Goal: Task Accomplishment & Management: Manage account settings

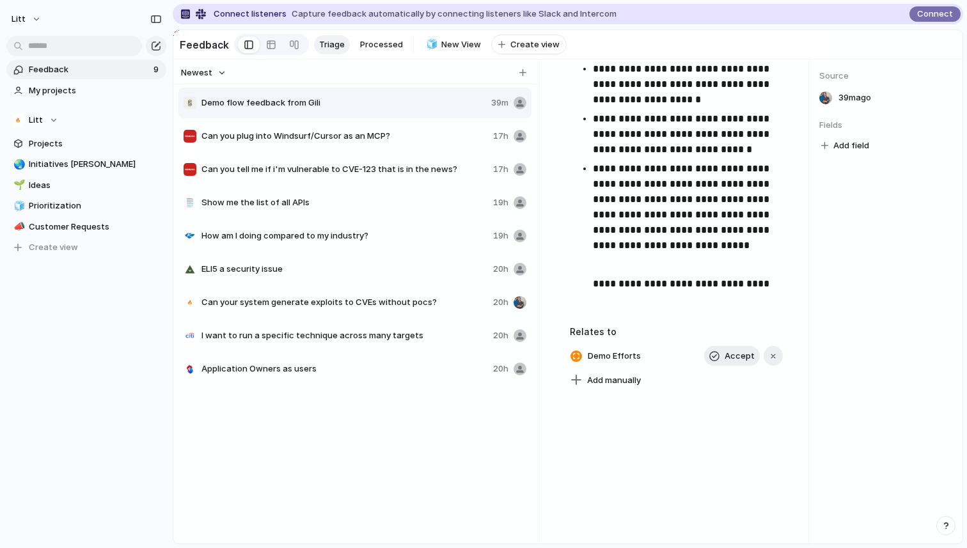
scroll to position [175, 0]
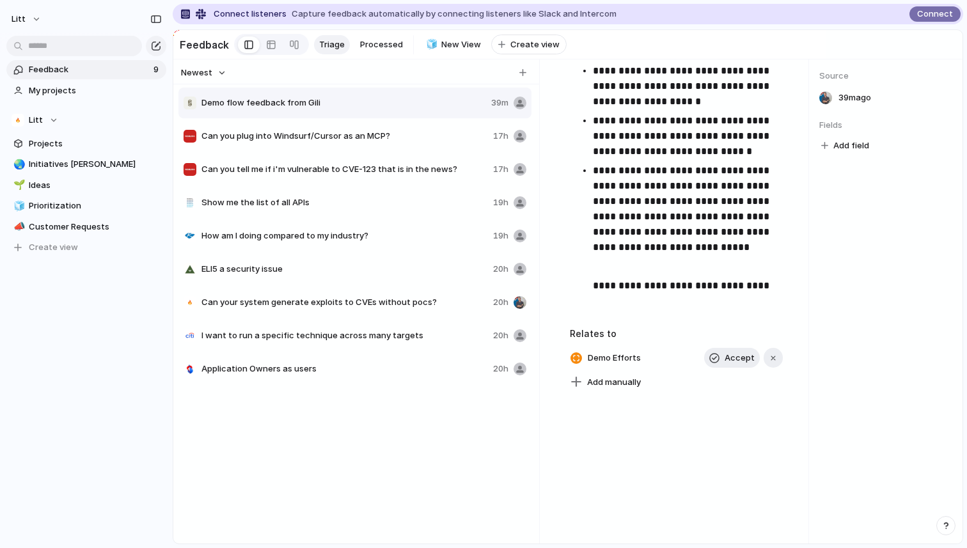
click at [637, 312] on p at bounding box center [691, 304] width 196 height 15
click at [593, 302] on p at bounding box center [691, 304] width 196 height 15
click at [593, 299] on p at bounding box center [691, 304] width 196 height 15
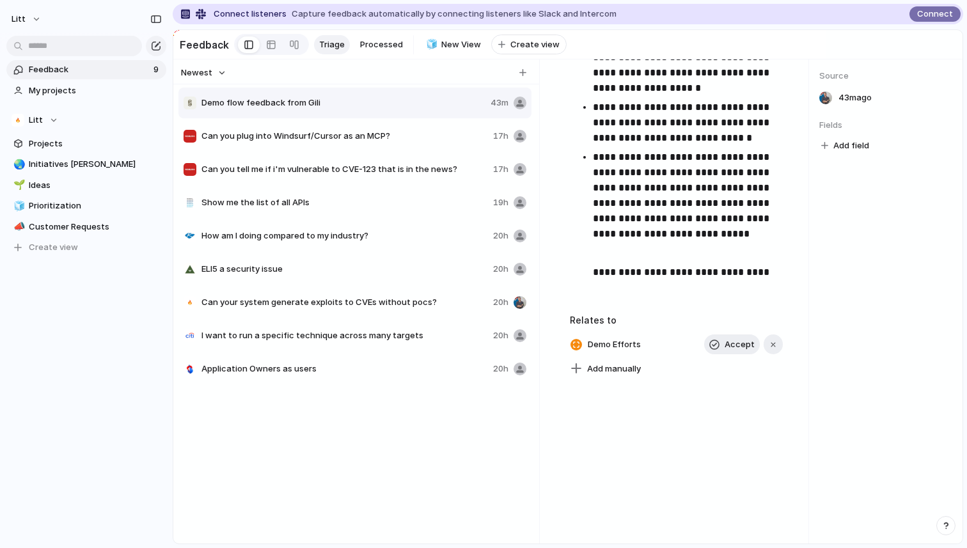
click at [593, 277] on p "**********" at bounding box center [691, 272] width 196 height 15
click at [610, 304] on div "**********" at bounding box center [676, 178] width 213 height 257
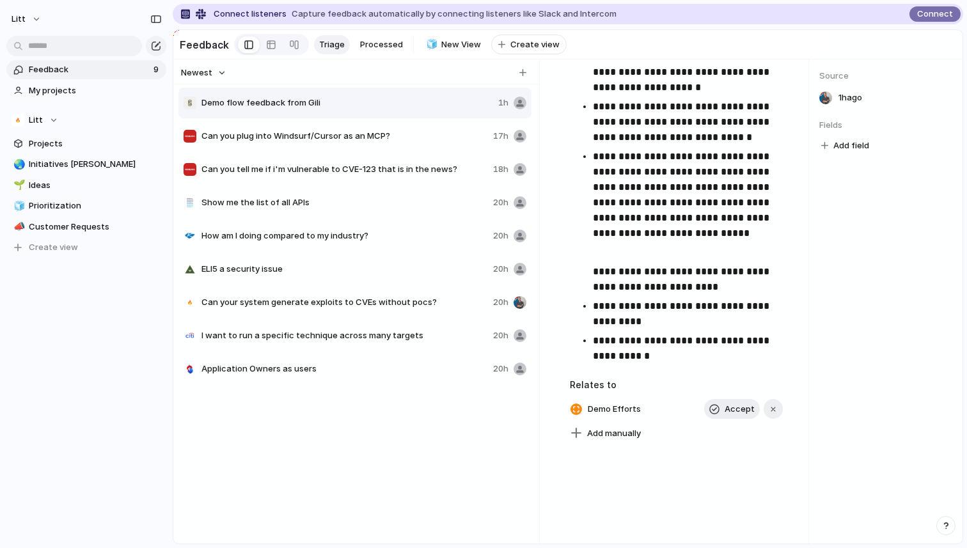
click at [664, 290] on p "**********" at bounding box center [691, 279] width 196 height 31
click at [657, 354] on p "**********" at bounding box center [691, 348] width 196 height 31
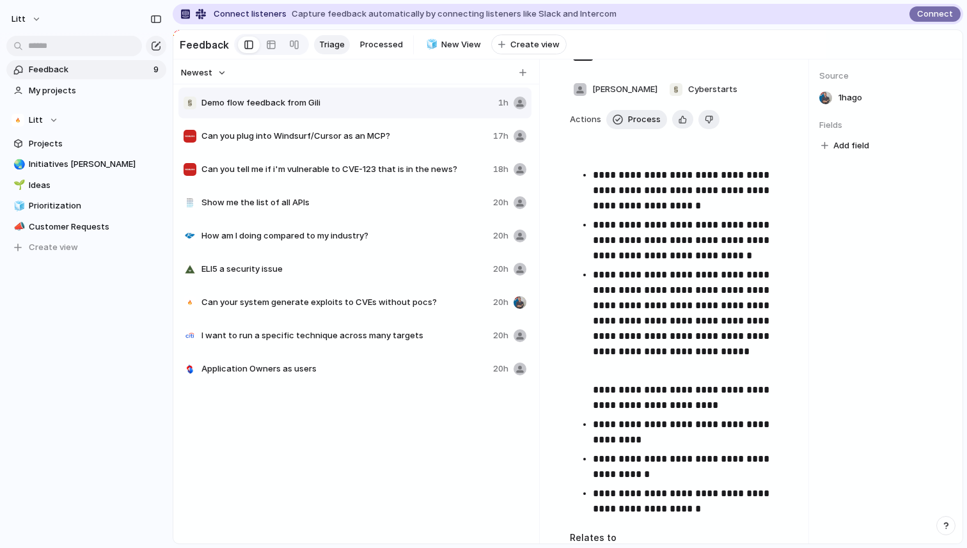
scroll to position [73, 0]
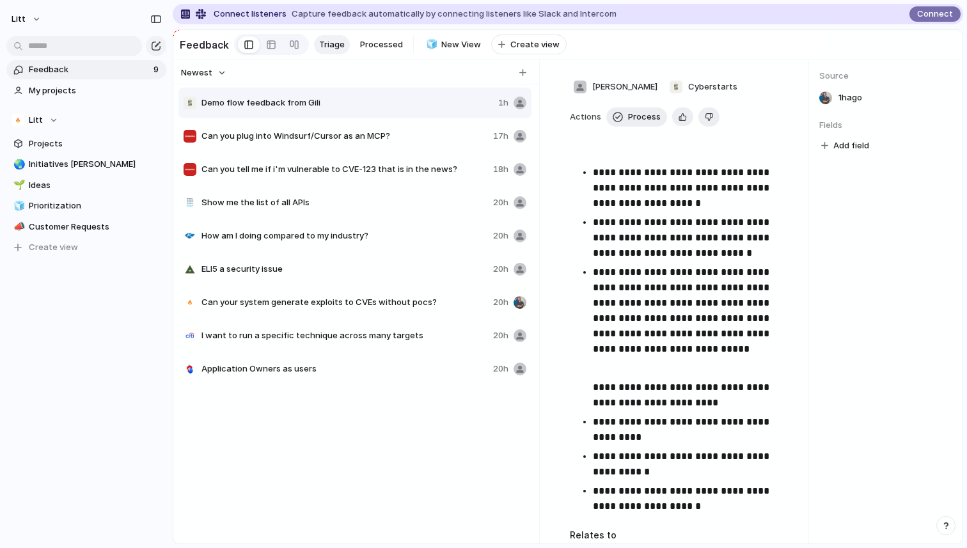
click at [332, 484] on div "Demo flow feedback from Gili 1h Can you plug into Windsurf/Cursor as an MCP? 17…" at bounding box center [356, 313] width 356 height 454
click at [306, 428] on div "Demo flow feedback from Gili 1h Can you plug into Windsurf/Cursor as an MCP? 17…" at bounding box center [356, 313] width 356 height 454
click at [669, 473] on p "**********" at bounding box center [691, 464] width 196 height 31
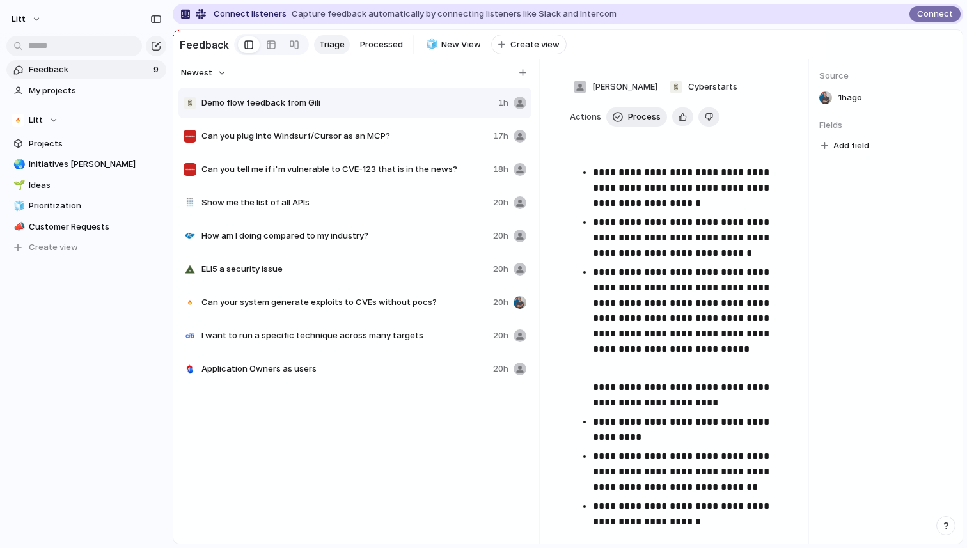
click at [481, 488] on div "Demo flow feedback from Gili 1h Can you plug into Windsurf/Cursor as an MCP? 17…" at bounding box center [356, 313] width 356 height 454
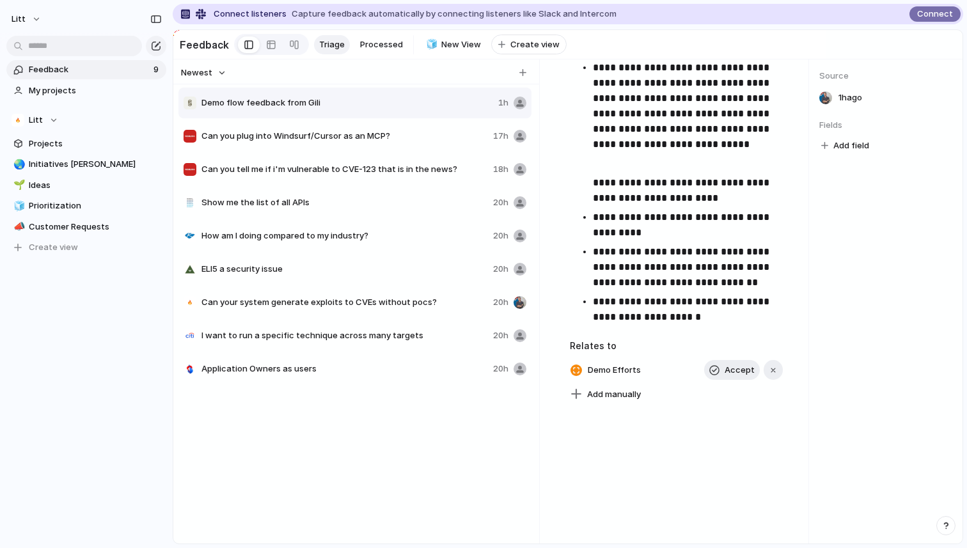
scroll to position [280, 0]
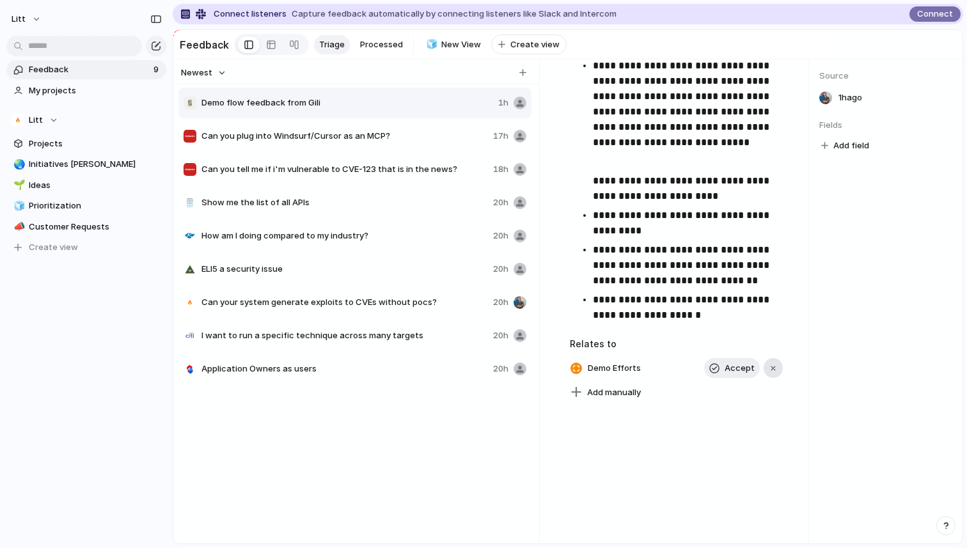
click at [775, 363] on button "button" at bounding box center [773, 368] width 19 height 20
click at [623, 376] on span "Add manually" at bounding box center [614, 372] width 54 height 13
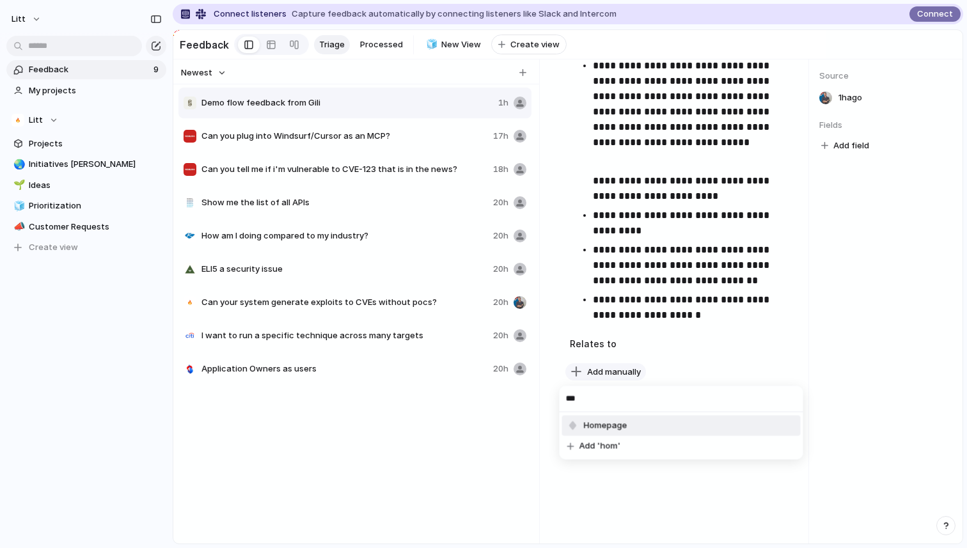
type input "****"
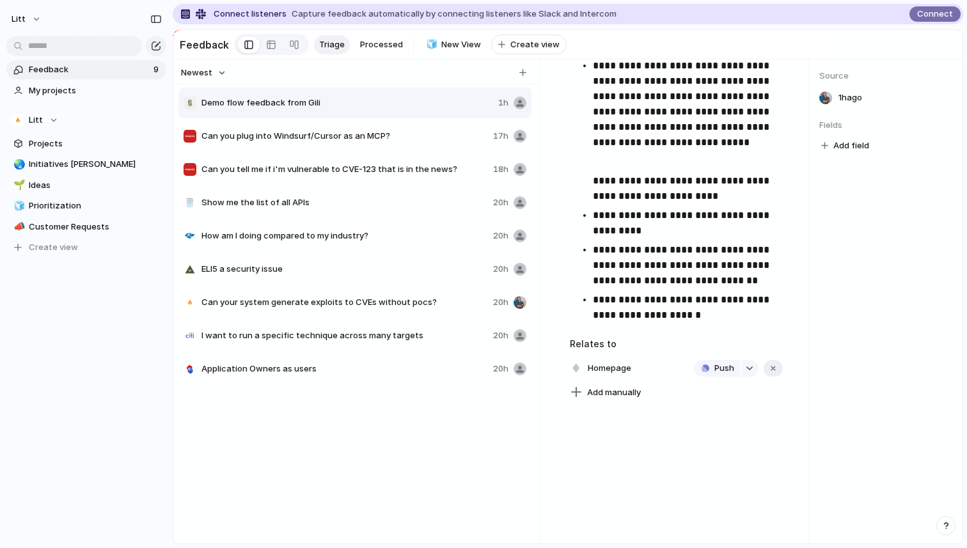
click at [370, 462] on div "Demo flow feedback from Gili 1h Can you plug into Windsurf/Cursor as an MCP? 17…" at bounding box center [356, 313] width 356 height 454
click at [80, 169] on span "Initiatives [PERSON_NAME]" at bounding box center [95, 164] width 133 height 13
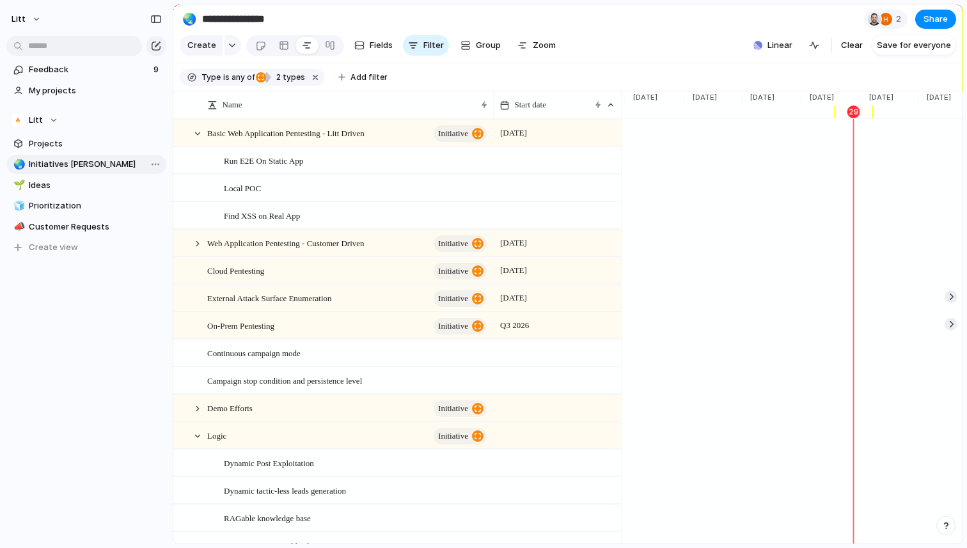
scroll to position [0, 1923]
click at [196, 434] on div at bounding box center [198, 437] width 12 height 12
click at [316, 209] on div "Find XSS on Real App" at bounding box center [356, 216] width 265 height 26
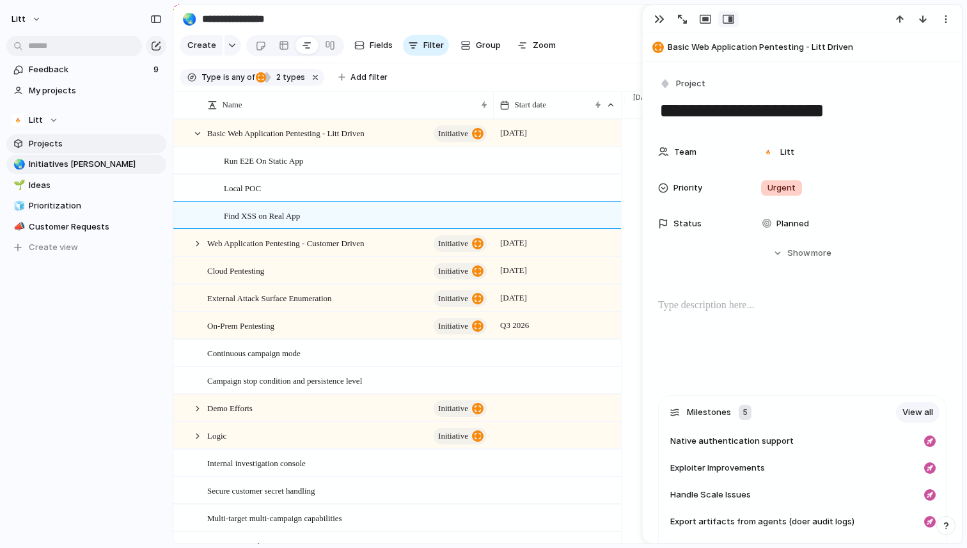
click at [68, 141] on span "Projects" at bounding box center [95, 144] width 133 height 13
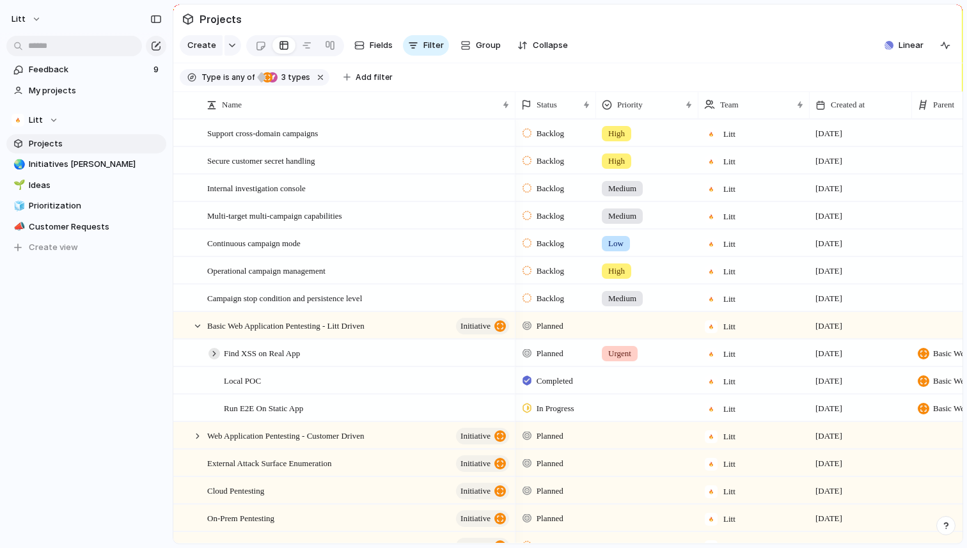
click at [214, 351] on div at bounding box center [215, 354] width 12 height 12
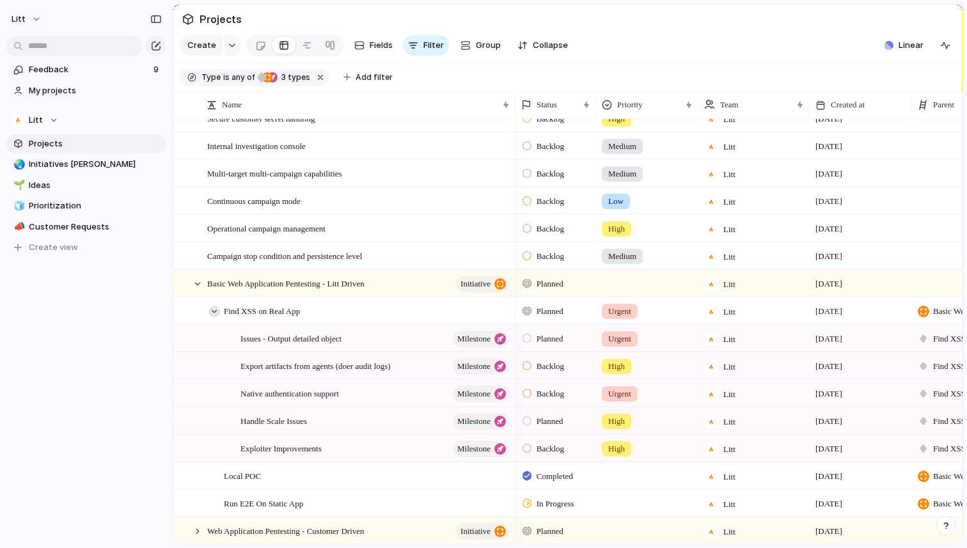
scroll to position [42, 0]
click at [214, 311] on div at bounding box center [215, 312] width 12 height 12
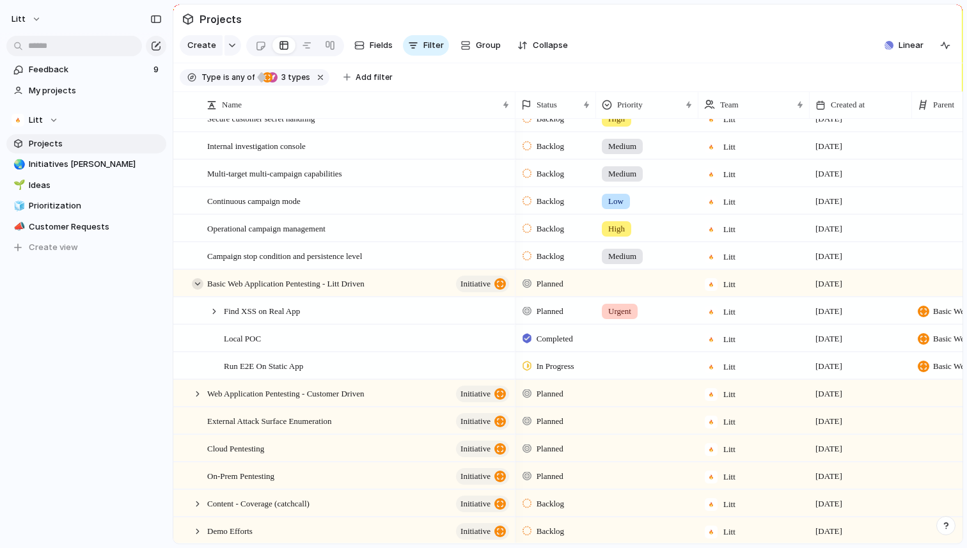
click at [198, 285] on div at bounding box center [198, 284] width 12 height 12
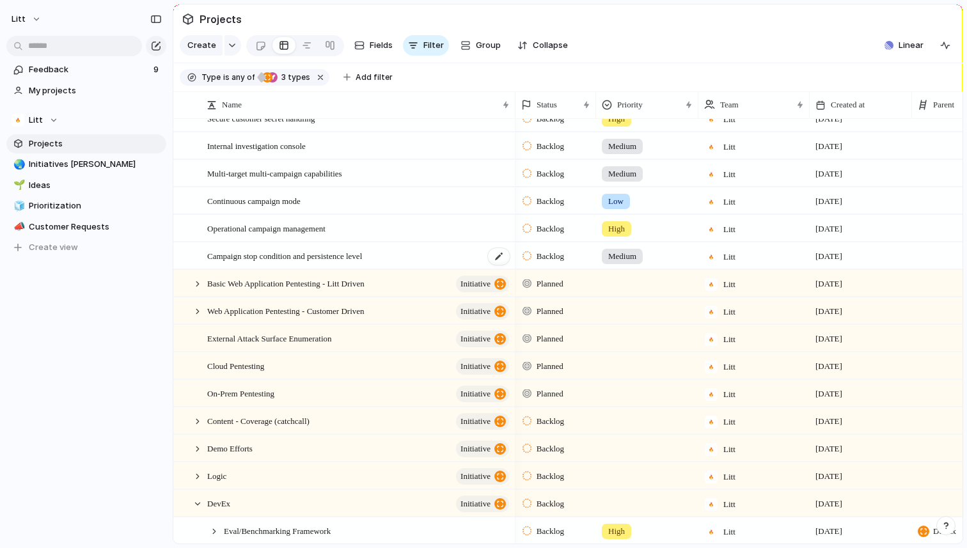
scroll to position [0, 0]
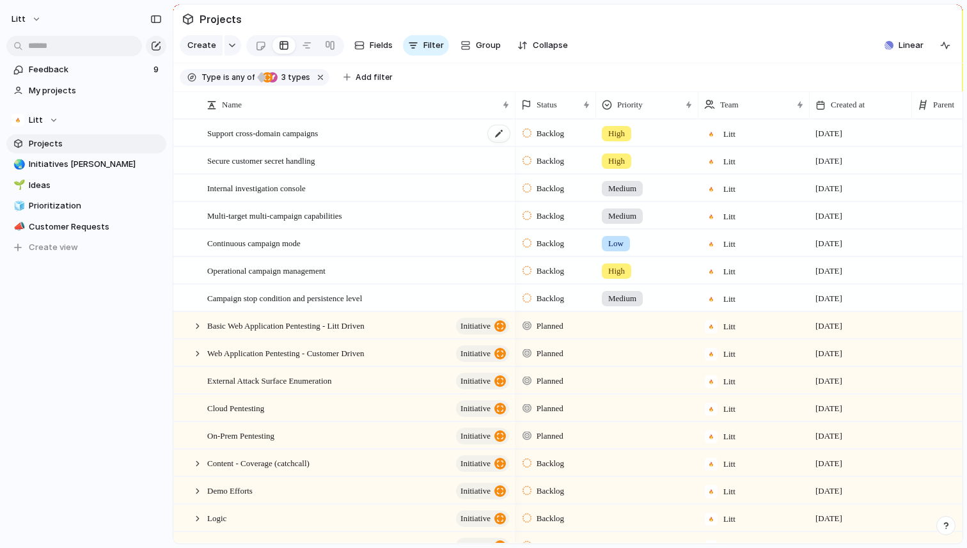
click at [398, 134] on div "Support cross-domain campaigns" at bounding box center [359, 133] width 304 height 26
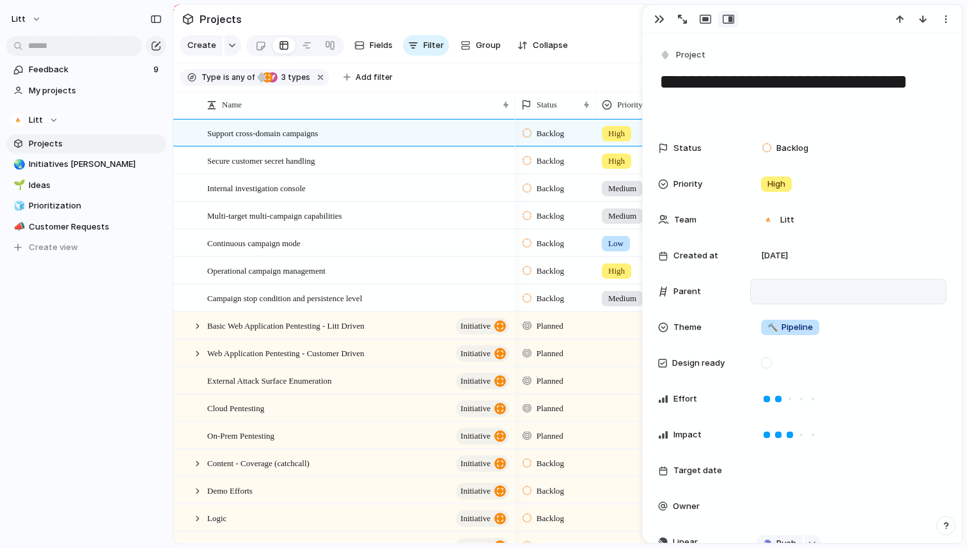
click at [789, 286] on div at bounding box center [848, 292] width 185 height 14
type input "*"
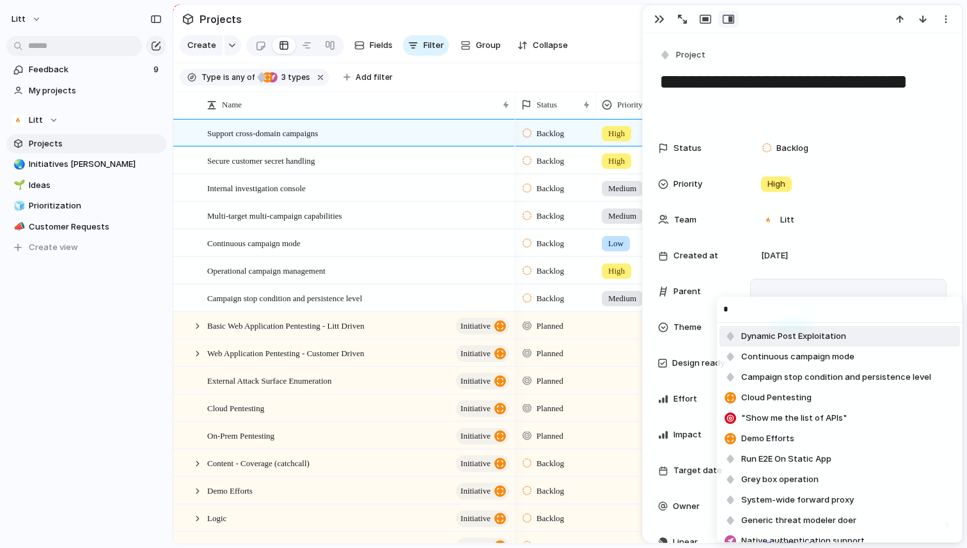
type input "**"
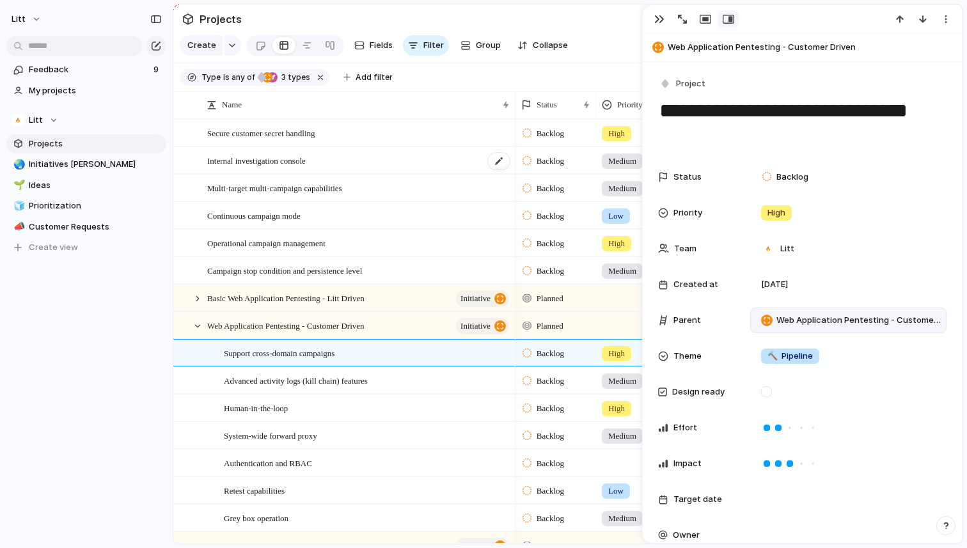
click at [386, 157] on div "Internal investigation console" at bounding box center [359, 161] width 304 height 26
type textarea "**********"
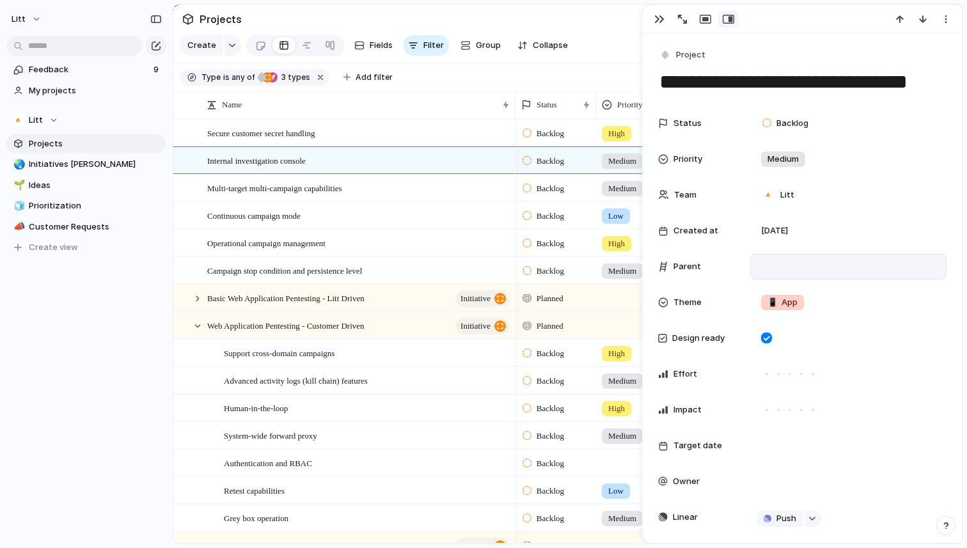
click at [792, 273] on div at bounding box center [848, 267] width 185 height 14
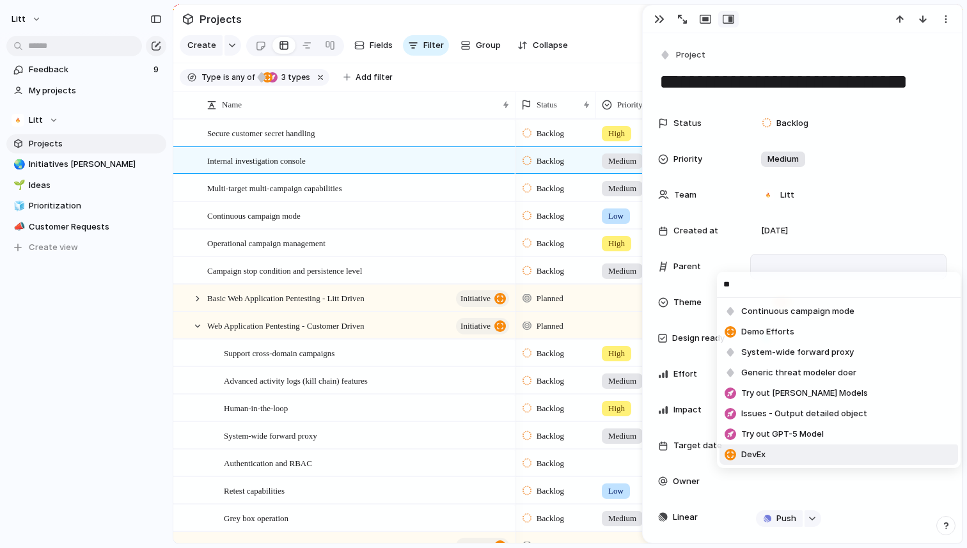
type input "**"
click at [750, 455] on span "DevEx" at bounding box center [753, 454] width 24 height 13
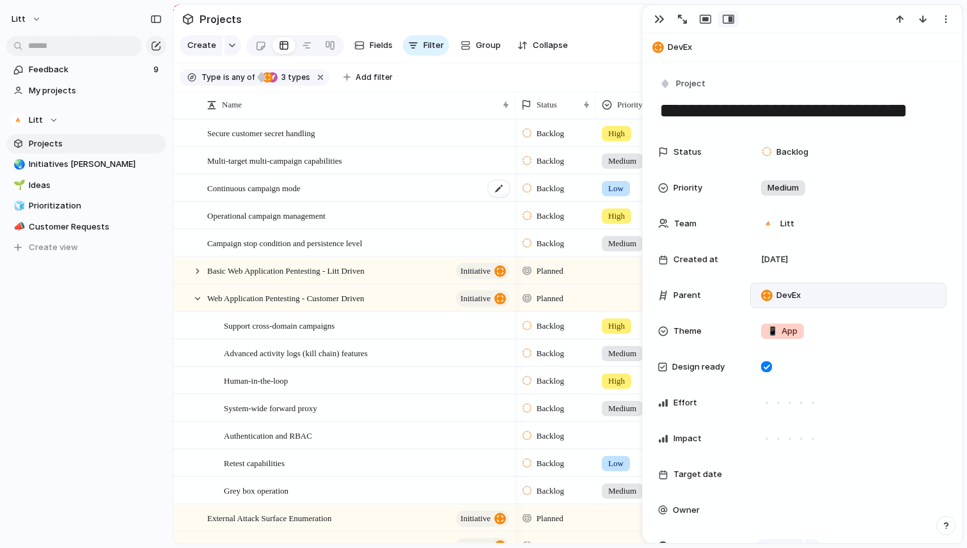
click at [424, 185] on div "Continuous campaign mode" at bounding box center [359, 188] width 304 height 26
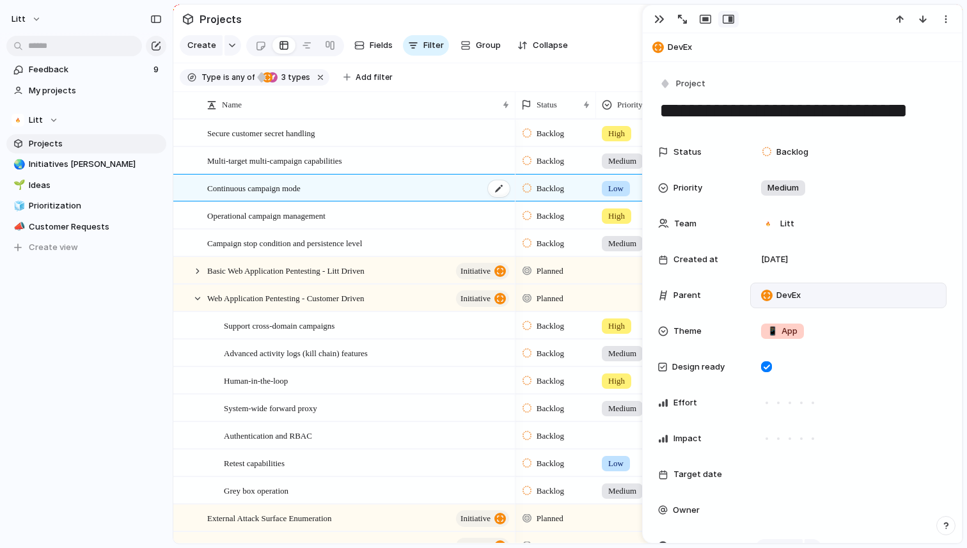
type textarea "**********"
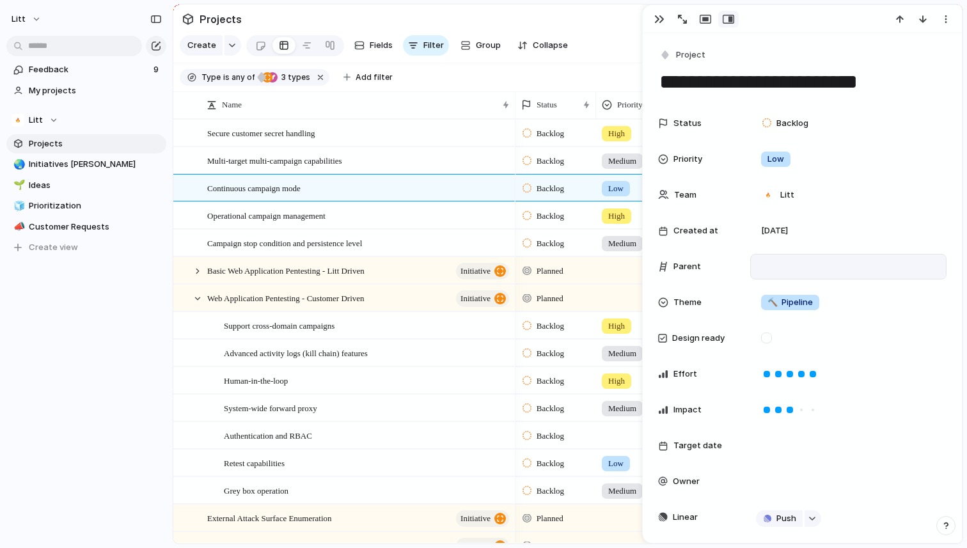
click at [817, 266] on div at bounding box center [848, 267] width 185 height 14
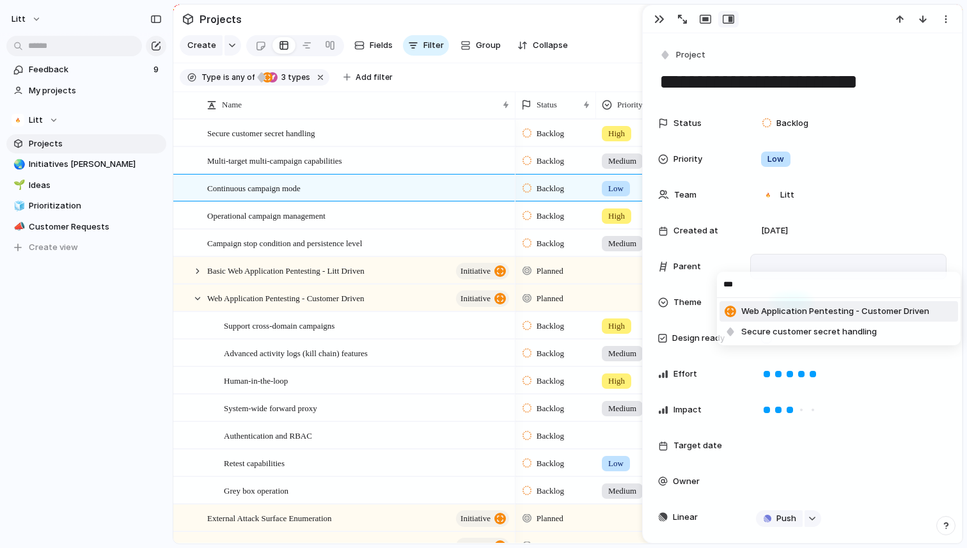
type input "***"
click at [820, 310] on span "Web Application Pentesting - Customer Driven" at bounding box center [835, 311] width 188 height 13
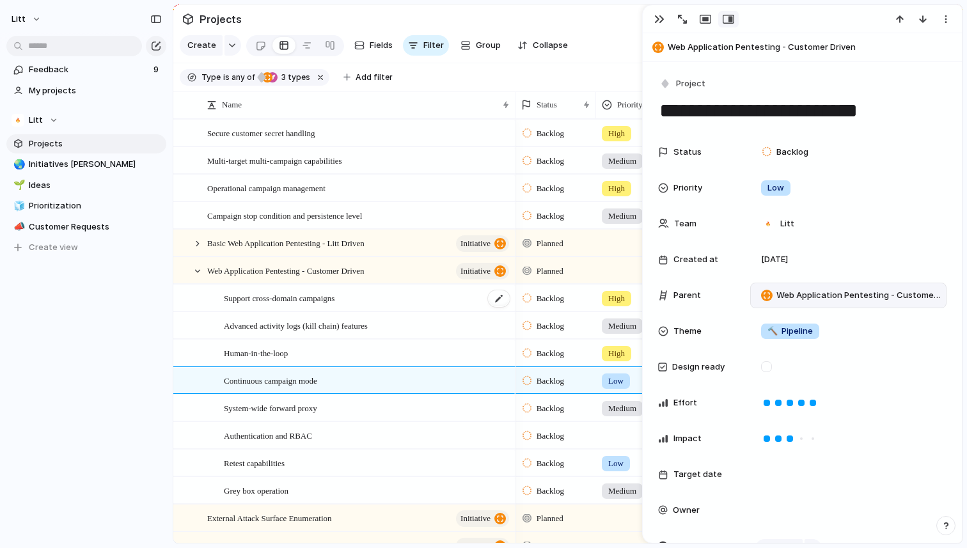
click at [400, 301] on div "Support cross-domain campaigns" at bounding box center [367, 298] width 287 height 26
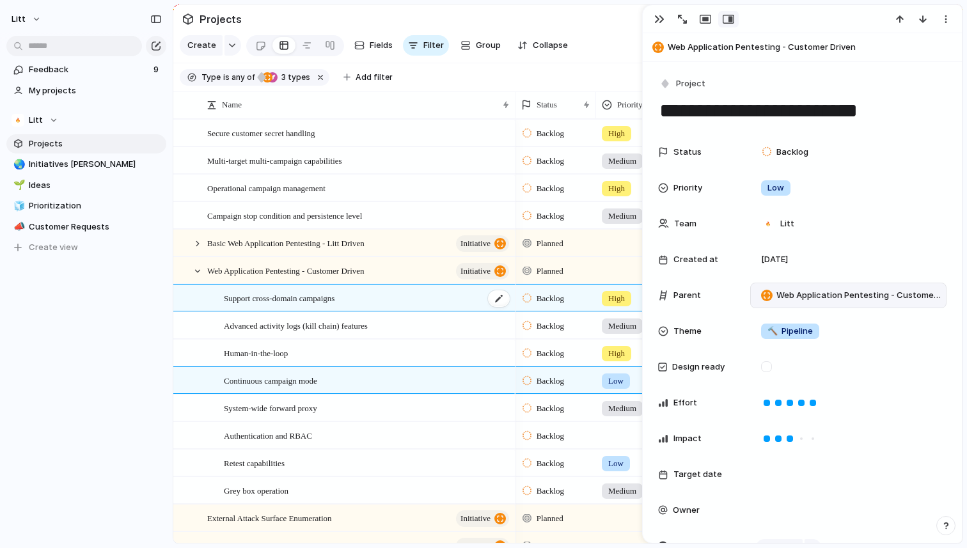
type textarea "**********"
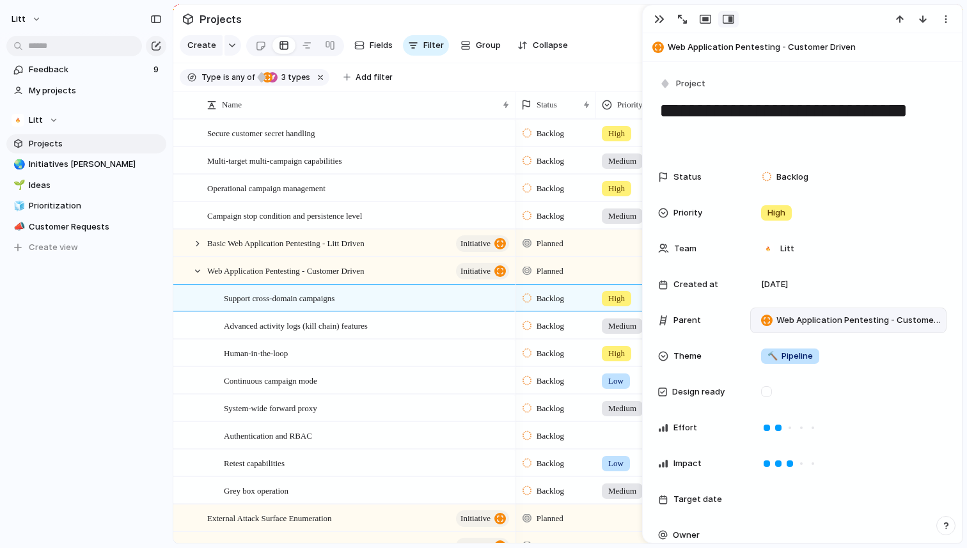
click at [878, 326] on span "Web Application Pentesting - Customer Driven" at bounding box center [859, 320] width 164 height 13
type input "****"
click at [891, 377] on span "Basic Web Application Pentesting - Litt Driven" at bounding box center [834, 371] width 186 height 13
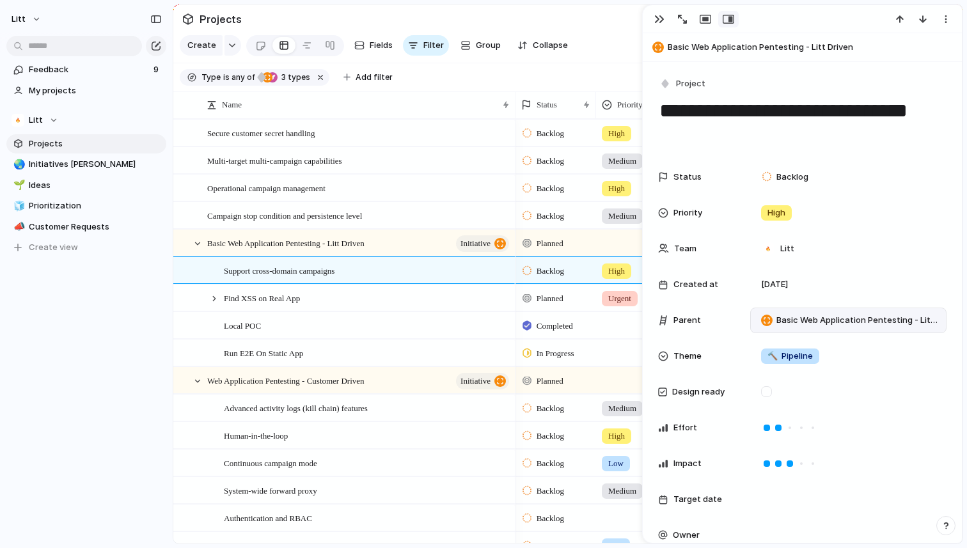
click at [808, 322] on span "Basic Web Application Pentesting - Litt Driven" at bounding box center [859, 320] width 164 height 13
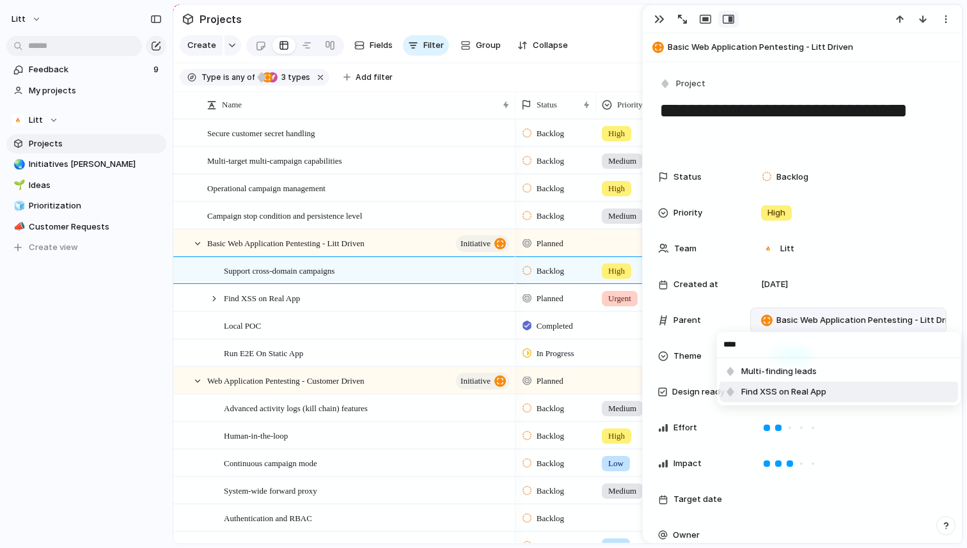
type input "****"
click at [805, 394] on span "Find XSS on Real App" at bounding box center [783, 392] width 85 height 13
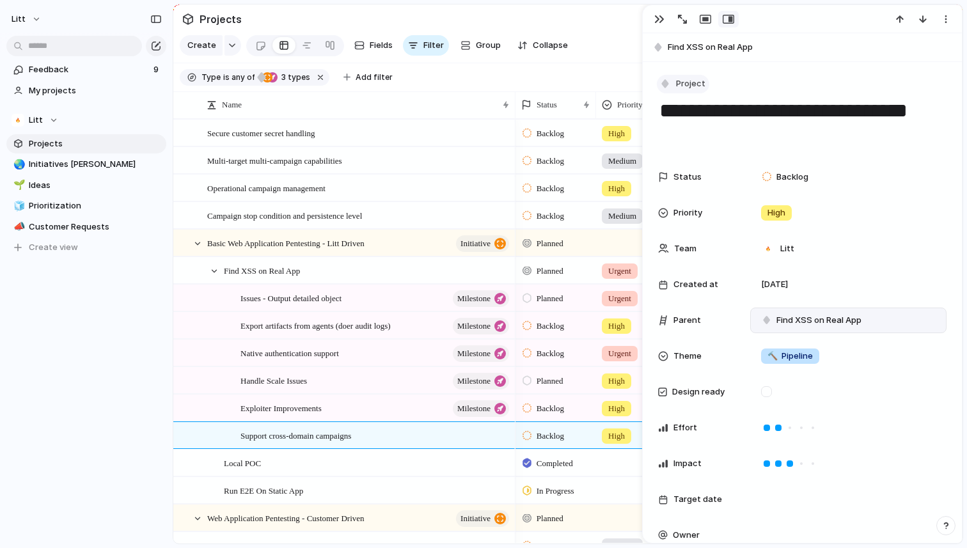
click at [670, 84] on div "button" at bounding box center [666, 84] width 12 height 12
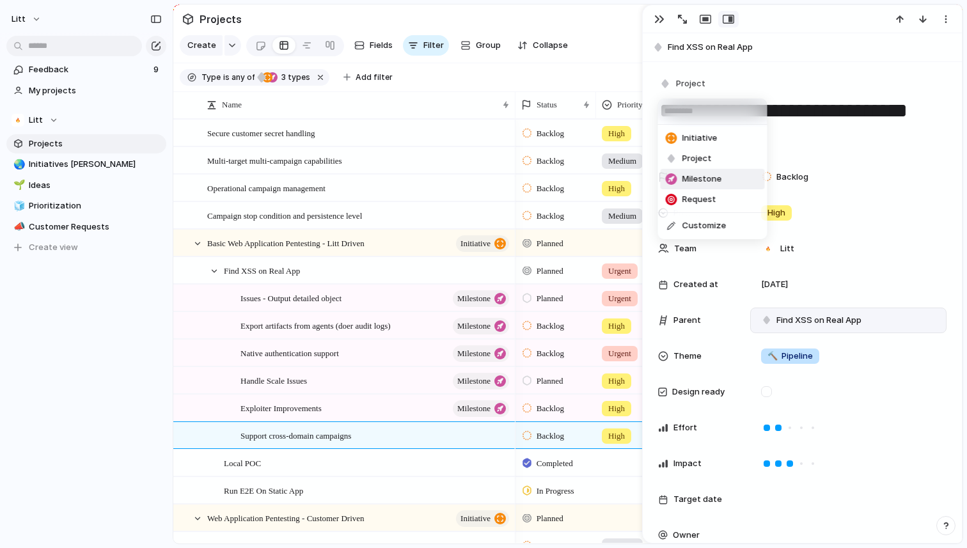
click at [701, 181] on span "Milestone" at bounding box center [703, 179] width 40 height 13
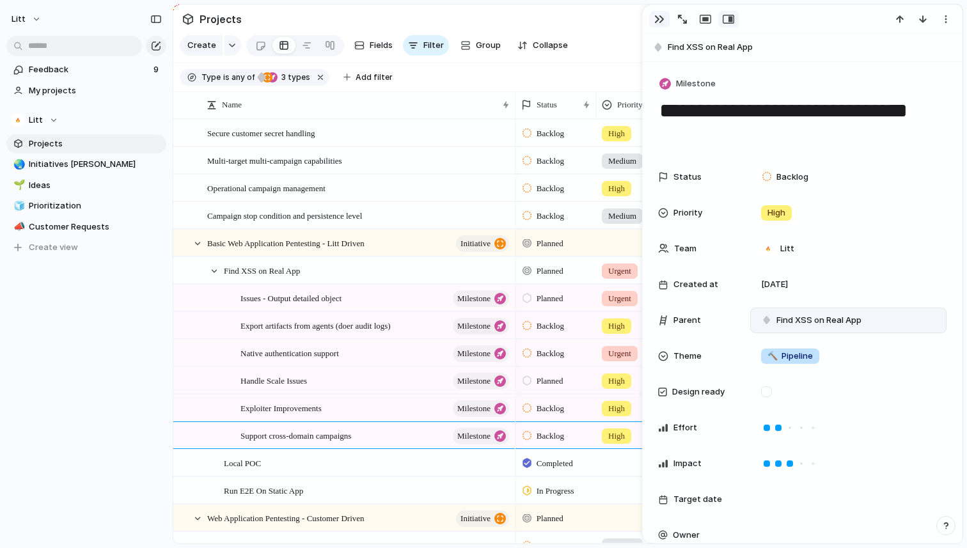
click at [653, 23] on button "button" at bounding box center [659, 19] width 20 height 17
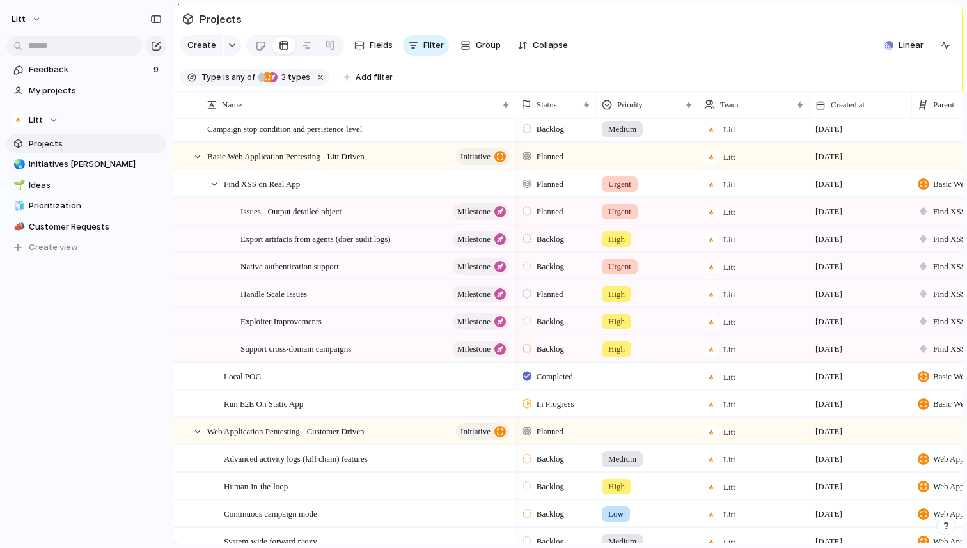
click at [565, 404] on span "In Progress" at bounding box center [556, 404] width 38 height 13
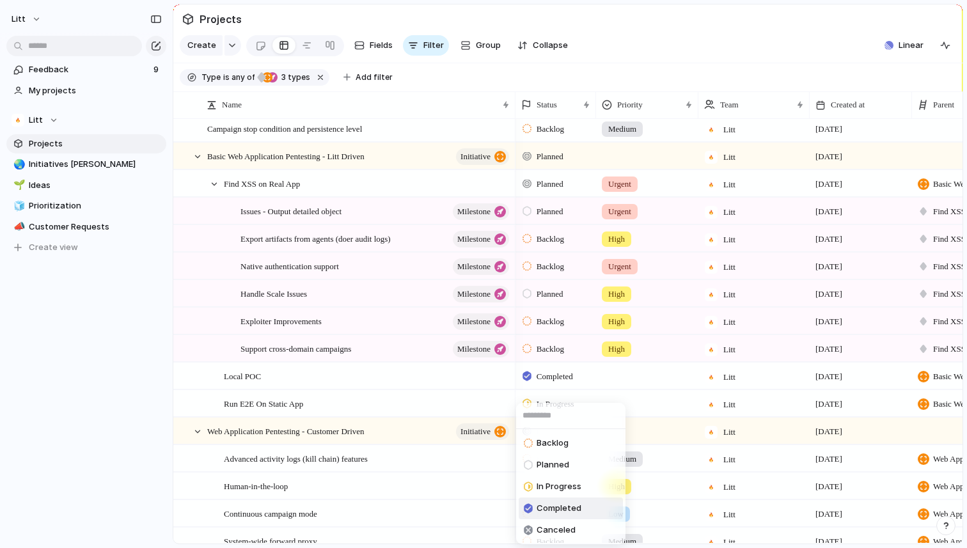
click at [567, 513] on span "Completed" at bounding box center [559, 508] width 45 height 13
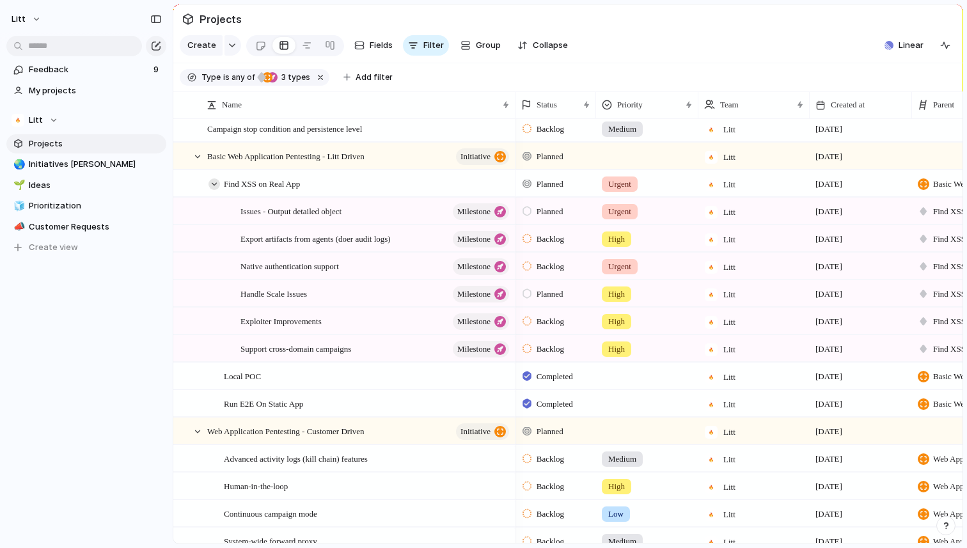
click at [214, 184] on div at bounding box center [215, 184] width 12 height 12
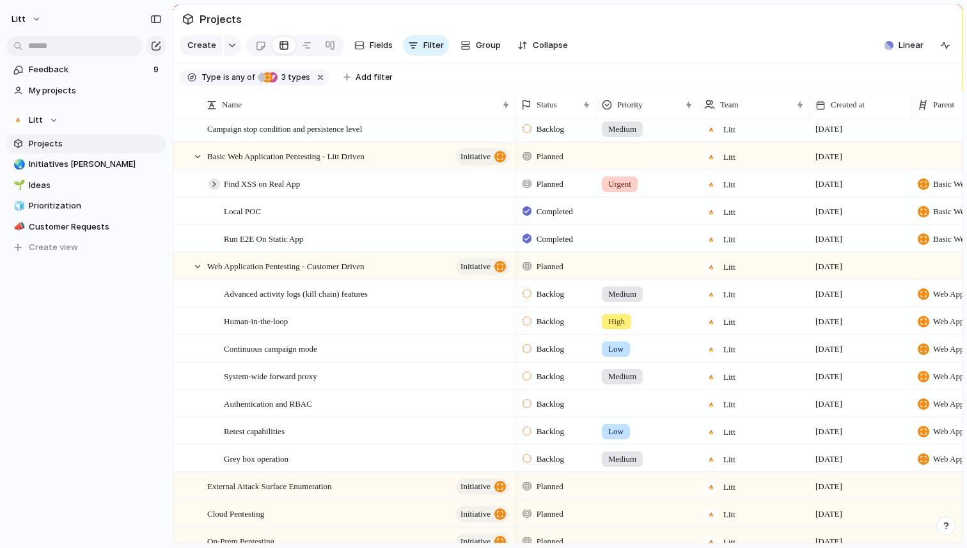
click at [214, 184] on div at bounding box center [215, 184] width 12 height 12
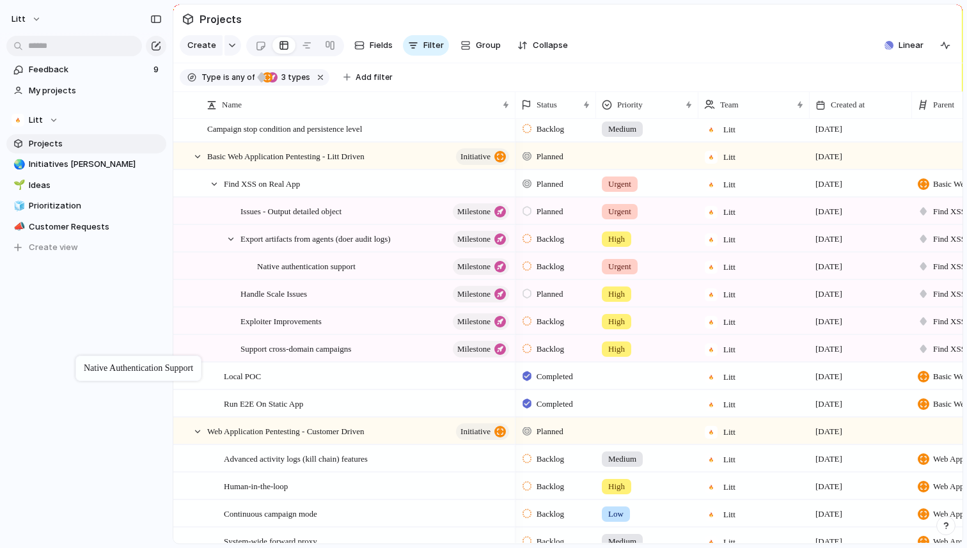
drag, startPoint x: 240, startPoint y: 267, endPoint x: 83, endPoint y: 376, distance: 190.9
click at [256, 275] on div "Native authentication support Milestone" at bounding box center [378, 266] width 274 height 26
click at [258, 273] on div "Native authentication support Milestone" at bounding box center [384, 266] width 254 height 26
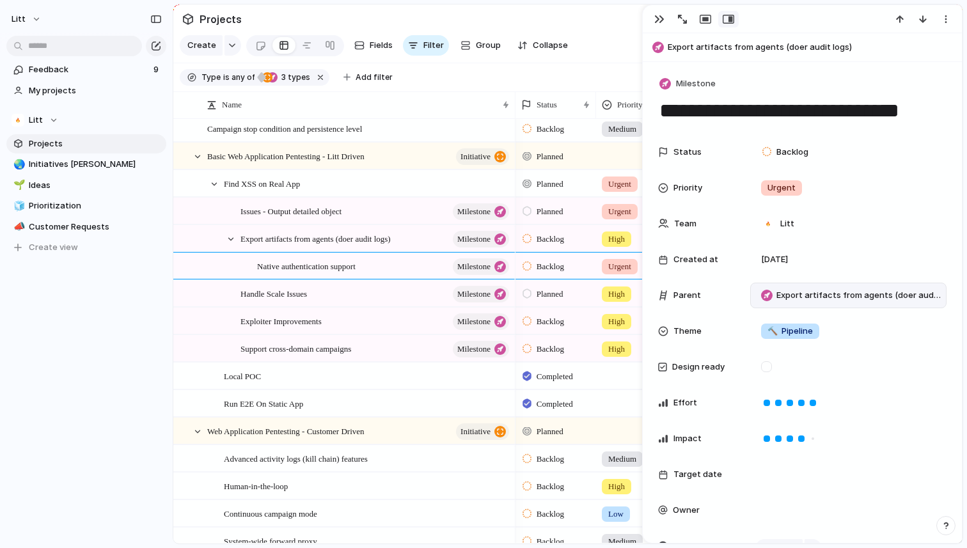
click at [815, 298] on span "Export artifacts from agents (doer audit logs)" at bounding box center [859, 295] width 164 height 13
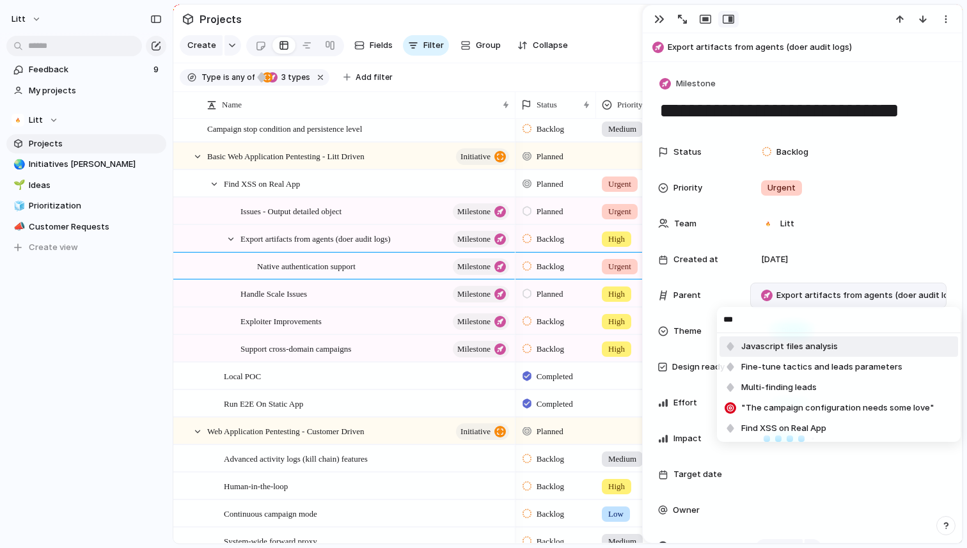
type input "****"
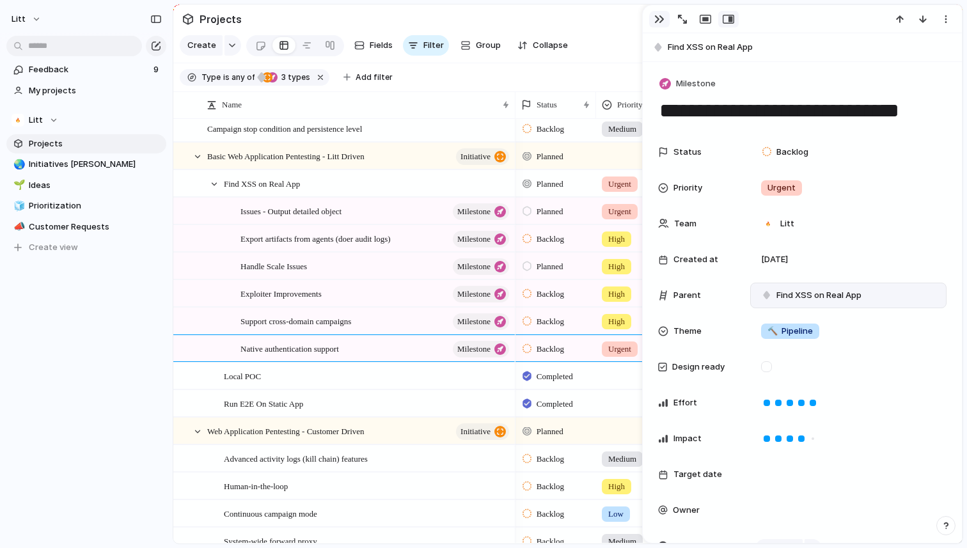
click at [655, 22] on div "button" at bounding box center [659, 19] width 10 height 10
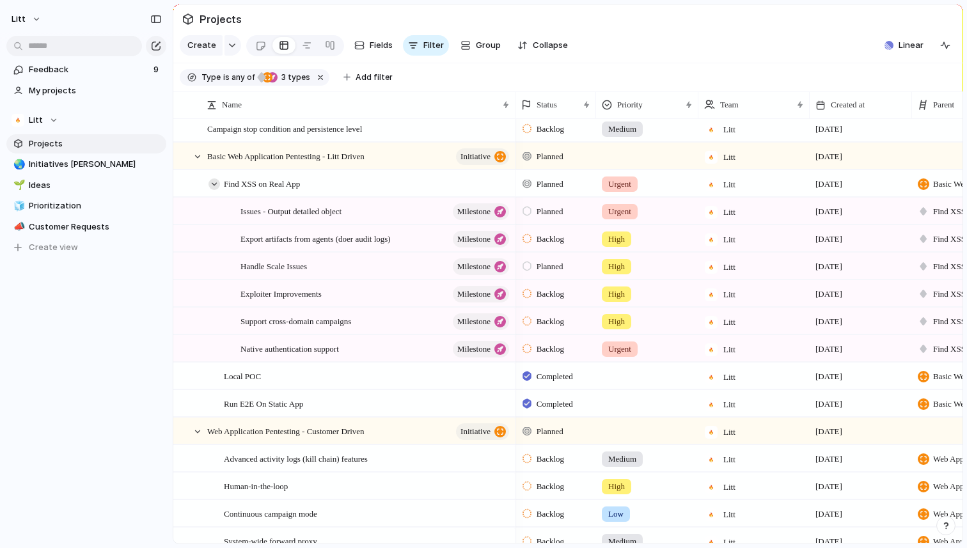
click at [210, 185] on div at bounding box center [215, 184] width 12 height 12
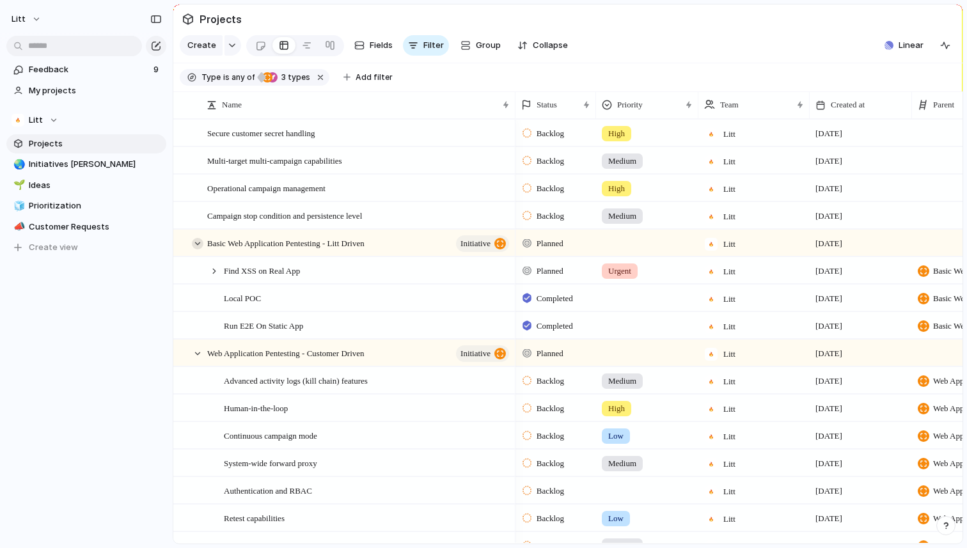
click at [196, 248] on div at bounding box center [198, 244] width 12 height 12
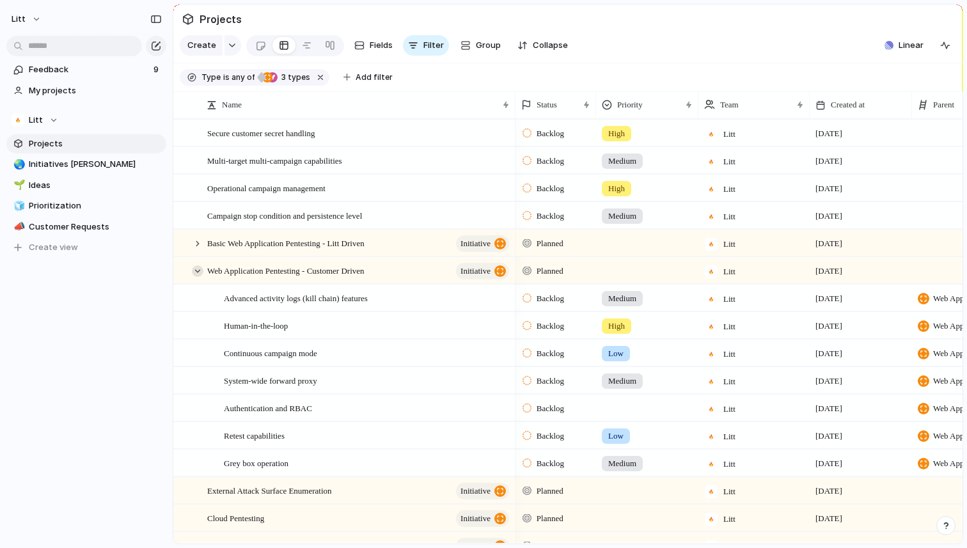
click at [196, 269] on div at bounding box center [198, 272] width 12 height 12
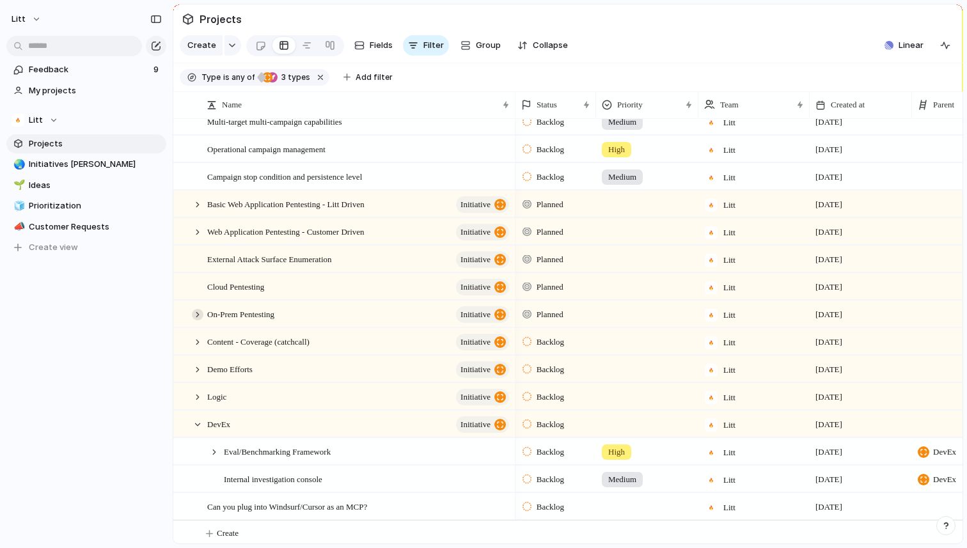
scroll to position [44, 0]
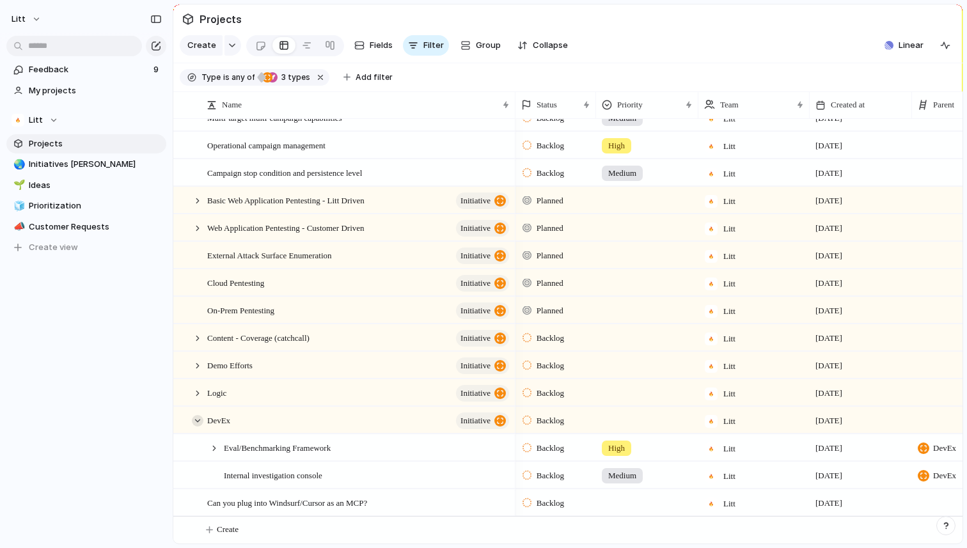
click at [198, 419] on div at bounding box center [198, 421] width 12 height 12
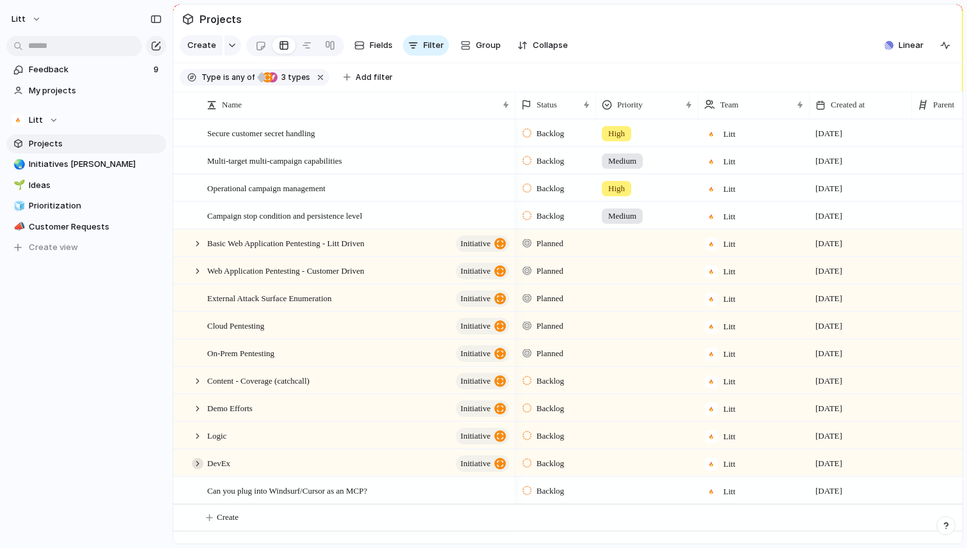
scroll to position [0, 0]
click at [416, 488] on div "Can you plug into Windsurf/Cursor as an MCP?" at bounding box center [359, 491] width 304 height 26
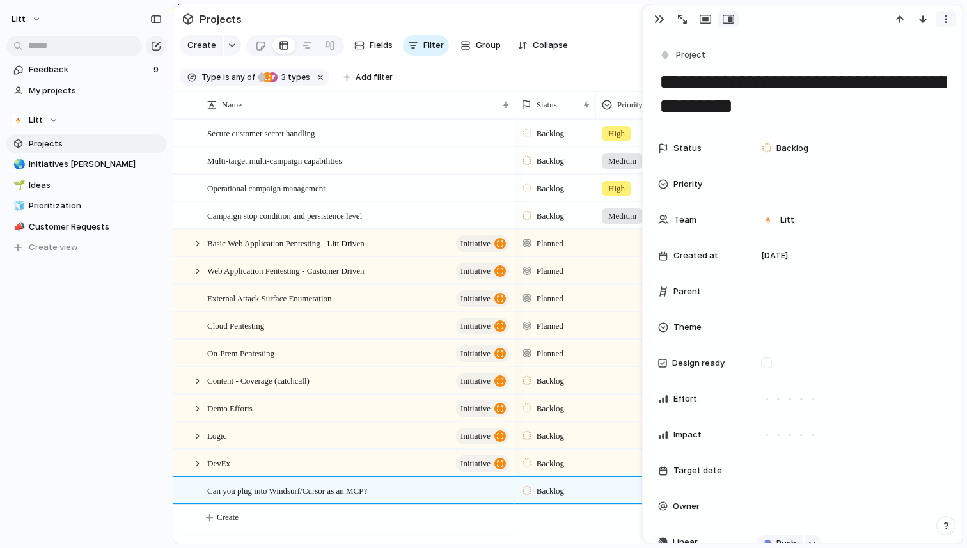
click at [944, 22] on div "button" at bounding box center [946, 19] width 10 height 10
click at [910, 66] on li "Delete" at bounding box center [907, 67] width 96 height 20
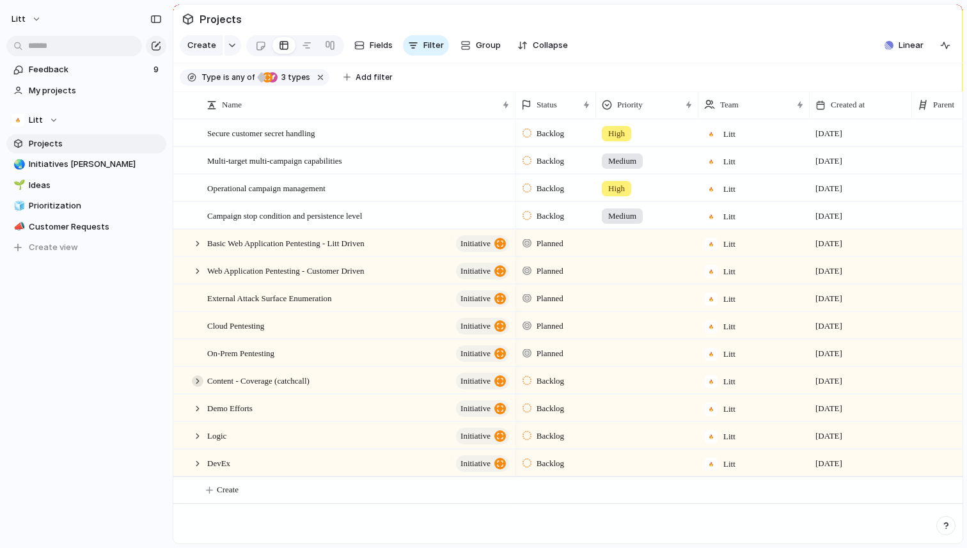
click at [194, 379] on div at bounding box center [198, 382] width 12 height 12
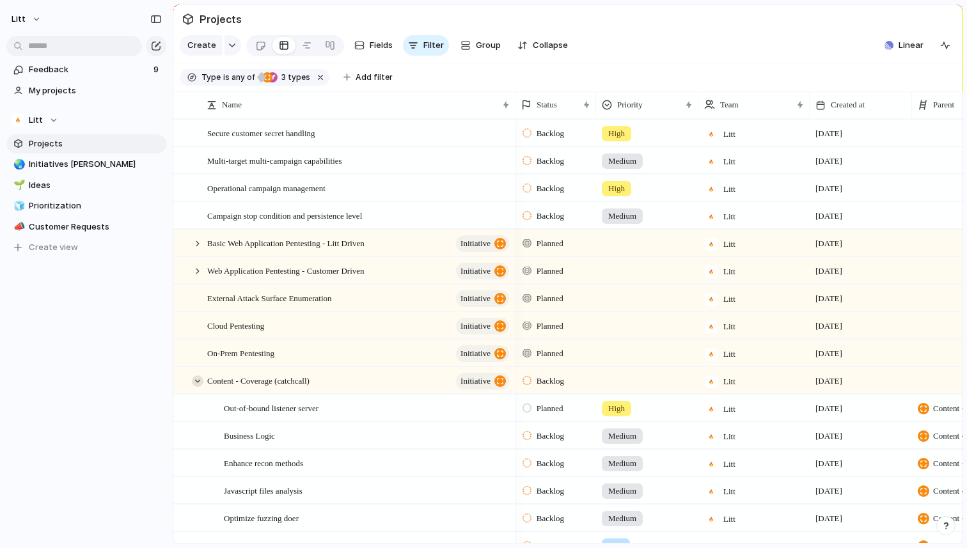
click at [194, 379] on div at bounding box center [198, 382] width 12 height 12
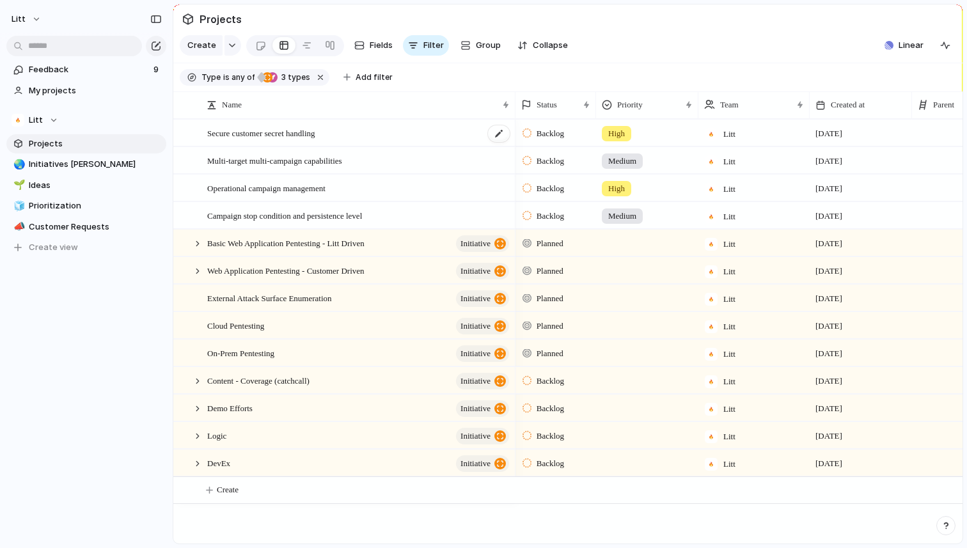
click at [402, 139] on div "Secure customer secret handling" at bounding box center [359, 133] width 304 height 26
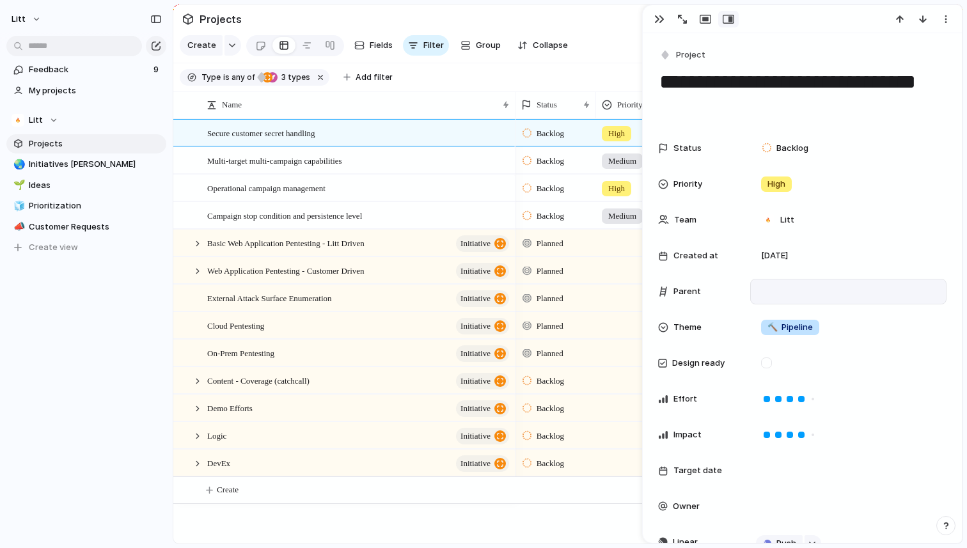
click at [786, 293] on div at bounding box center [848, 292] width 185 height 14
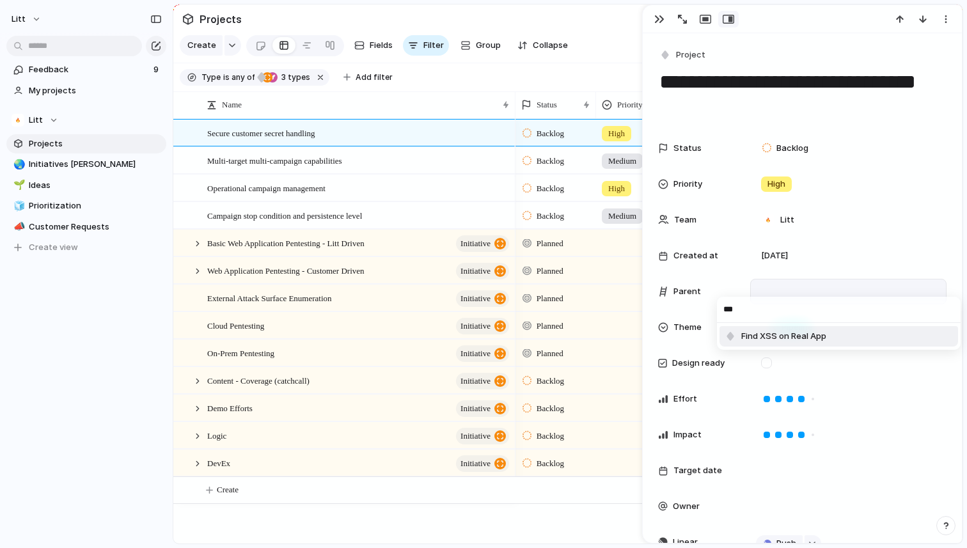
type input "***"
click at [784, 342] on span "Find XSS on Real App" at bounding box center [783, 336] width 85 height 13
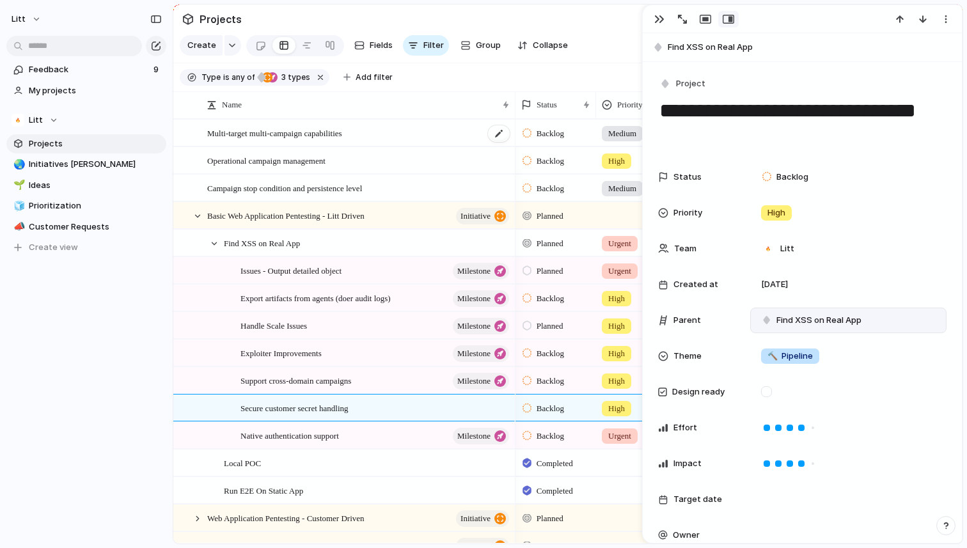
click at [391, 136] on div "Multi-target multi-campaign capabilities" at bounding box center [359, 133] width 304 height 26
type textarea "**********"
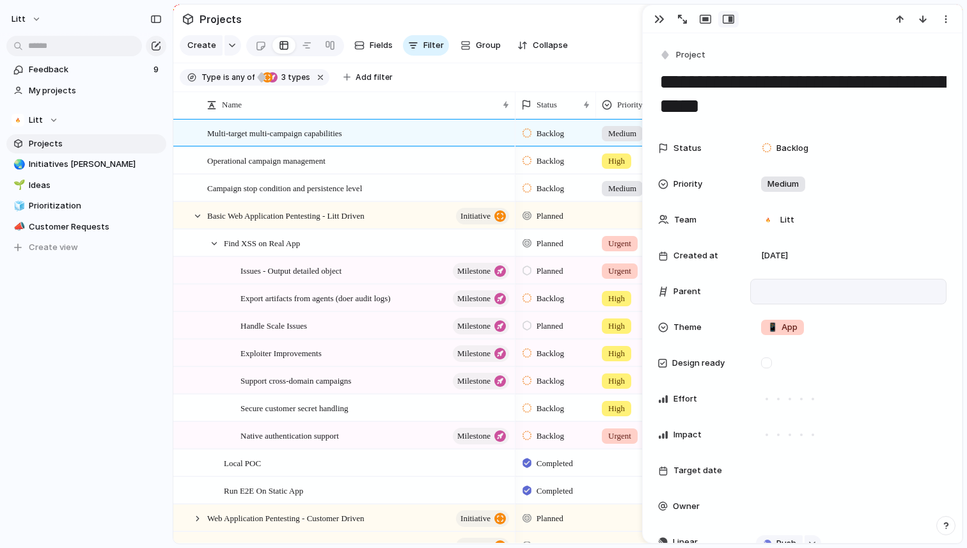
click at [801, 285] on div at bounding box center [848, 292] width 185 height 14
type input "*"
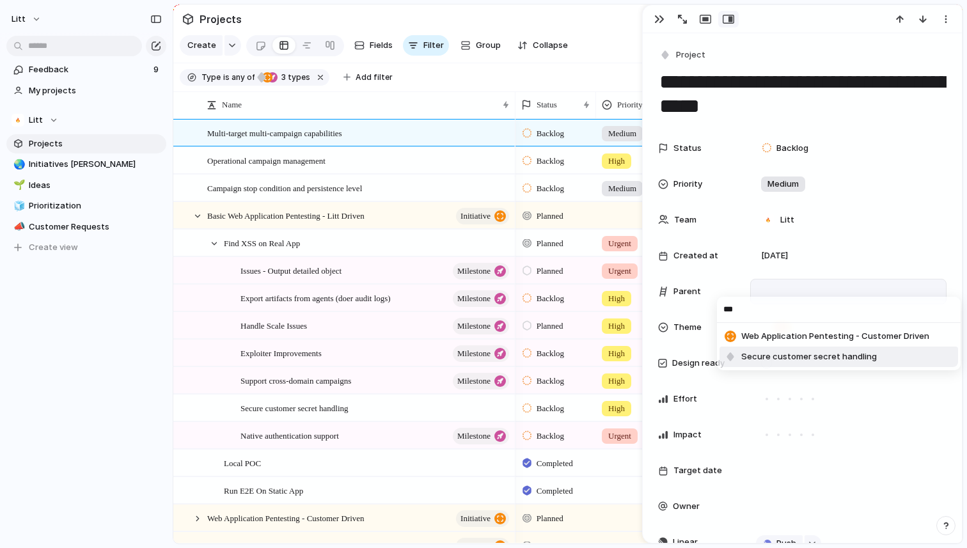
type input "***"
click at [887, 413] on div "*** Web Application Pentesting - Customer Driven Secure customer secret handling" at bounding box center [483, 274] width 967 height 548
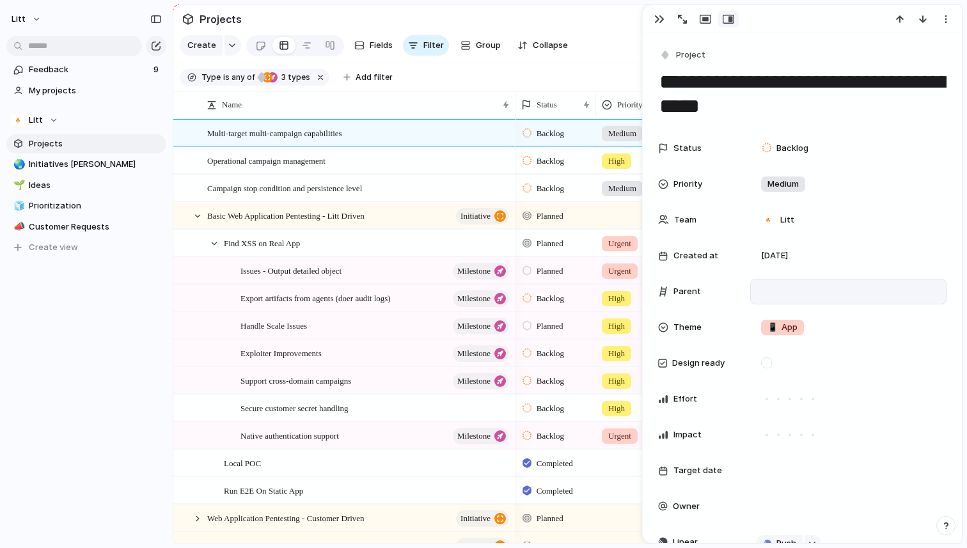
click at [786, 283] on div at bounding box center [848, 292] width 196 height 26
click at [789, 287] on div at bounding box center [848, 292] width 185 height 14
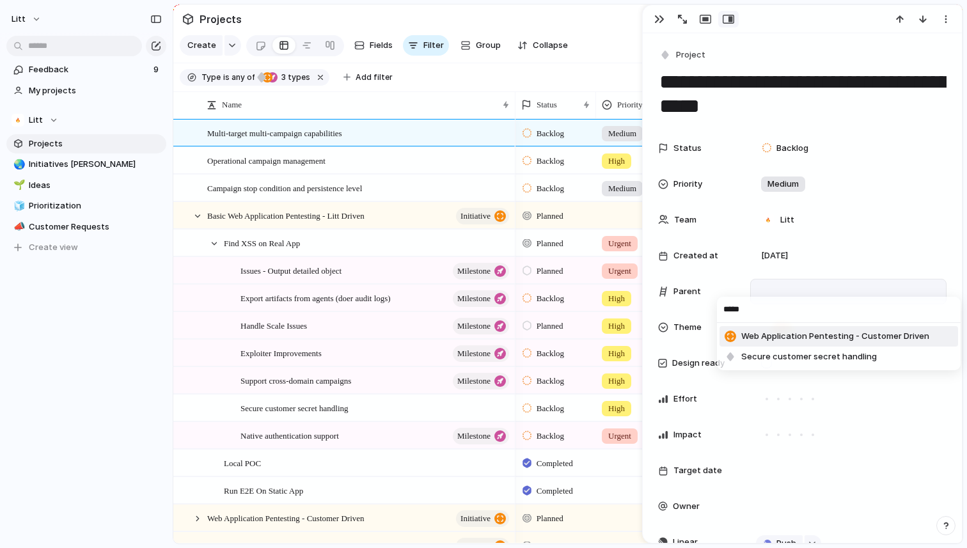
type input "******"
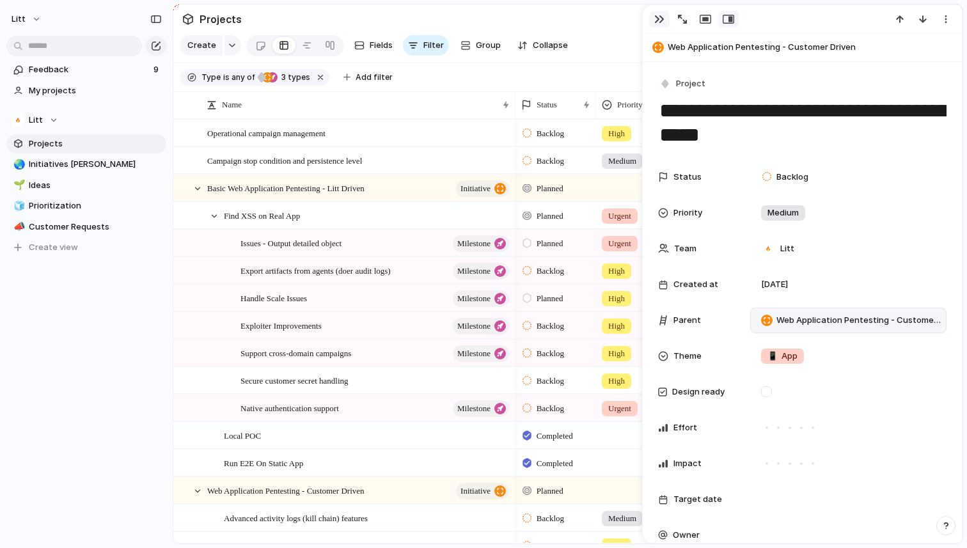
click at [658, 14] on div "button" at bounding box center [659, 19] width 10 height 10
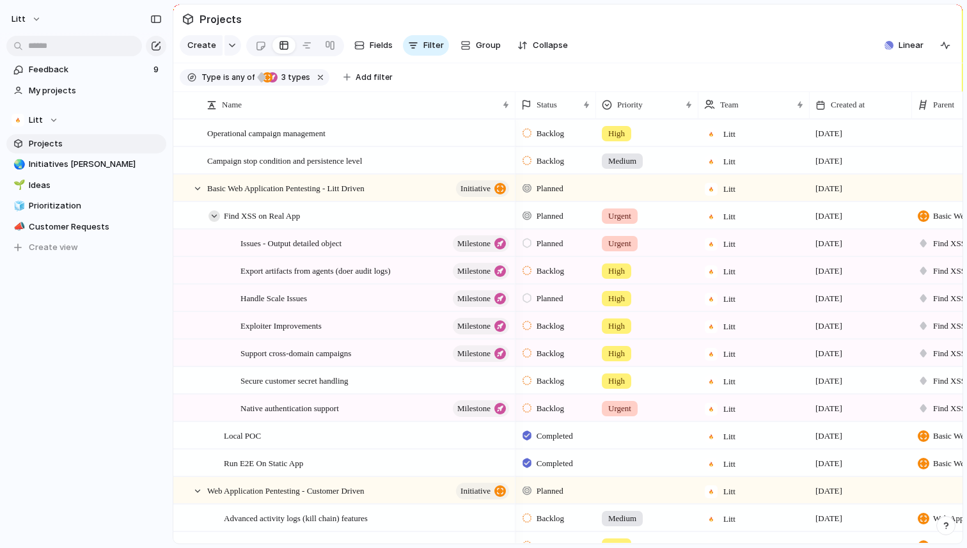
click at [214, 214] on div at bounding box center [215, 216] width 12 height 12
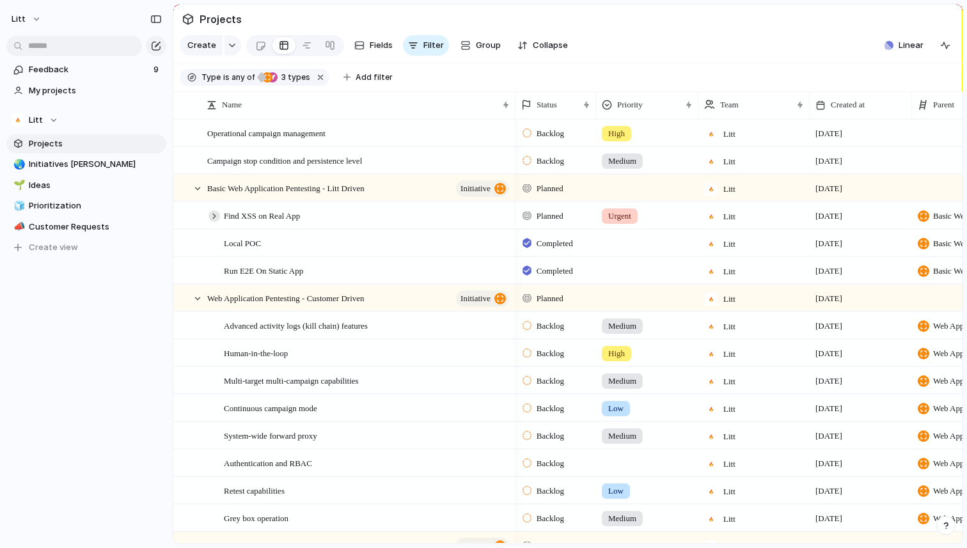
click at [214, 214] on div at bounding box center [215, 216] width 12 height 12
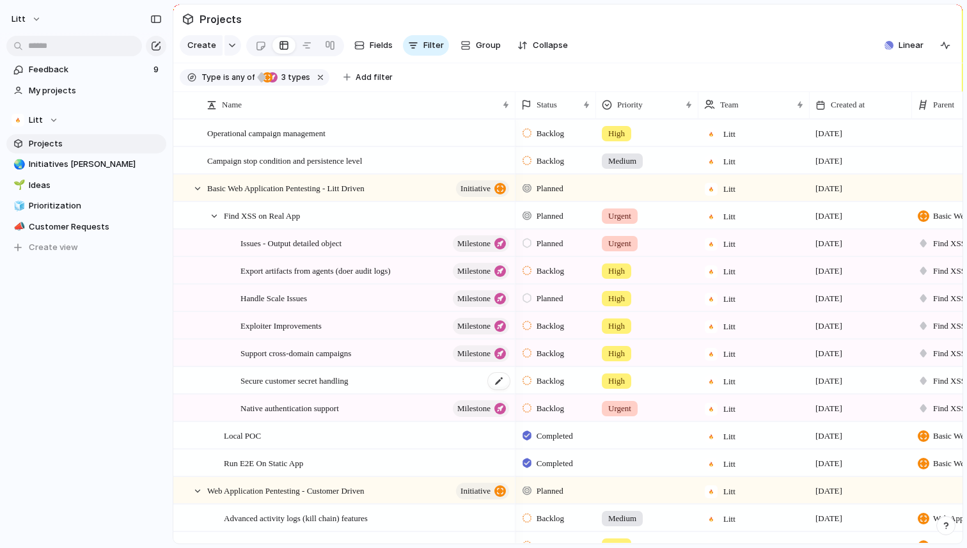
click at [419, 385] on div "Secure customer secret handling" at bounding box center [376, 381] width 271 height 26
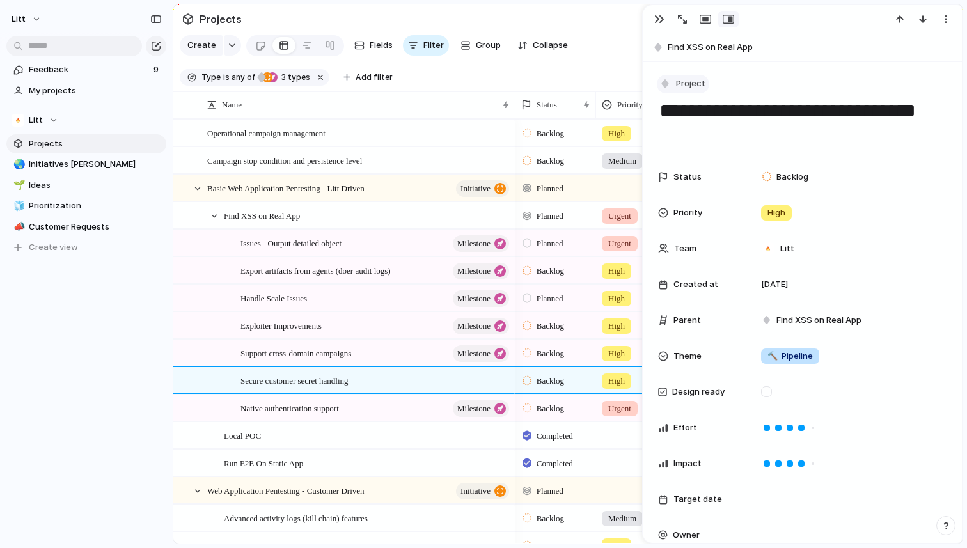
click at [688, 85] on span "Project" at bounding box center [690, 83] width 29 height 13
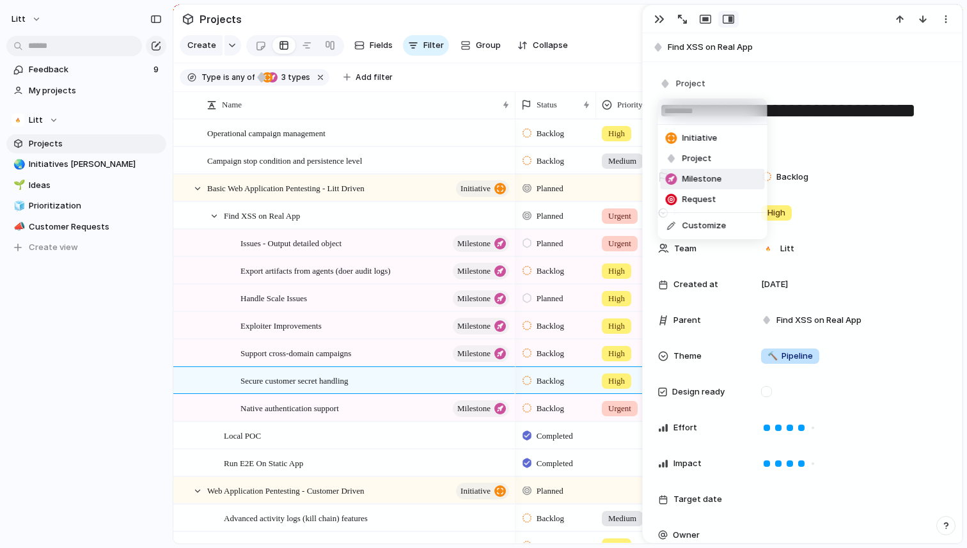
click at [715, 182] on span "Milestone" at bounding box center [703, 179] width 40 height 13
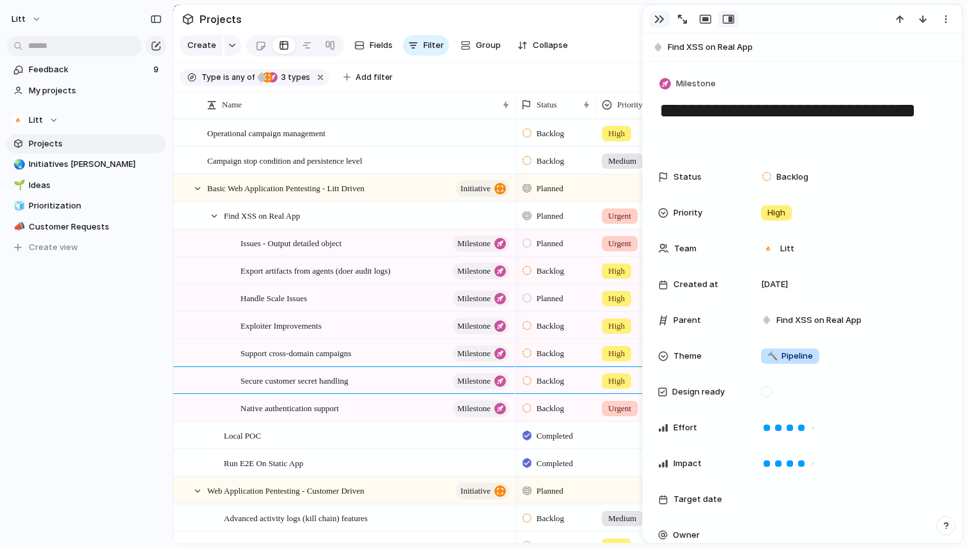
click at [660, 19] on div "button" at bounding box center [659, 19] width 10 height 10
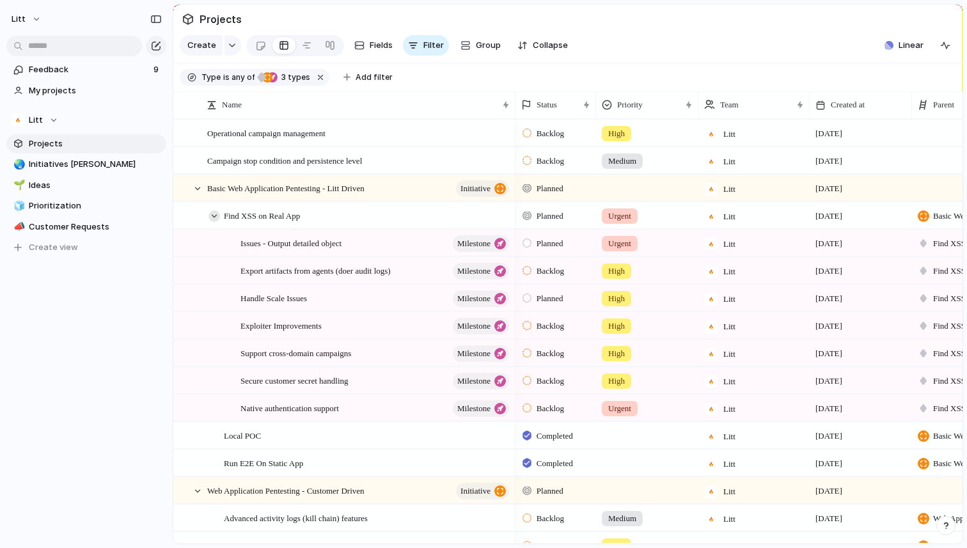
click at [216, 214] on div at bounding box center [215, 216] width 12 height 12
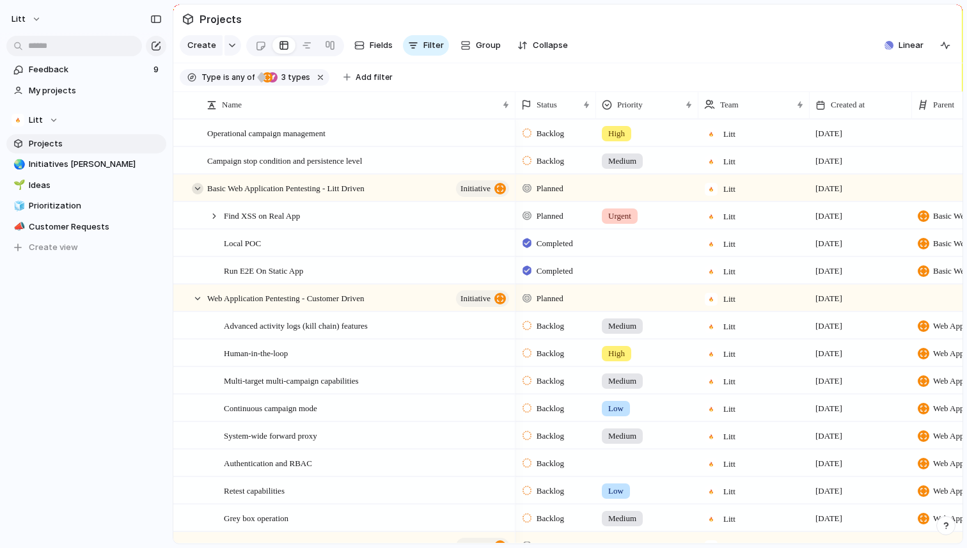
click at [196, 183] on div at bounding box center [198, 189] width 12 height 12
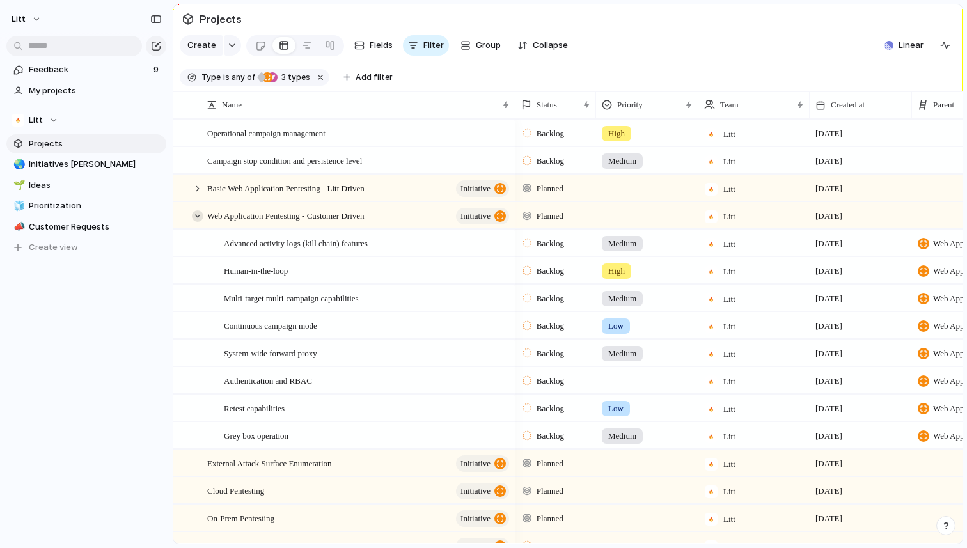
click at [198, 218] on div at bounding box center [198, 216] width 12 height 12
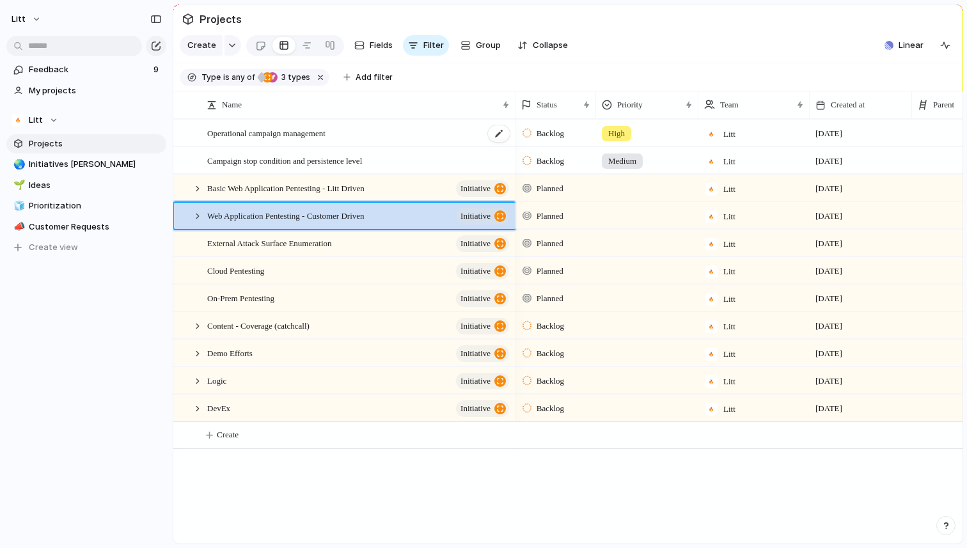
click at [401, 136] on div "Operational campaign management" at bounding box center [359, 133] width 304 height 26
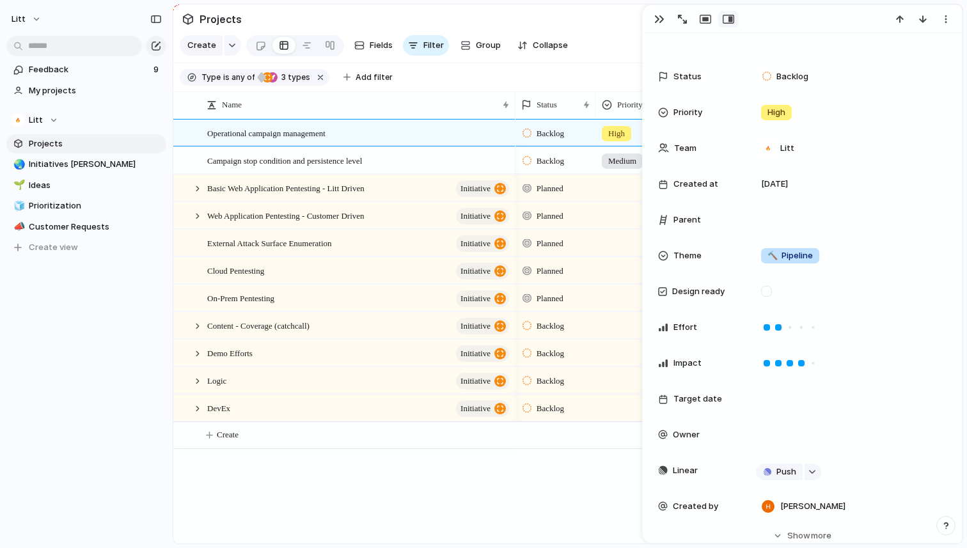
scroll to position [27, 0]
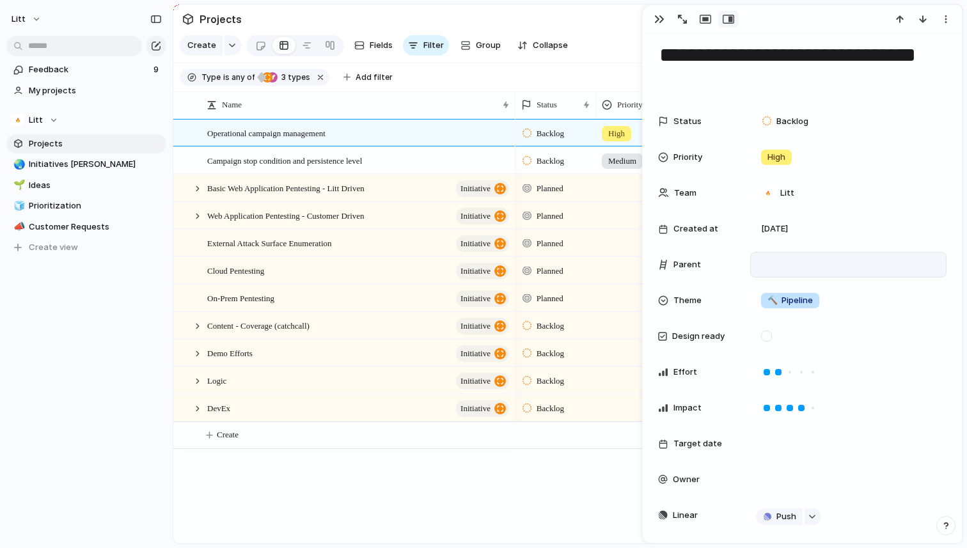
click at [795, 271] on div at bounding box center [848, 265] width 185 height 14
type input "***"
click at [773, 312] on li "DevEx" at bounding box center [839, 309] width 239 height 20
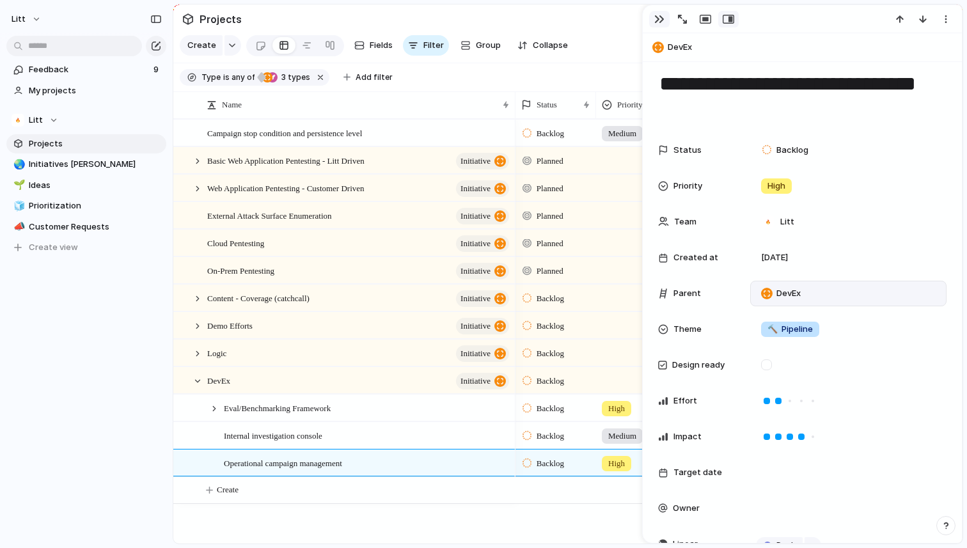
click at [656, 19] on div "button" at bounding box center [659, 19] width 10 height 10
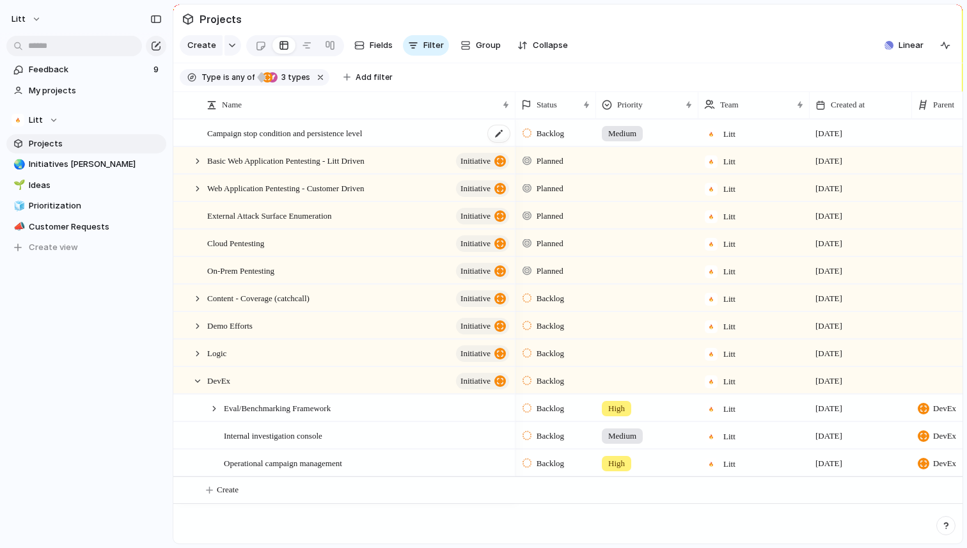
click at [412, 135] on div "Campaign stop condition and persistence level" at bounding box center [359, 133] width 304 height 26
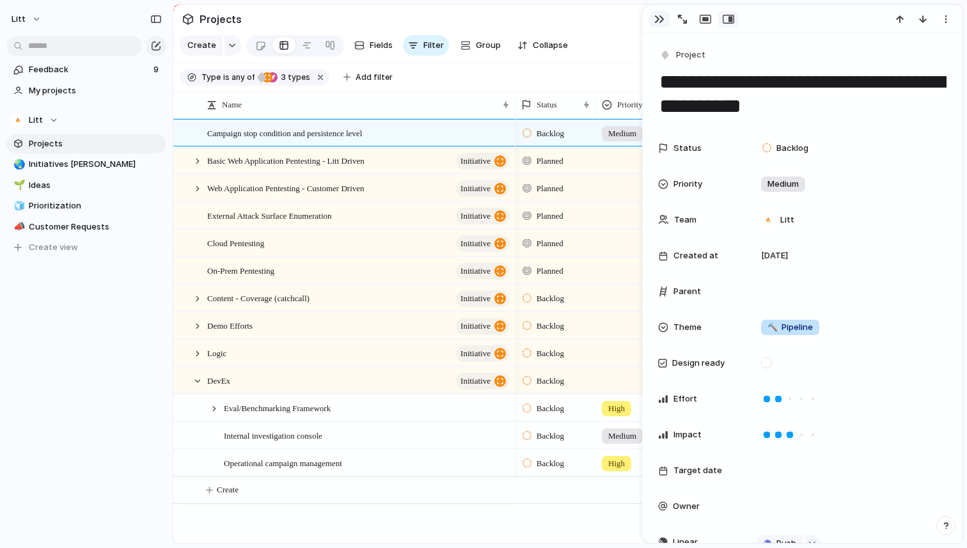
click at [654, 19] on div "button" at bounding box center [659, 19] width 10 height 10
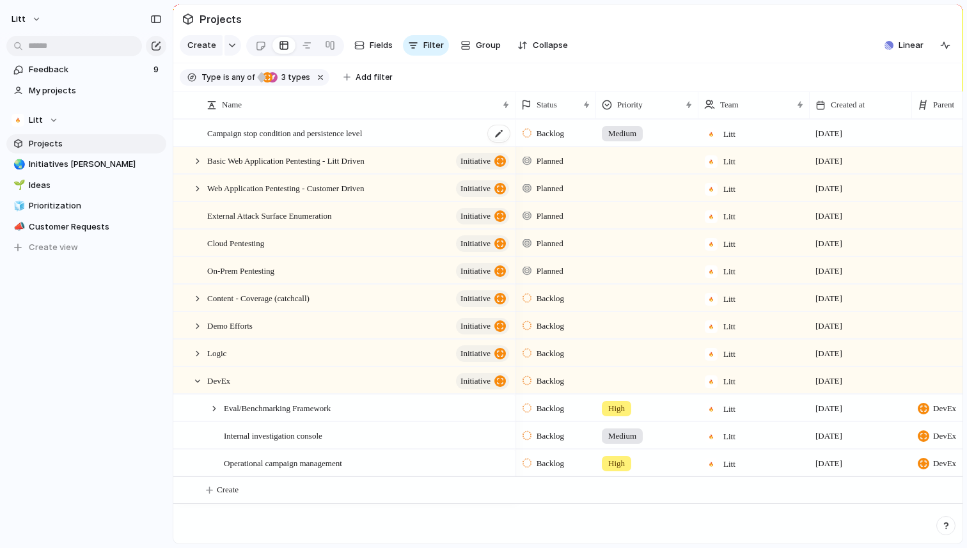
click at [416, 131] on div "Campaign stop condition and persistence level" at bounding box center [359, 133] width 304 height 26
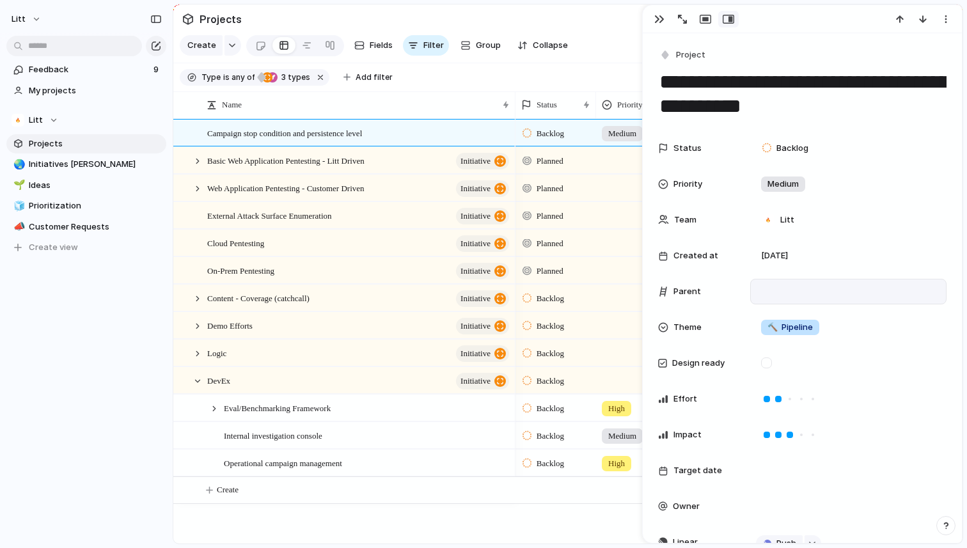
click at [781, 295] on div at bounding box center [848, 292] width 185 height 14
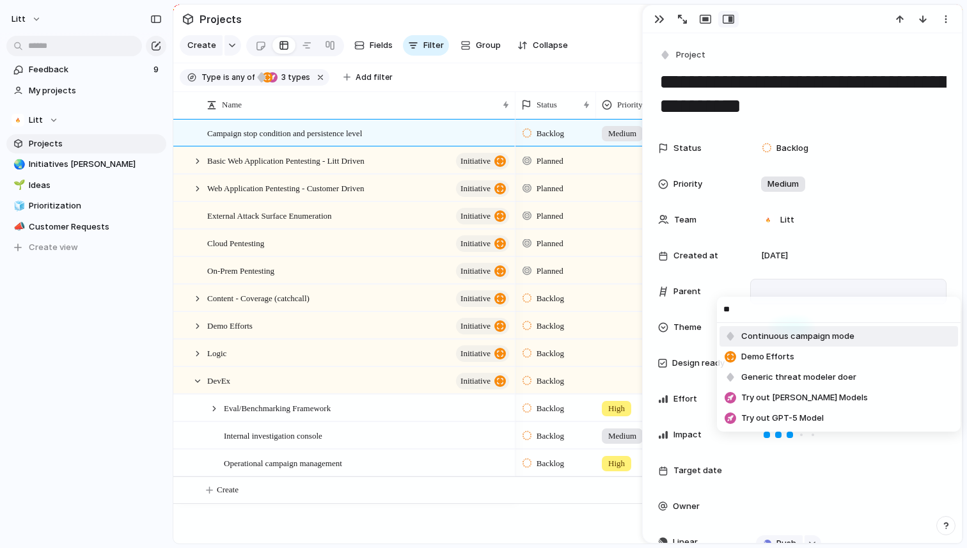
type input "*"
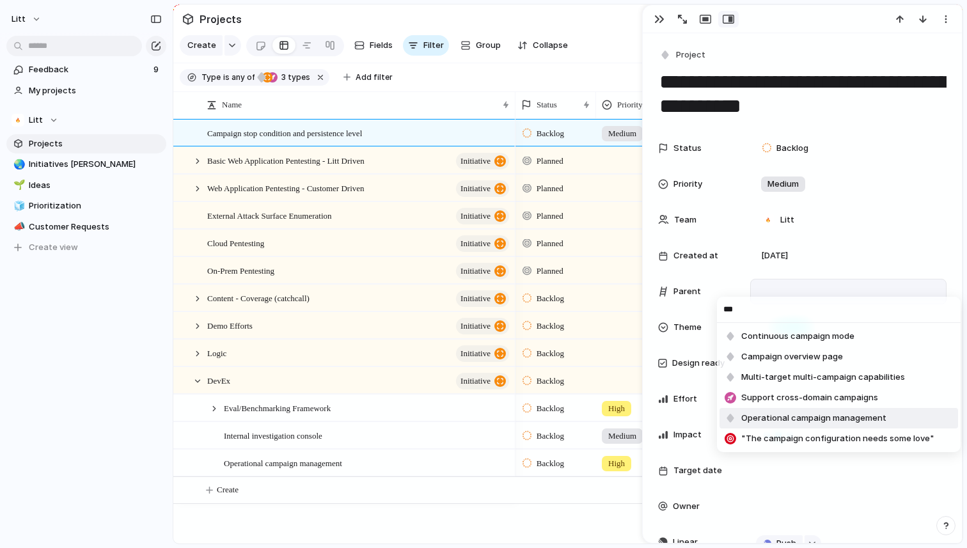
type input "***"
click at [825, 420] on span "Operational campaign management" at bounding box center [813, 418] width 145 height 13
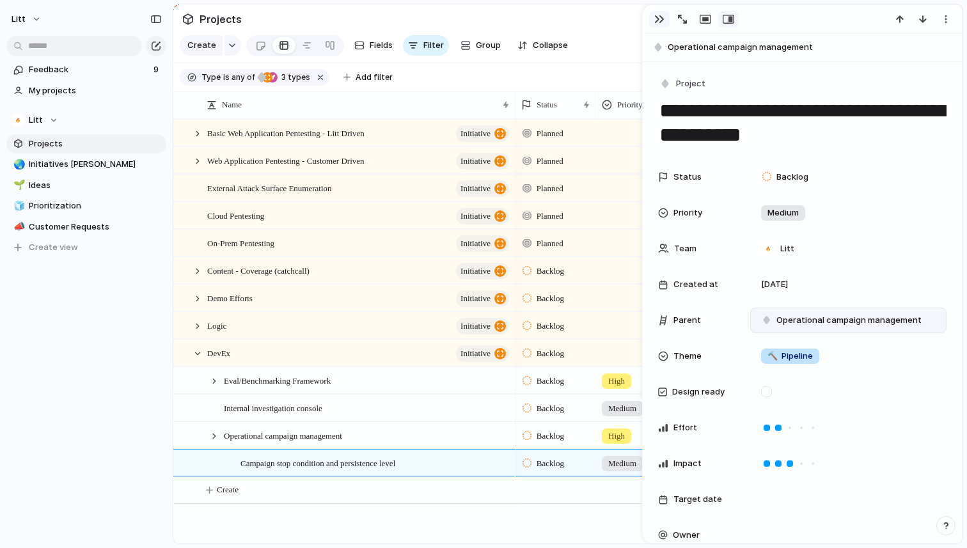
click at [658, 15] on div "button" at bounding box center [659, 19] width 10 height 10
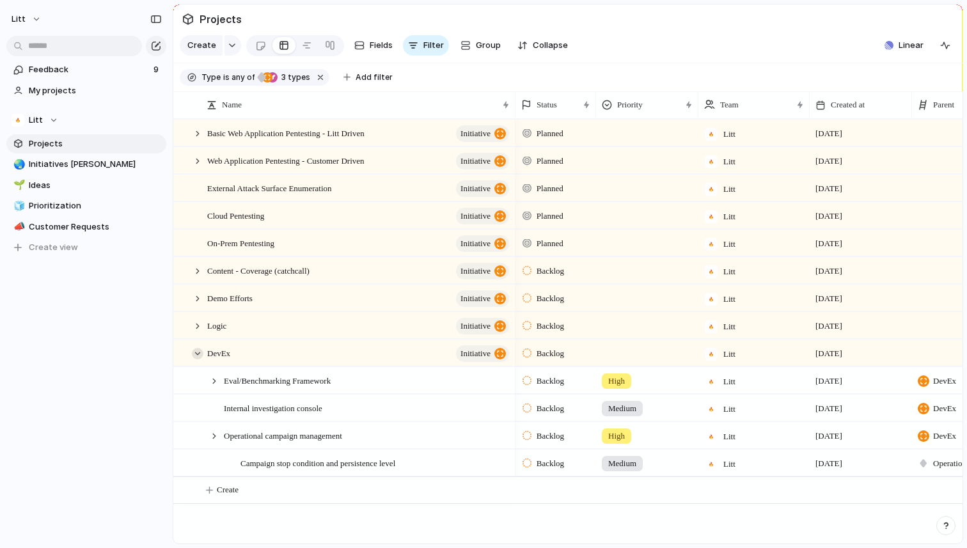
click at [199, 358] on div at bounding box center [198, 354] width 12 height 12
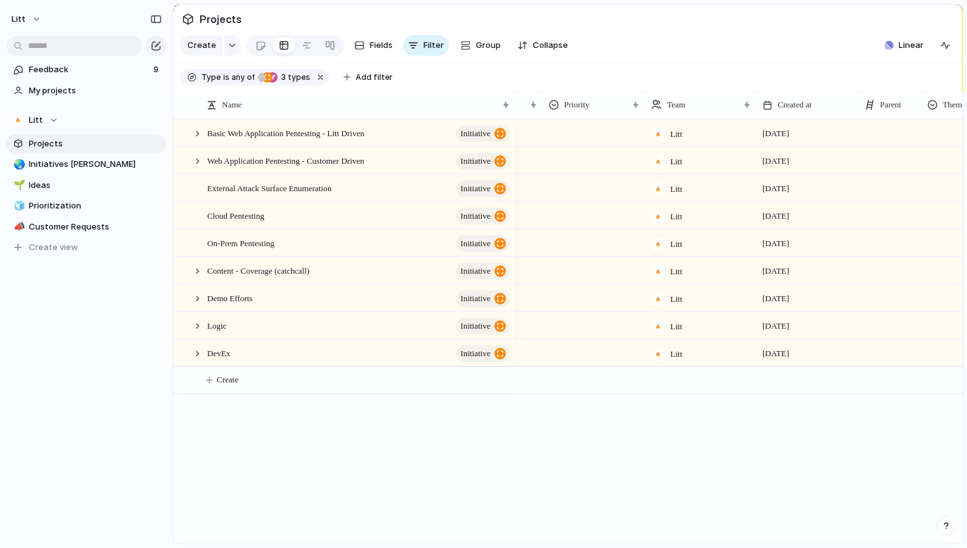
scroll to position [0, 111]
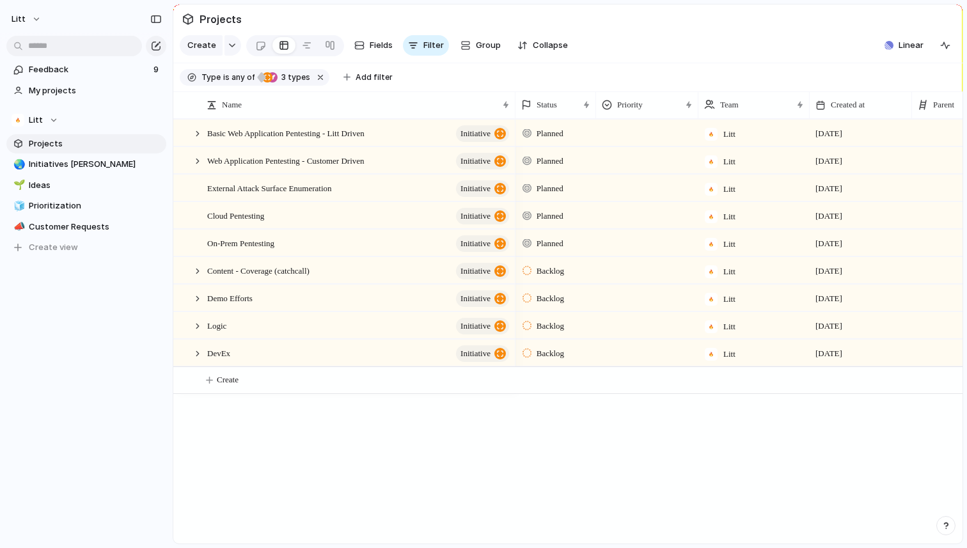
click at [555, 134] on span "Planned" at bounding box center [550, 133] width 27 height 13
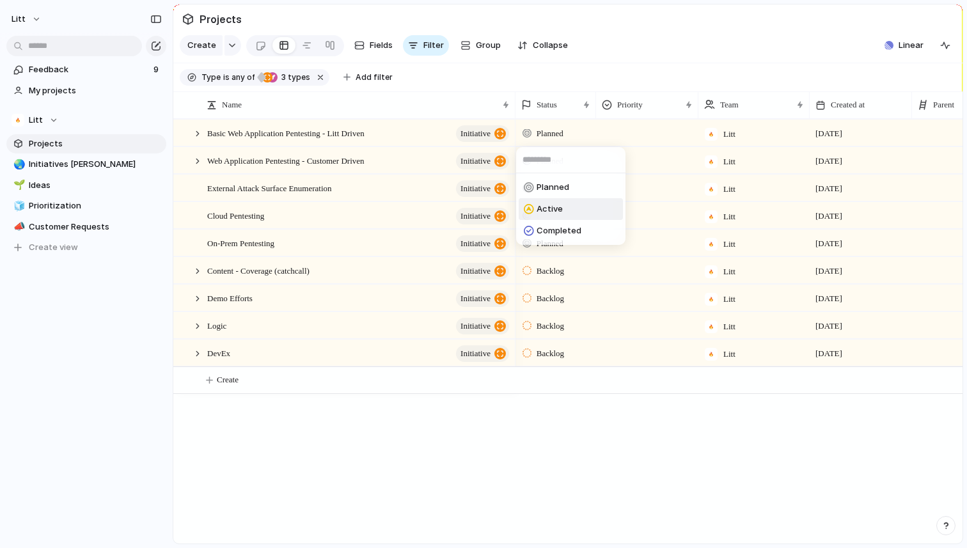
click at [594, 212] on li "Active" at bounding box center [571, 209] width 104 height 22
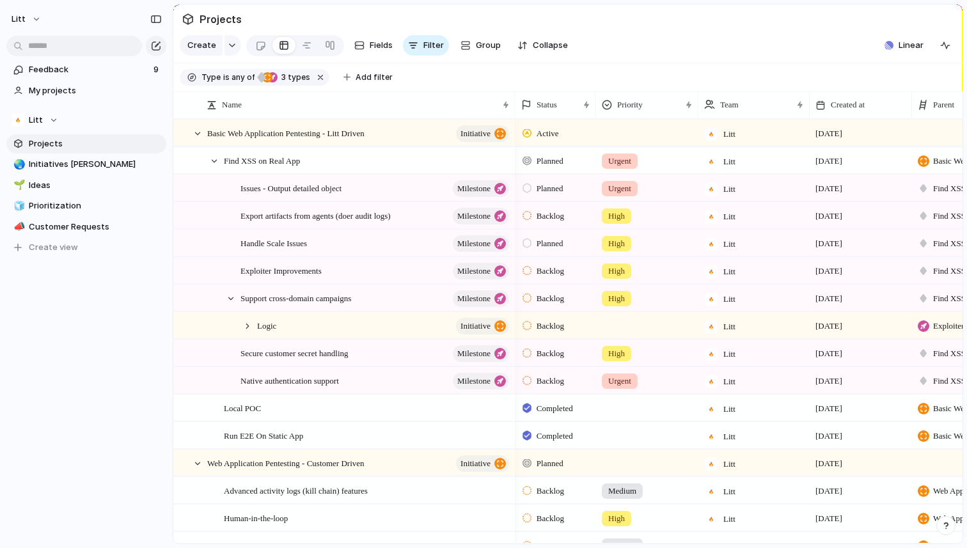
drag, startPoint x: 296, startPoint y: 325, endPoint x: 95, endPoint y: 433, distance: 228.1
click at [95, 433] on div "Litt Feedback 9 My projects Litt Projects 🌏 Initiatives [PERSON_NAME] 🌱 Ideas 🧊…" at bounding box center [483, 274] width 967 height 548
click at [347, 328] on div "Logic initiative" at bounding box center [384, 326] width 254 height 26
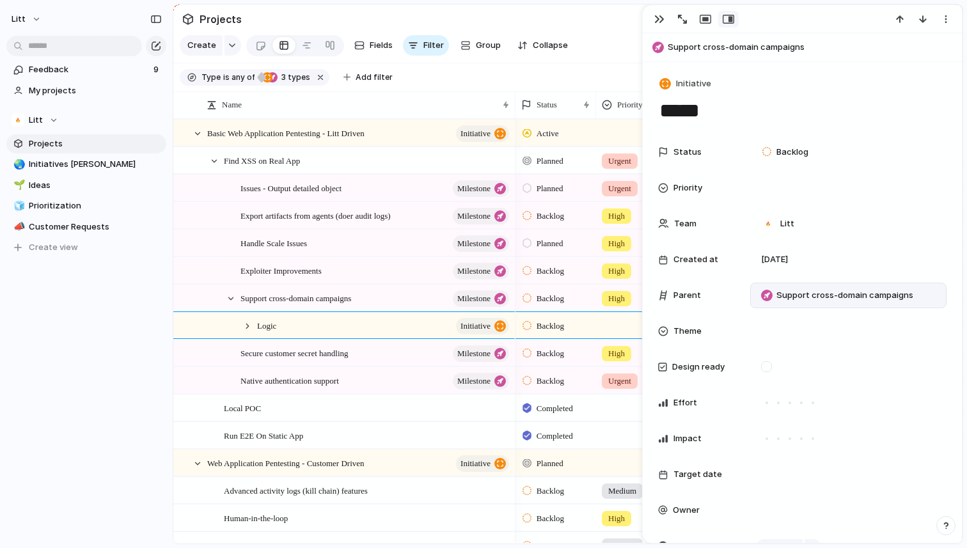
click at [946, 294] on div "Support cross-domain campaigns" at bounding box center [848, 296] width 196 height 26
click at [934, 300] on div "Support cross-domain campaigns" at bounding box center [848, 296] width 185 height 14
click at [753, 254] on div "No parent Continuous campaign mode Campaign stop condition and persistence leve…" at bounding box center [483, 274] width 967 height 548
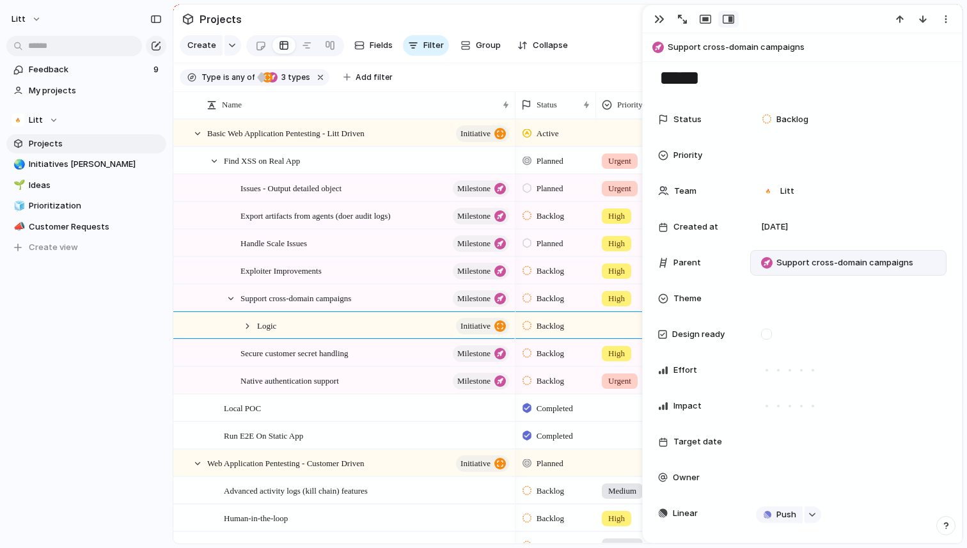
click at [857, 262] on span "Support cross-domain campaigns" at bounding box center [845, 263] width 137 height 13
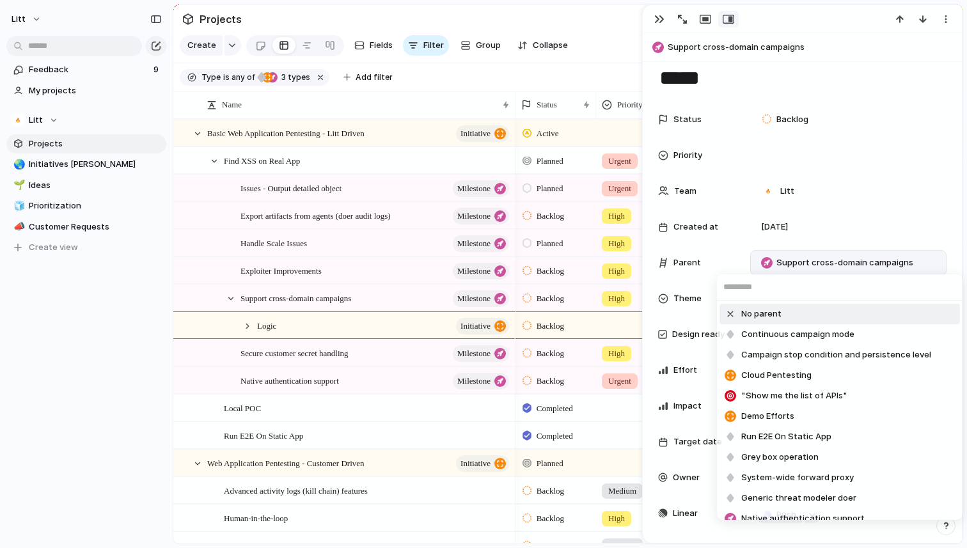
click at [829, 314] on li "No parent" at bounding box center [840, 314] width 241 height 20
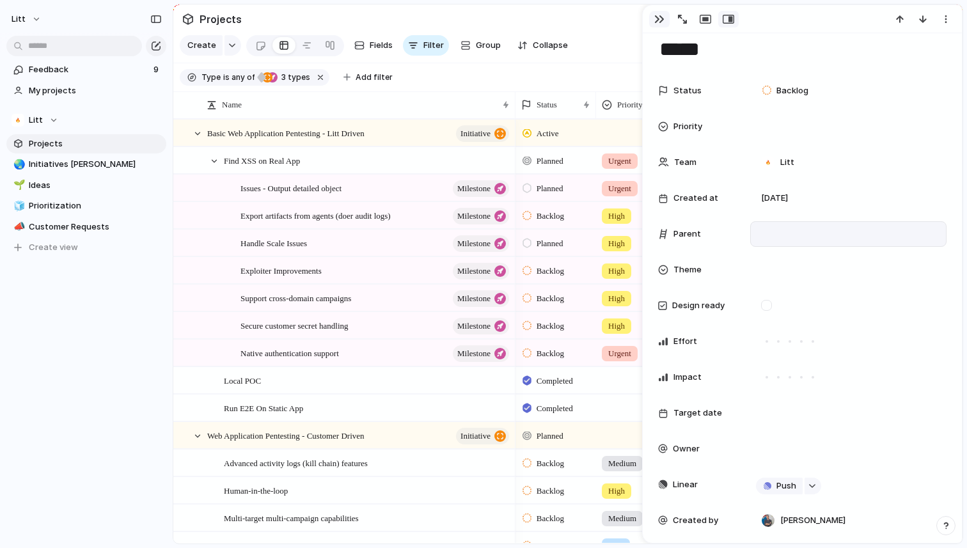
click at [657, 18] on div "button" at bounding box center [659, 19] width 10 height 10
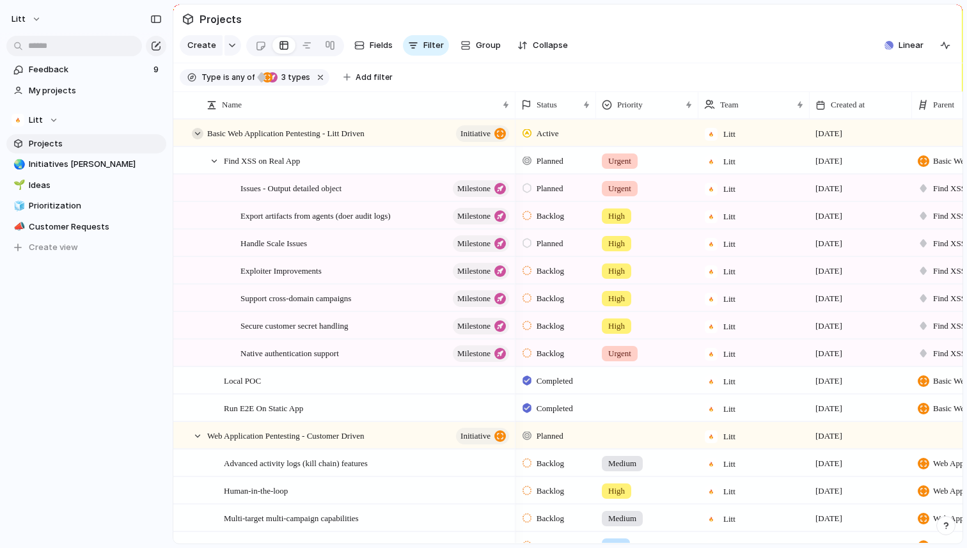
click at [196, 131] on div at bounding box center [198, 134] width 12 height 12
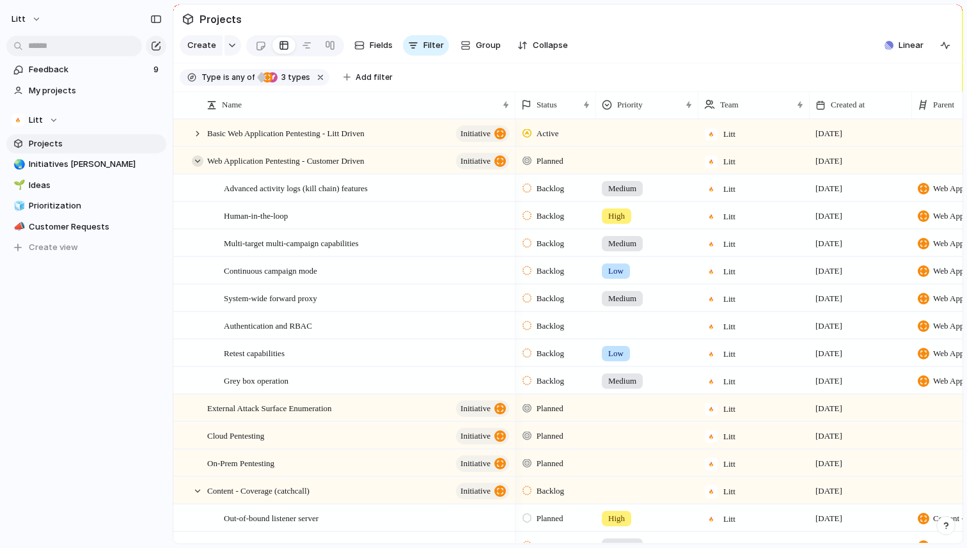
click at [196, 163] on div at bounding box center [198, 161] width 12 height 12
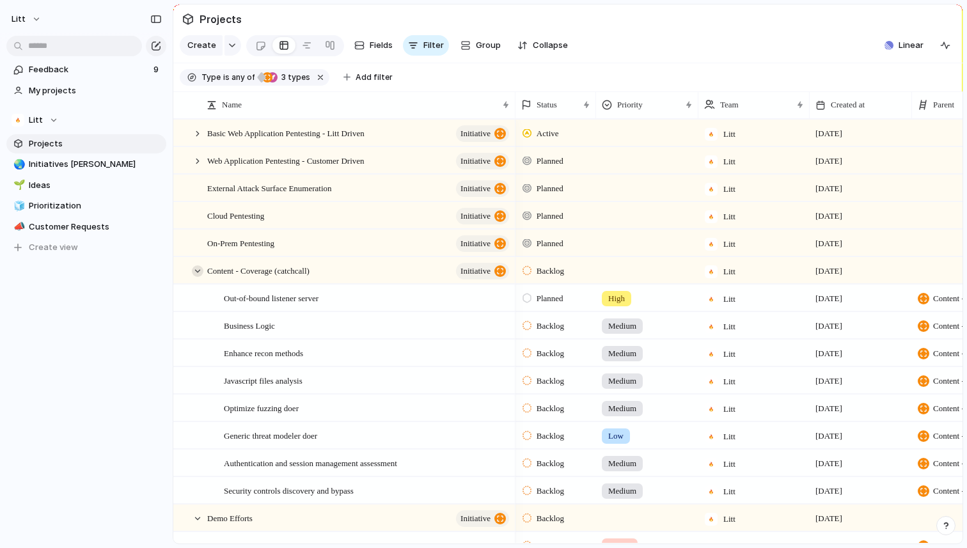
click at [201, 274] on div at bounding box center [198, 272] width 12 height 12
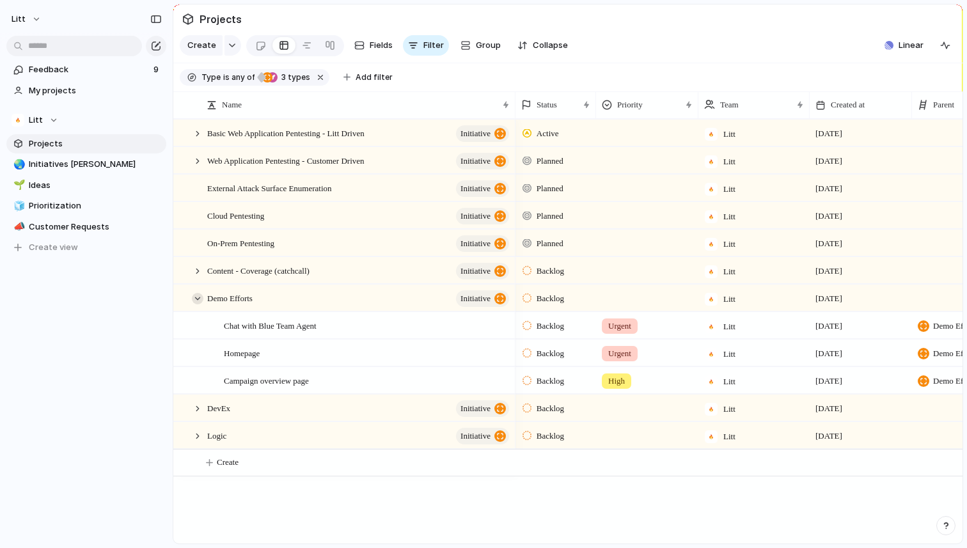
click at [192, 299] on div at bounding box center [198, 299] width 12 height 12
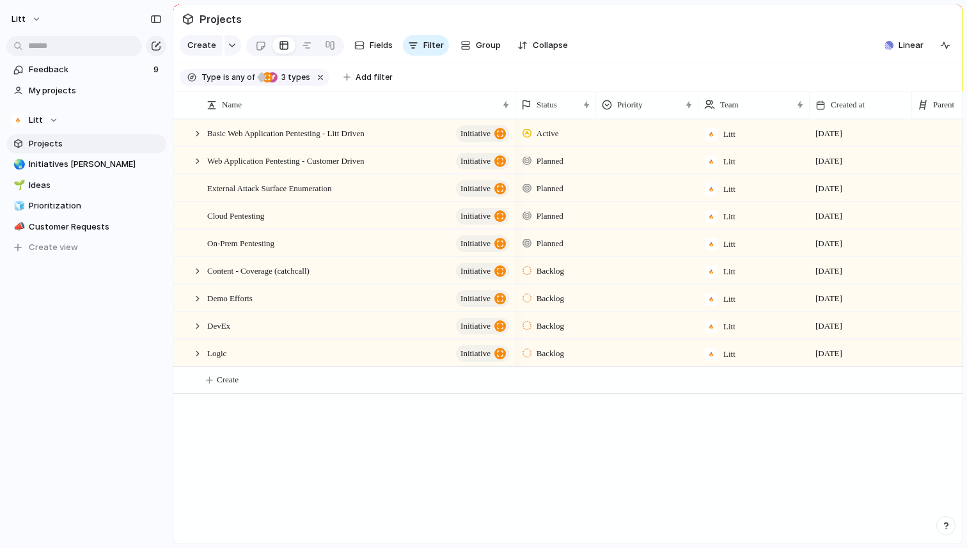
click at [575, 324] on div "Backlog" at bounding box center [555, 324] width 79 height 22
click at [565, 400] on li "Active" at bounding box center [571, 402] width 104 height 22
click at [590, 180] on span "Sort ascending" at bounding box center [574, 174] width 62 height 13
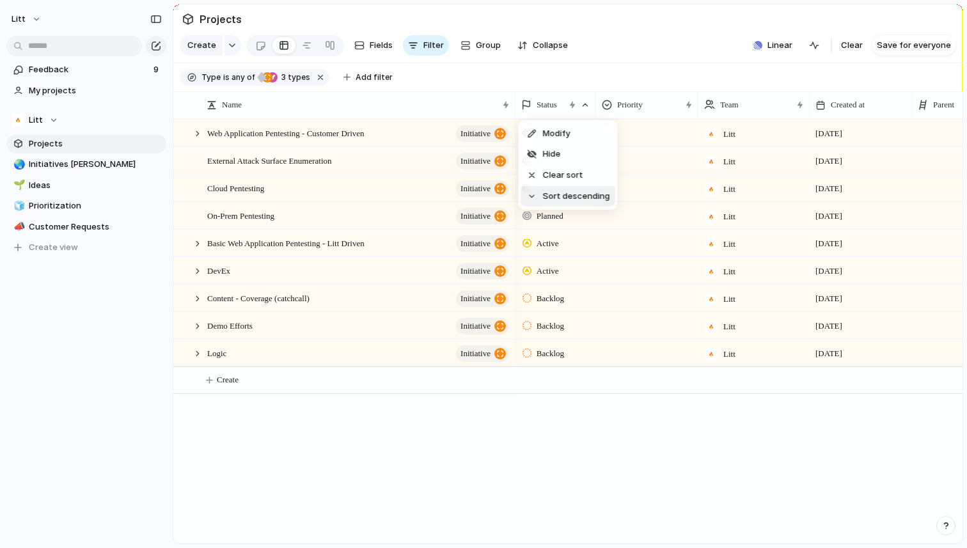
click at [574, 192] on span "Sort descending" at bounding box center [576, 196] width 67 height 13
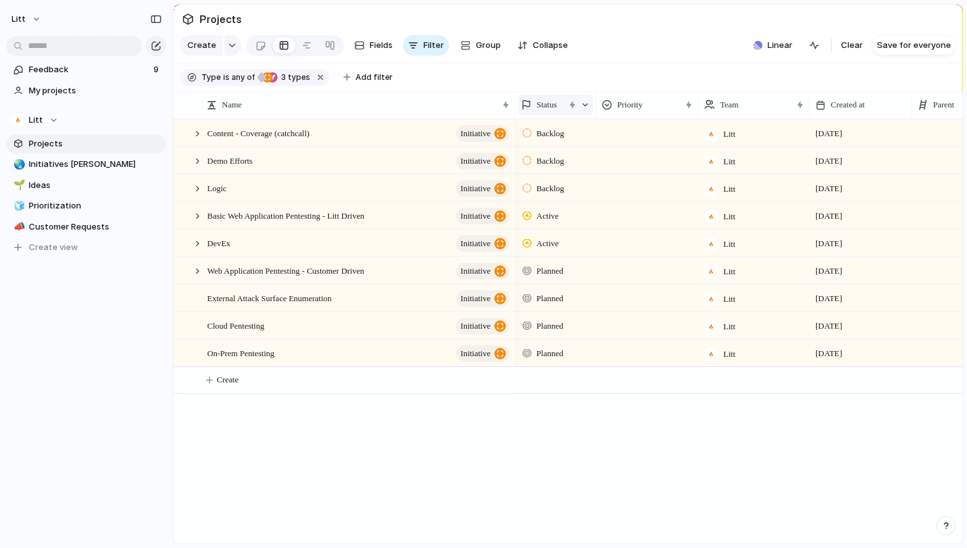
click at [549, 105] on span "Status" at bounding box center [547, 105] width 20 height 13
click at [569, 177] on span "Sort ascending" at bounding box center [574, 174] width 62 height 13
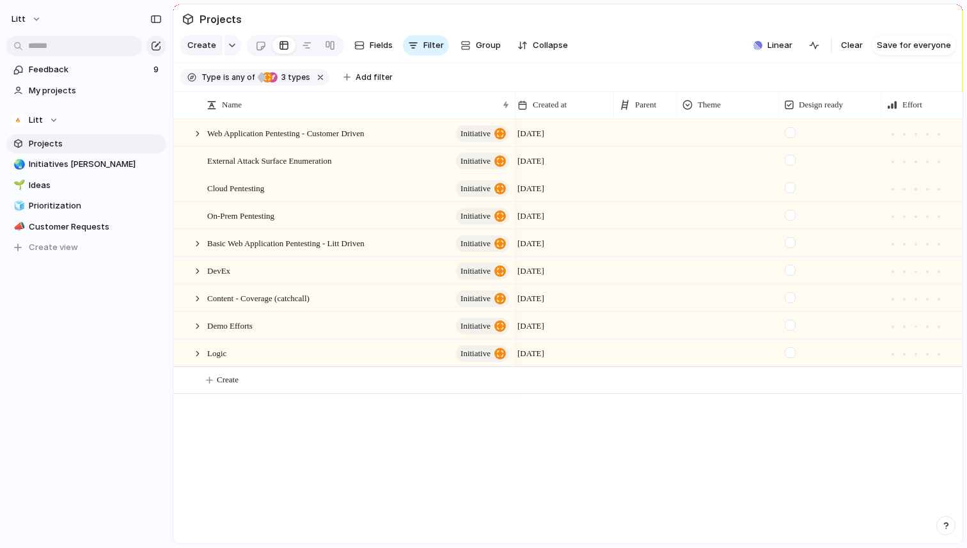
scroll to position [0, 340]
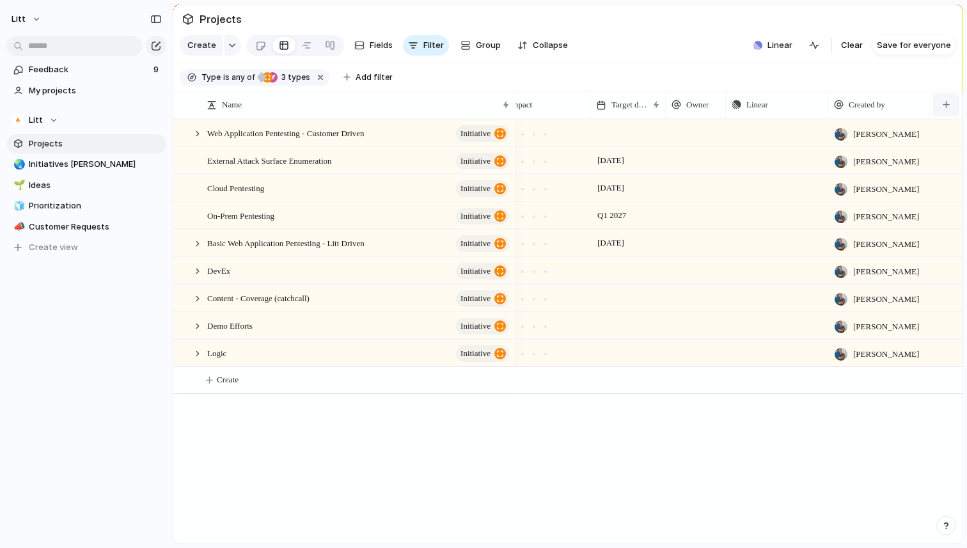
click at [942, 104] on button "button" at bounding box center [946, 104] width 26 height 23
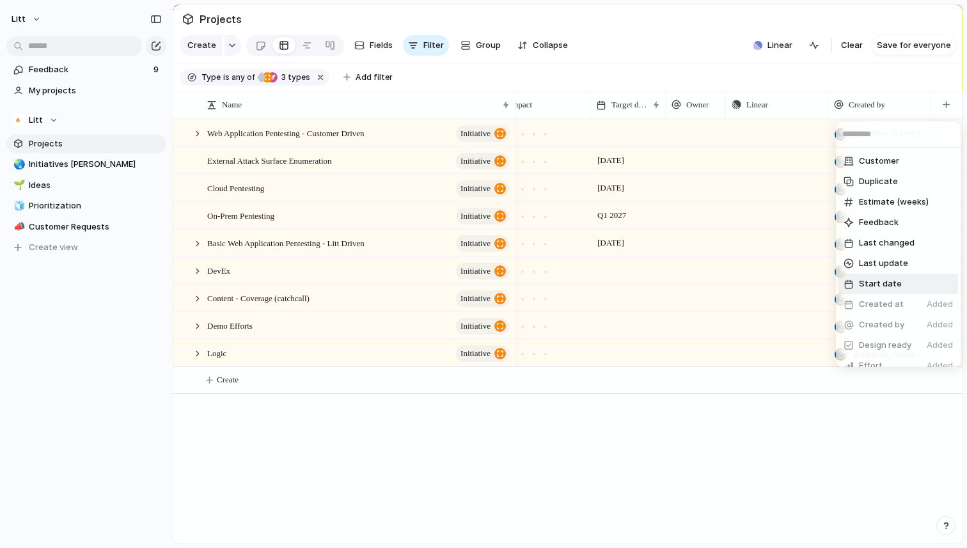
click at [900, 280] on li "Start date" at bounding box center [899, 284] width 120 height 20
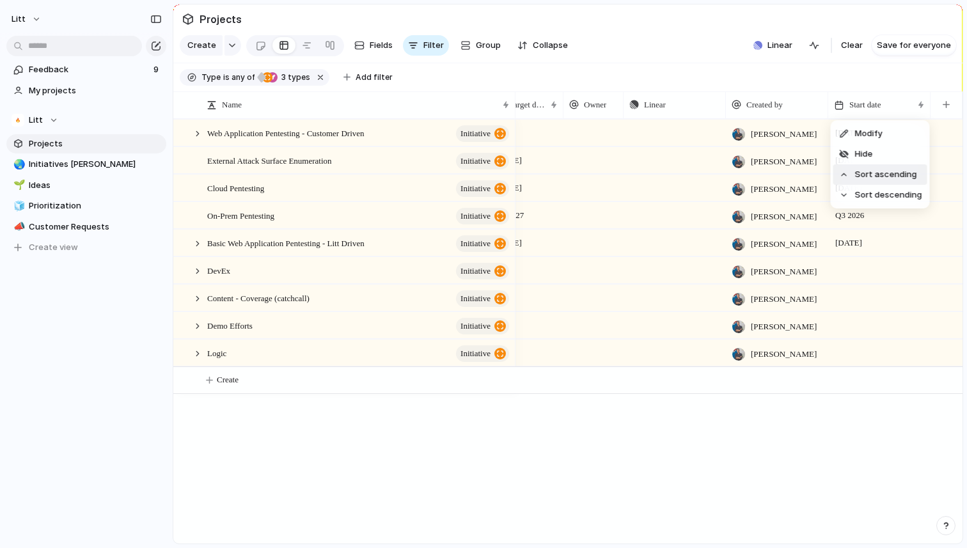
click at [910, 174] on span "Sort ascending" at bounding box center [886, 174] width 62 height 13
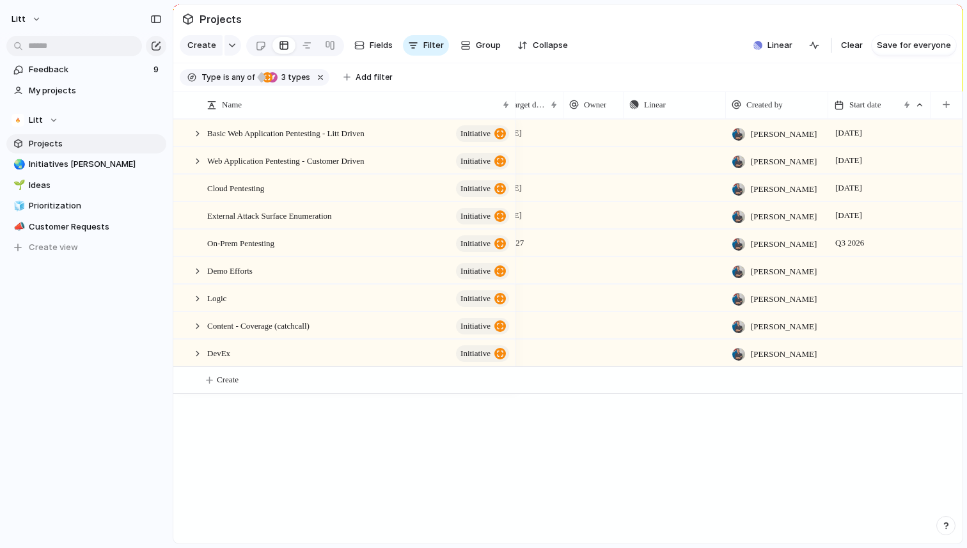
click at [850, 269] on div at bounding box center [880, 270] width 102 height 26
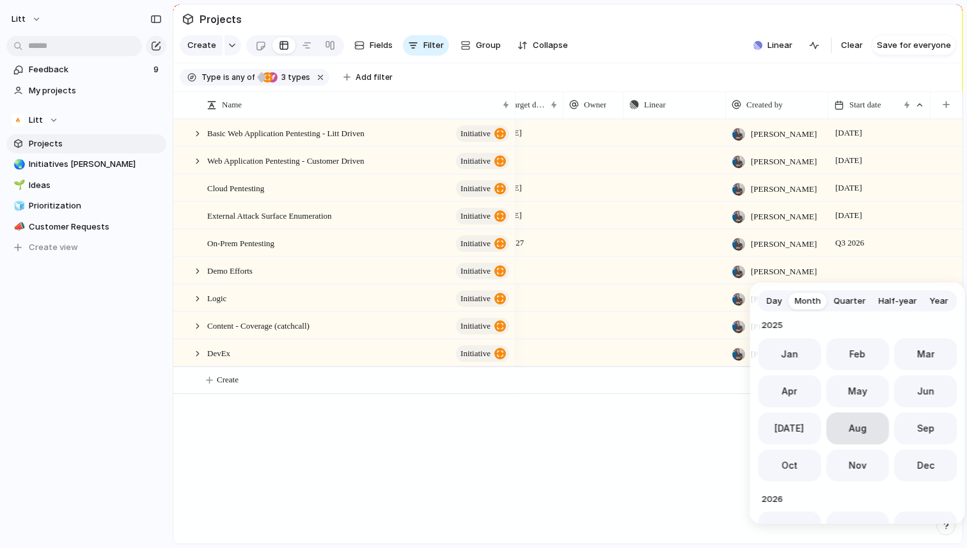
click at [846, 427] on button "Aug" at bounding box center [857, 429] width 63 height 32
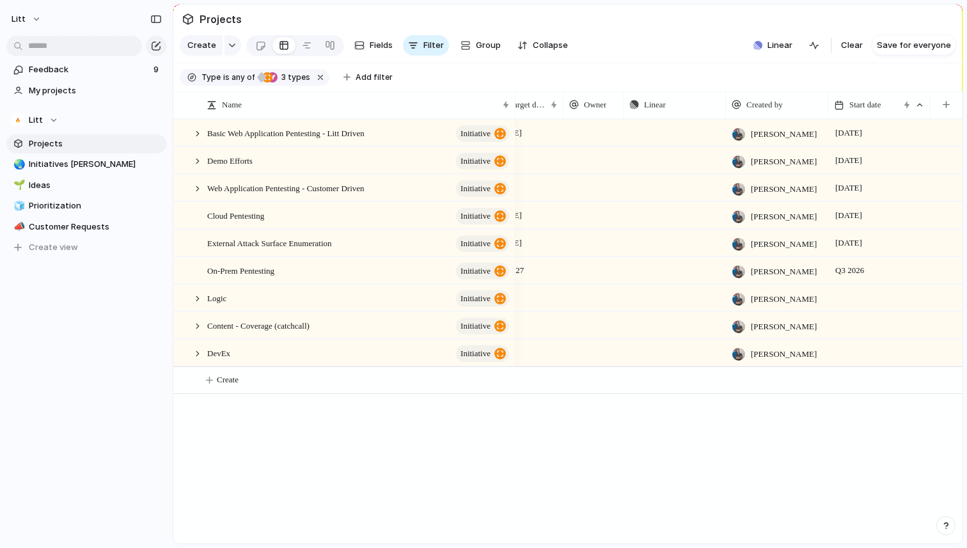
click at [892, 269] on div "Q3 2026" at bounding box center [879, 268] width 101 height 20
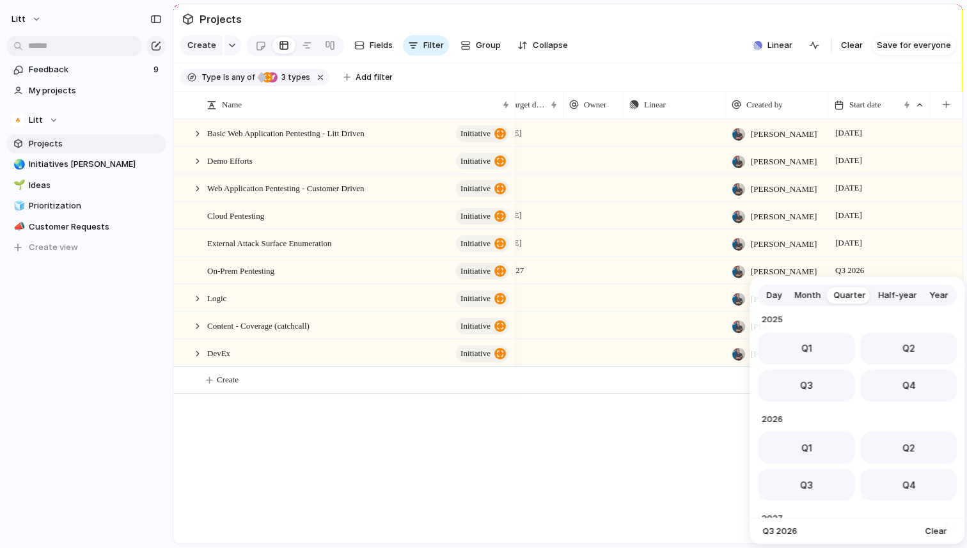
click at [813, 297] on span "Month" at bounding box center [808, 295] width 26 height 13
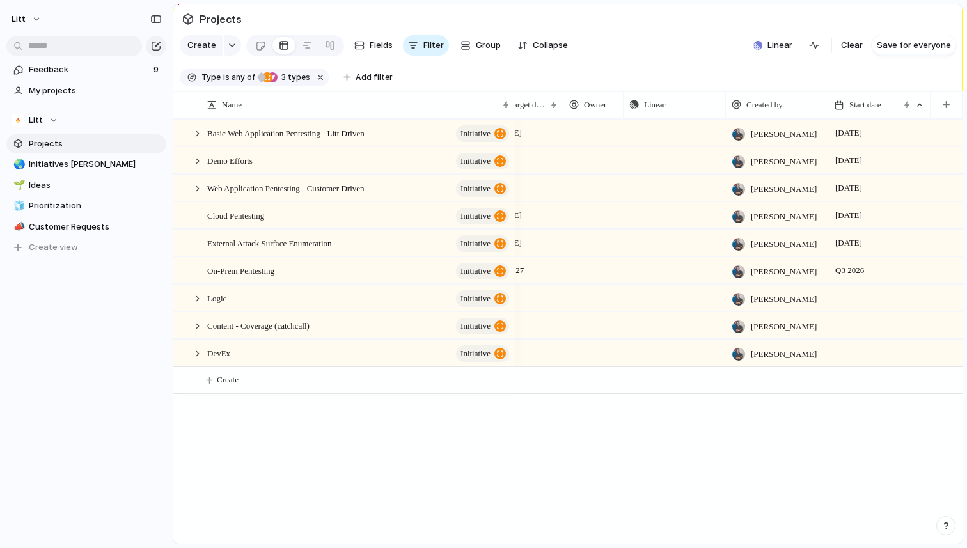
click at [654, 475] on div "Day Month Quarter Half-year Year [DATE] Feb Mar Apr May Jun [DATE] Aug Sep Oct …" at bounding box center [483, 274] width 967 height 548
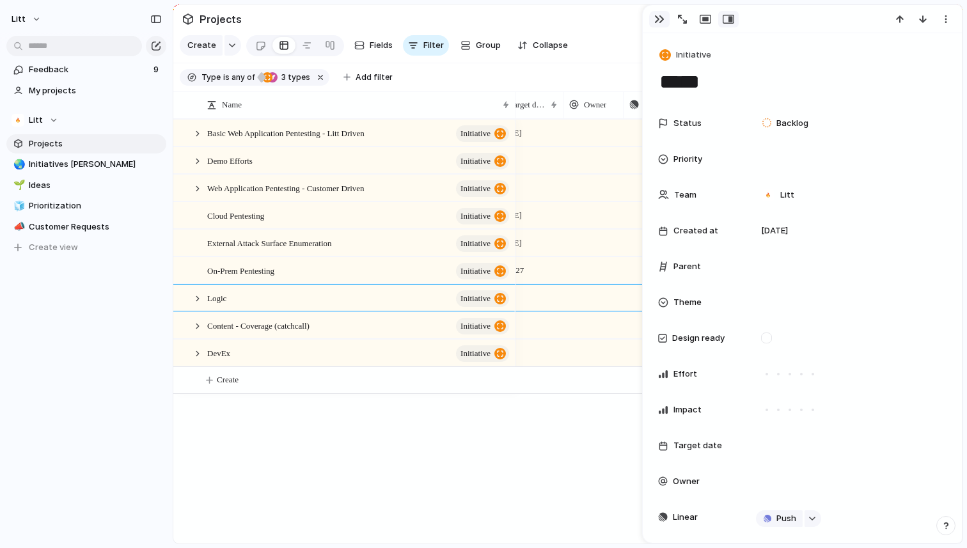
click at [653, 22] on button "button" at bounding box center [659, 19] width 20 height 17
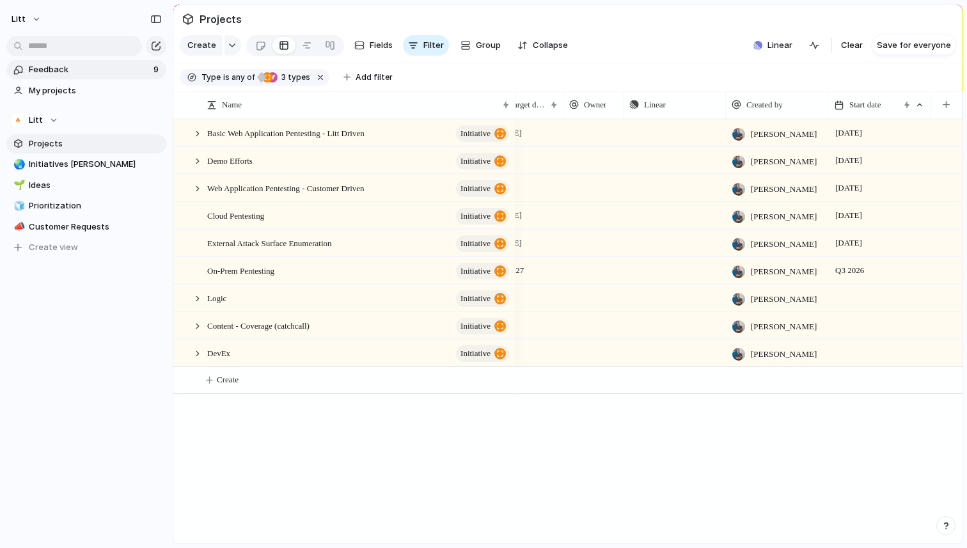
click at [78, 68] on span "Feedback" at bounding box center [89, 69] width 121 height 13
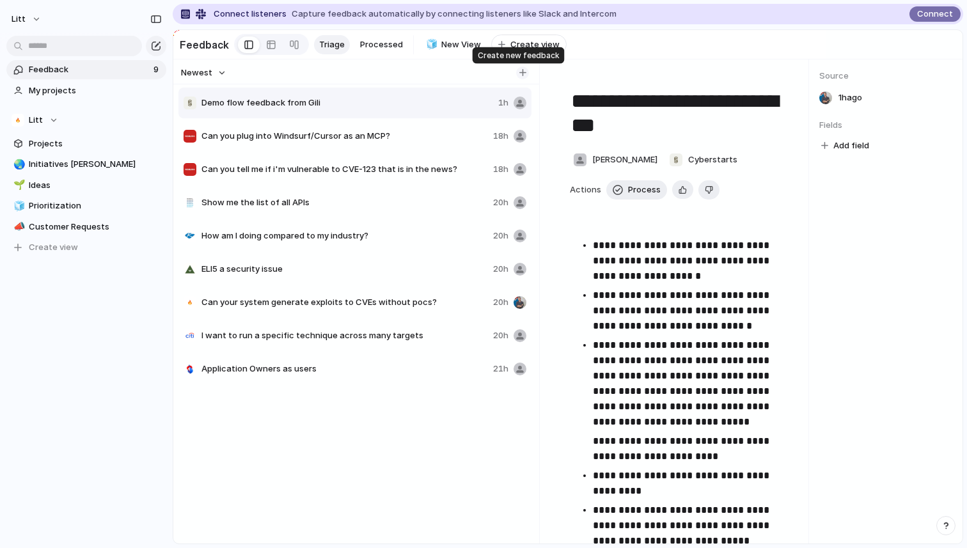
click at [519, 70] on div "button" at bounding box center [522, 72] width 7 height 7
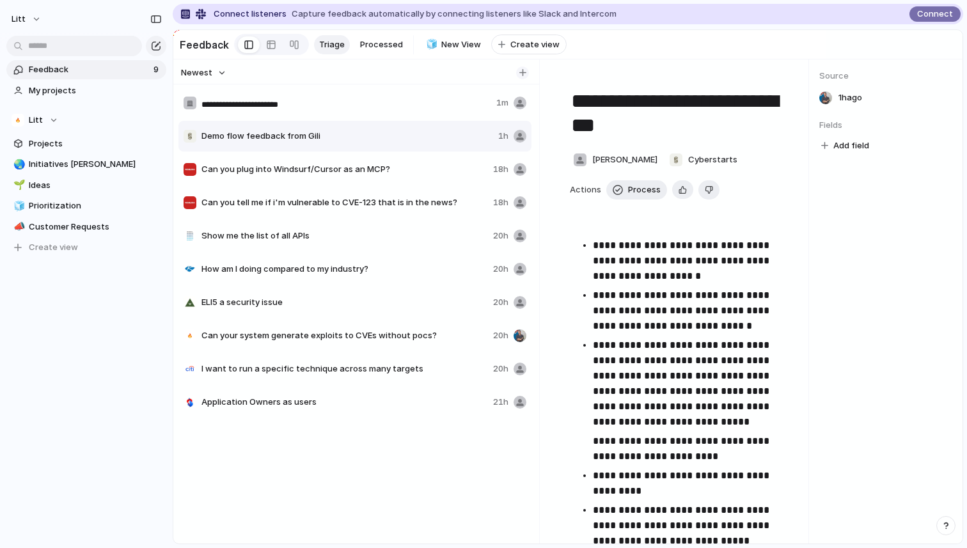
type input "**********"
click at [370, 103] on input "**********" at bounding box center [347, 104] width 290 height 13
click at [360, 464] on div "**********" at bounding box center [356, 326] width 356 height 480
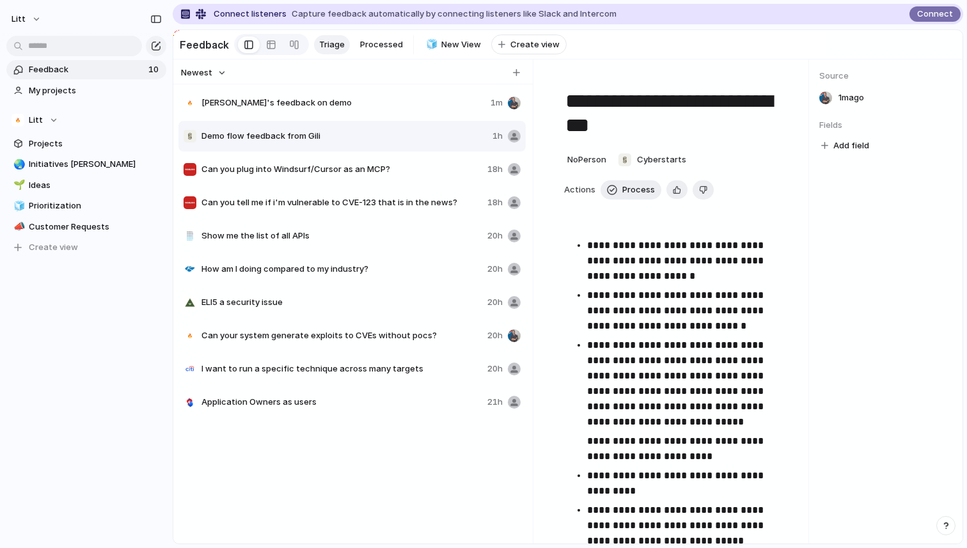
type textarea "**********"
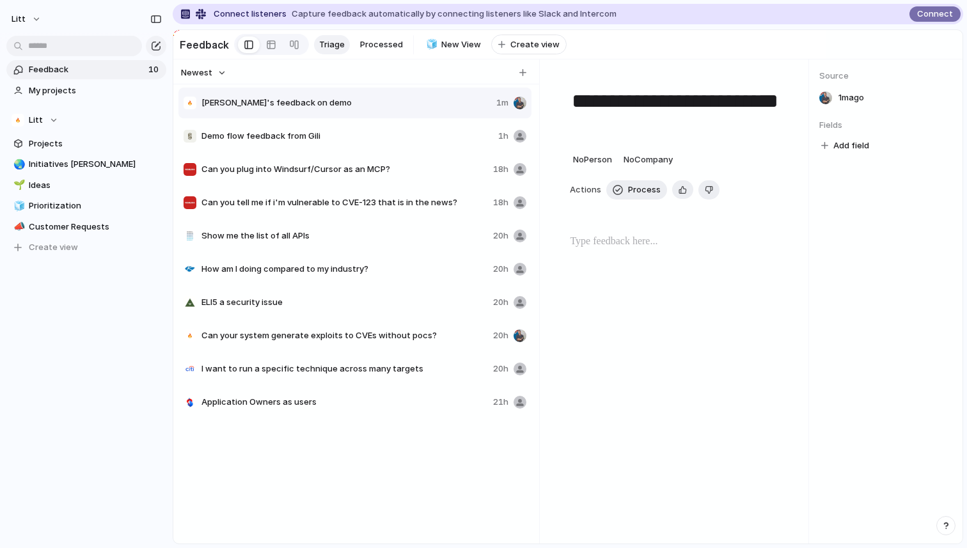
click at [367, 93] on div "[PERSON_NAME]'s feedback on demo 1m" at bounding box center [354, 103] width 353 height 31
click at [603, 156] on span "No Person" at bounding box center [592, 159] width 39 height 10
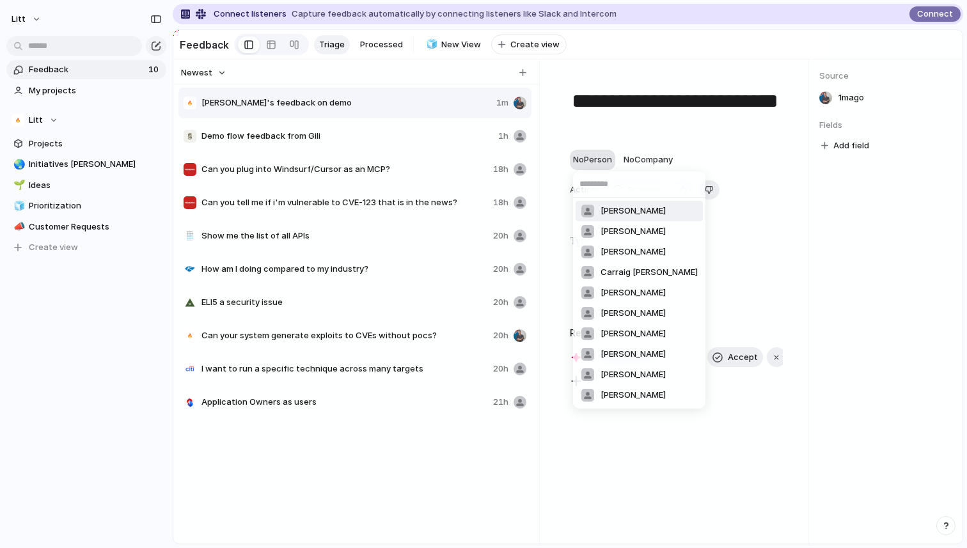
type input "**********"
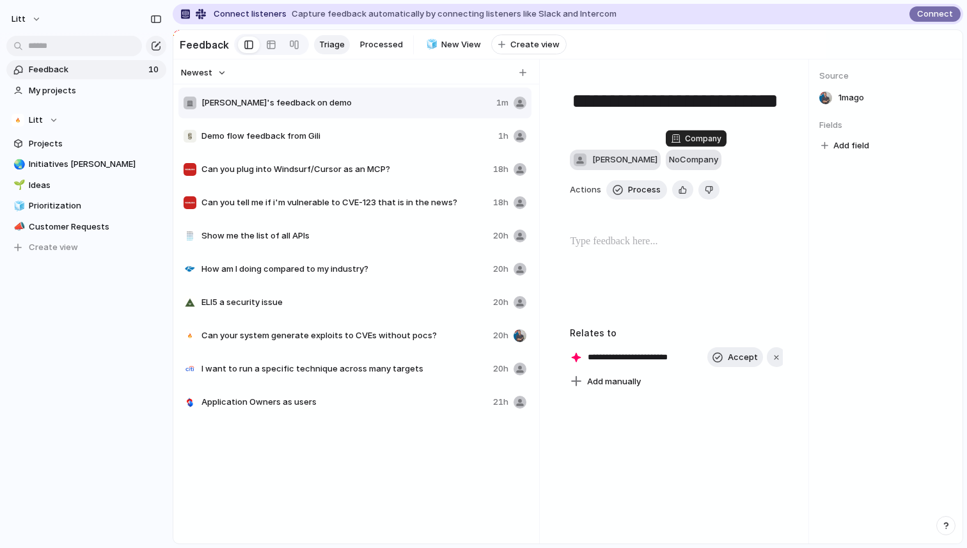
click at [701, 164] on span "No Company" at bounding box center [693, 159] width 49 height 10
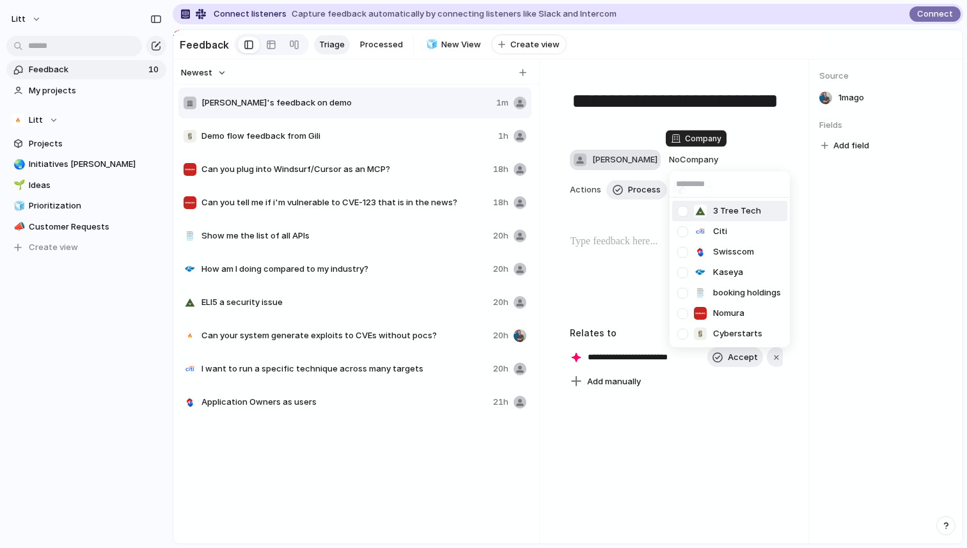
paste input "**********"
type input "**********"
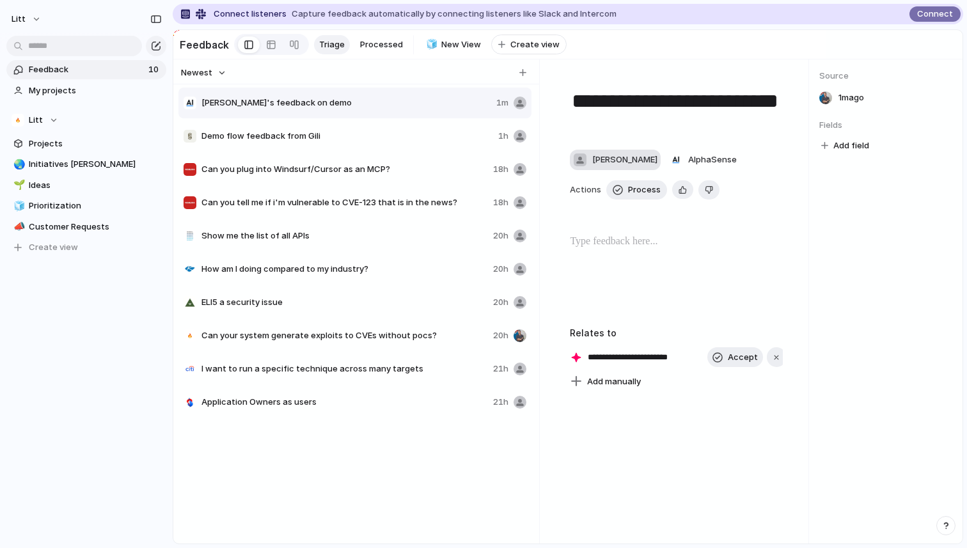
click at [646, 246] on p at bounding box center [676, 241] width 213 height 15
click at [624, 242] on p at bounding box center [676, 241] width 213 height 15
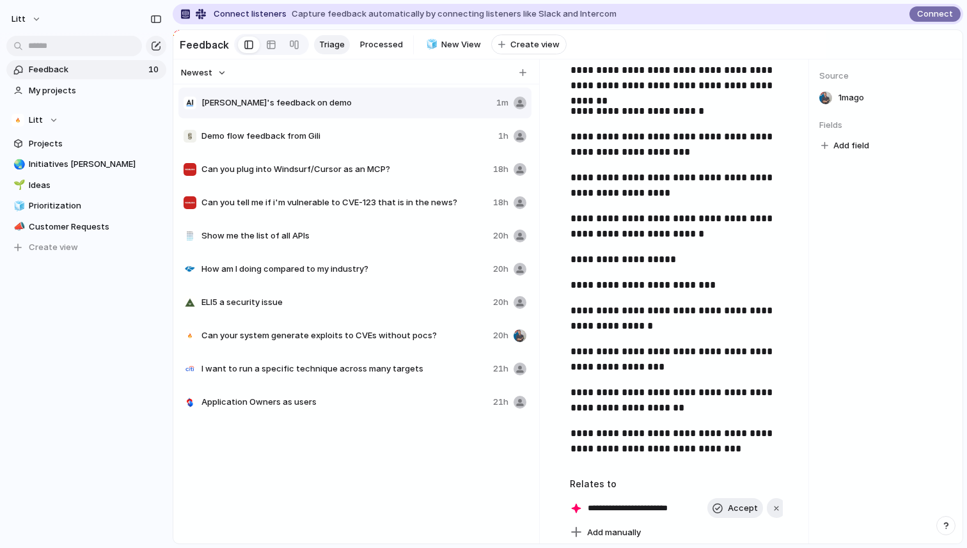
scroll to position [910, 0]
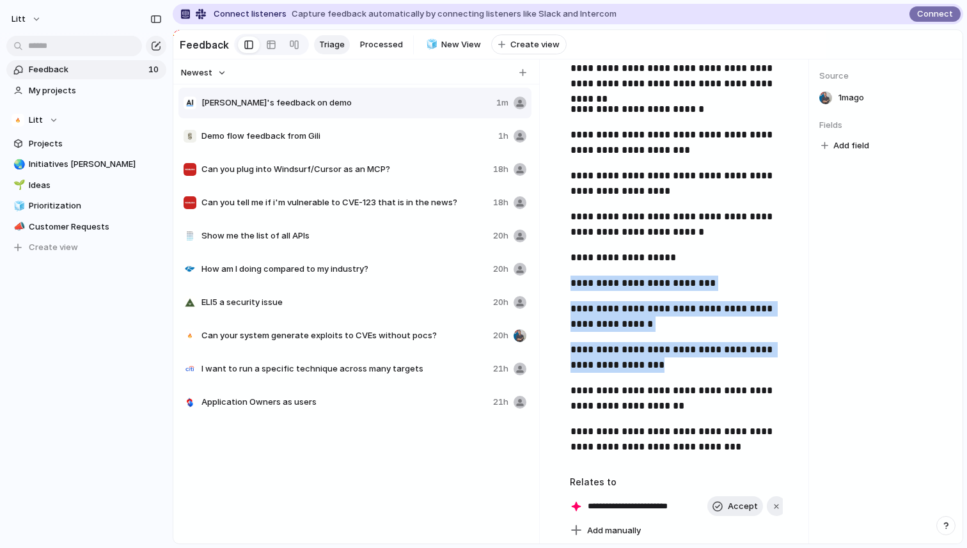
drag, startPoint x: 667, startPoint y: 372, endPoint x: 570, endPoint y: 285, distance: 130.1
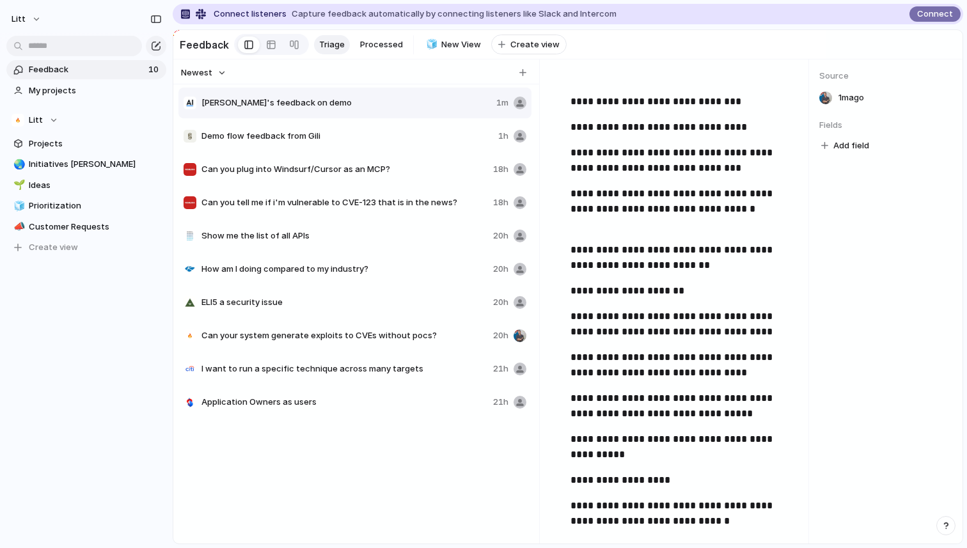
scroll to position [134, 0]
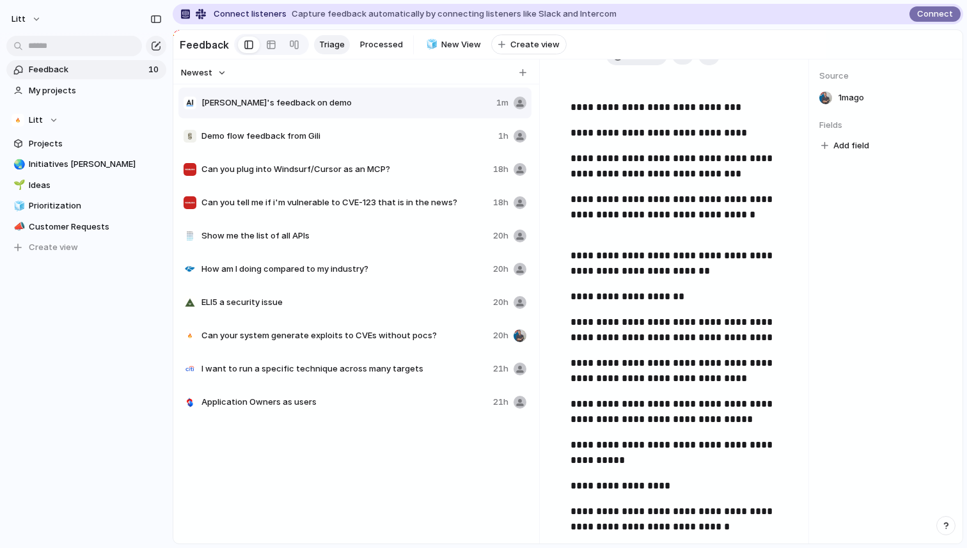
click at [432, 456] on div "[PERSON_NAME]'s feedback on demo 1m Demo flow feedback from Gili 1h Can you plu…" at bounding box center [356, 326] width 356 height 480
click at [86, 254] on button "Create view" at bounding box center [86, 247] width 160 height 19
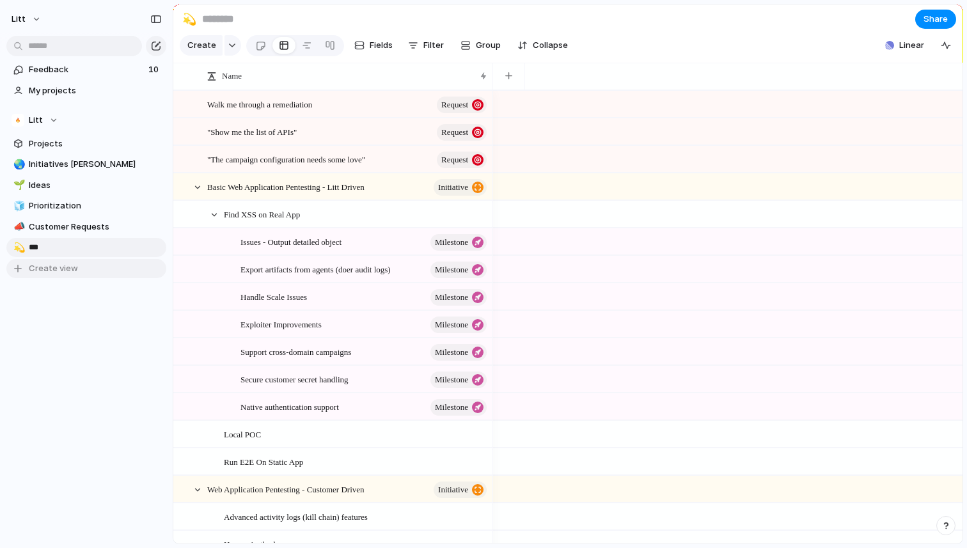
type input "****"
click at [55, 360] on div "Feedback 10 My projects Litt Projects 🌏 Initiatives [PERSON_NAME] 🌱 Ideas 🧊 Pri…" at bounding box center [86, 191] width 173 height 382
click at [38, 248] on span "Demo" at bounding box center [95, 247] width 133 height 13
click at [420, 41] on button "Filter" at bounding box center [426, 45] width 46 height 20
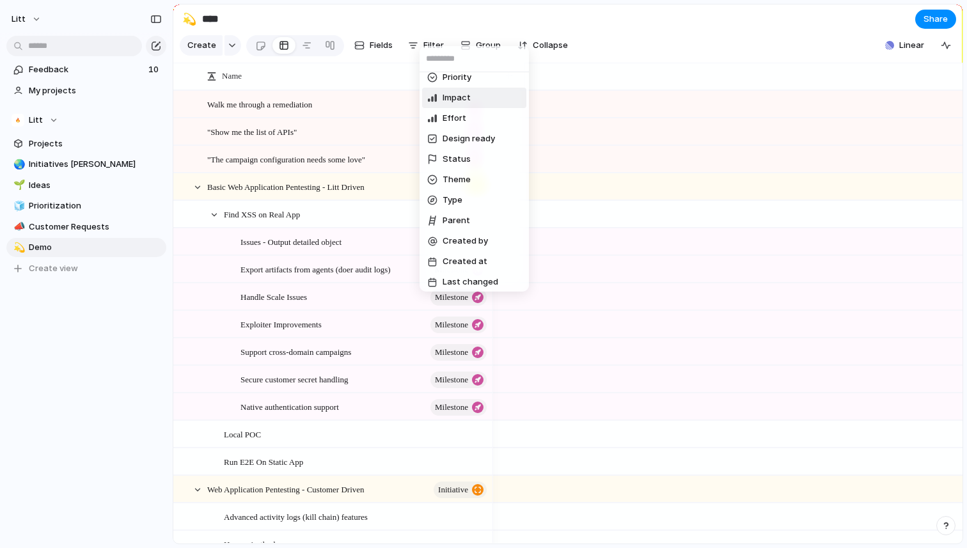
scroll to position [135, 0]
click at [480, 213] on li "Parent" at bounding box center [474, 217] width 104 height 20
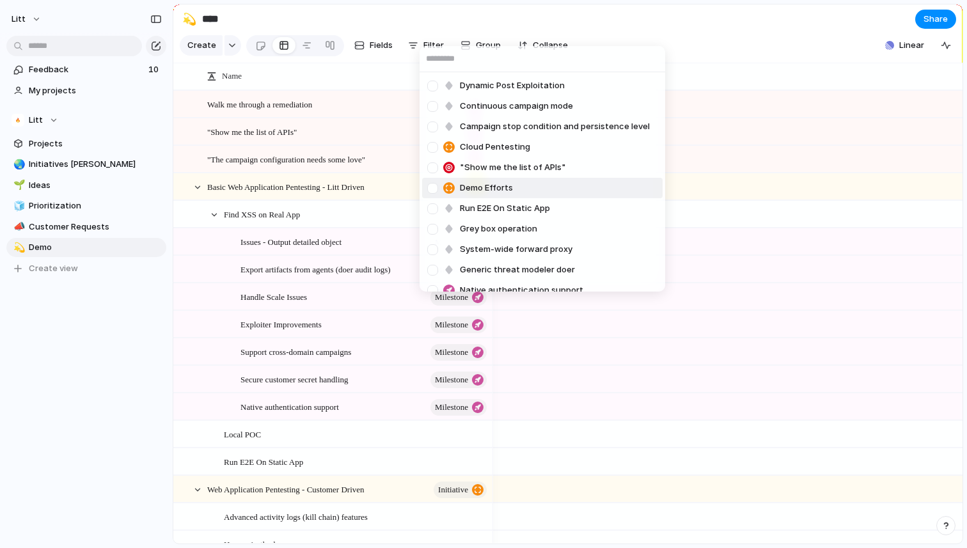
click at [498, 186] on span "Demo Efforts" at bounding box center [486, 188] width 53 height 13
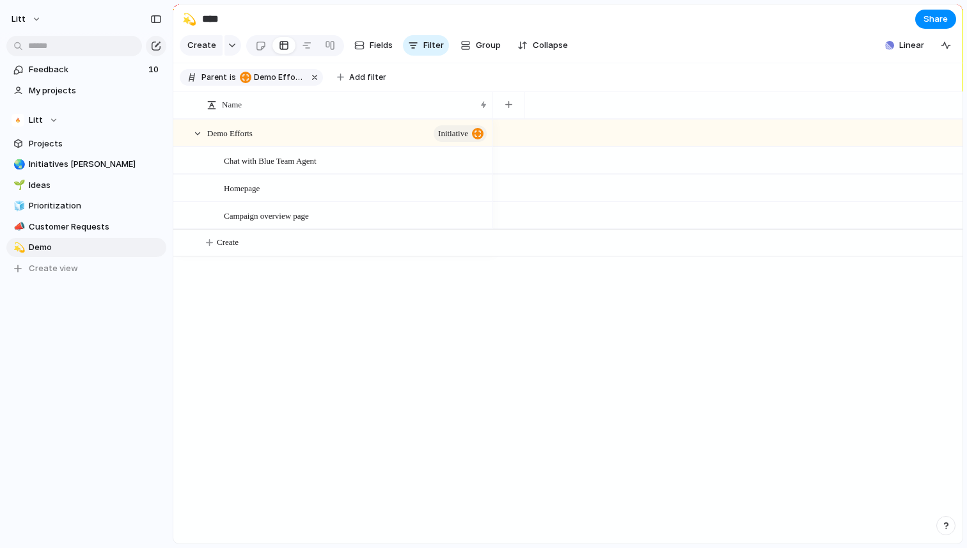
click at [543, 385] on div at bounding box center [728, 331] width 470 height 425
click at [511, 102] on div "button" at bounding box center [508, 104] width 7 height 7
type input "****"
click at [514, 397] on div at bounding box center [728, 331] width 470 height 425
click at [386, 161] on div "Chat with Blue Team Agent" at bounding box center [356, 161] width 265 height 26
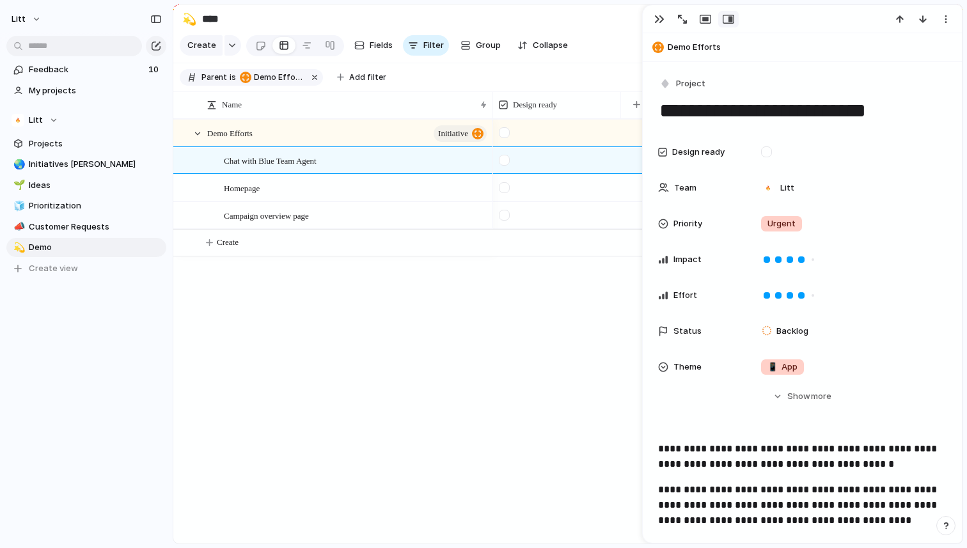
click at [394, 311] on div "Demo Efforts initiative Chat with Blue Team Agent Homepage Campaign overview pa…" at bounding box center [567, 331] width 789 height 425
click at [447, 306] on div "Demo Efforts initiative Chat with Blue Team Agent Homepage Campaign overview pa…" at bounding box center [567, 331] width 789 height 425
click at [663, 20] on div "button" at bounding box center [659, 19] width 10 height 10
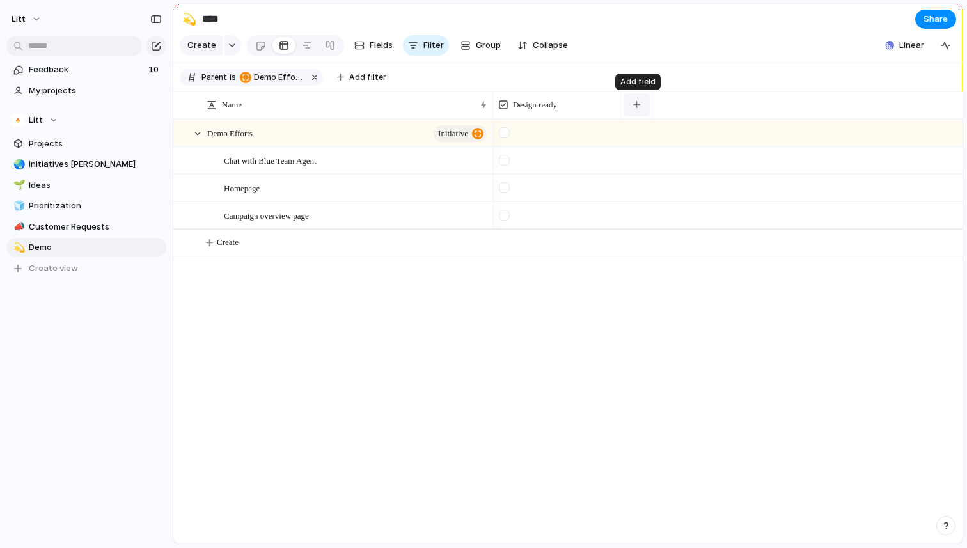
click at [640, 102] on div "button" at bounding box center [636, 104] width 7 height 7
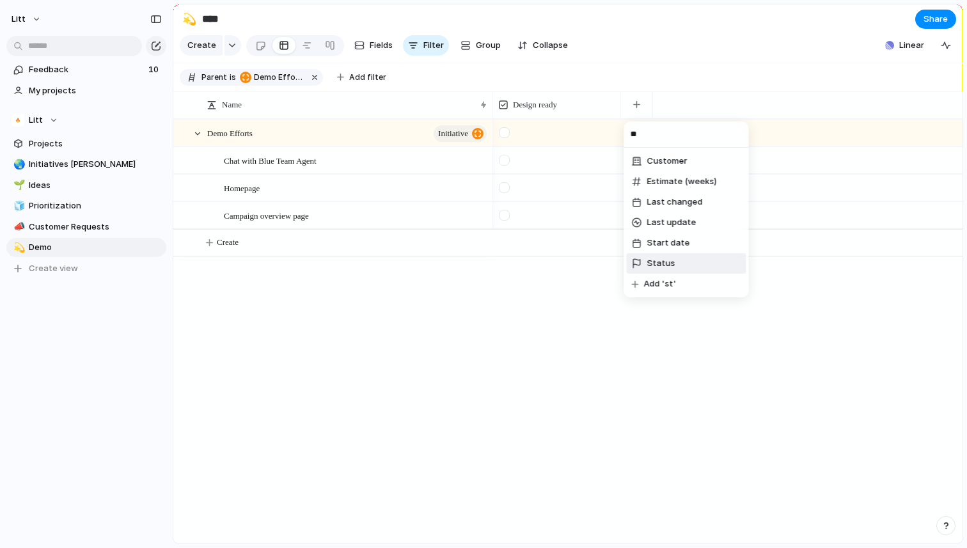
type input "**"
click at [679, 258] on li "Status" at bounding box center [687, 263] width 120 height 20
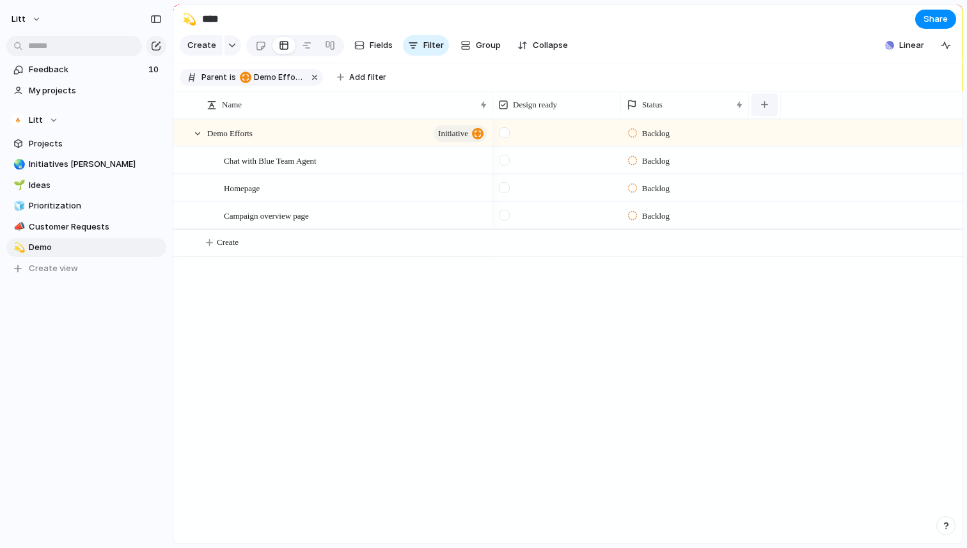
click at [766, 102] on div "button" at bounding box center [764, 104] width 7 height 7
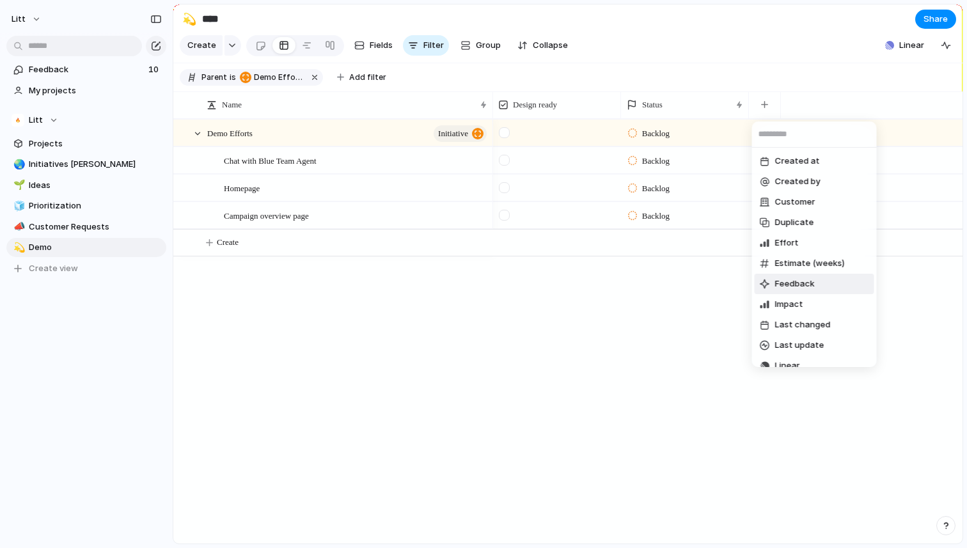
click at [802, 286] on span "Feedback" at bounding box center [795, 284] width 40 height 13
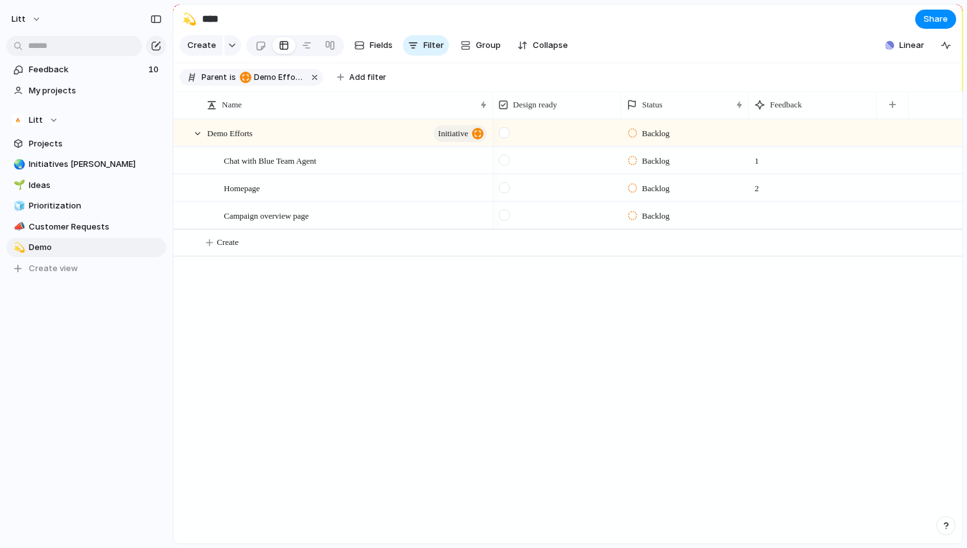
click at [759, 157] on span "1" at bounding box center [757, 158] width 15 height 20
click at [697, 318] on div "Backlog Backlog 1 Backlog 2 Backlog" at bounding box center [728, 331] width 470 height 425
click at [760, 159] on span "1" at bounding box center [757, 158] width 15 height 20
click at [111, 210] on span "Prioritization" at bounding box center [95, 206] width 133 height 13
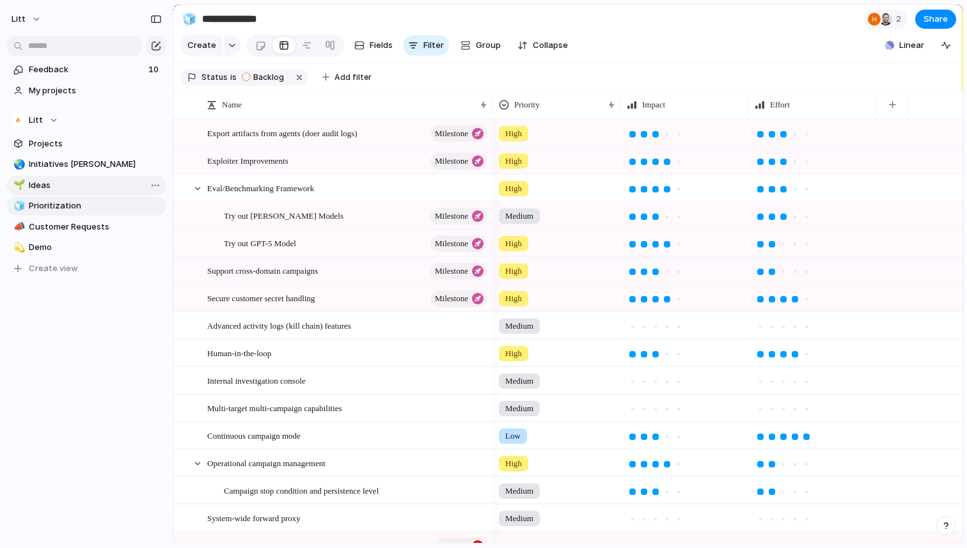
click at [113, 187] on span "Ideas" at bounding box center [95, 185] width 133 height 13
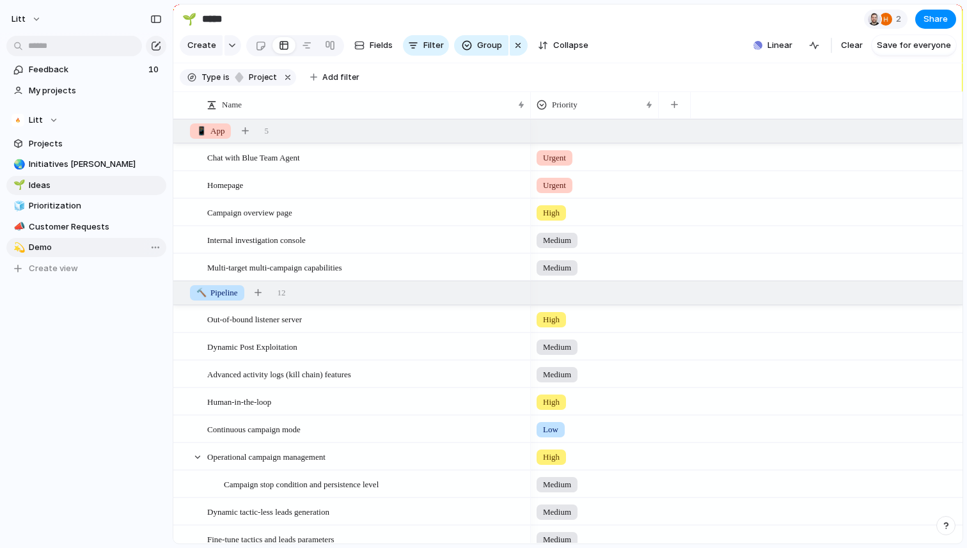
click at [93, 254] on link "💫 Demo" at bounding box center [86, 247] width 160 height 19
type input "****"
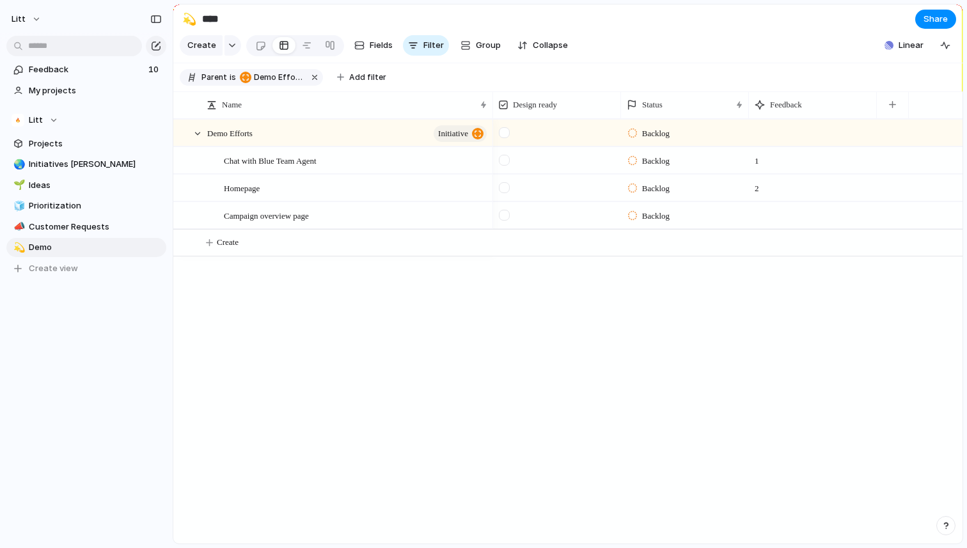
click at [603, 74] on section "Parent is Demo Efforts Add filter" at bounding box center [567, 77] width 789 height 29
click at [662, 196] on div "Backlog" at bounding box center [685, 186] width 127 height 22
click at [674, 287] on span "In Progress" at bounding box center [664, 286] width 45 height 13
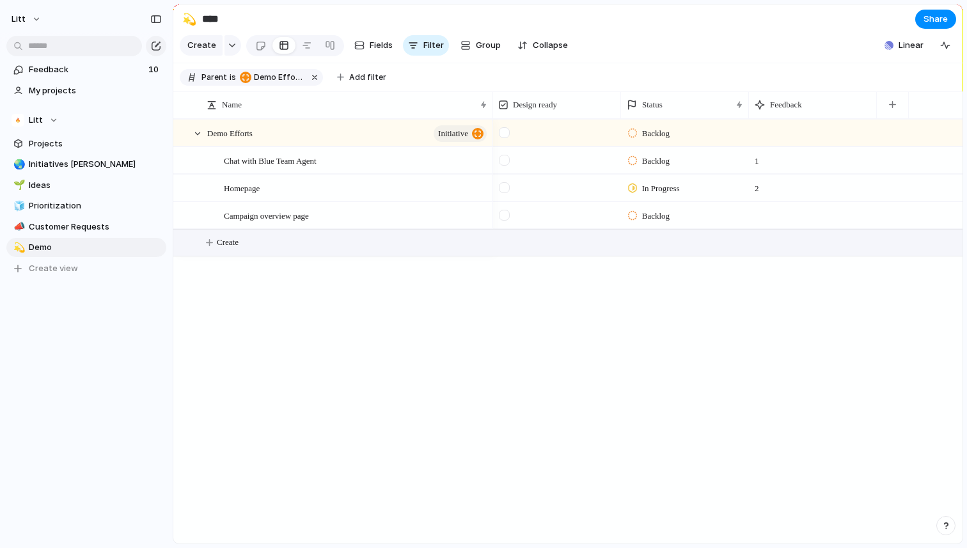
click at [234, 247] on span "Create" at bounding box center [228, 242] width 22 height 13
click at [269, 258] on div "Demo Efforts initiative Chat with Blue Team Agent Homepage Campaign overview pa…" at bounding box center [567, 331] width 789 height 425
click at [274, 248] on button "Create" at bounding box center [584, 243] width 797 height 26
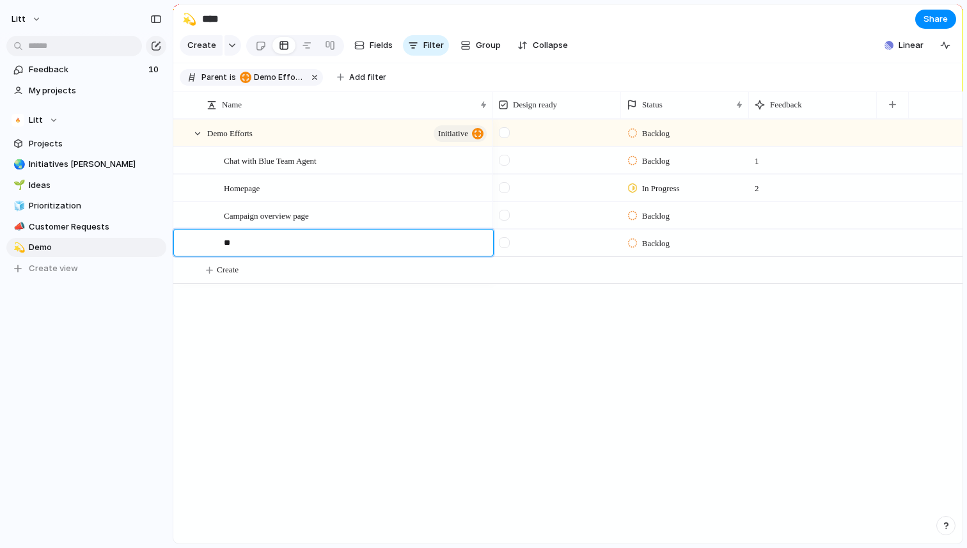
type textarea "*"
type textarea "**********"
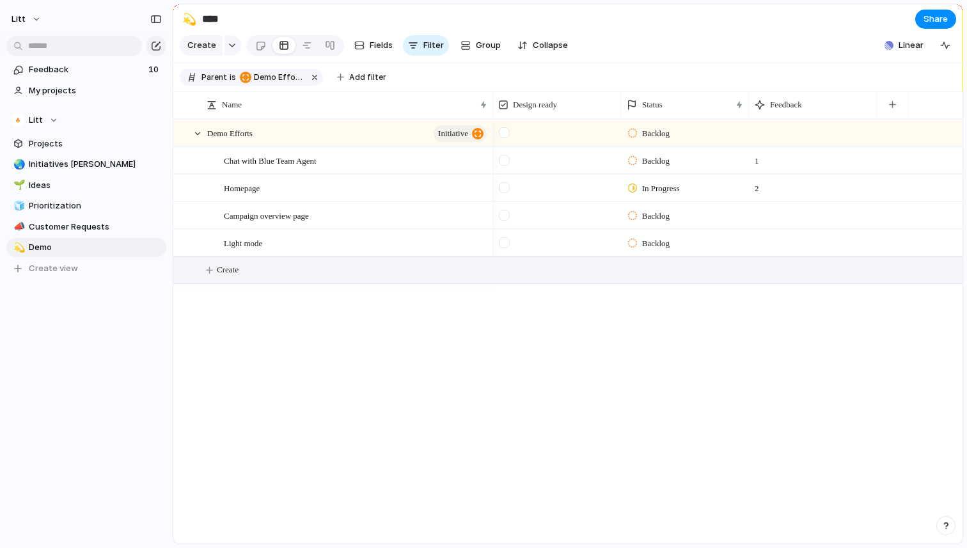
click at [646, 242] on span "Backlog" at bounding box center [656, 243] width 28 height 13
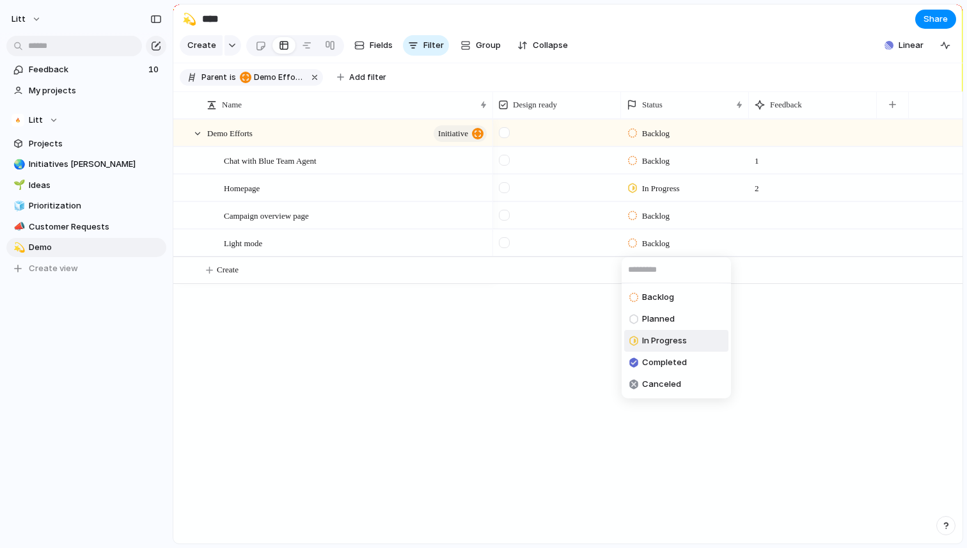
click at [666, 340] on span "In Progress" at bounding box center [664, 341] width 45 height 13
click at [676, 194] on div "In Progress" at bounding box center [656, 188] width 56 height 15
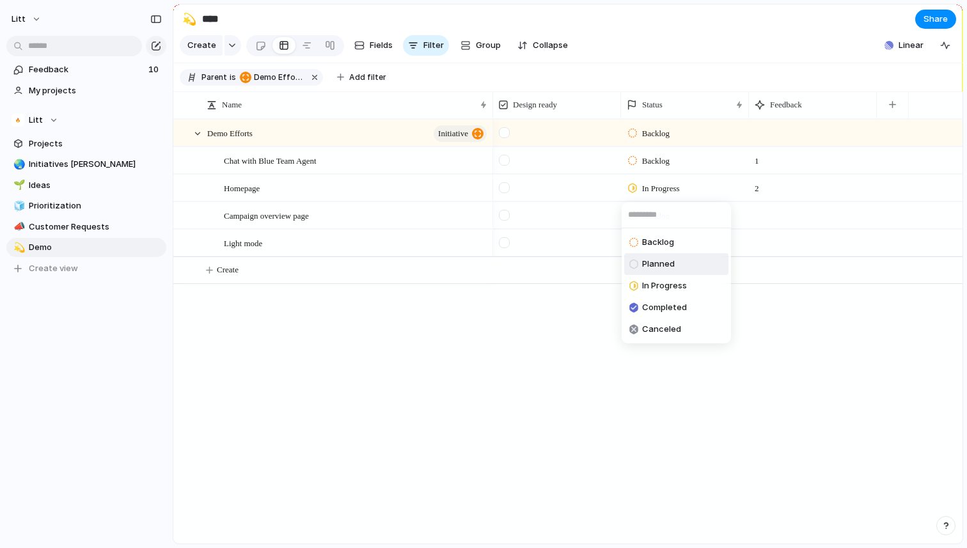
click at [683, 268] on li "Planned" at bounding box center [676, 264] width 104 height 22
click at [90, 68] on span "Feedback" at bounding box center [87, 69] width 116 height 13
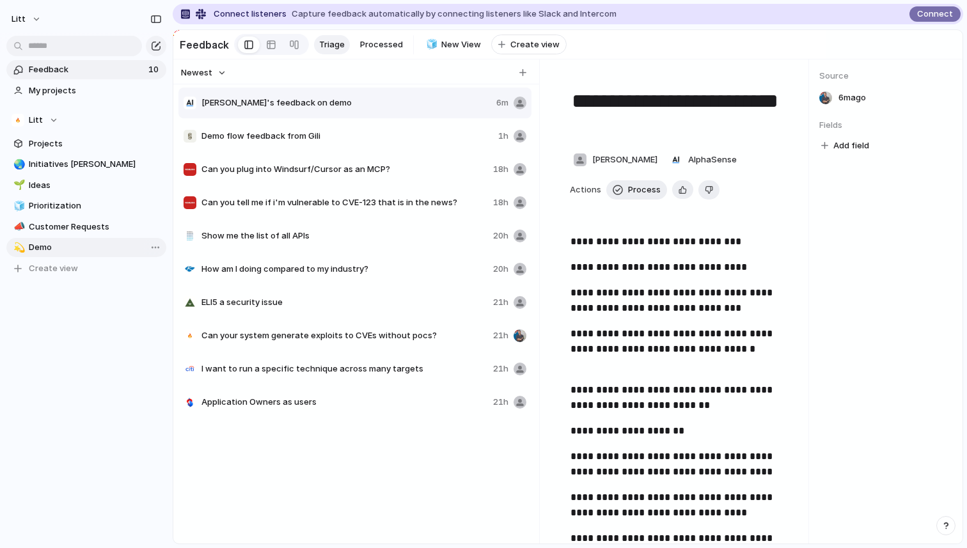
click at [90, 244] on span "Demo" at bounding box center [95, 247] width 133 height 13
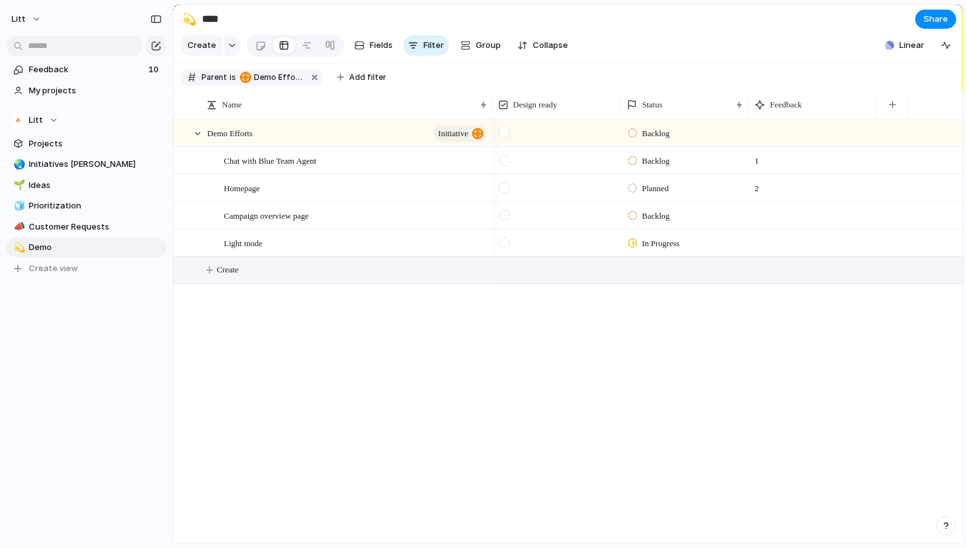
click at [249, 272] on button "Create" at bounding box center [584, 270] width 797 height 26
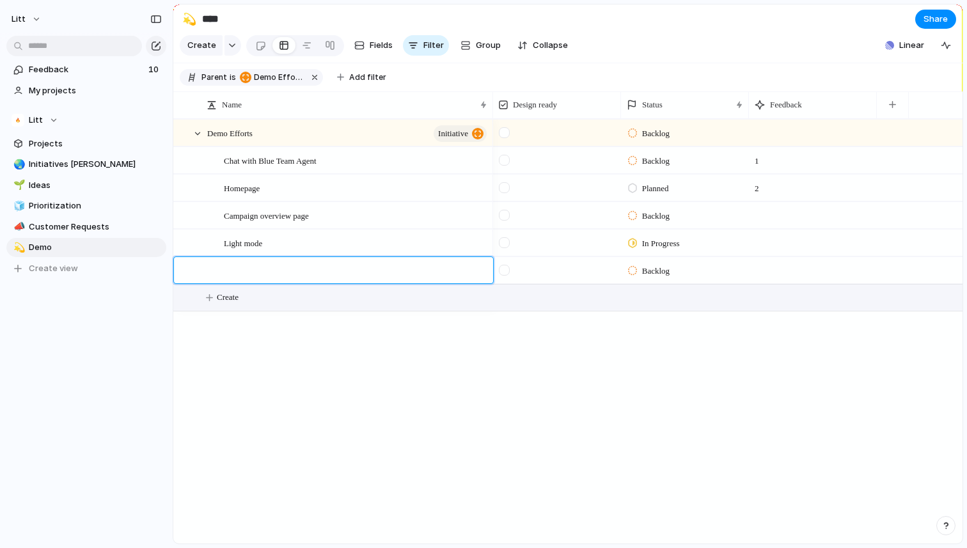
type textarea "*"
type textarea "**********"
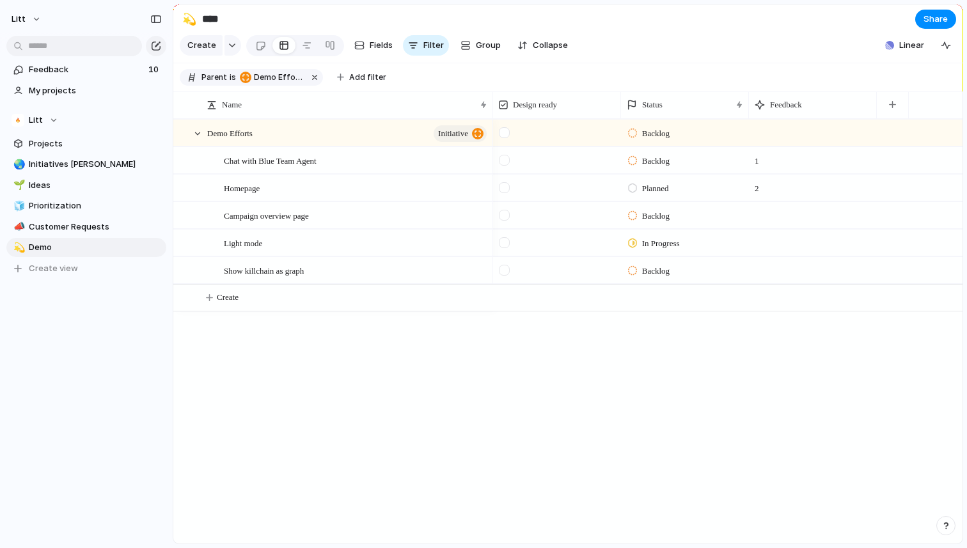
click at [519, 239] on div at bounding box center [557, 239] width 127 height 18
click at [502, 239] on div at bounding box center [504, 242] width 11 height 11
click at [364, 163] on div "Chat with Blue Team Agent" at bounding box center [356, 161] width 265 height 26
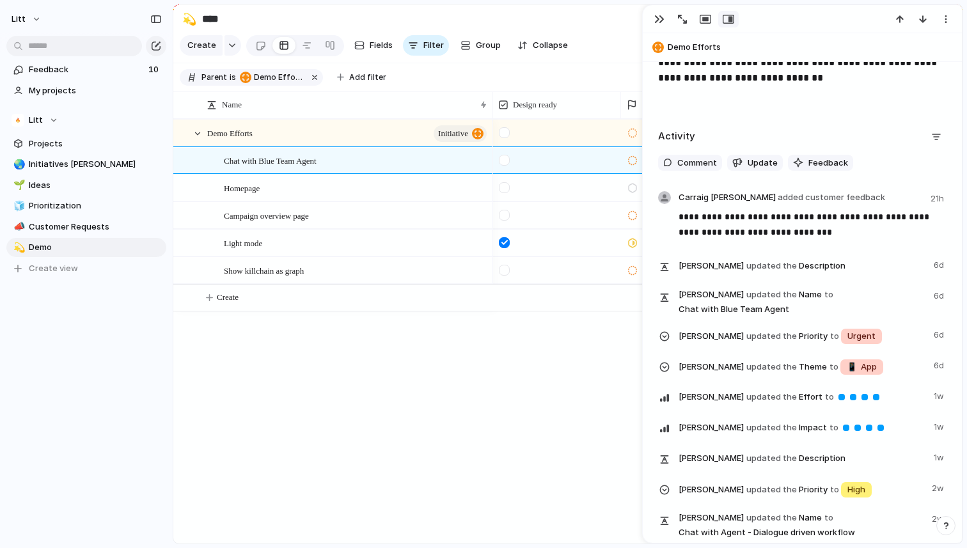
scroll to position [537, 0]
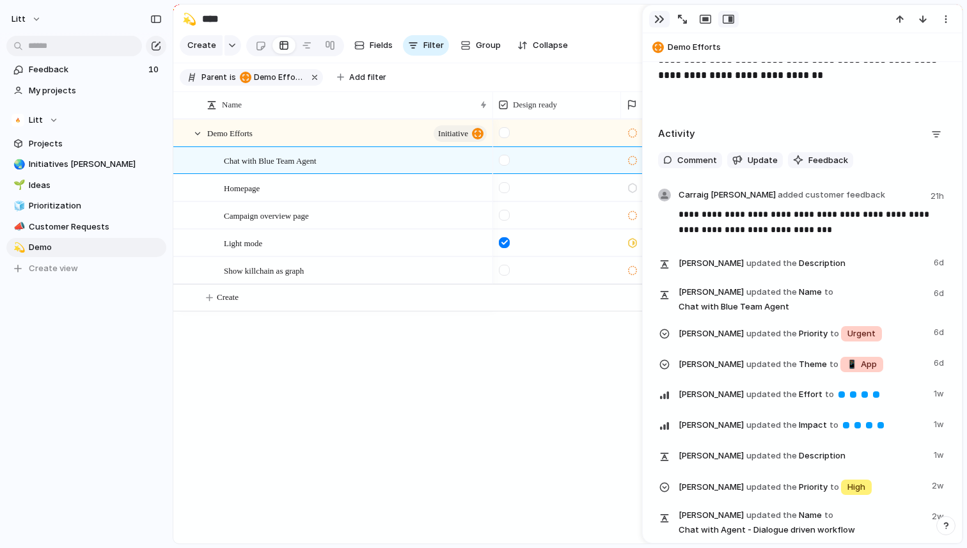
click at [656, 17] on div "button" at bounding box center [659, 19] width 10 height 10
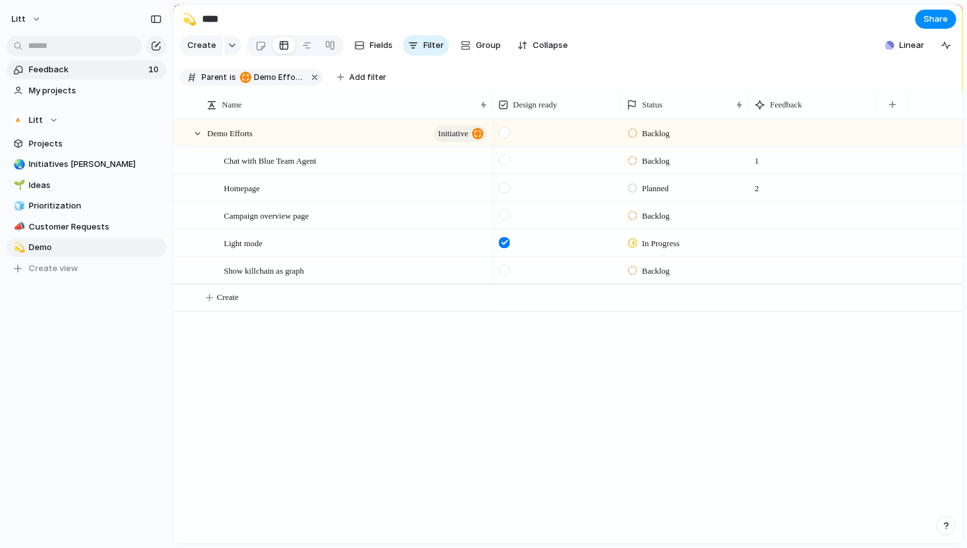
click at [75, 71] on span "Feedback" at bounding box center [87, 69] width 116 height 13
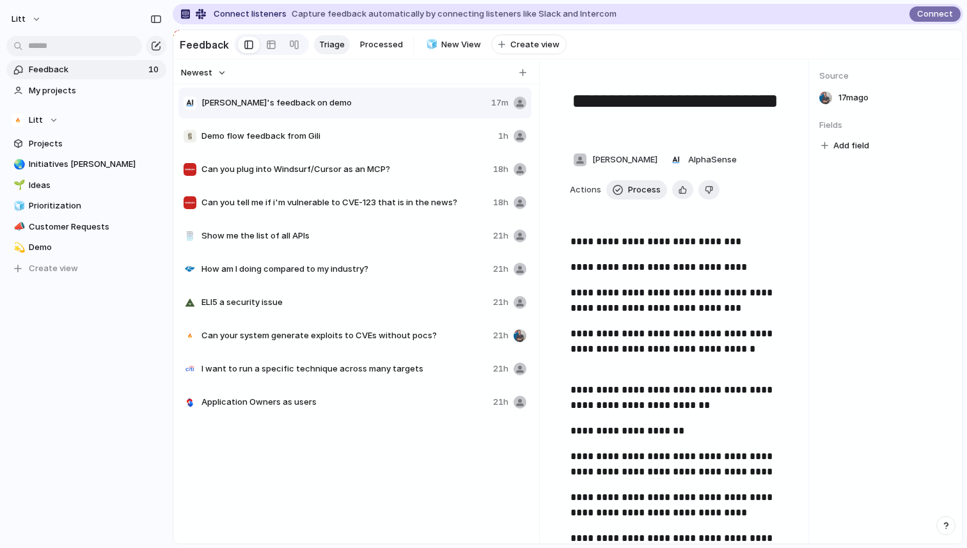
click at [409, 273] on span "How am I doing compared to my industry?" at bounding box center [345, 269] width 287 height 13
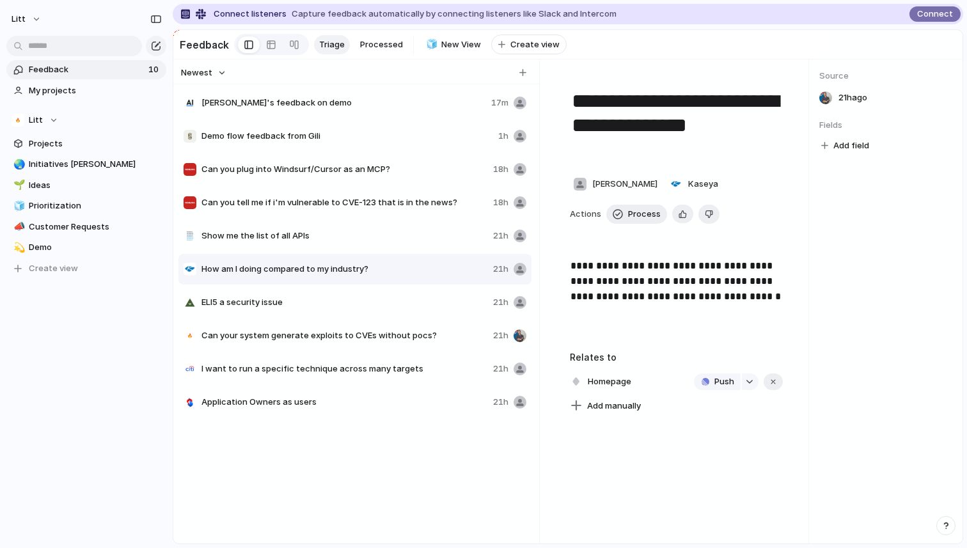
click at [408, 303] on span "ELI5 a security issue" at bounding box center [345, 302] width 287 height 13
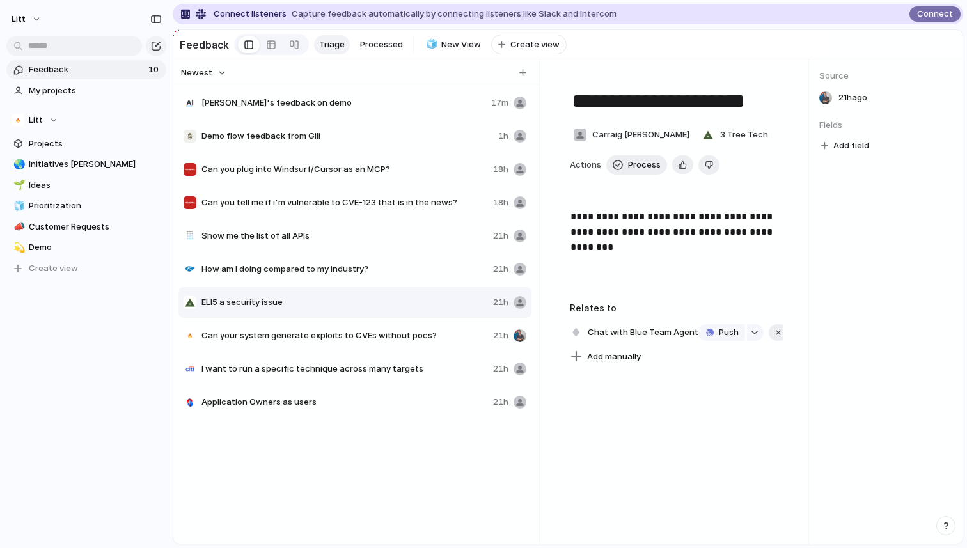
click at [380, 103] on span "[PERSON_NAME]'s feedback on demo" at bounding box center [344, 103] width 285 height 13
type textarea "**********"
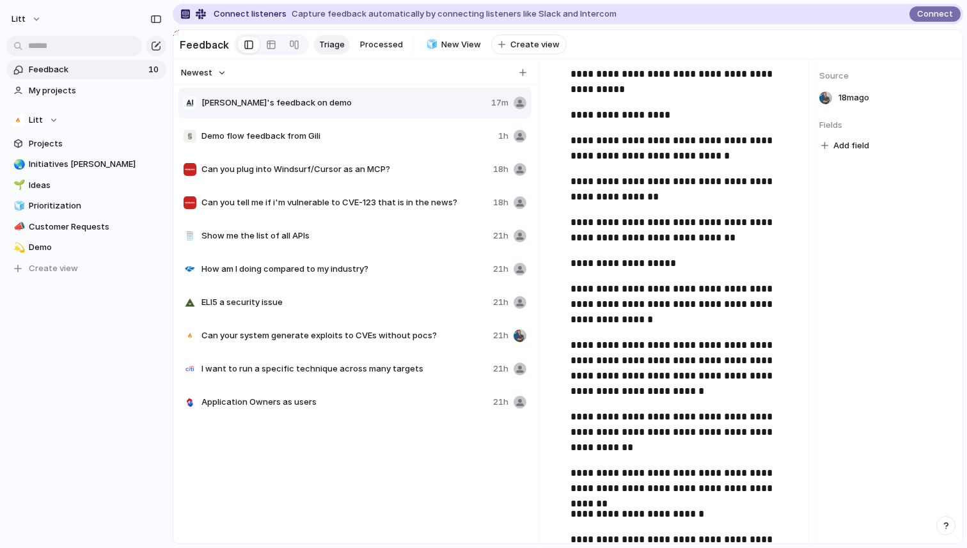
scroll to position [884, 0]
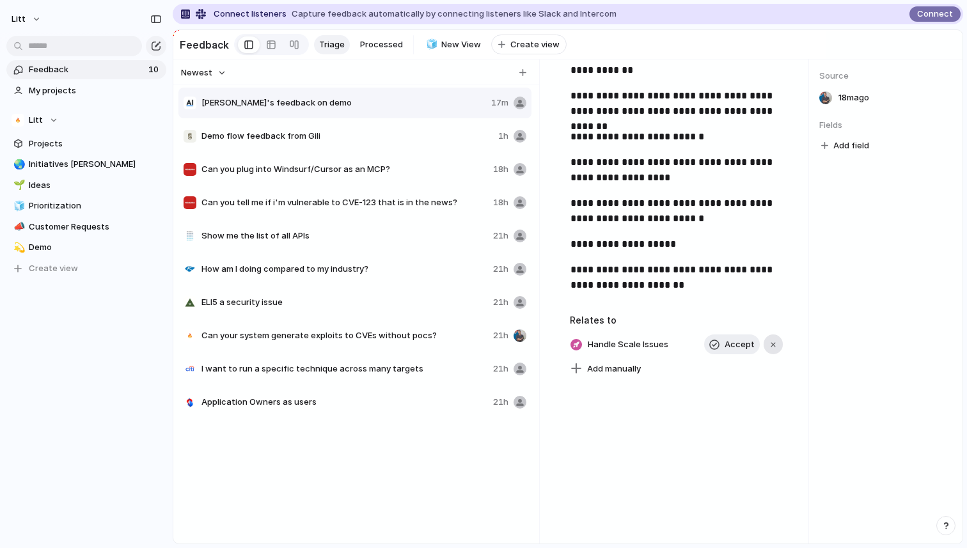
click at [779, 347] on button "button" at bounding box center [773, 345] width 19 height 20
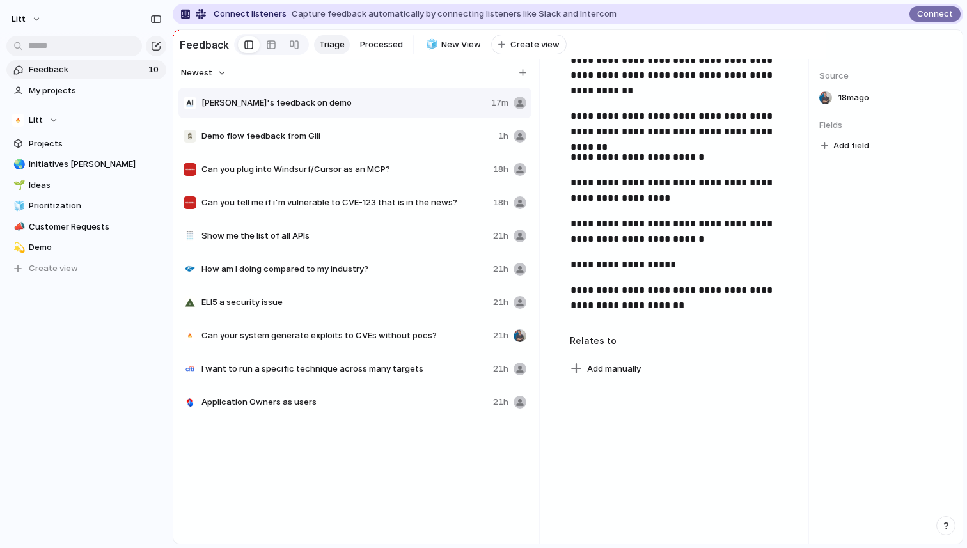
scroll to position [863, 0]
click at [607, 374] on span "Add manually" at bounding box center [614, 369] width 54 height 13
type input "*"
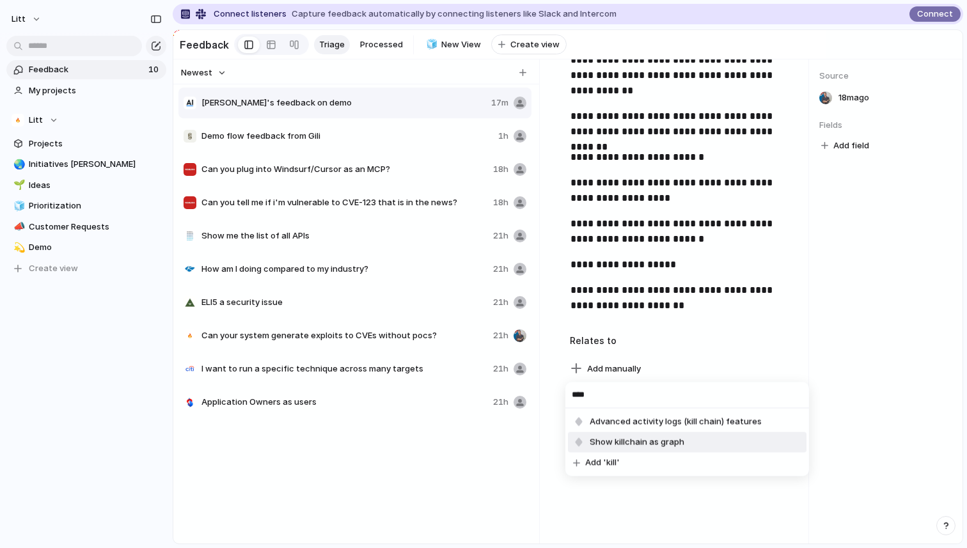
type input "****"
click at [635, 443] on span "Show killchain as graph" at bounding box center [637, 442] width 95 height 13
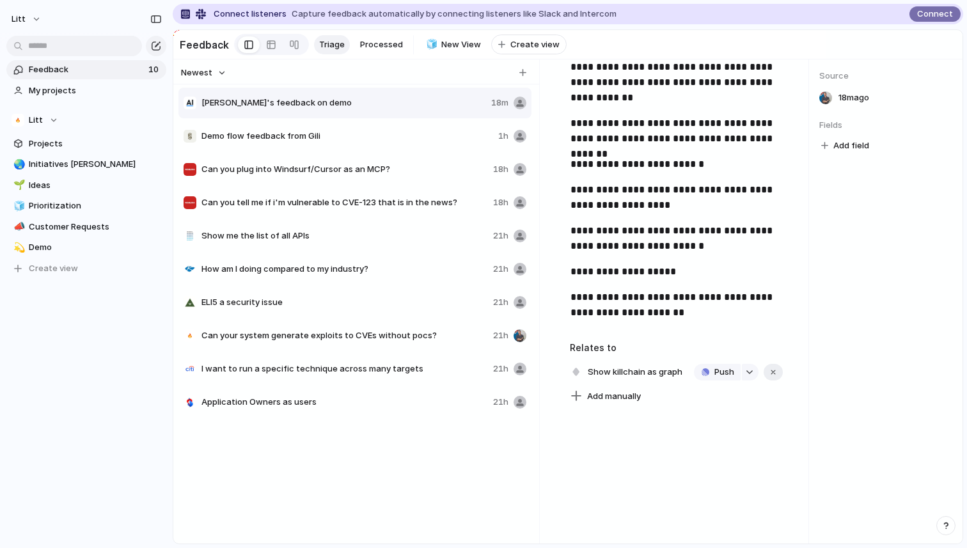
scroll to position [842, 0]
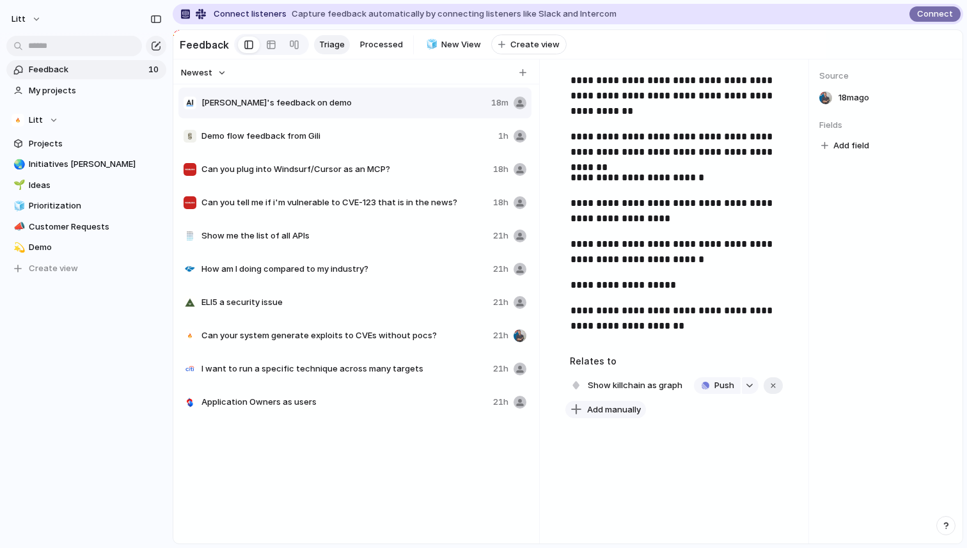
click at [608, 411] on span "Add manually" at bounding box center [614, 410] width 54 height 13
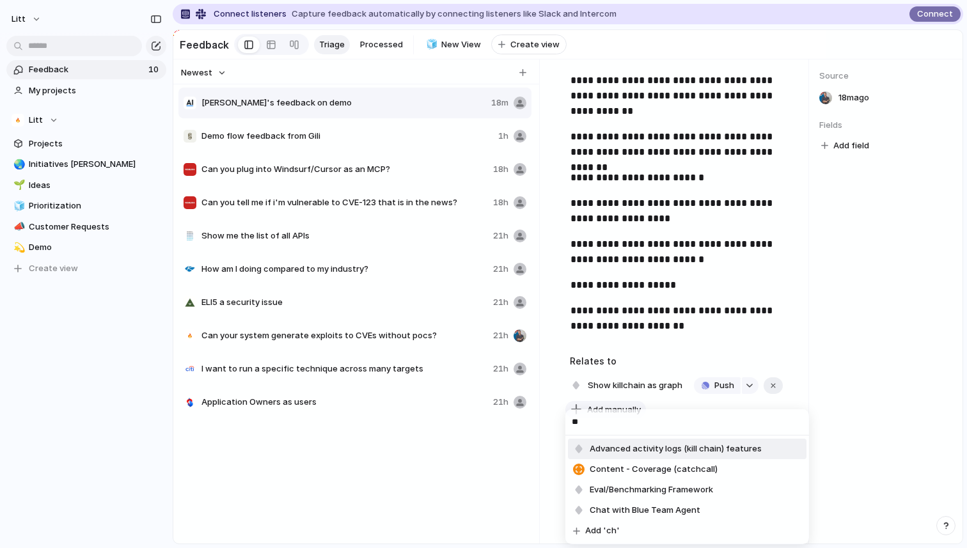
type input "***"
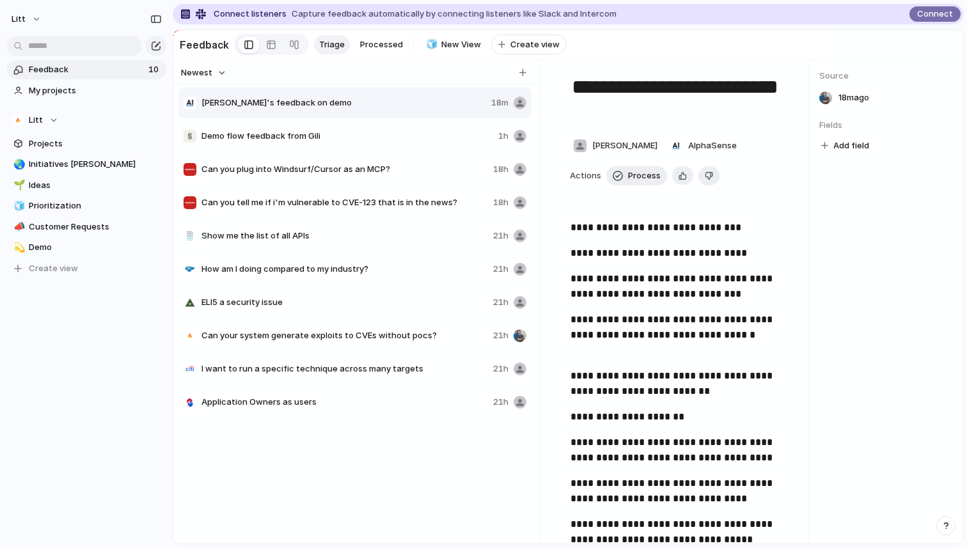
scroll to position [0, 0]
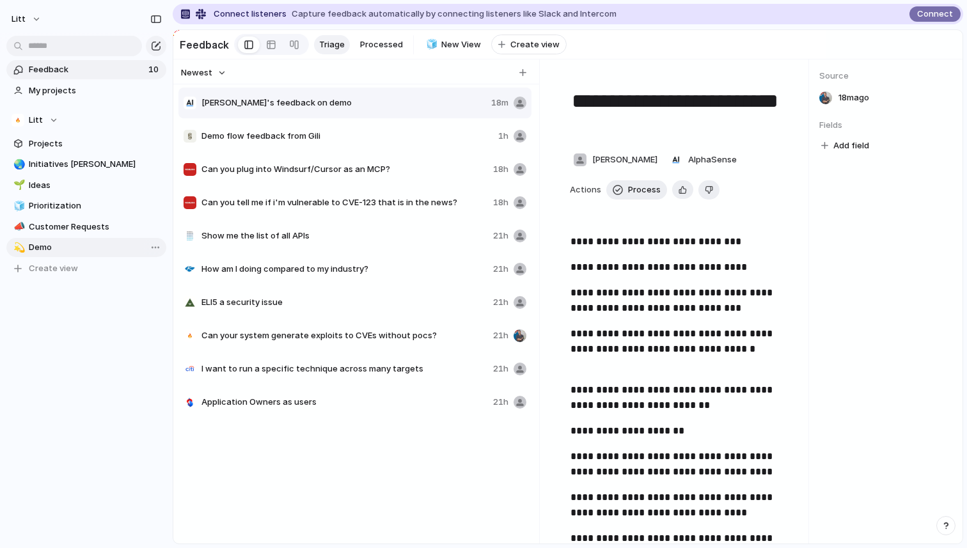
click at [58, 251] on span "Demo" at bounding box center [95, 247] width 133 height 13
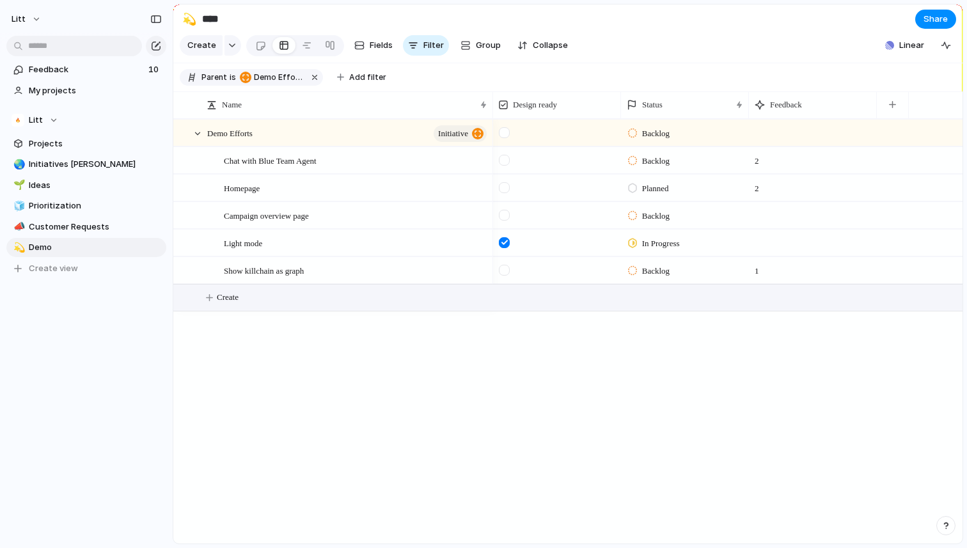
click at [246, 299] on button "Create" at bounding box center [584, 298] width 797 height 26
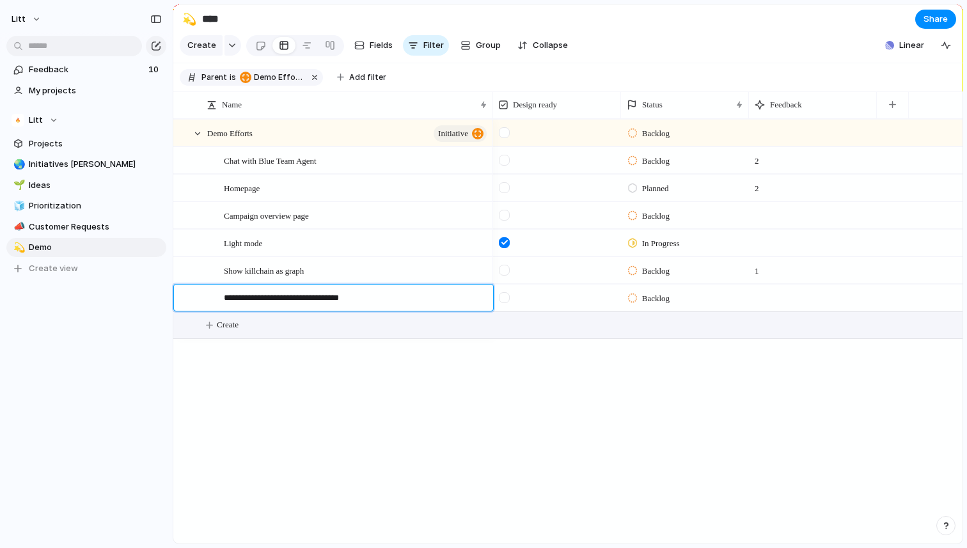
type textarea "**********"
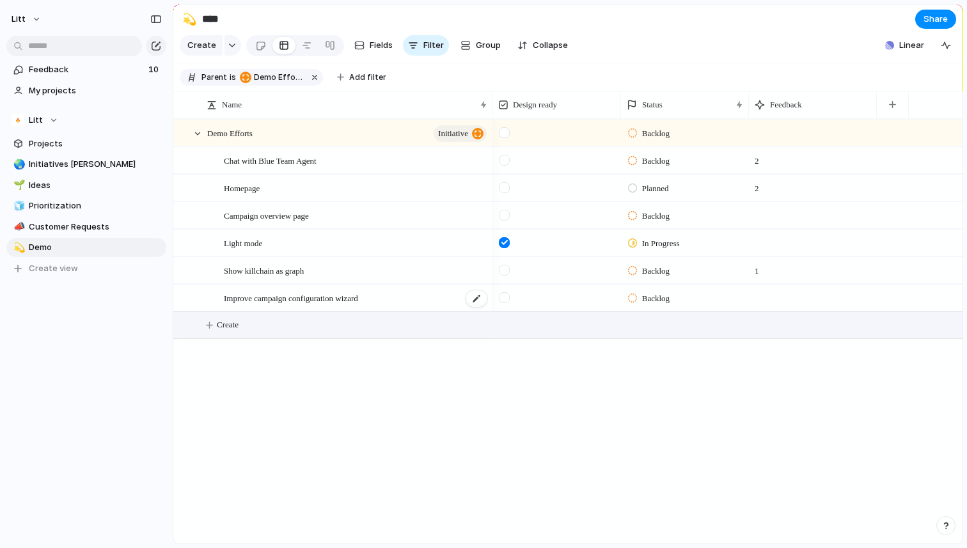
click at [319, 303] on span "Improve campaign configuration wizard" at bounding box center [291, 297] width 134 height 15
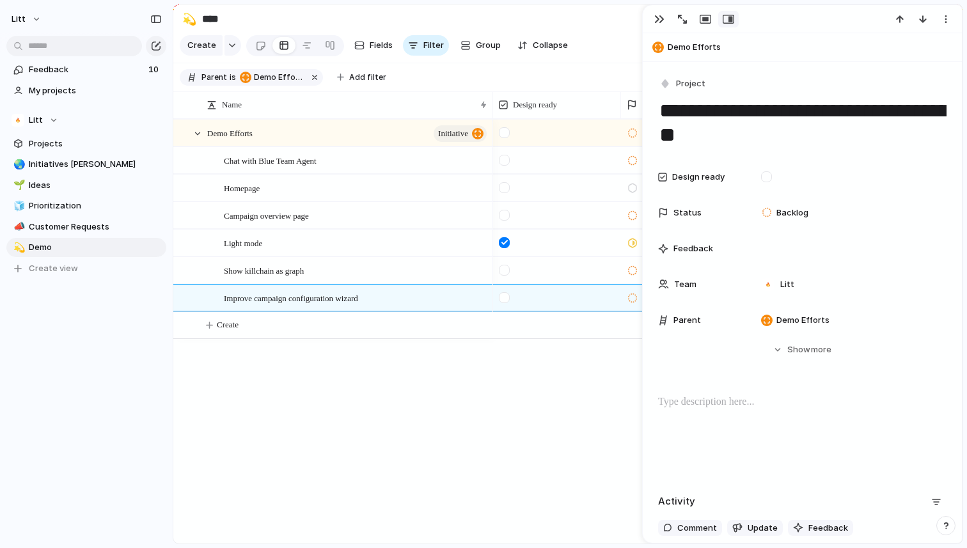
click at [802, 424] on div at bounding box center [802, 436] width 289 height 82
click at [786, 250] on div at bounding box center [848, 249] width 196 height 26
click at [779, 248] on div at bounding box center [848, 249] width 196 height 26
click at [532, 408] on div "Backlog Backlog 2 Planned 2 Backlog In Progress Backlog 1 Backlog" at bounding box center [728, 331] width 470 height 425
click at [659, 16] on div "button" at bounding box center [659, 19] width 10 height 10
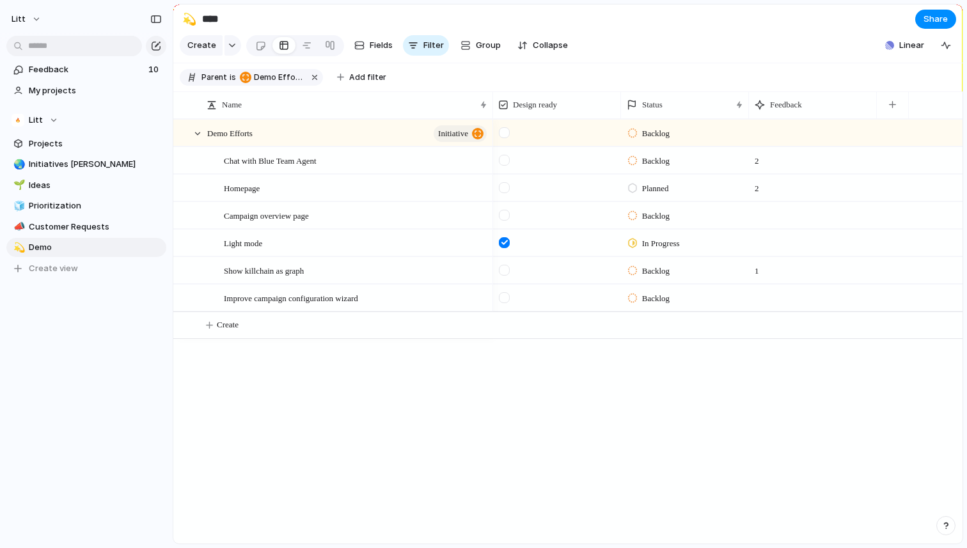
click at [757, 190] on span "2" at bounding box center [757, 185] width 15 height 20
click at [761, 180] on span "2" at bounding box center [757, 185] width 15 height 20
click at [86, 141] on span "Projects" at bounding box center [95, 144] width 133 height 13
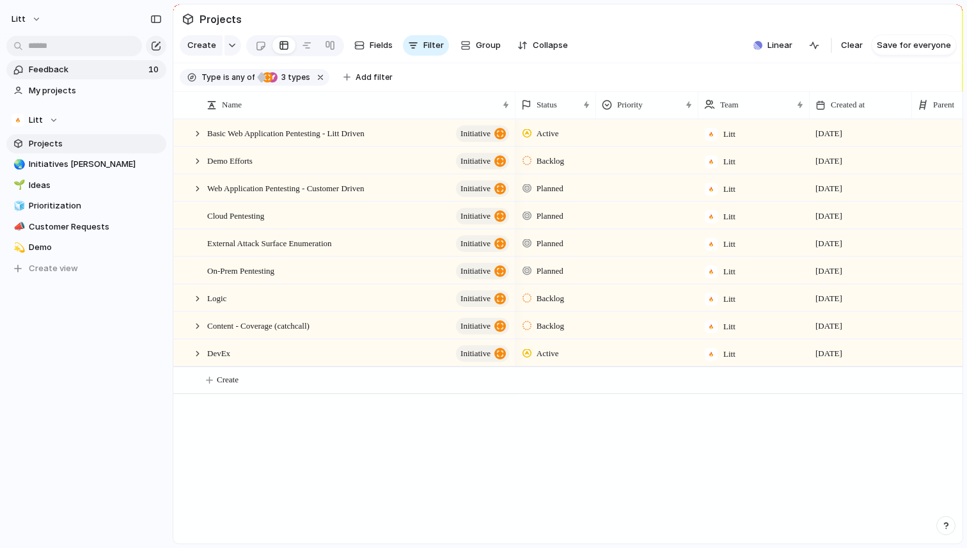
click at [88, 67] on span "Feedback" at bounding box center [87, 69] width 116 height 13
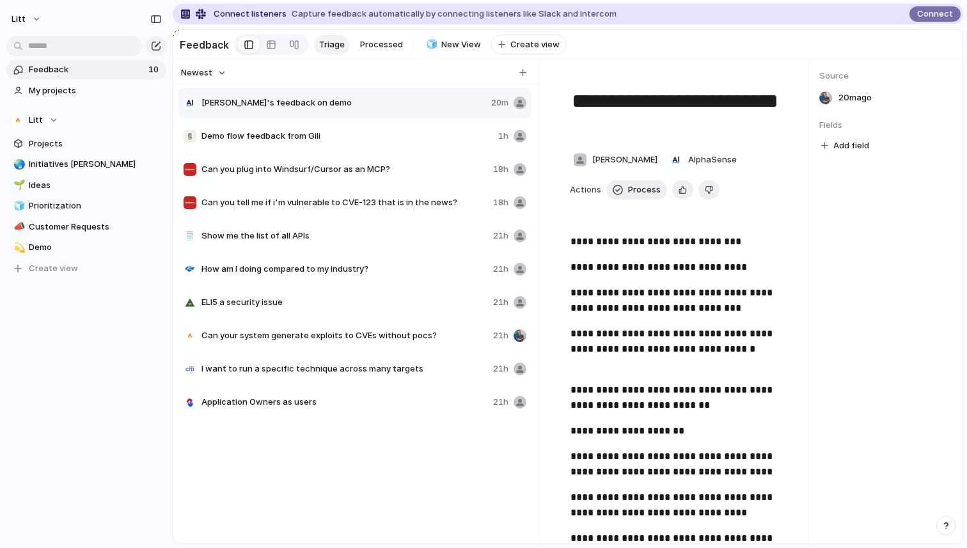
click at [392, 369] on span "I want to run a specific technique across many targets" at bounding box center [345, 369] width 287 height 13
type textarea "**********"
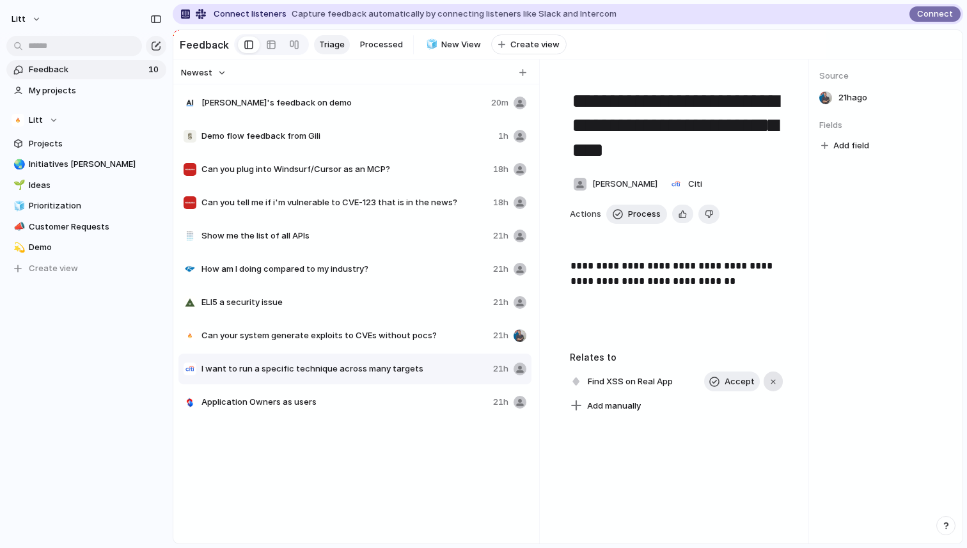
click at [773, 381] on div "button" at bounding box center [773, 381] width 9 height 9
click at [662, 376] on div "**********" at bounding box center [676, 383] width 213 height 23
click at [621, 384] on span "Add manually" at bounding box center [614, 385] width 54 height 13
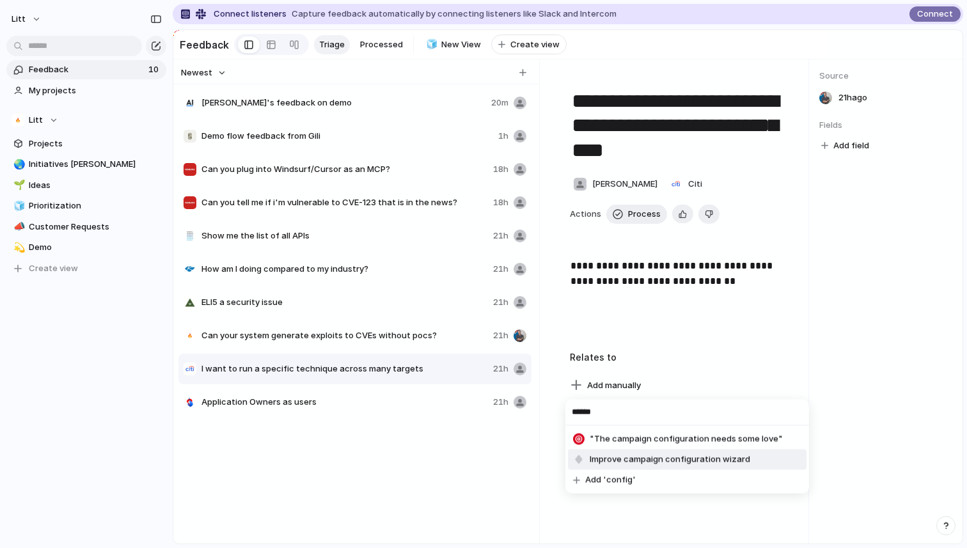
type input "******"
click at [671, 465] on span "Improve campaign configuration wizard" at bounding box center [670, 460] width 161 height 13
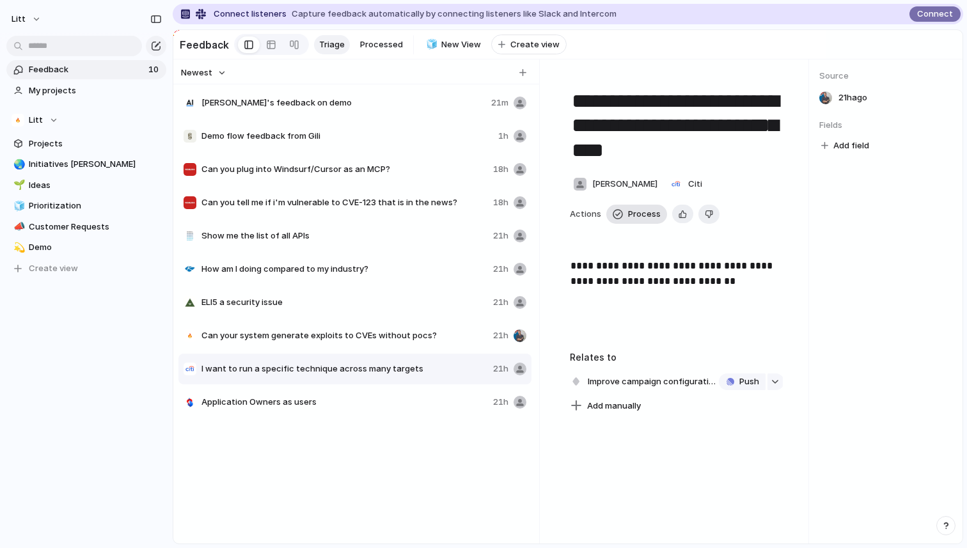
click at [649, 216] on span "Process" at bounding box center [644, 214] width 33 height 13
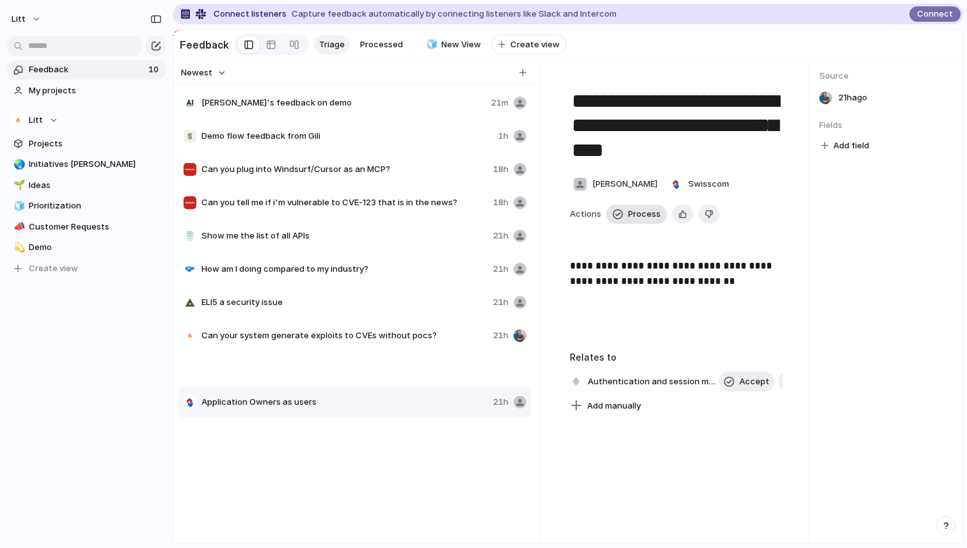
type textarea "**********"
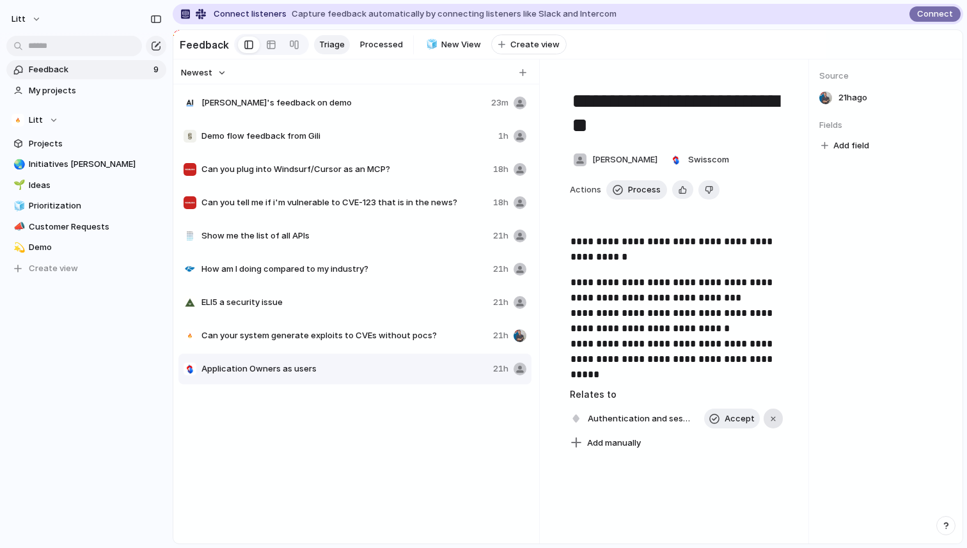
click at [773, 424] on button "button" at bounding box center [773, 419] width 19 height 20
click at [72, 225] on span "Customer Requests" at bounding box center [95, 227] width 133 height 13
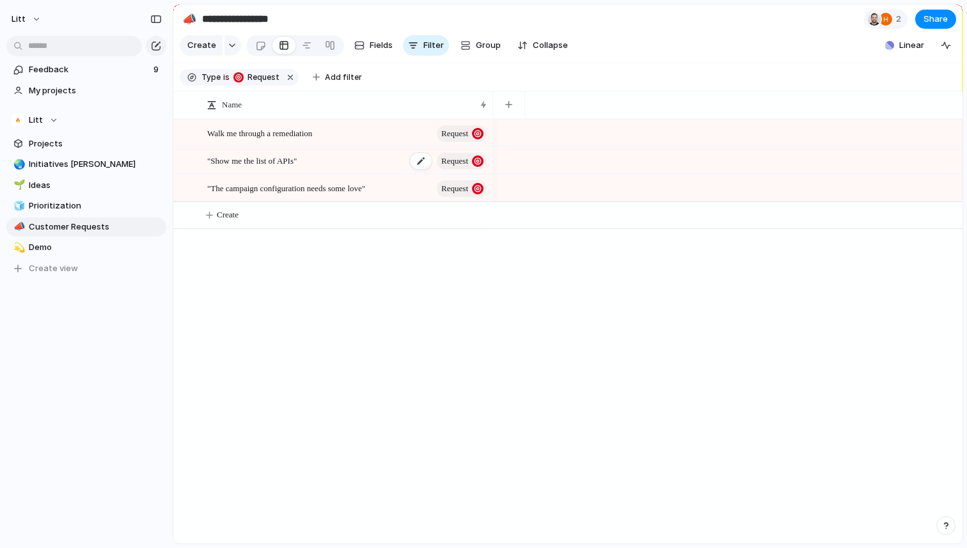
click at [351, 168] on div ""Show me the list of APIs" Request" at bounding box center [347, 161] width 281 height 26
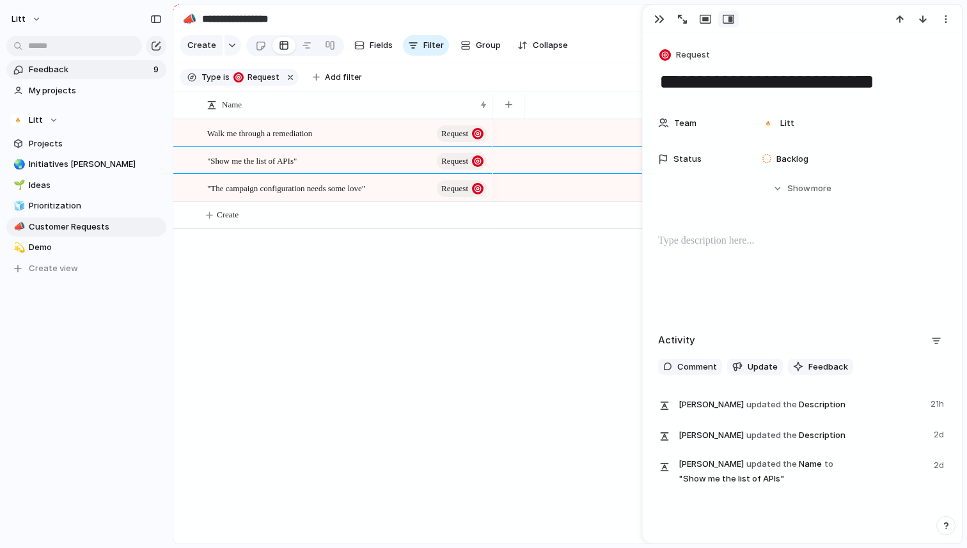
click at [60, 74] on span "Feedback" at bounding box center [89, 69] width 121 height 13
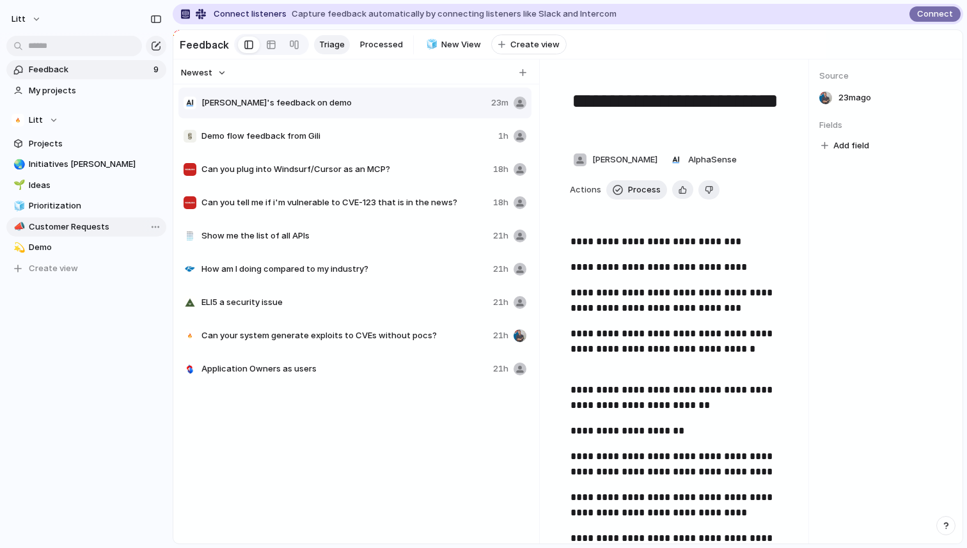
click at [88, 224] on span "Customer Requests" at bounding box center [95, 227] width 133 height 13
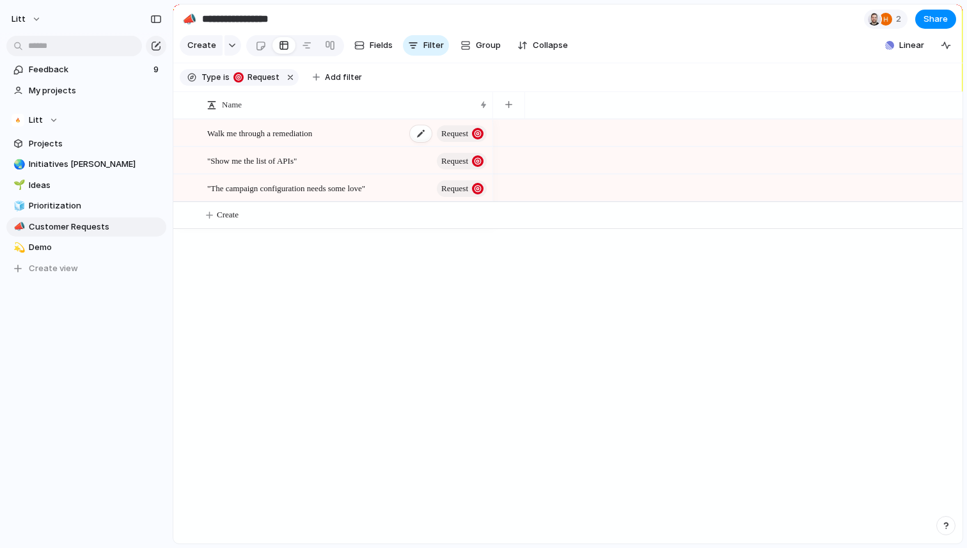
click at [383, 139] on div "Walk me through a remediation Request" at bounding box center [347, 133] width 281 height 26
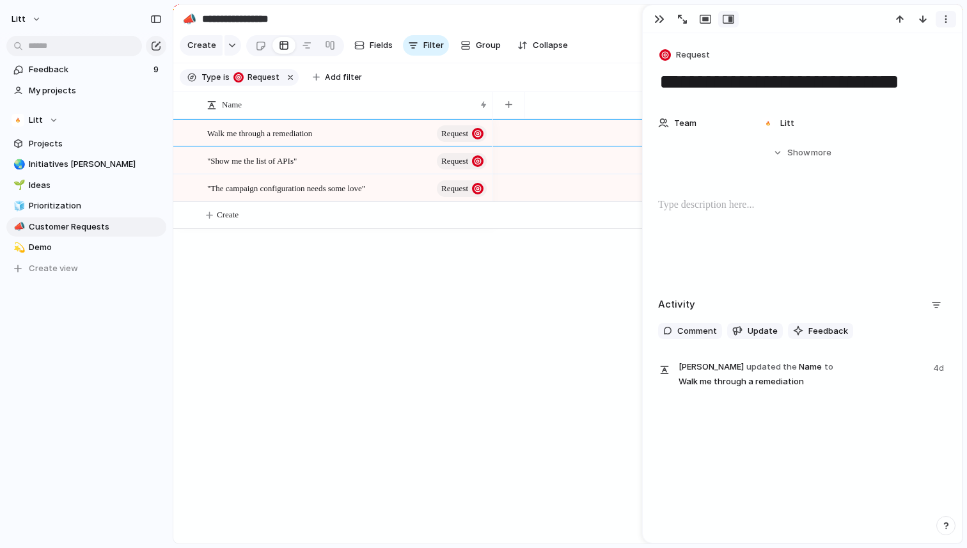
click at [947, 19] on div "button" at bounding box center [946, 19] width 10 height 10
click at [914, 66] on li "Delete" at bounding box center [907, 67] width 96 height 20
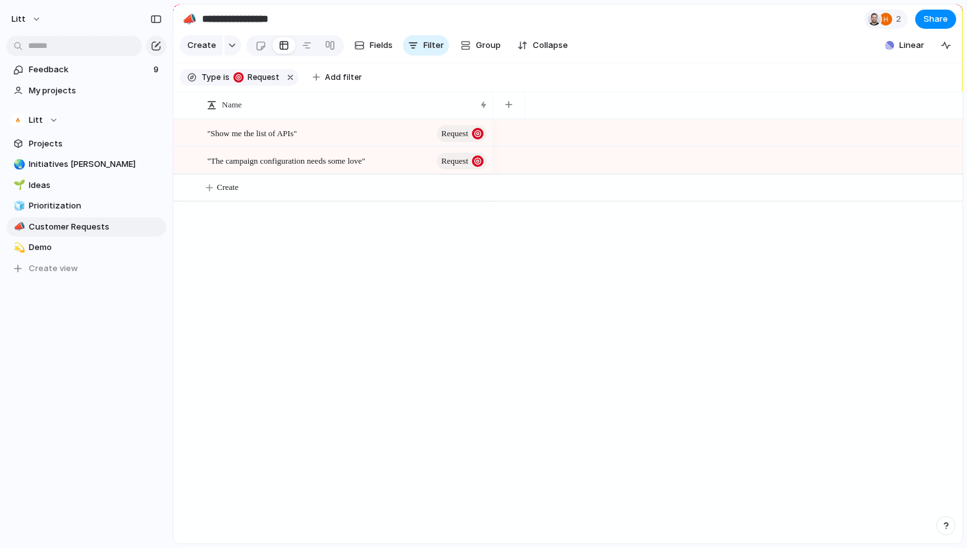
click at [841, 126] on div at bounding box center [728, 133] width 470 height 28
click at [375, 132] on div ""Show me the list of APIs" Request" at bounding box center [347, 133] width 281 height 26
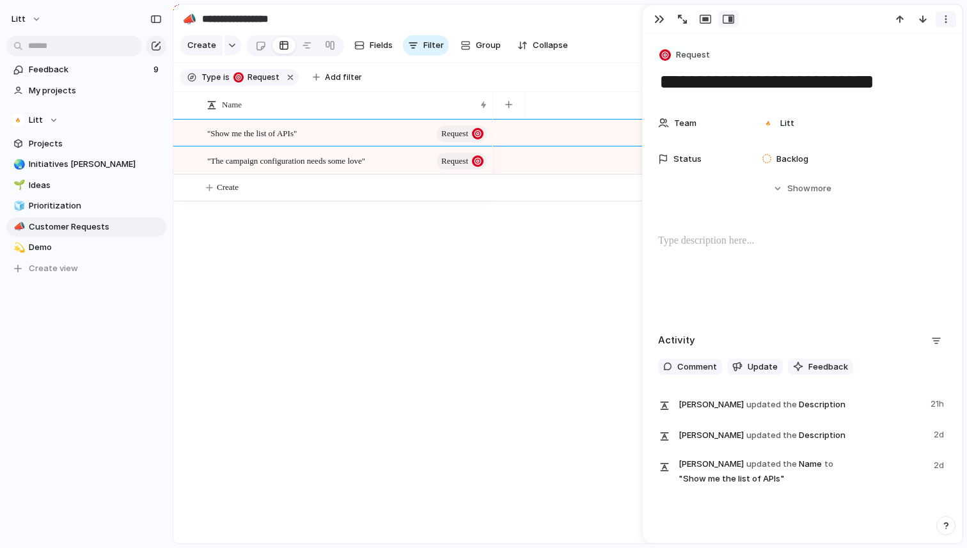
click at [943, 20] on div "button" at bounding box center [946, 19] width 10 height 10
click at [916, 69] on li "Delete" at bounding box center [907, 67] width 96 height 20
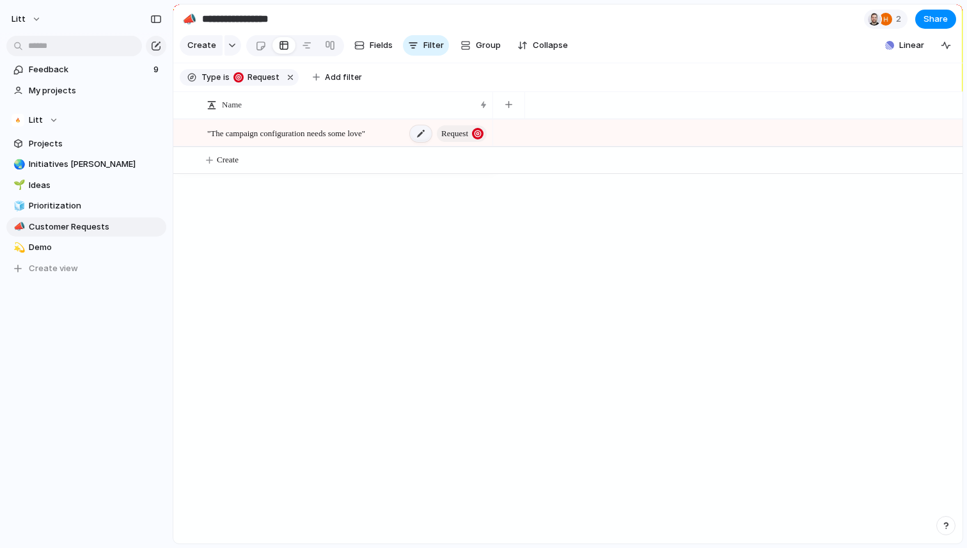
click at [411, 135] on div at bounding box center [421, 133] width 22 height 17
click at [365, 135] on span ""The campaign configuration needs some love"" at bounding box center [286, 132] width 158 height 15
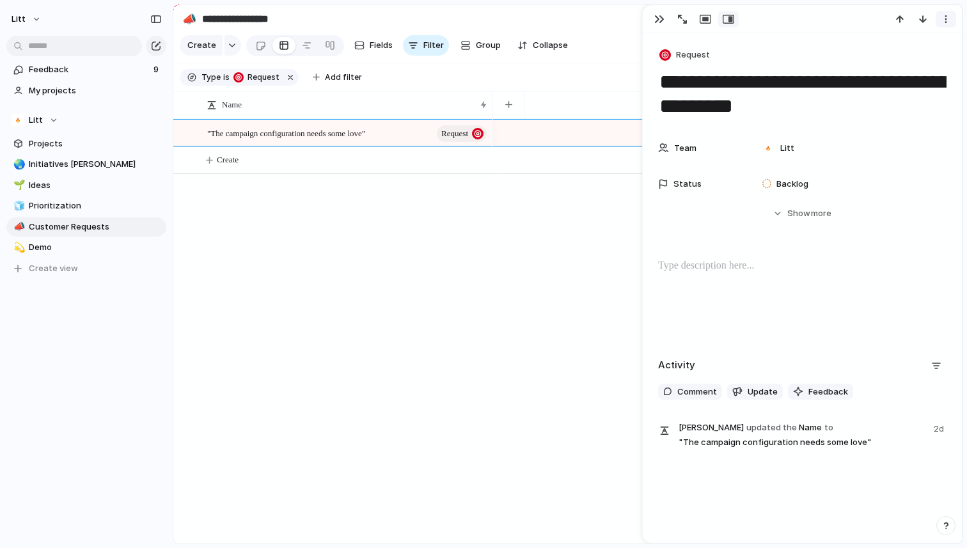
click at [952, 20] on button "button" at bounding box center [946, 19] width 20 height 17
click at [912, 67] on li "Delete" at bounding box center [907, 67] width 96 height 20
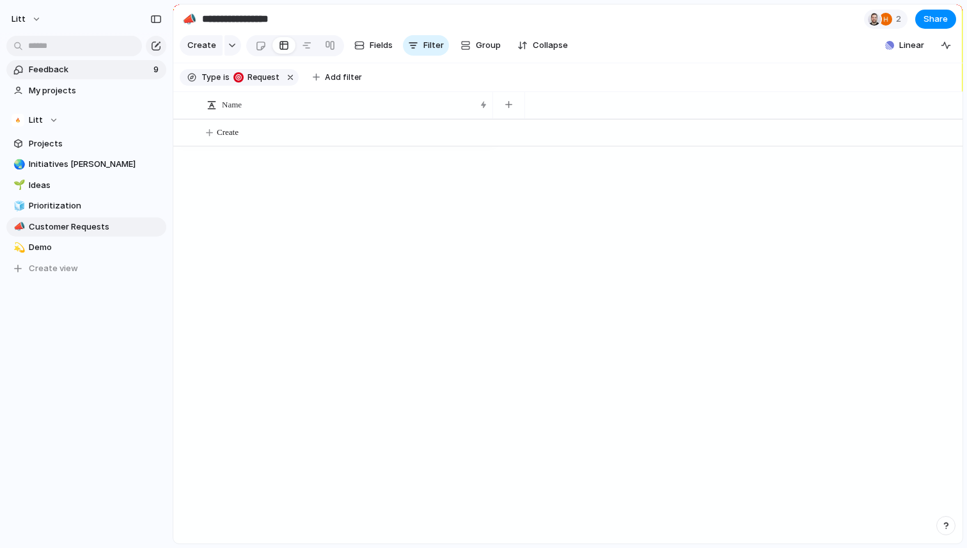
click at [72, 70] on span "Feedback" at bounding box center [89, 69] width 121 height 13
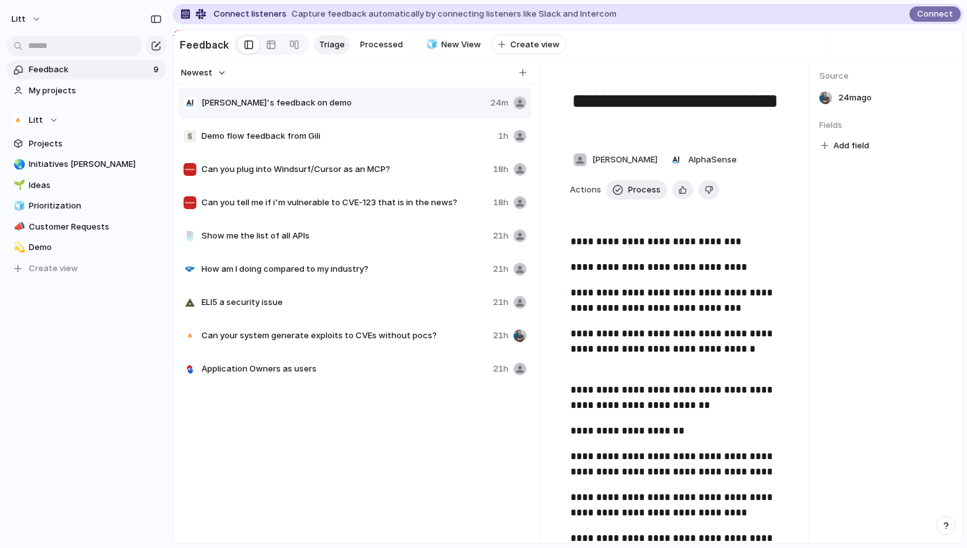
click at [875, 146] on div "Add field" at bounding box center [886, 146] width 133 height 17
click at [860, 145] on span "Add field" at bounding box center [852, 145] width 36 height 13
type input "*"
click at [400, 462] on div "No results found" at bounding box center [483, 274] width 967 height 548
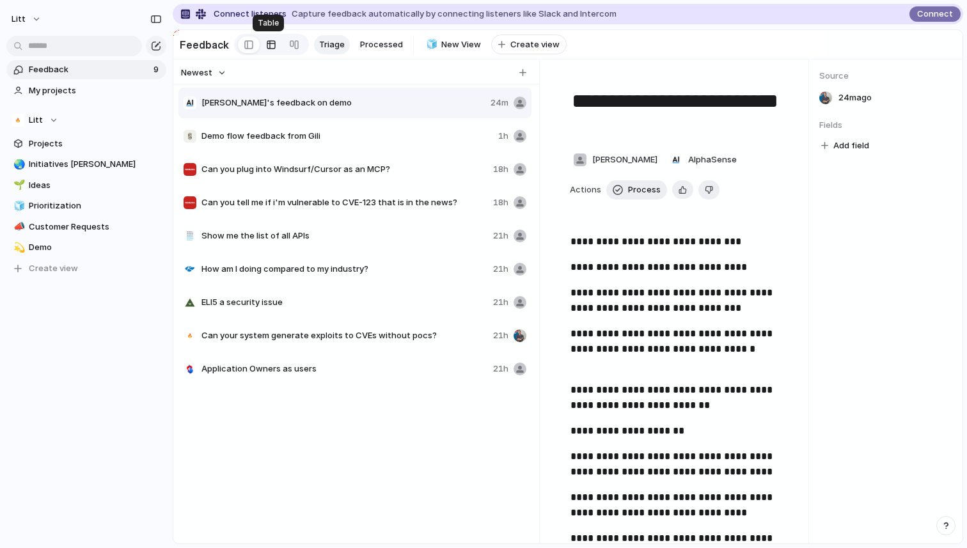
click at [266, 42] on div at bounding box center [271, 45] width 10 height 20
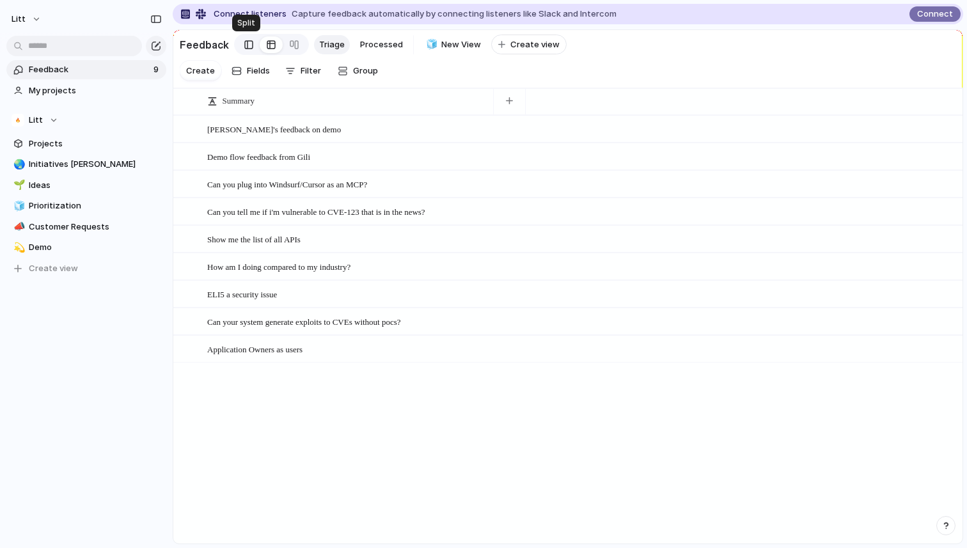
click at [250, 45] on link at bounding box center [249, 45] width 22 height 20
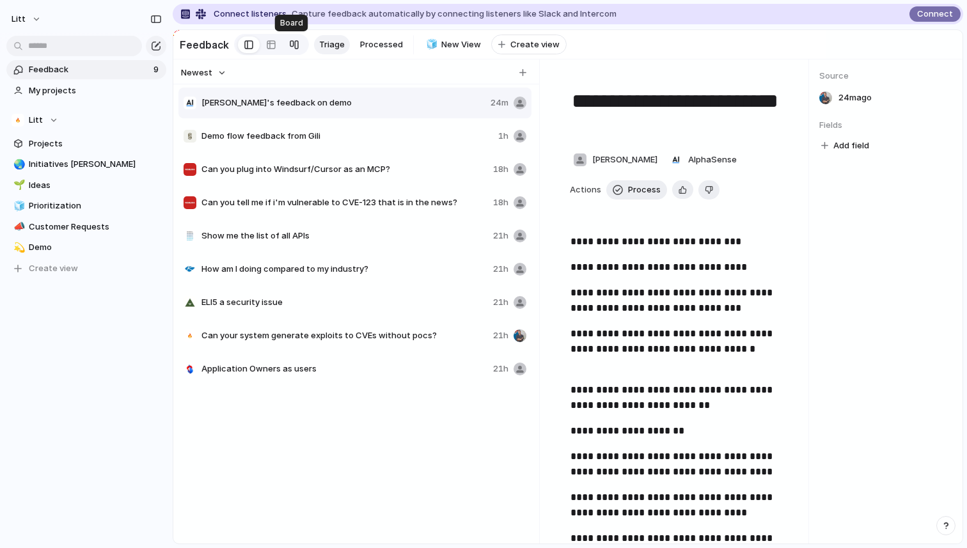
click at [294, 42] on div at bounding box center [294, 45] width 10 height 20
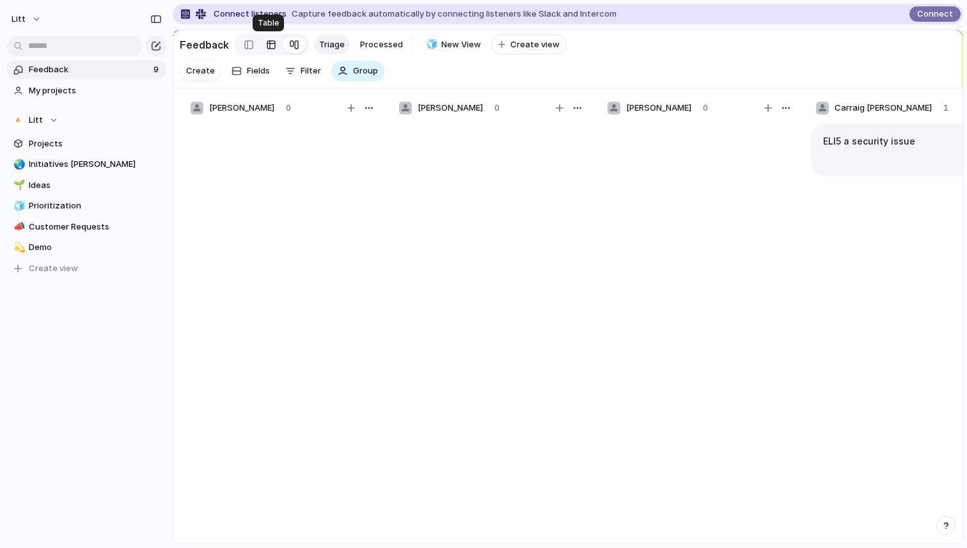
click at [267, 47] on div at bounding box center [271, 45] width 10 height 20
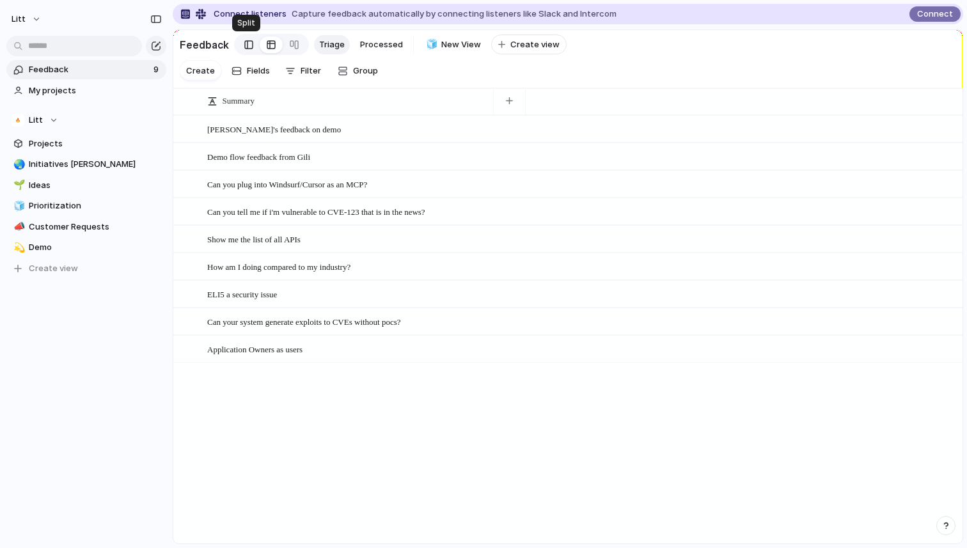
click at [246, 49] on div at bounding box center [248, 44] width 9 height 19
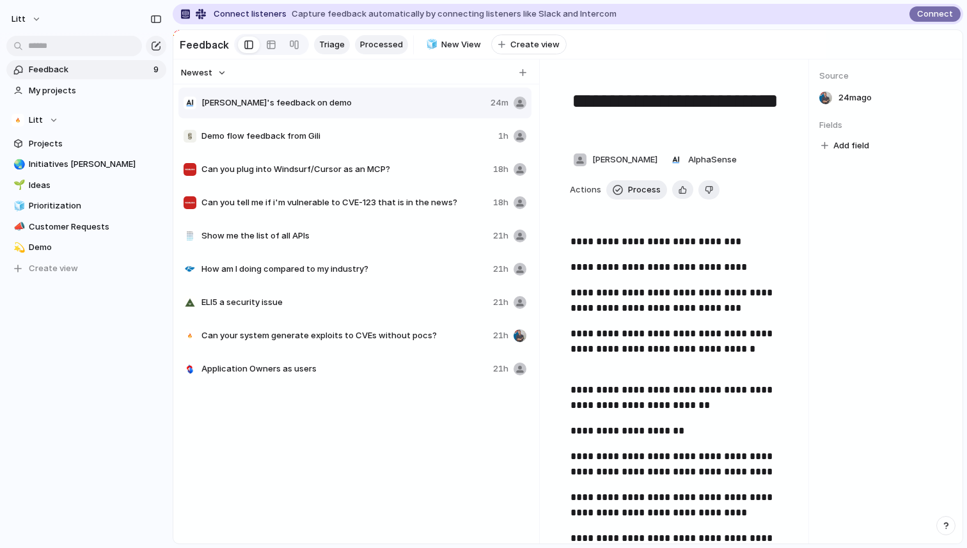
click at [365, 48] on span "Processed" at bounding box center [381, 44] width 43 height 13
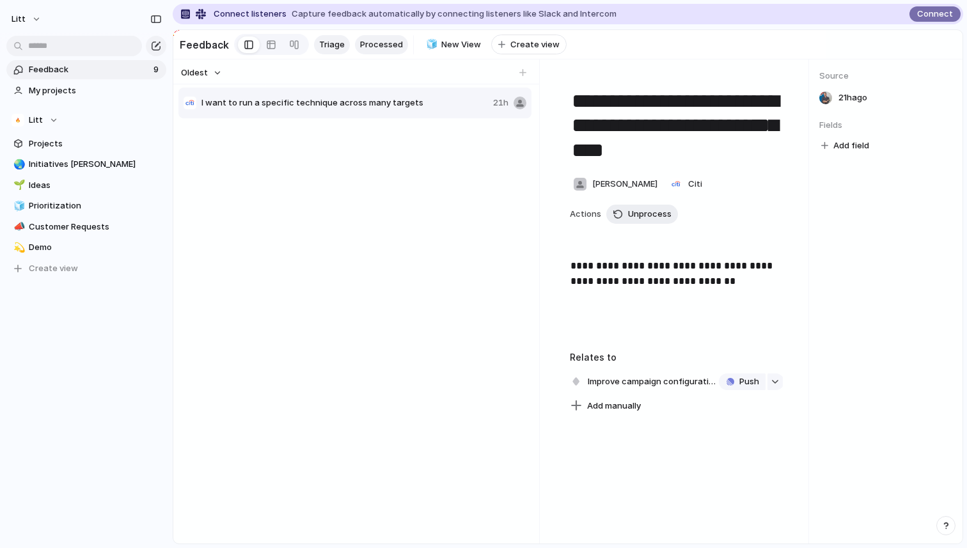
click at [319, 42] on span "Triage" at bounding box center [332, 44] width 26 height 13
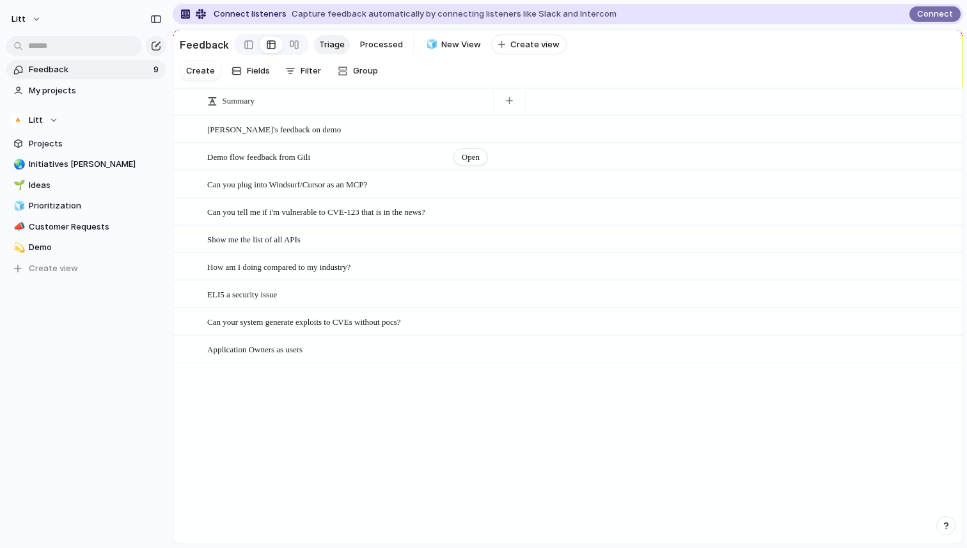
click at [362, 157] on div "Demo flow feedback from Gili Open" at bounding box center [347, 157] width 281 height 27
click at [237, 154] on span "Demo flow feedback from Gili" at bounding box center [258, 157] width 103 height 10
click at [244, 50] on div at bounding box center [248, 44] width 9 height 19
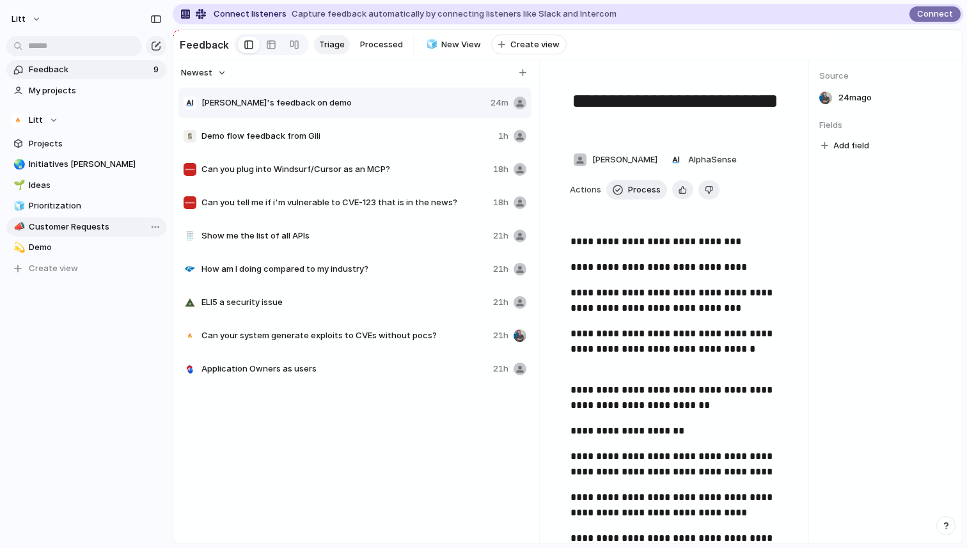
click at [89, 218] on link "📣 Customer Requests" at bounding box center [86, 227] width 160 height 19
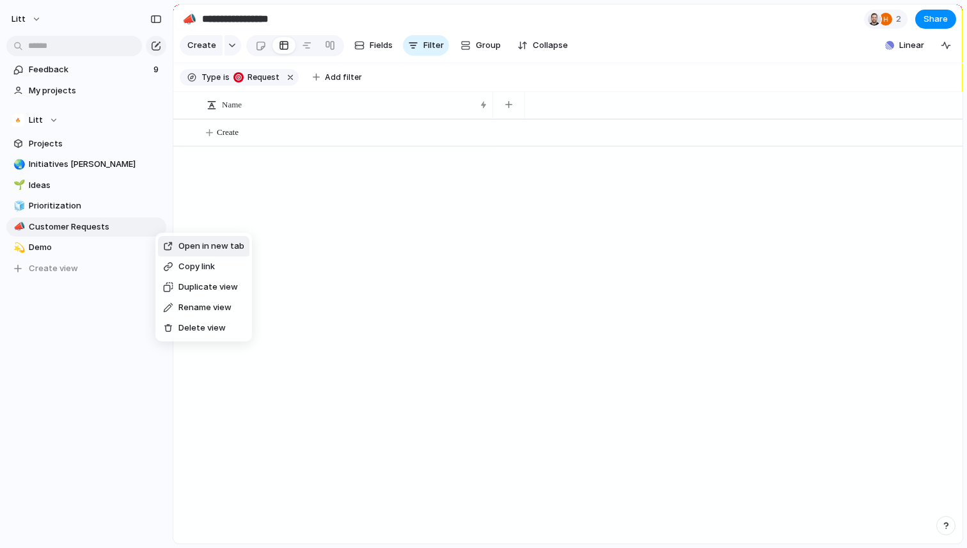
click at [206, 329] on span "Delete view" at bounding box center [201, 328] width 47 height 13
type input "****"
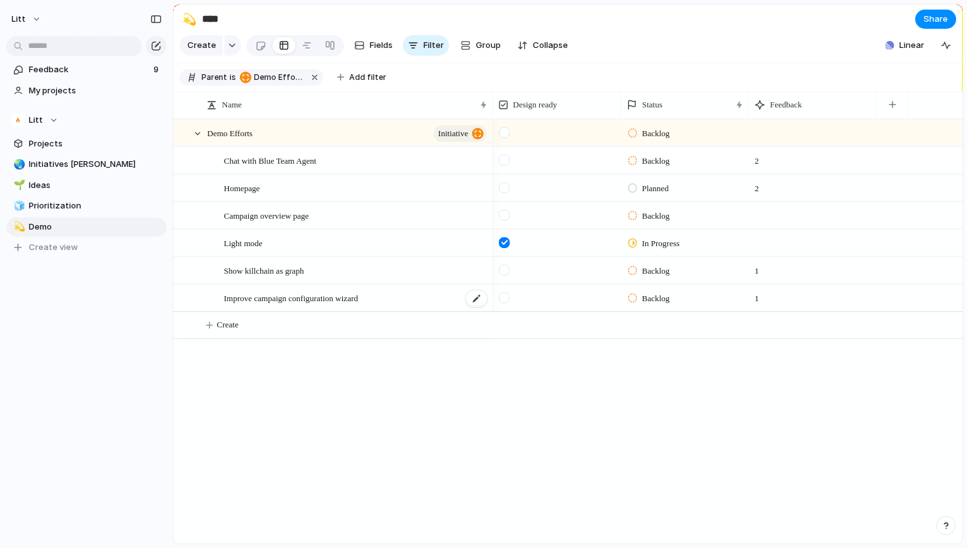
click at [347, 297] on span "Improve campaign configuration wizard" at bounding box center [291, 297] width 134 height 15
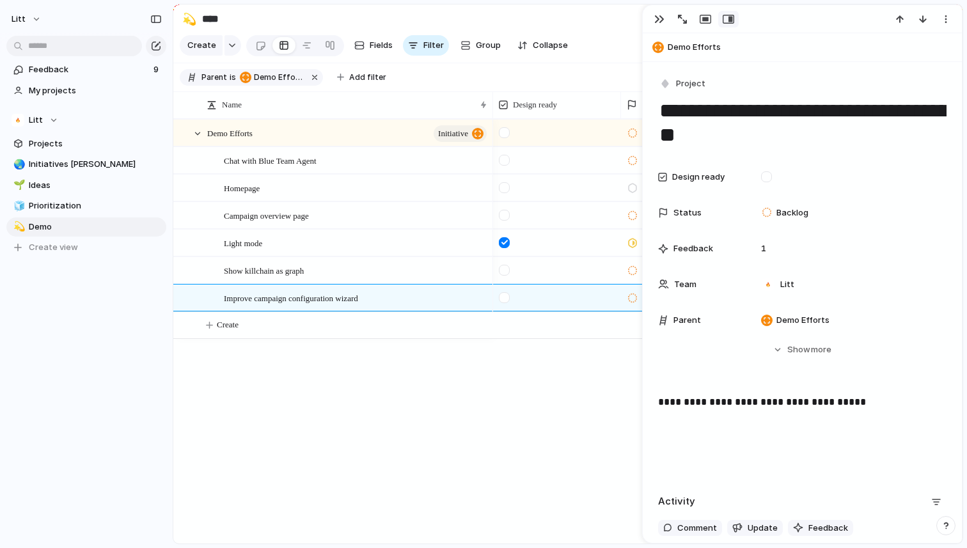
click at [868, 403] on p "**********" at bounding box center [802, 402] width 289 height 15
click at [795, 438] on div "**********" at bounding box center [802, 436] width 289 height 82
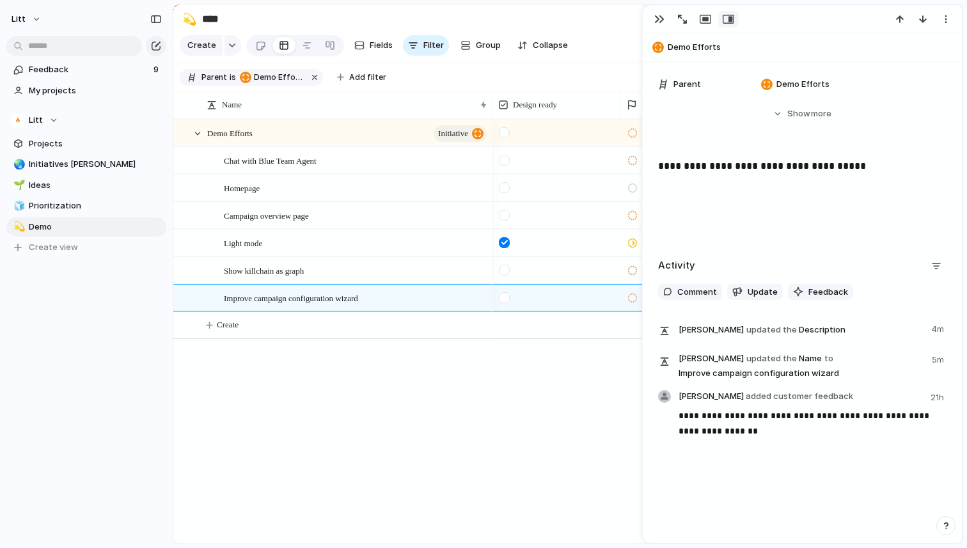
scroll to position [241, 0]
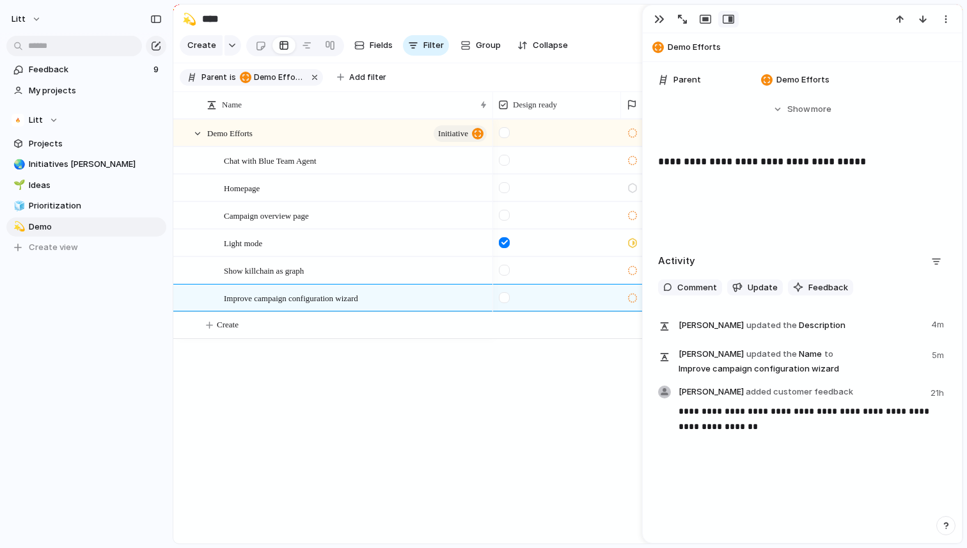
click at [425, 395] on div "Demo Efforts initiative Chat with Blue Team Agent Homepage Campaign overview pa…" at bounding box center [567, 331] width 789 height 425
click at [745, 203] on div "**********" at bounding box center [802, 195] width 289 height 82
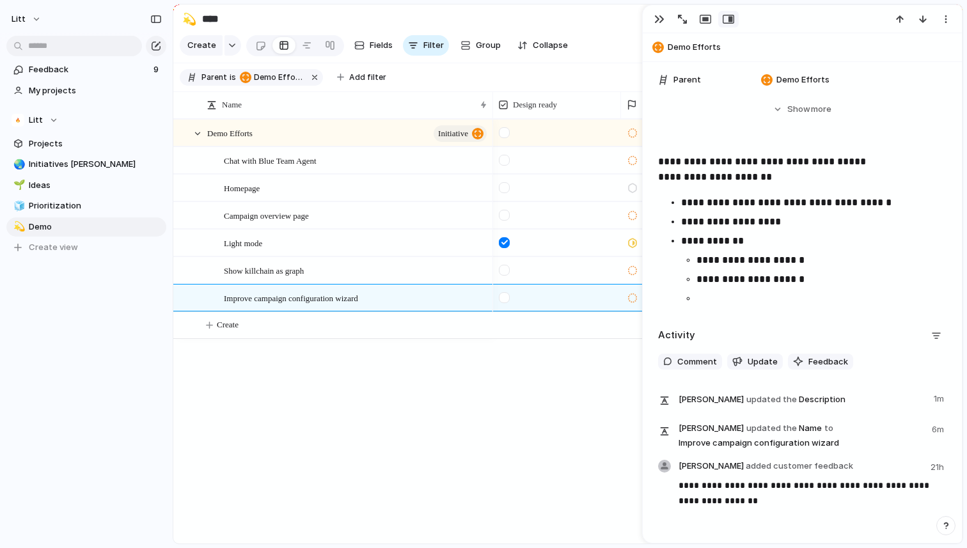
click at [724, 283] on p "**********" at bounding box center [822, 279] width 250 height 15
click at [728, 305] on p at bounding box center [822, 298] width 250 height 15
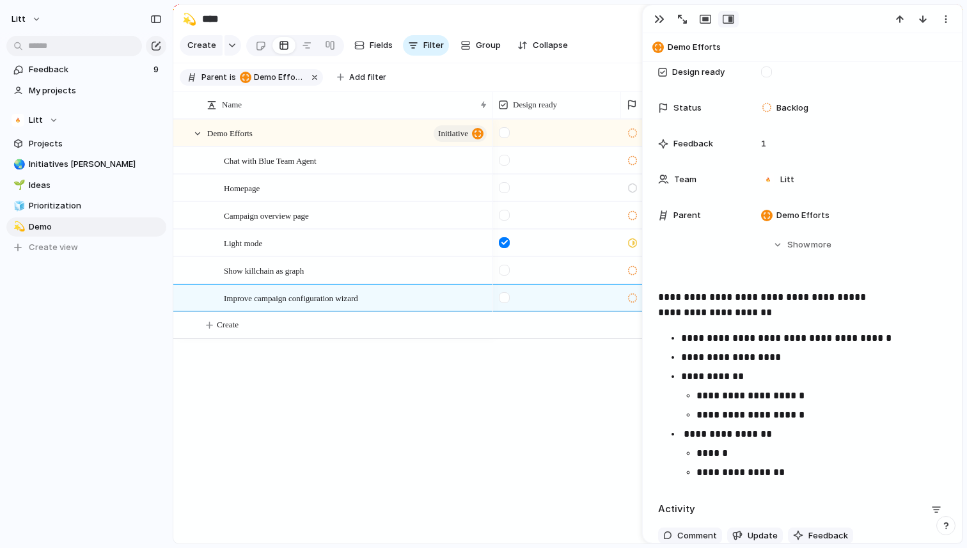
scroll to position [0, 0]
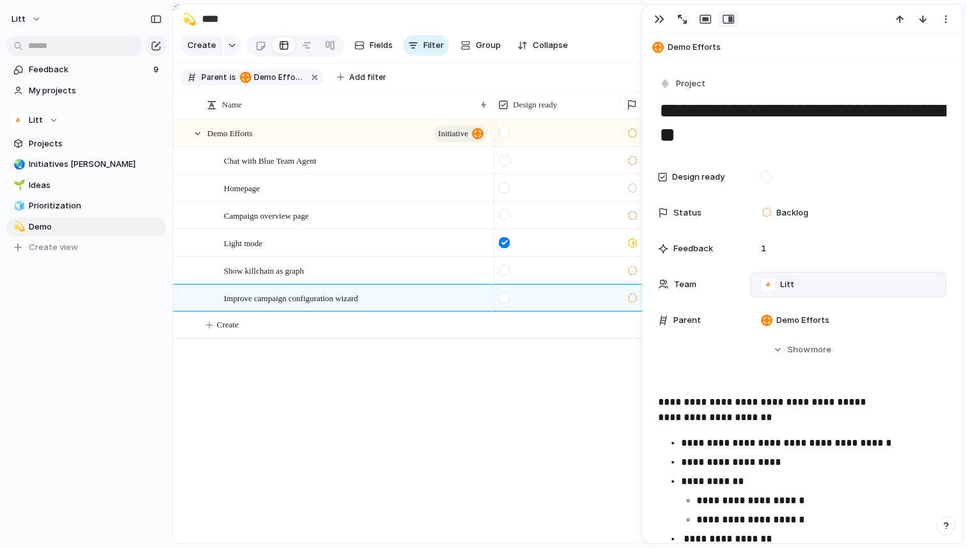
click at [797, 281] on div "Litt" at bounding box center [778, 285] width 44 height 14
click at [587, 384] on div "Litt ⚡ R&D 🎨 Product Marketing" at bounding box center [483, 274] width 967 height 548
click at [587, 384] on div "Backlog Backlog 2 Planned 2 Backlog In Progress Backlog 1 Backlog 1" at bounding box center [728, 331] width 470 height 425
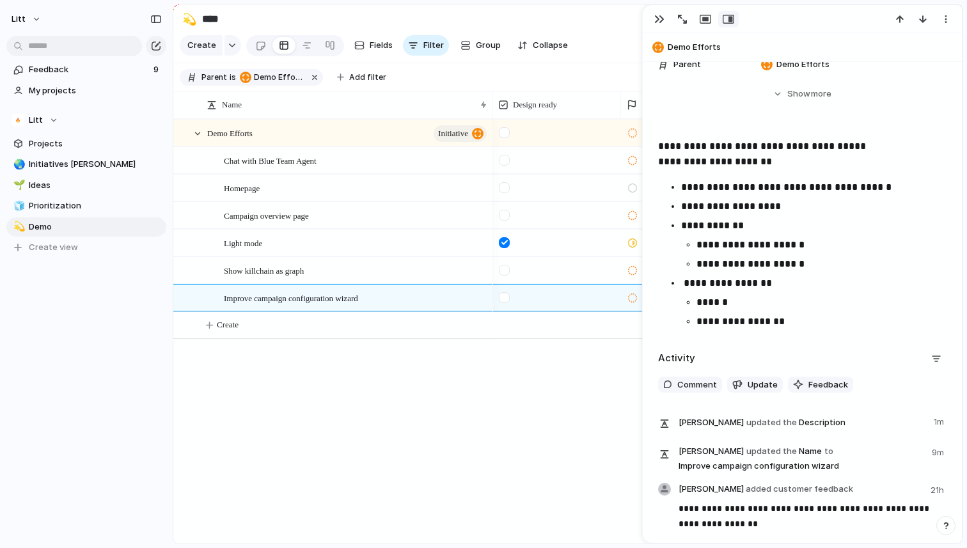
scroll to position [353, 0]
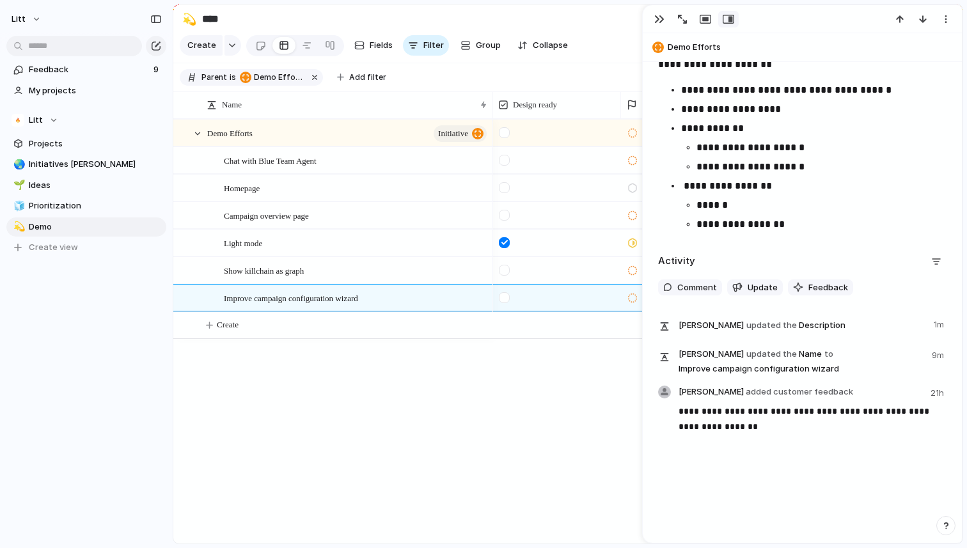
click at [445, 488] on div "Demo Efforts initiative Chat with Blue Team Agent Homepage Campaign overview pa…" at bounding box center [567, 331] width 789 height 425
click at [654, 9] on div at bounding box center [802, 19] width 319 height 28
click at [655, 17] on div "button" at bounding box center [659, 19] width 10 height 10
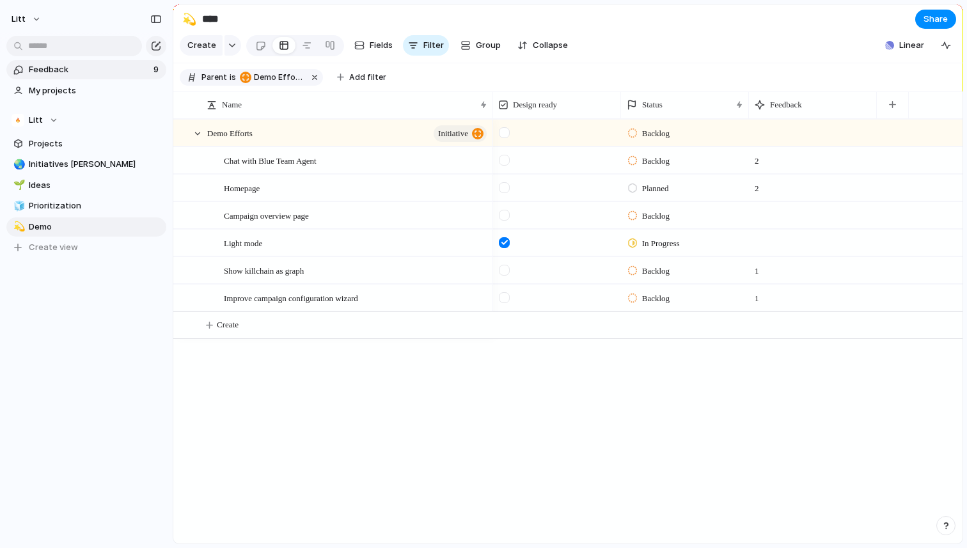
click at [84, 70] on span "Feedback" at bounding box center [89, 69] width 121 height 13
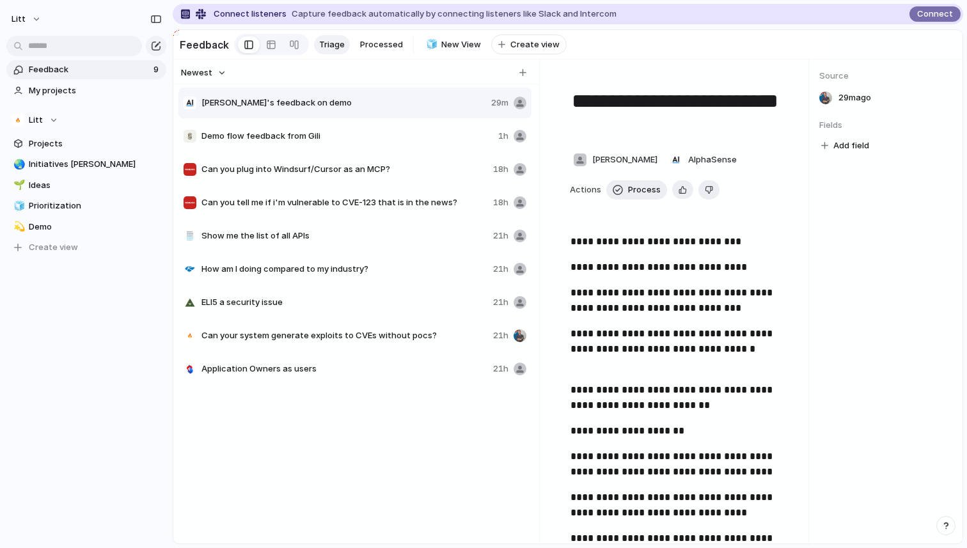
click at [383, 134] on span "Demo flow feedback from Gili" at bounding box center [348, 136] width 292 height 13
type textarea "**********"
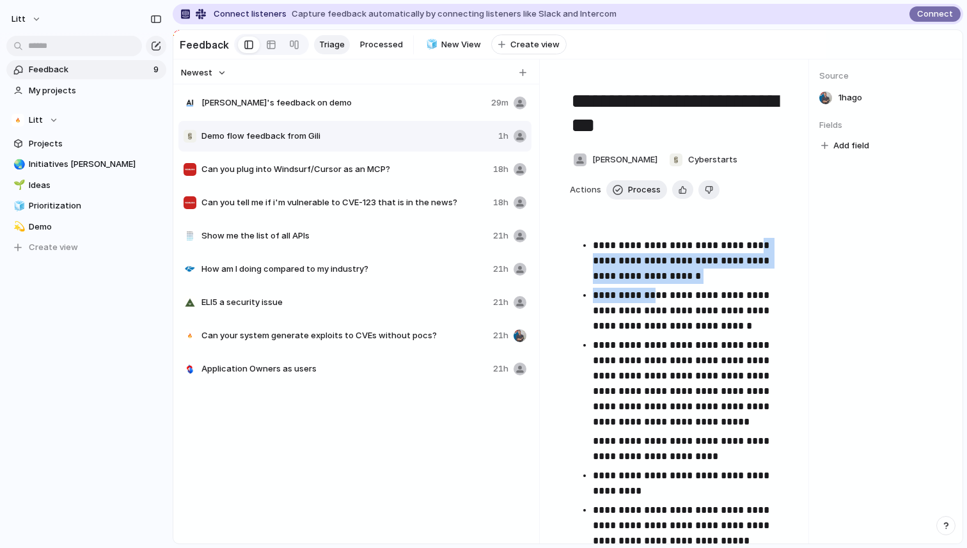
drag, startPoint x: 599, startPoint y: 255, endPoint x: 649, endPoint y: 298, distance: 65.7
click at [649, 298] on ul "**********" at bounding box center [676, 410] width 213 height 345
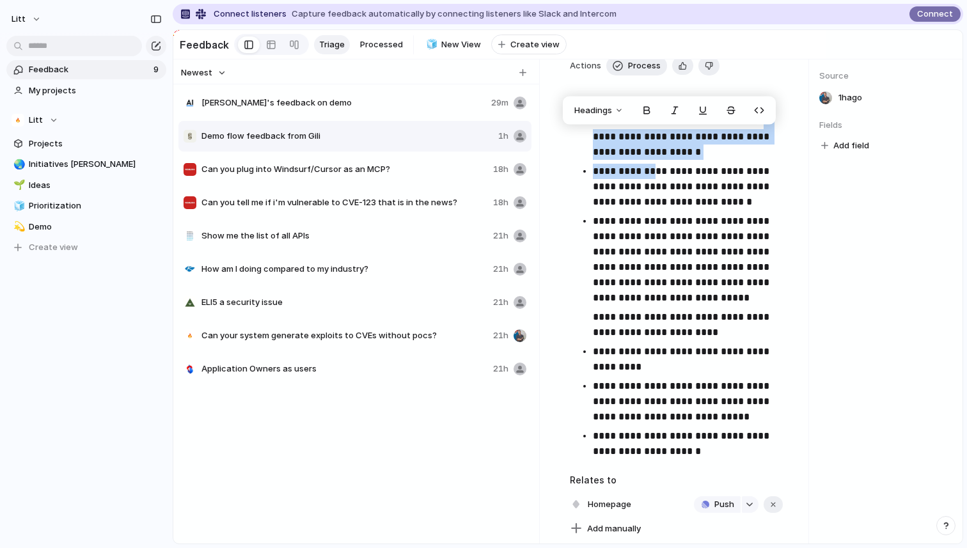
scroll to position [138, 0]
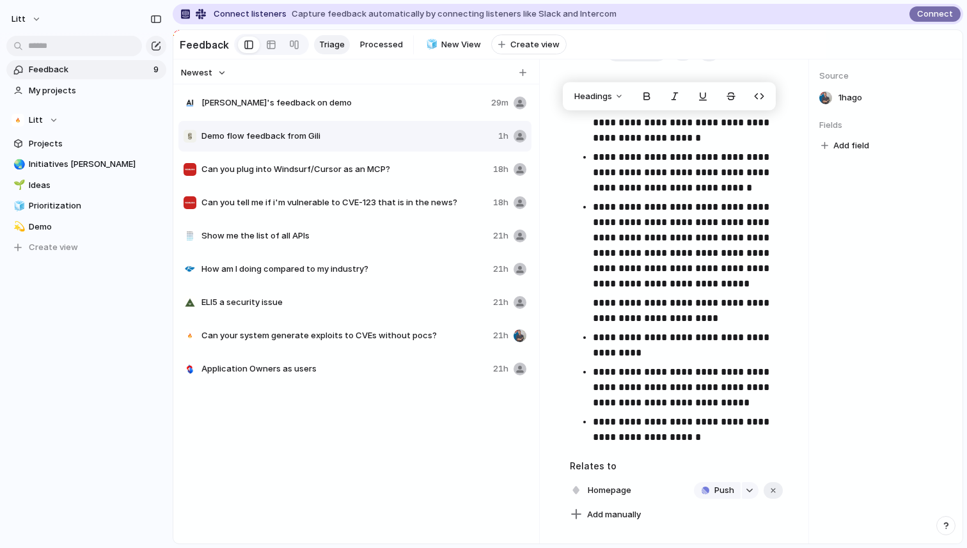
click at [690, 250] on p "**********" at bounding box center [691, 246] width 196 height 92
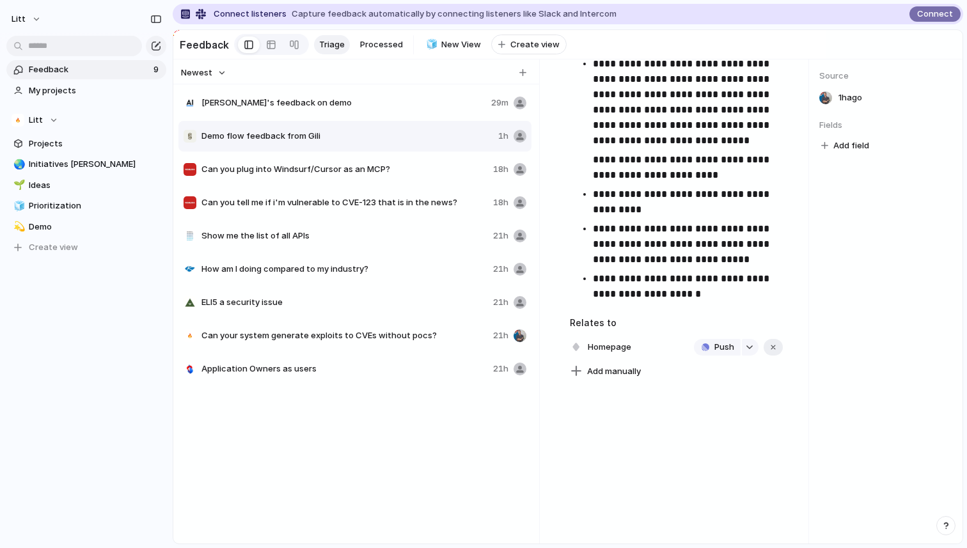
scroll to position [285, 0]
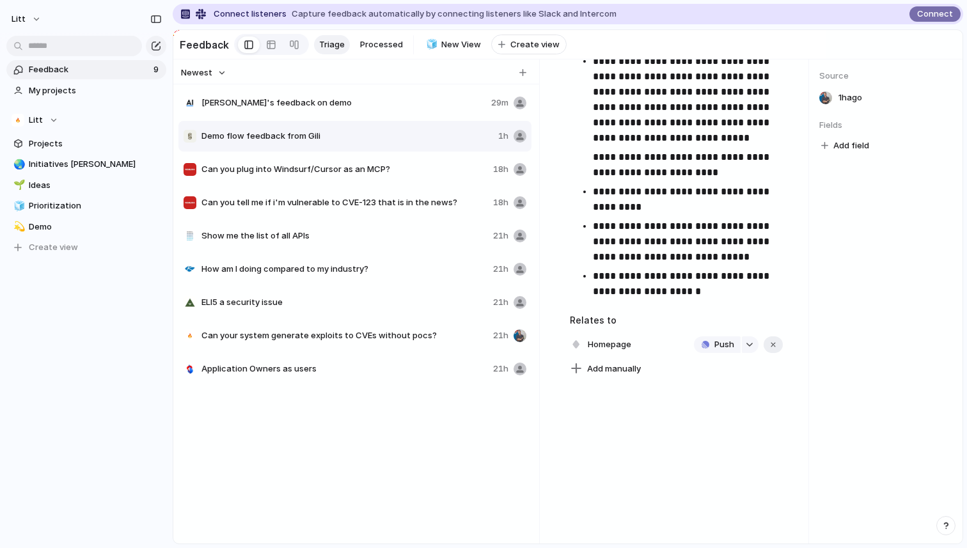
click at [274, 471] on div "[PERSON_NAME]'s feedback on demo 29m Demo flow feedback from Gili 1h Can you pl…" at bounding box center [356, 326] width 356 height 480
click at [99, 224] on span "Demo" at bounding box center [95, 227] width 133 height 13
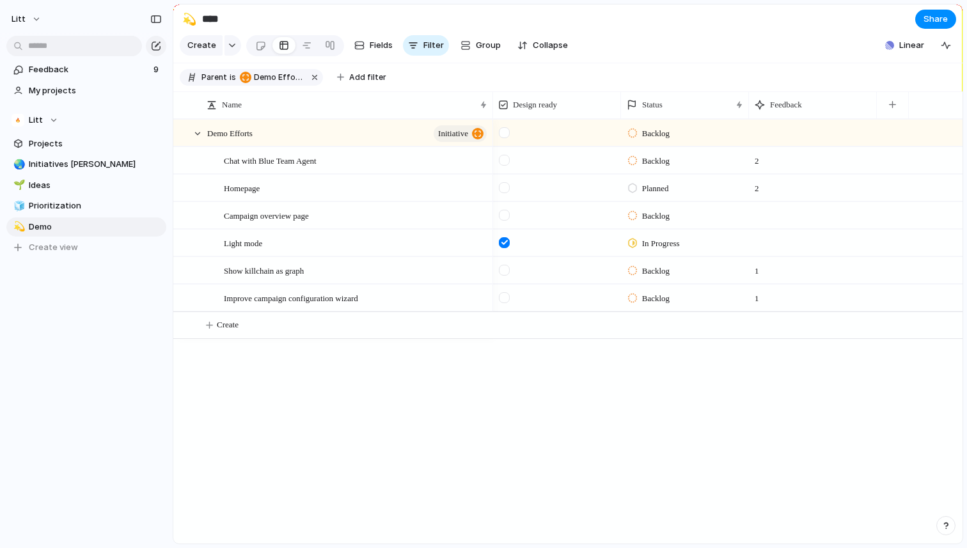
click at [506, 184] on div at bounding box center [504, 187] width 11 height 11
click at [500, 433] on div "Backlog Backlog 2 Planned 2 Backlog In Progress Backlog 1 Backlog 1" at bounding box center [728, 331] width 470 height 425
click at [310, 182] on div "Homepage" at bounding box center [356, 188] width 265 height 26
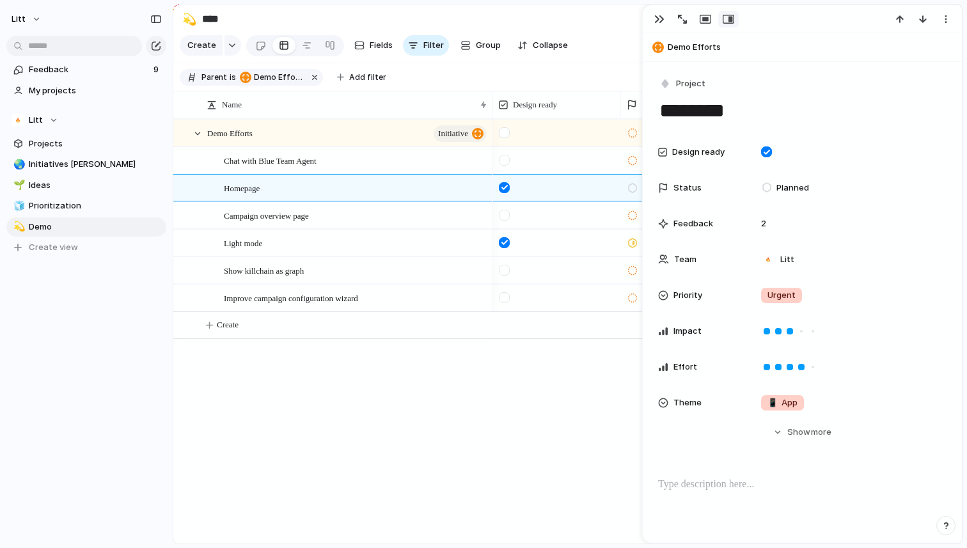
click at [542, 418] on div "Backlog Backlog 2 Planned 2 Backlog In Progress Backlog 1 Backlog 1" at bounding box center [728, 331] width 470 height 425
click at [663, 19] on div "button" at bounding box center [659, 19] width 10 height 10
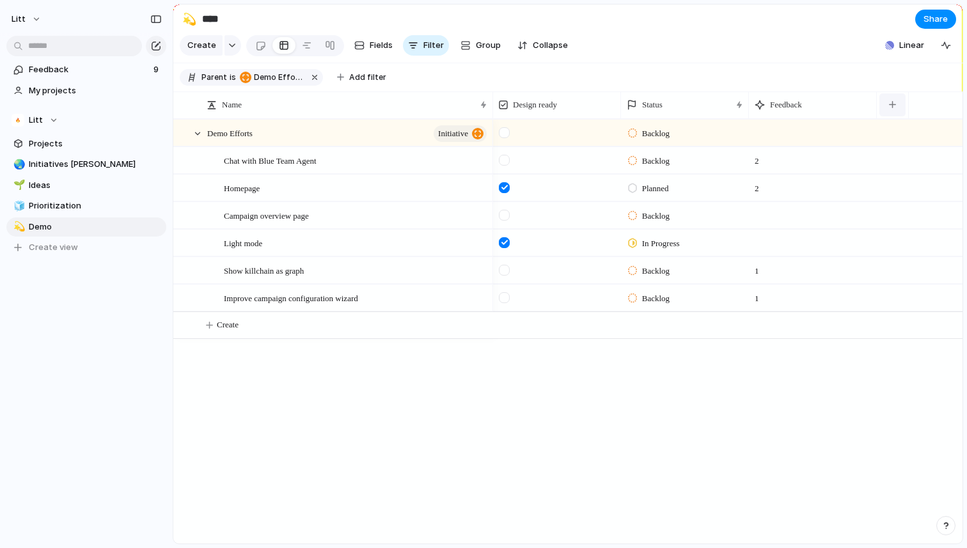
click at [889, 99] on button "button" at bounding box center [893, 104] width 26 height 23
type input "*****"
click at [873, 166] on span "Theme" at bounding box center [873, 161] width 28 height 13
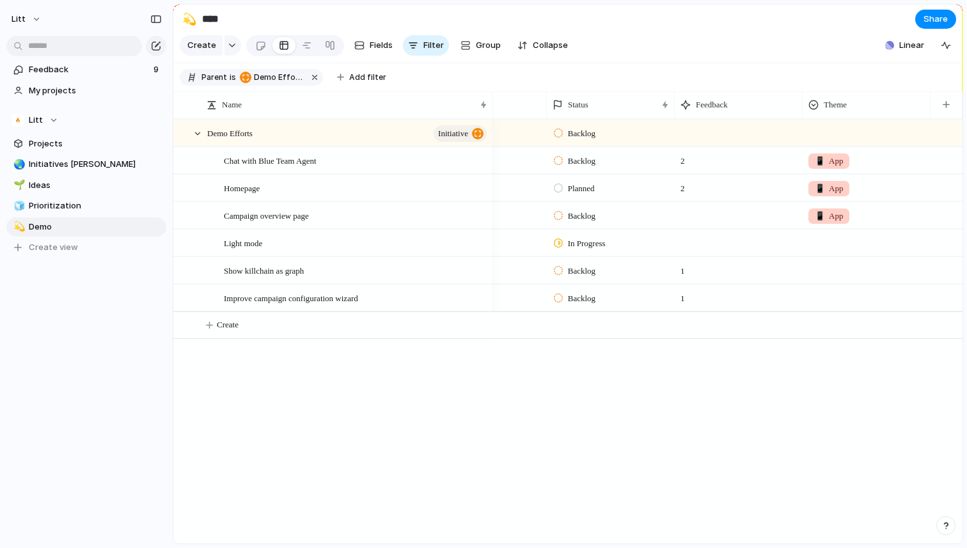
click at [837, 160] on span "📱 App" at bounding box center [829, 161] width 28 height 13
click at [752, 397] on div "📱 App 🔨 Pipeline 🦾 Content 🌱 Experiment" at bounding box center [483, 274] width 967 height 548
click at [487, 433] on div "Demo Efforts initiative Chat with Blue Team Agent Homepage Campaign overview pa…" at bounding box center [567, 331] width 789 height 425
click at [822, 157] on span "📱" at bounding box center [820, 161] width 10 height 10
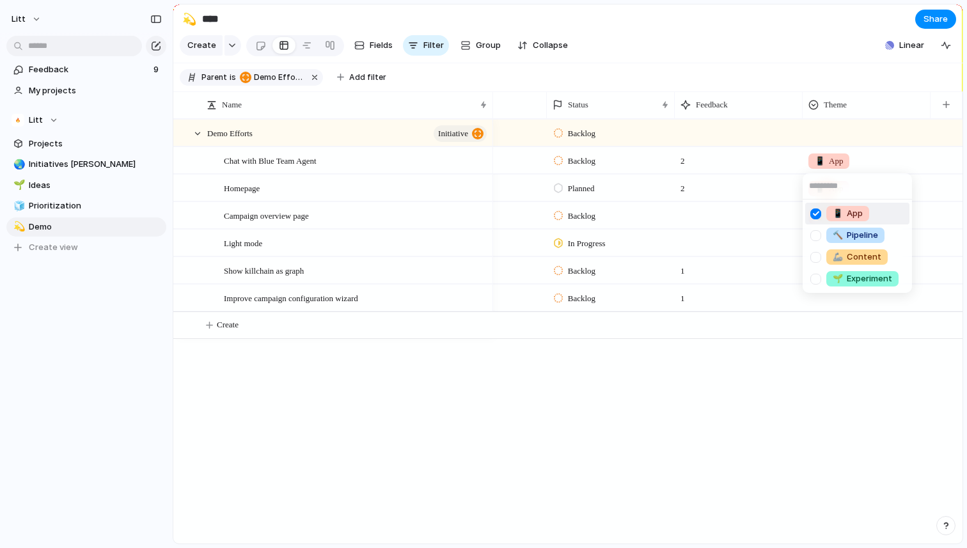
click at [493, 450] on div "📱 App 🔨 Pipeline 🦾 Content 🌱 Experiment" at bounding box center [483, 274] width 967 height 548
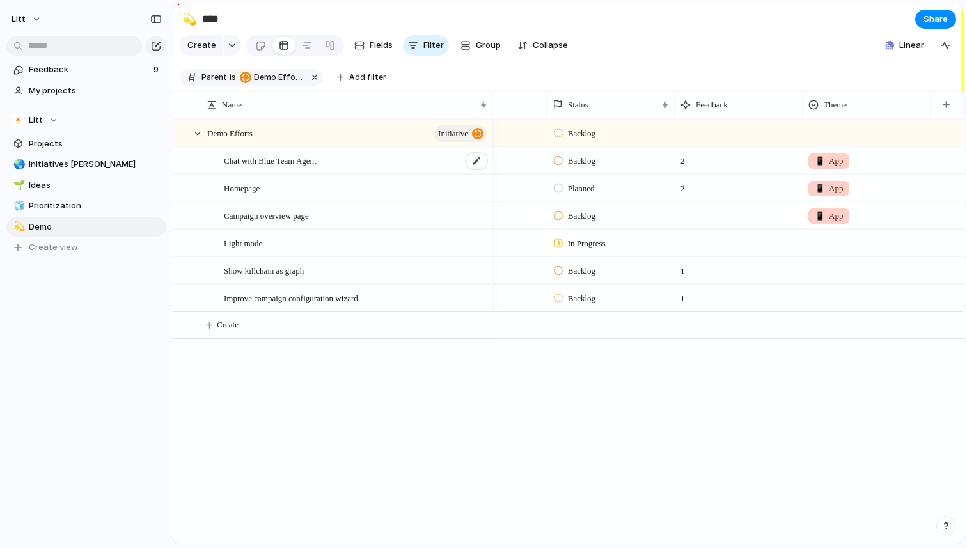
click at [418, 163] on div "Chat with Blue Team Agent" at bounding box center [356, 161] width 265 height 26
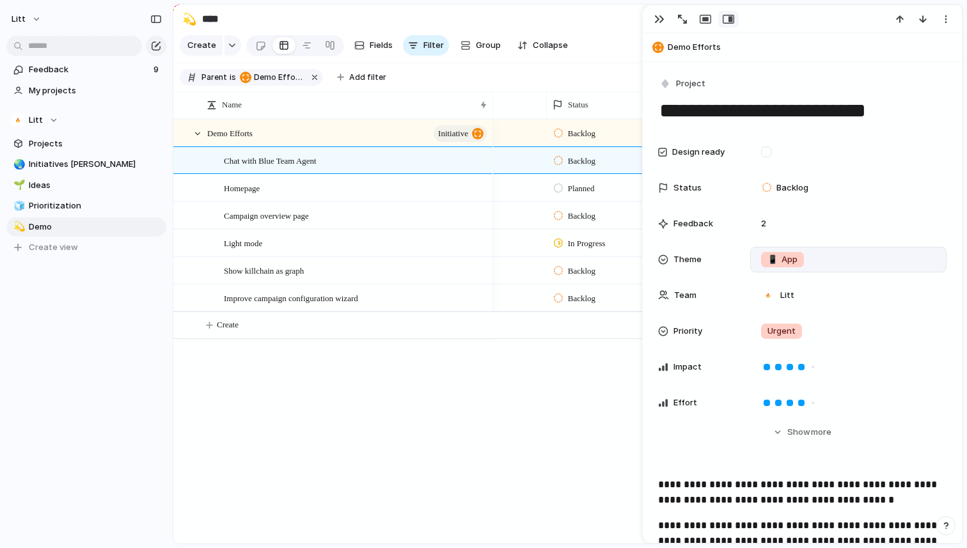
click at [777, 261] on span "📱 App" at bounding box center [783, 259] width 30 height 13
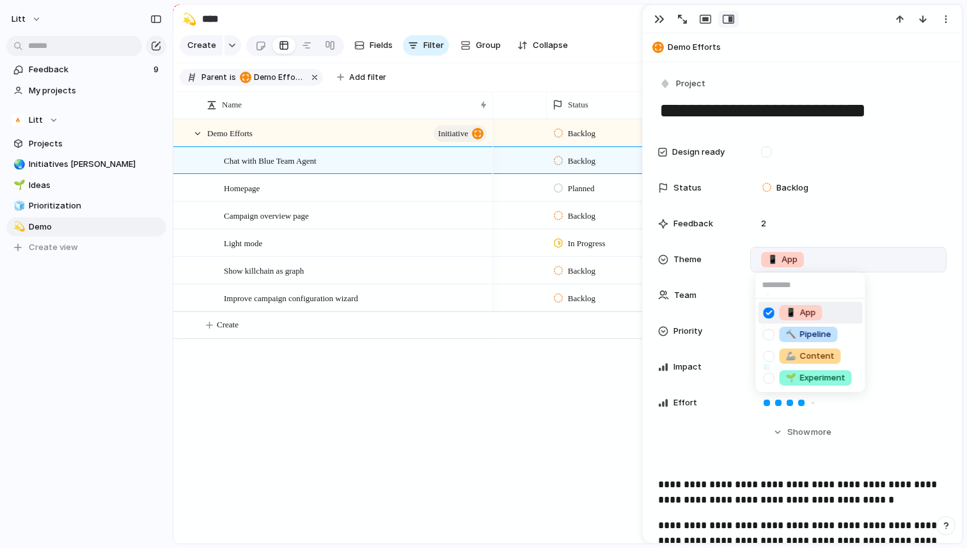
click at [804, 309] on span "📱 App" at bounding box center [801, 312] width 30 height 13
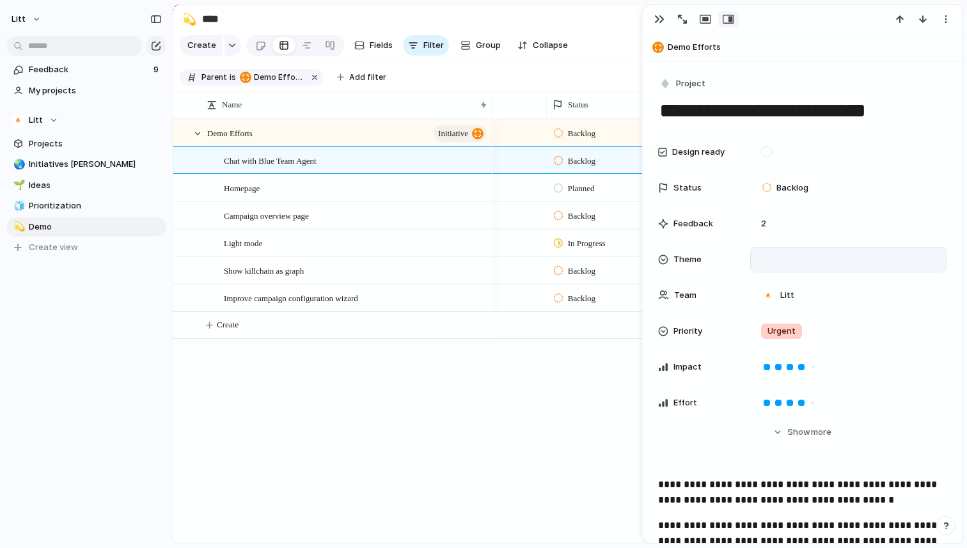
click at [772, 260] on div at bounding box center [848, 260] width 185 height 14
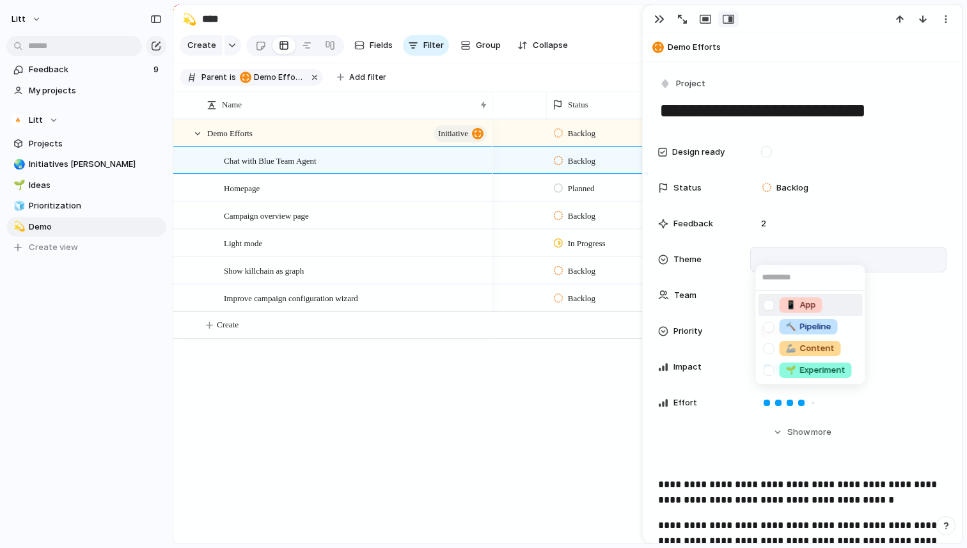
type input "*"
click at [816, 323] on span "🔨 Pipeline" at bounding box center [808, 327] width 45 height 13
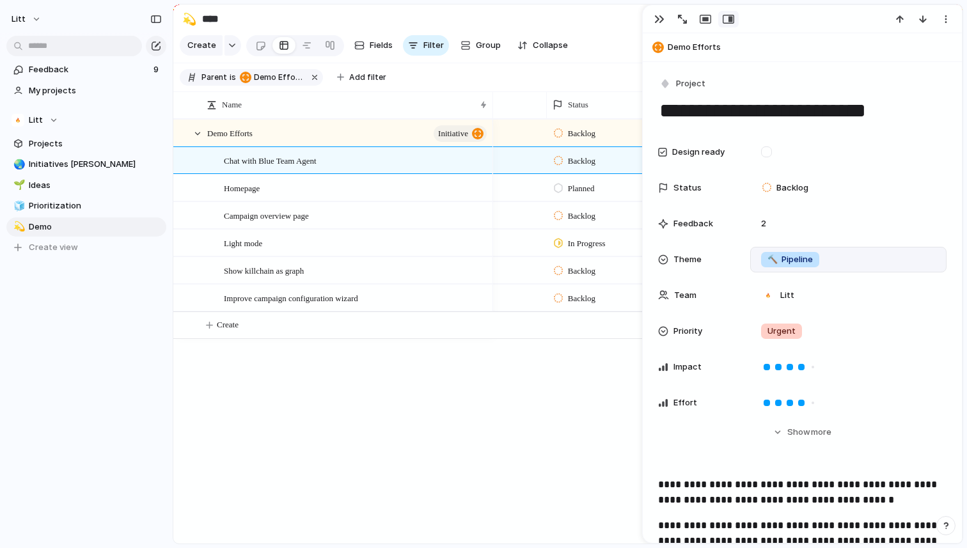
click at [791, 259] on span "🔨 Pipeline" at bounding box center [790, 259] width 45 height 13
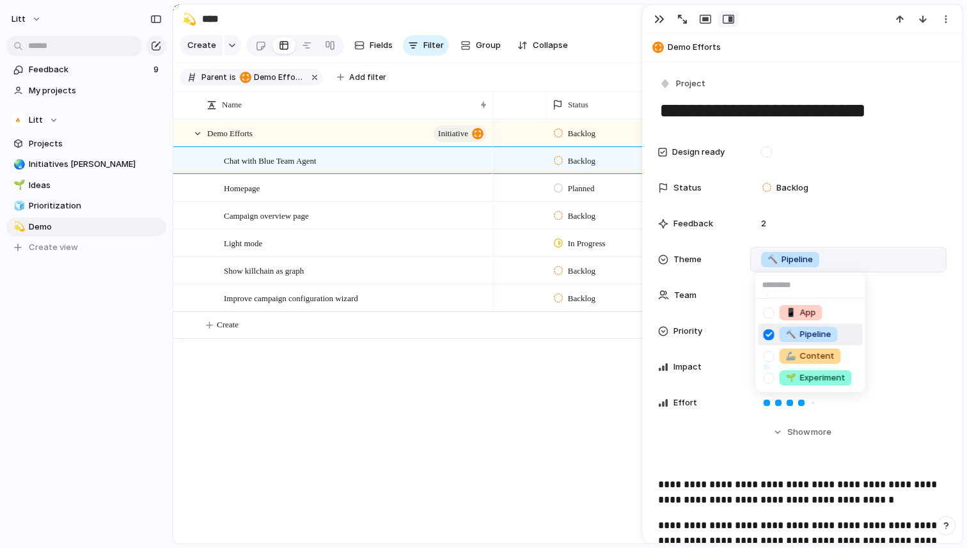
click at [772, 335] on div at bounding box center [769, 335] width 22 height 22
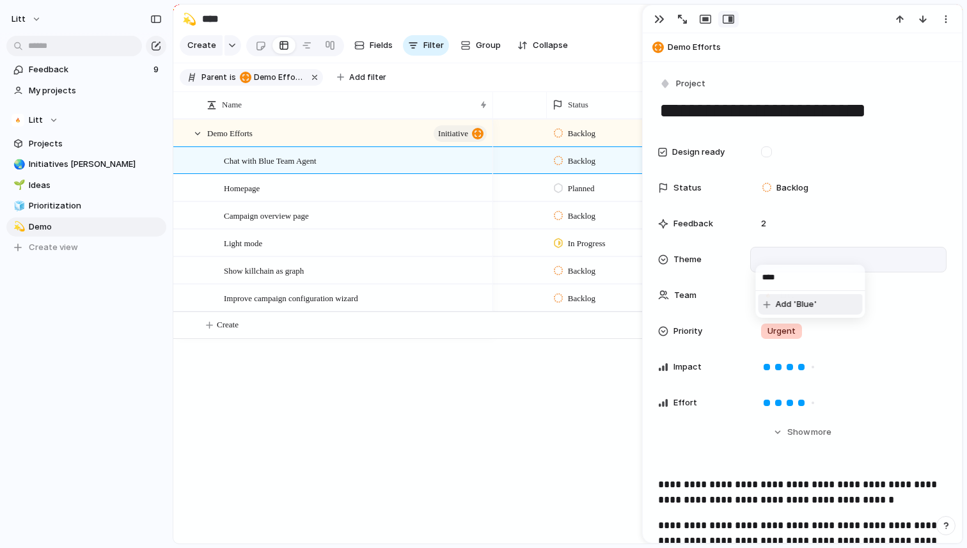
type input "****"
click at [814, 305] on span "Add 'Blue'" at bounding box center [797, 304] width 42 height 13
click at [817, 255] on div "Blue" at bounding box center [848, 260] width 185 height 14
type input "*"
type input "***"
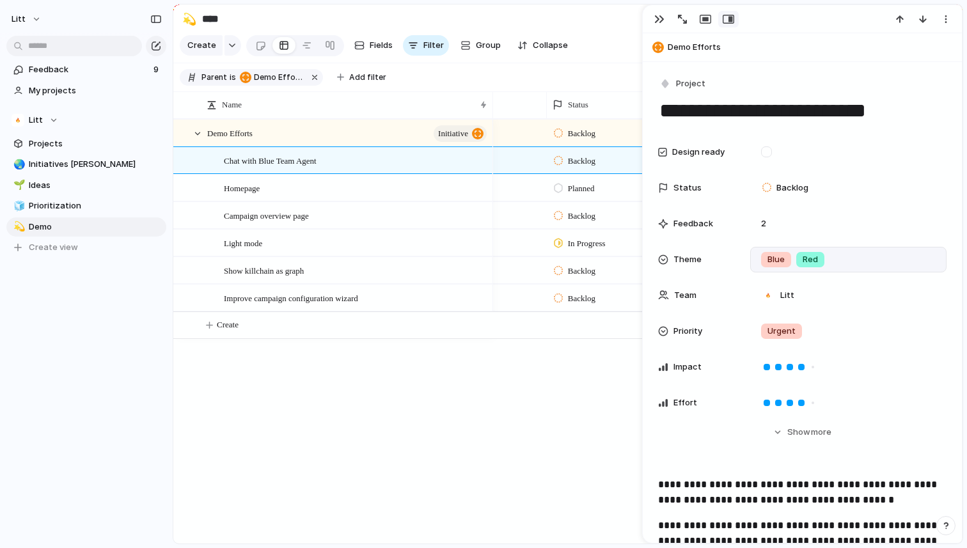
click at [851, 266] on div "Blue Red" at bounding box center [848, 260] width 185 height 14
type input "**********"
click at [825, 312] on span "Add 'Safety & Trust'" at bounding box center [817, 312] width 83 height 13
click at [28, 16] on button "Litt" at bounding box center [27, 19] width 42 height 20
click at [65, 50] on li "Settings" at bounding box center [62, 48] width 106 height 20
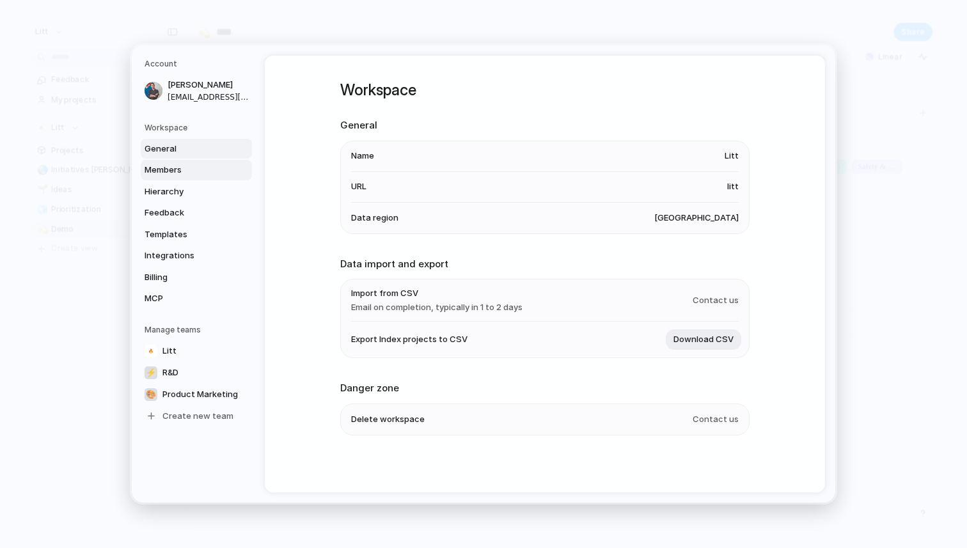
click at [197, 171] on span "Members" at bounding box center [186, 170] width 82 height 13
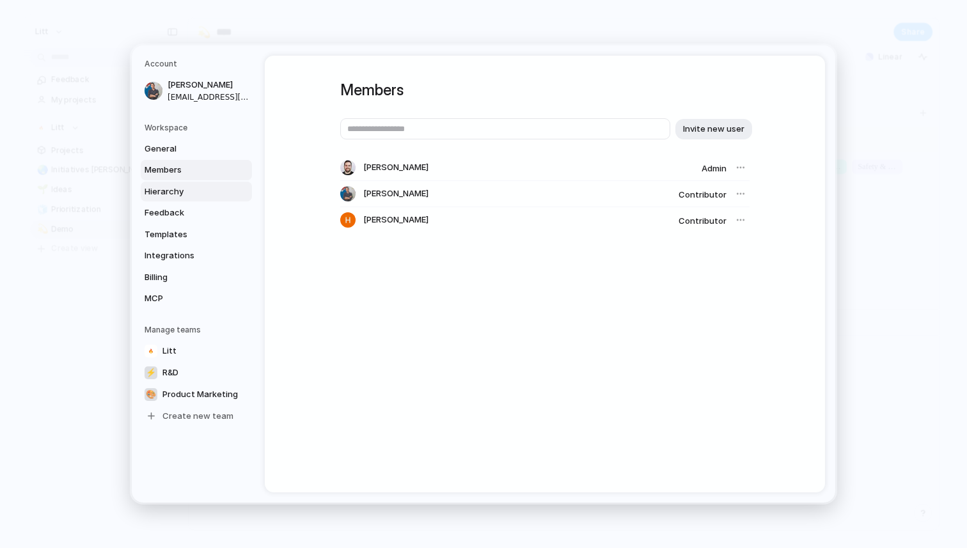
click at [193, 191] on span "Hierarchy" at bounding box center [186, 192] width 82 height 13
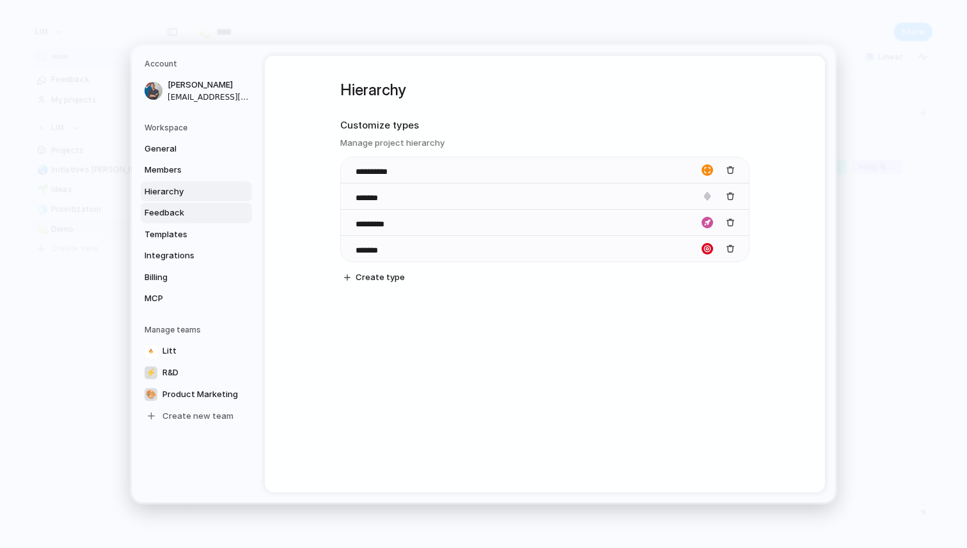
click at [181, 218] on span "Feedback" at bounding box center [186, 213] width 82 height 13
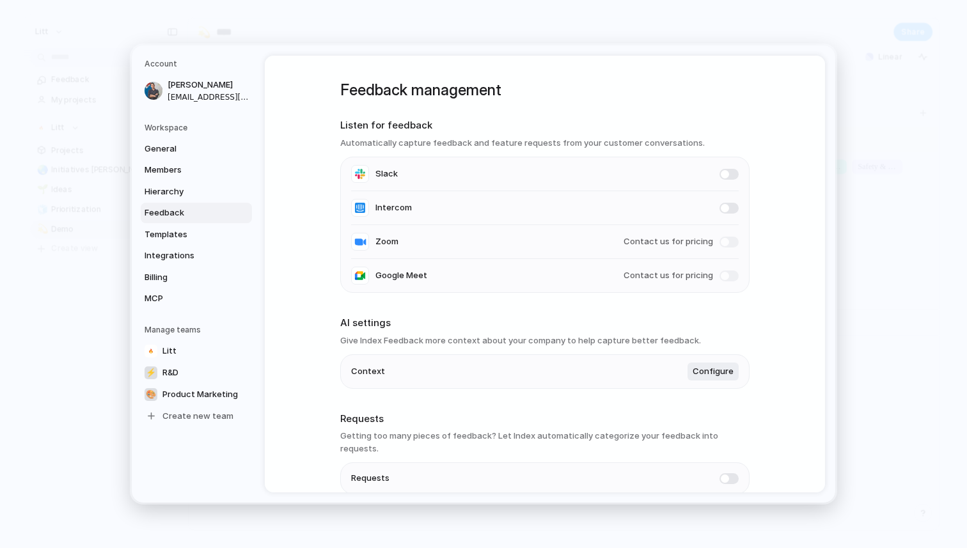
scroll to position [50, 0]
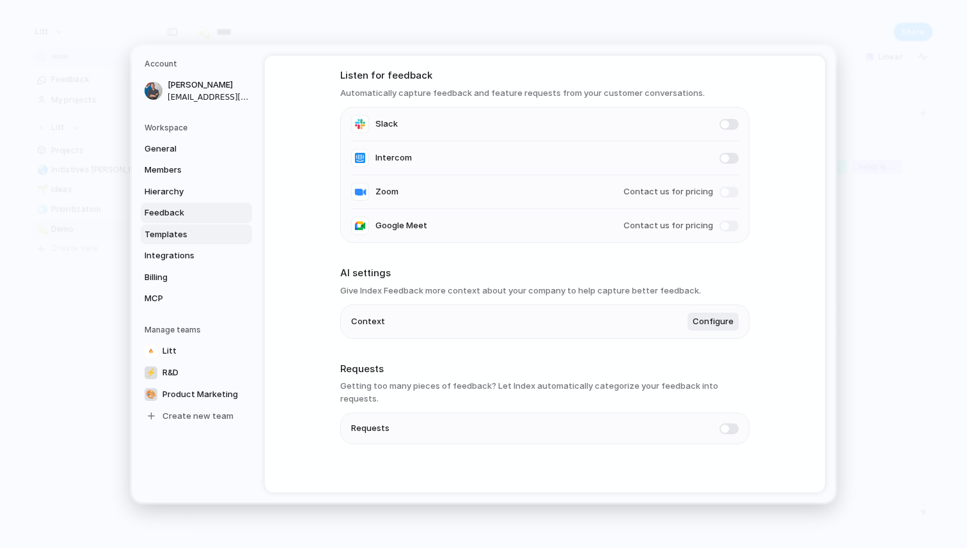
click at [197, 241] on link "Templates" at bounding box center [196, 235] width 111 height 20
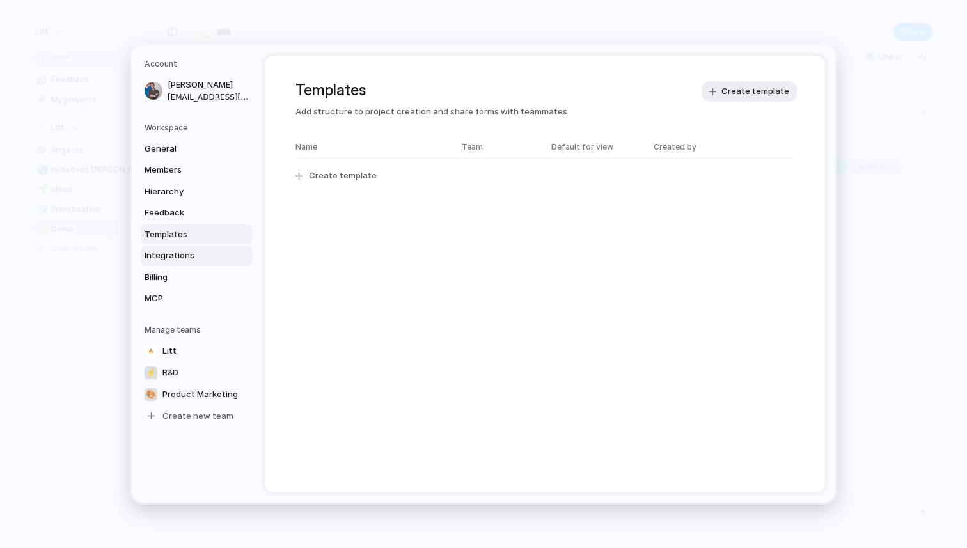
click at [187, 257] on span "Integrations" at bounding box center [186, 256] width 82 height 13
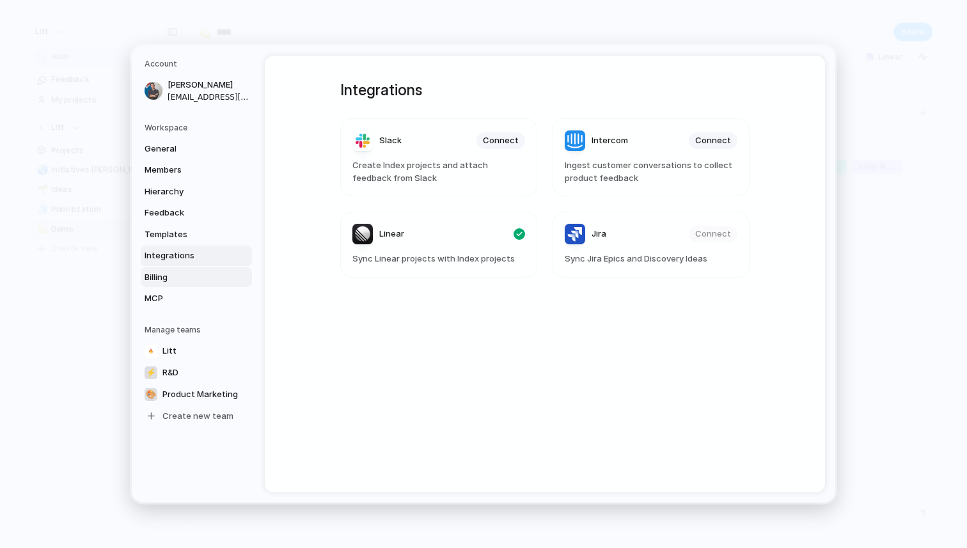
click at [180, 276] on span "Billing" at bounding box center [186, 277] width 82 height 13
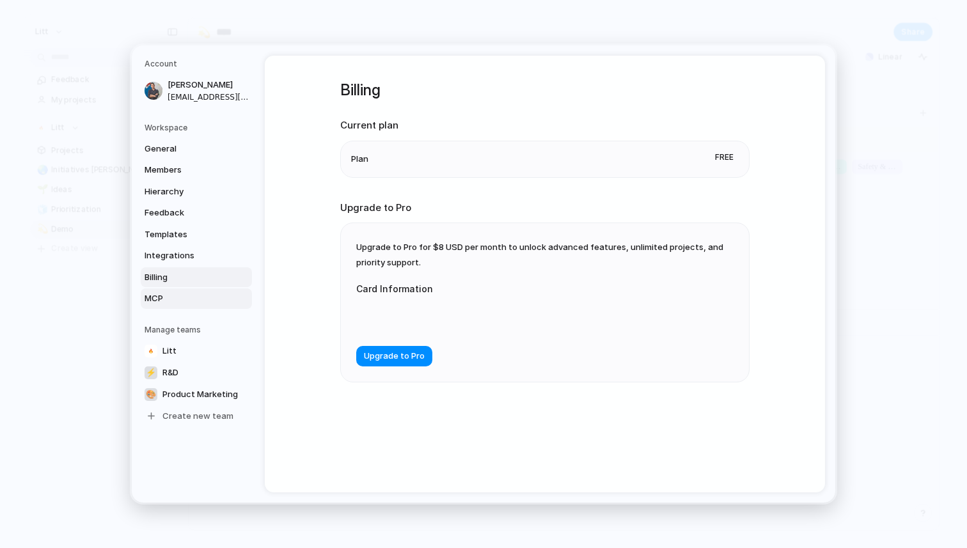
click at [177, 300] on span "MCP" at bounding box center [186, 298] width 82 height 13
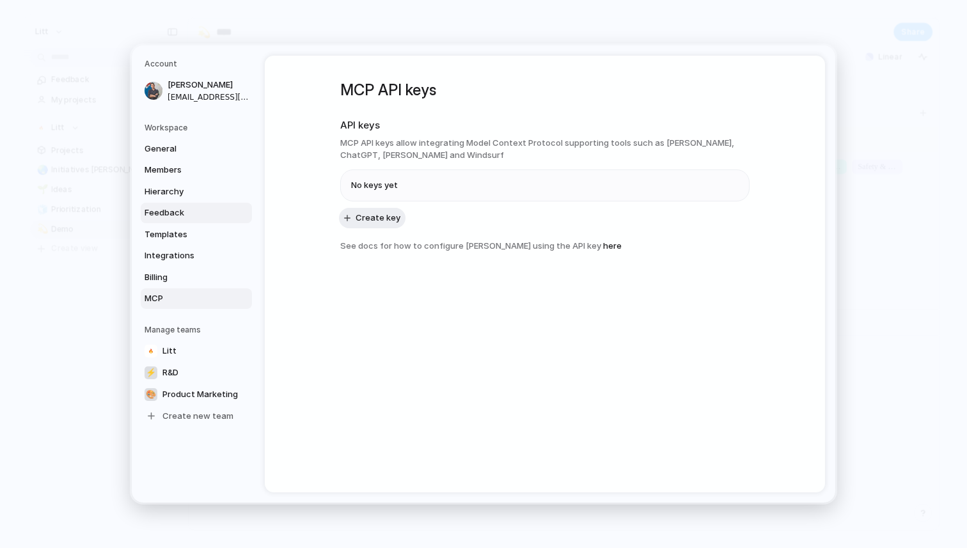
click at [180, 209] on span "Feedback" at bounding box center [186, 213] width 82 height 13
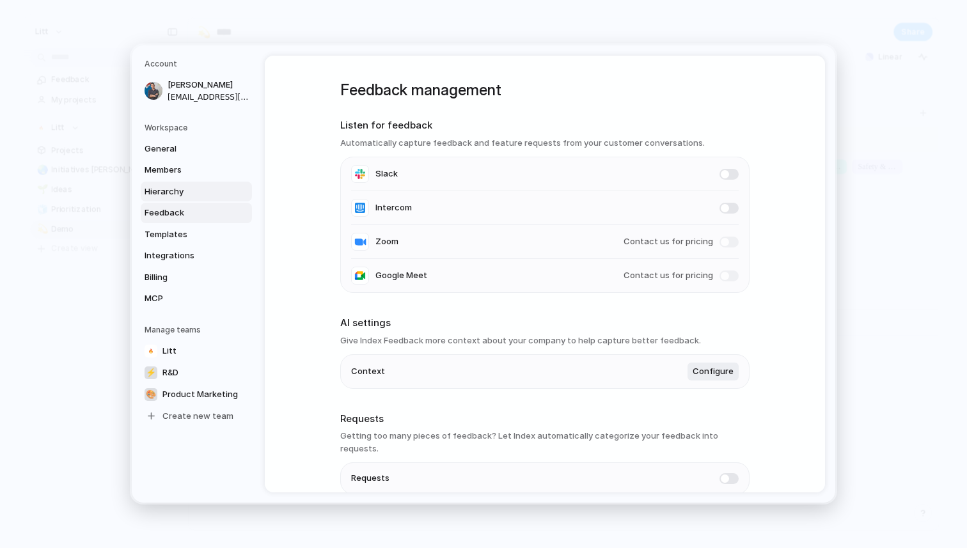
click at [187, 191] on span "Hierarchy" at bounding box center [186, 192] width 82 height 13
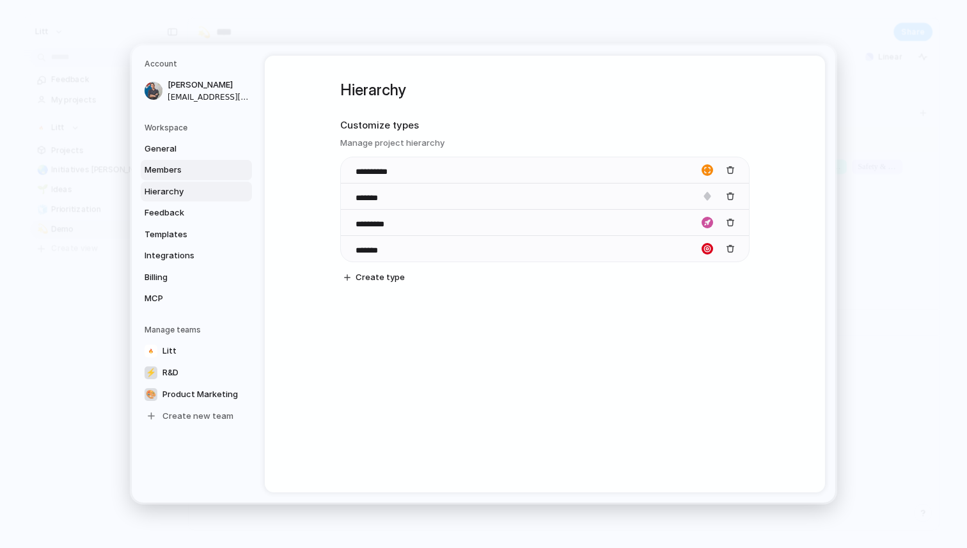
click at [178, 168] on span "Members" at bounding box center [186, 170] width 82 height 13
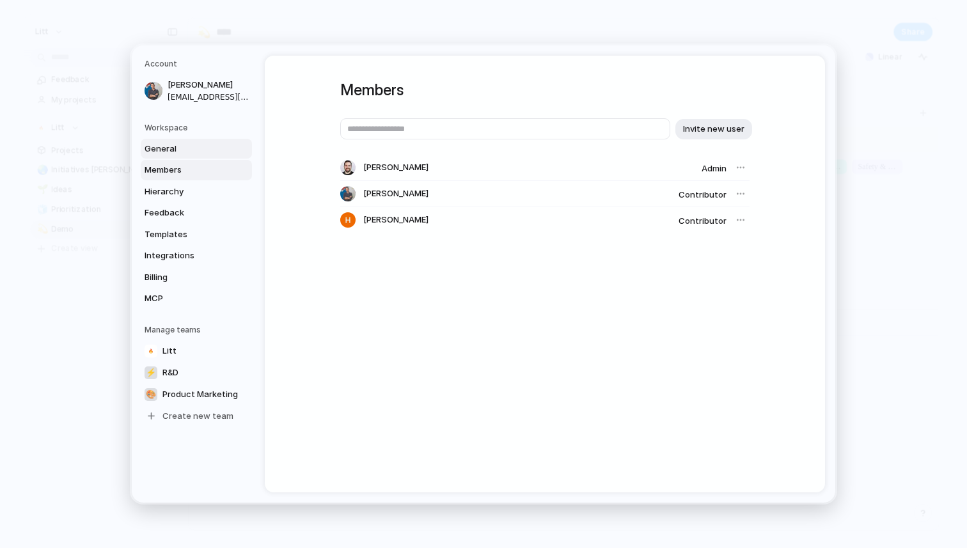
click at [177, 153] on span "General" at bounding box center [186, 149] width 82 height 13
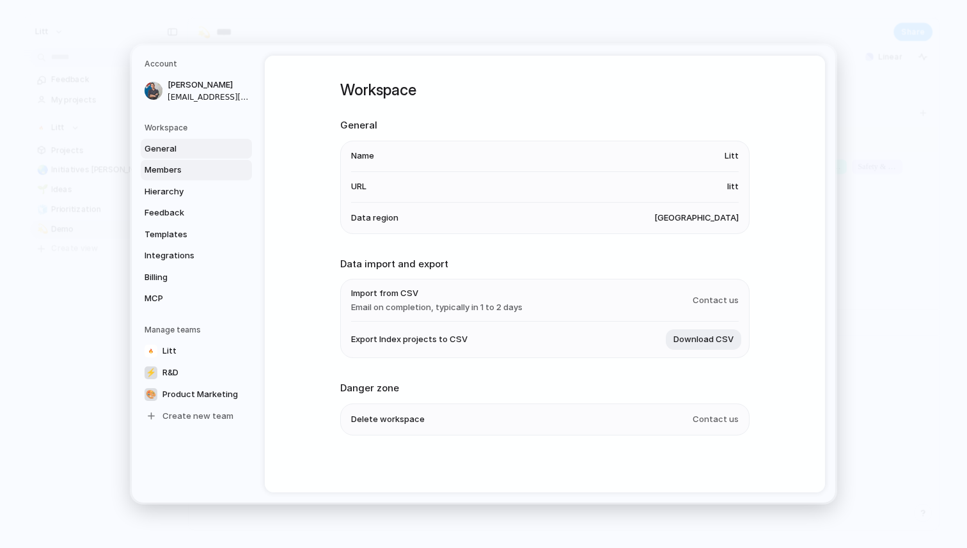
click at [170, 164] on span "Members" at bounding box center [186, 170] width 82 height 13
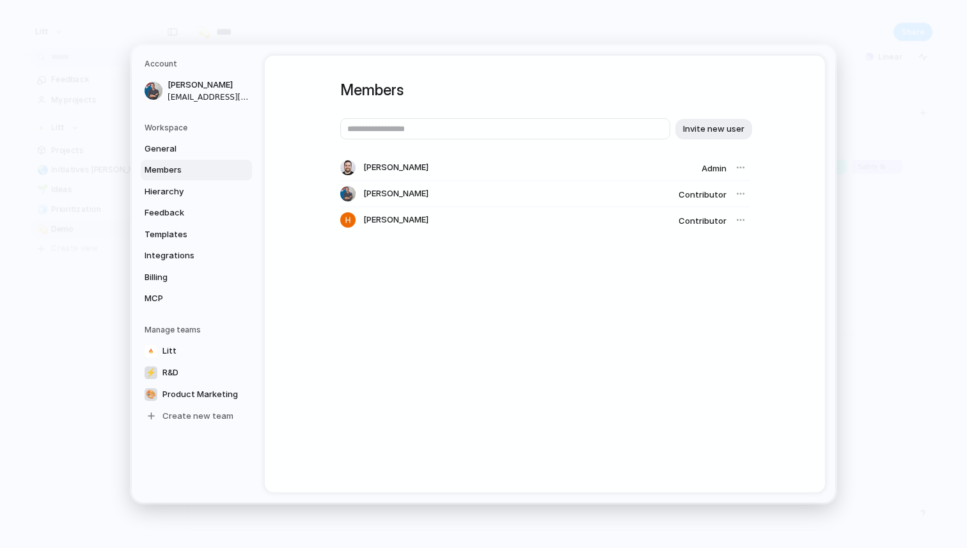
click at [170, 180] on link "Members" at bounding box center [196, 170] width 111 height 20
click at [169, 187] on span "Hierarchy" at bounding box center [186, 192] width 82 height 13
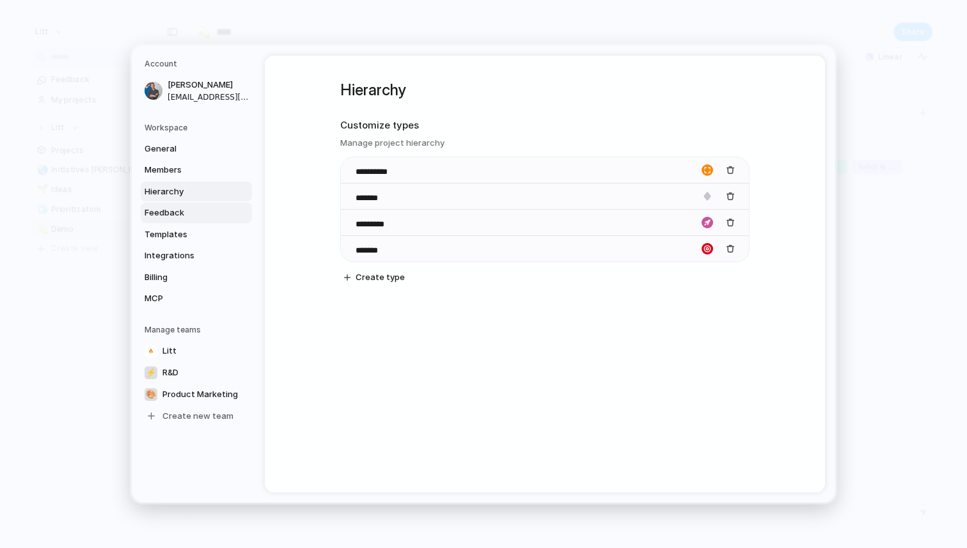
click at [169, 217] on span "Feedback" at bounding box center [186, 213] width 82 height 13
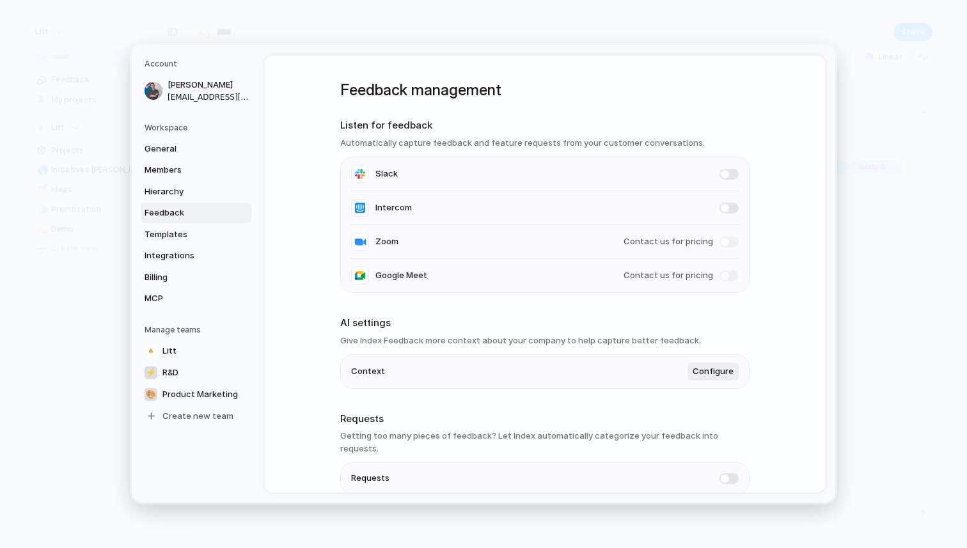
scroll to position [50, 0]
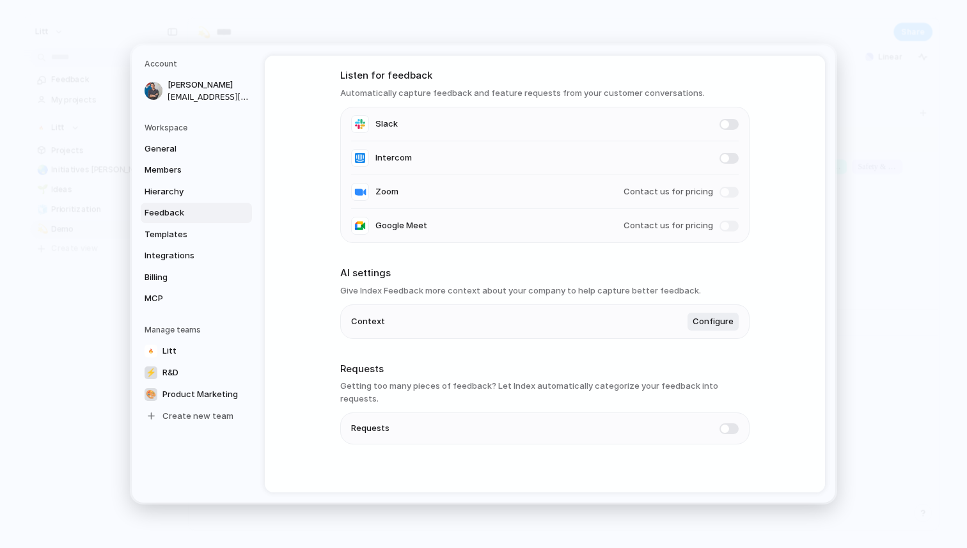
click at [725, 424] on span at bounding box center [729, 429] width 19 height 11
click at [717, 324] on span "Configure" at bounding box center [713, 321] width 41 height 13
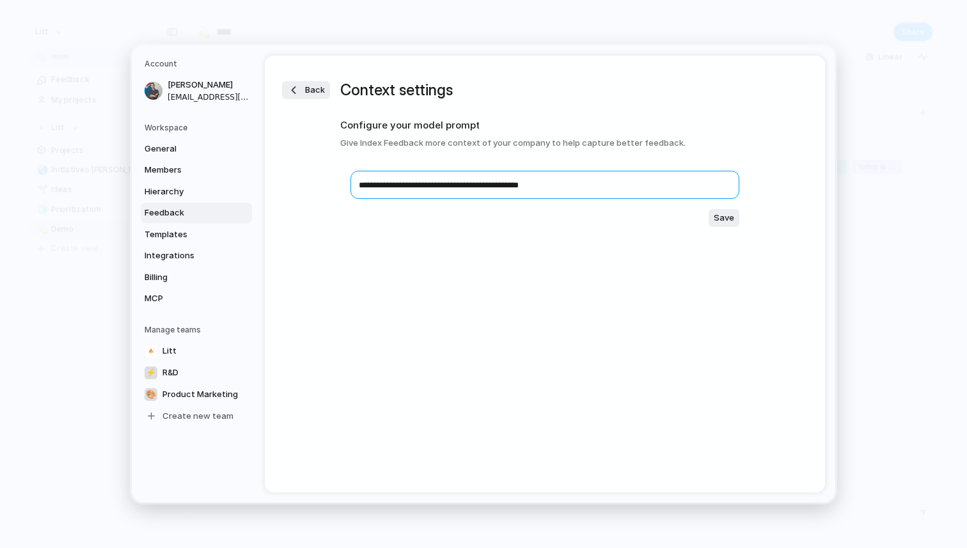
click at [527, 179] on textarea "**********" at bounding box center [545, 185] width 389 height 28
click at [305, 92] on button "Back" at bounding box center [306, 90] width 48 height 18
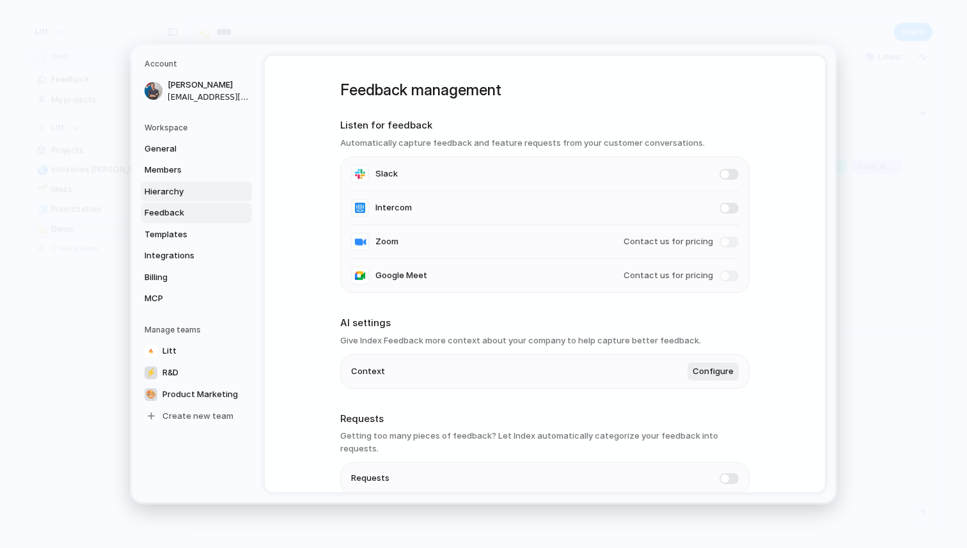
click at [168, 196] on span "Hierarchy" at bounding box center [186, 192] width 82 height 13
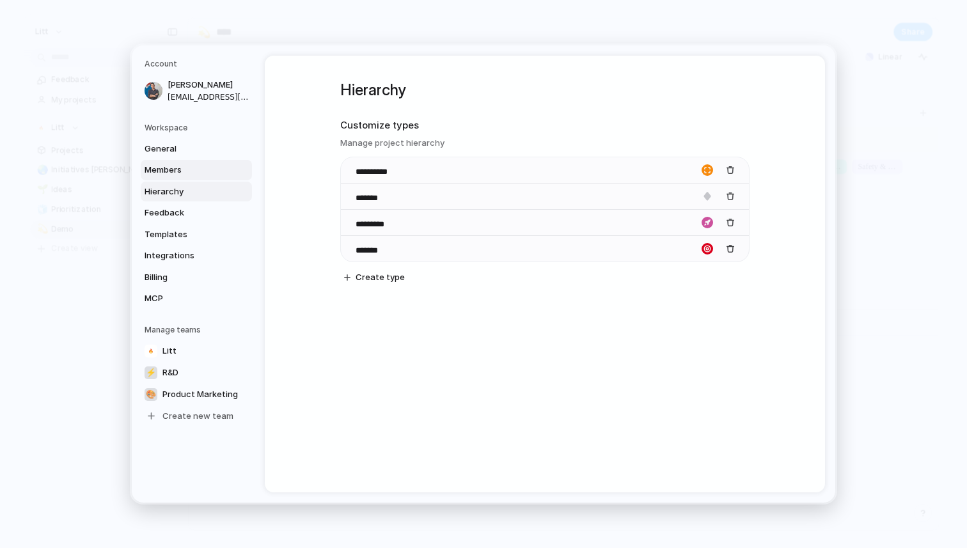
click at [174, 177] on link "Members" at bounding box center [196, 170] width 111 height 20
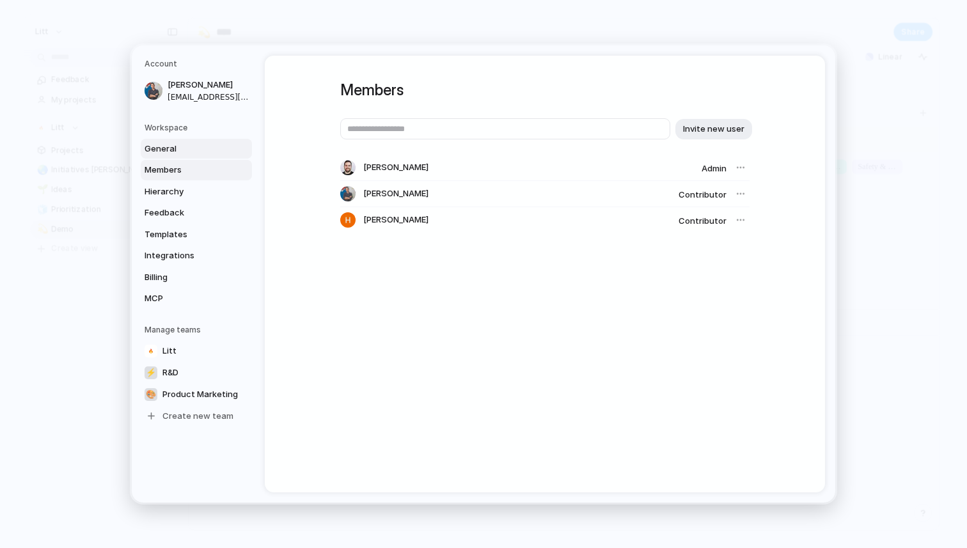
click at [179, 152] on span "General" at bounding box center [186, 149] width 82 height 13
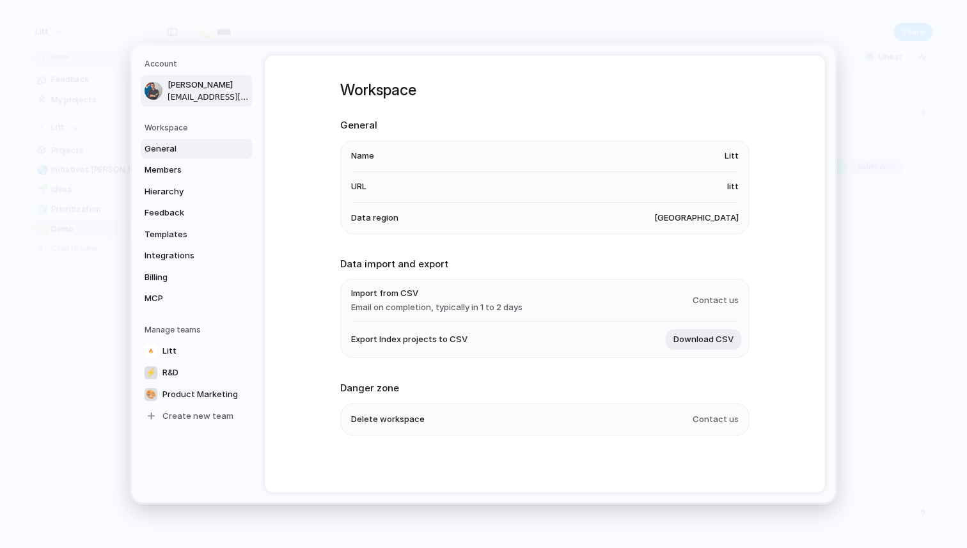
click at [173, 98] on span "[EMAIL_ADDRESS][DOMAIN_NAME]" at bounding box center [209, 97] width 82 height 12
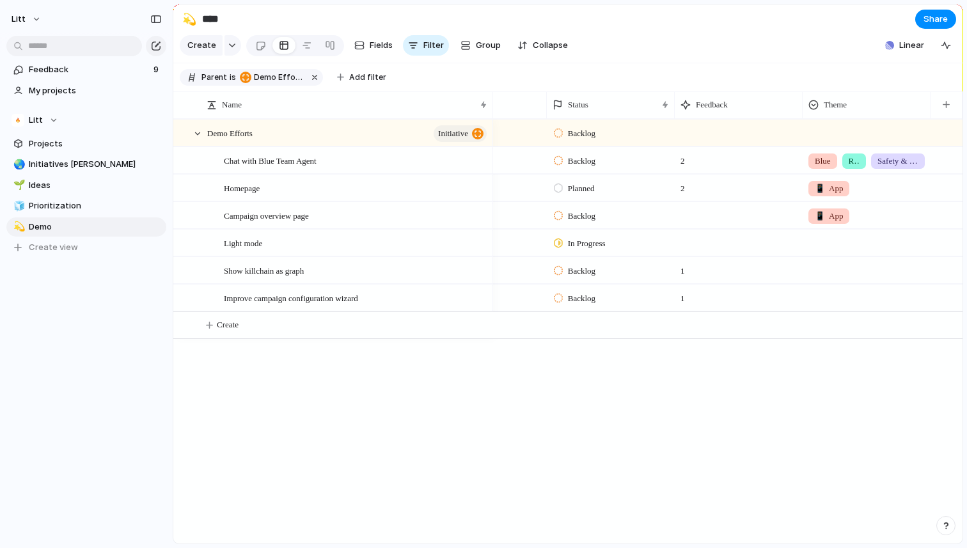
click at [860, 159] on span "Red" at bounding box center [855, 161] width 12 height 13
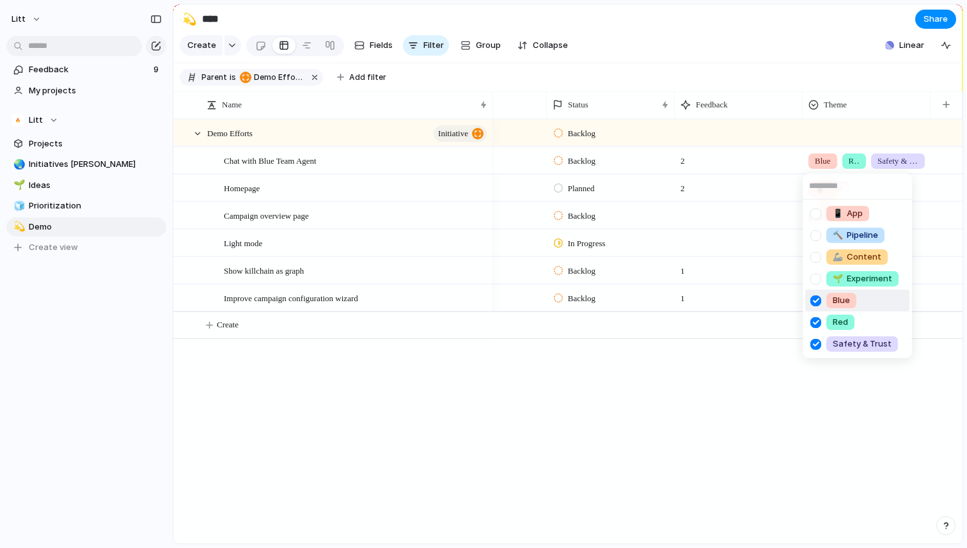
click at [880, 299] on li "Blue" at bounding box center [857, 301] width 104 height 22
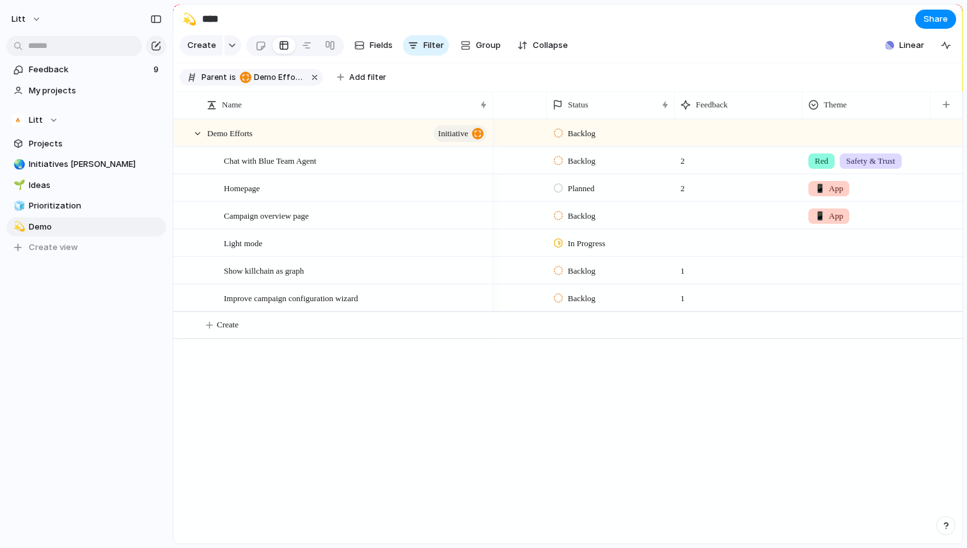
click at [873, 167] on div "Safety & Trust" at bounding box center [871, 161] width 62 height 15
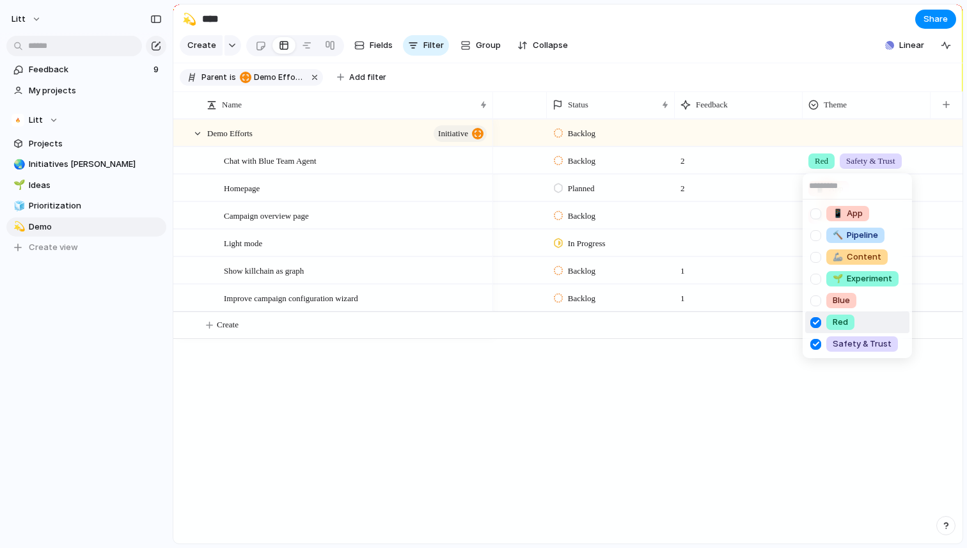
click at [823, 322] on div at bounding box center [816, 323] width 22 height 22
click at [819, 347] on div at bounding box center [816, 344] width 22 height 22
click at [782, 430] on div "📱 App 🔨 Pipeline 🦾 Content 🌱 Experiment Blue Red Safety & Trust" at bounding box center [483, 274] width 967 height 548
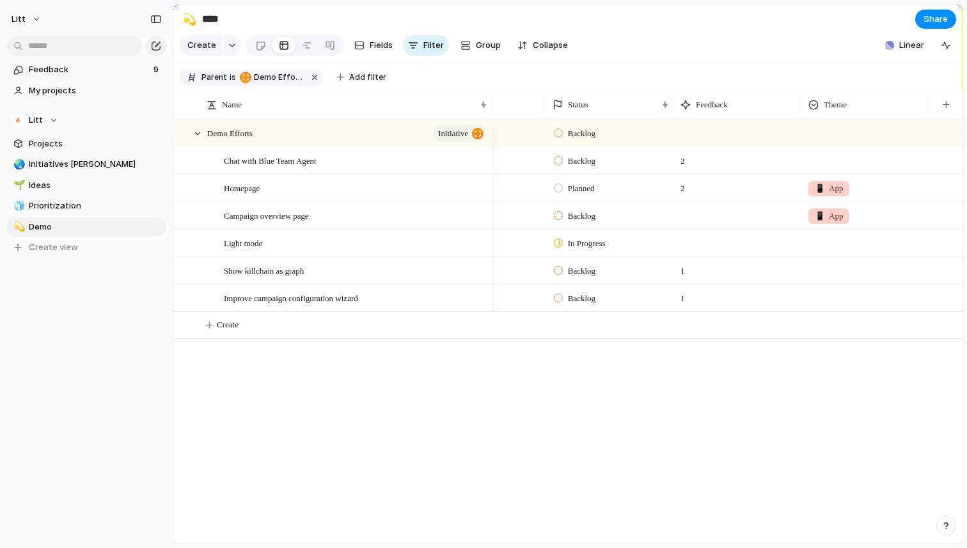
click at [830, 159] on div at bounding box center [867, 158] width 127 height 21
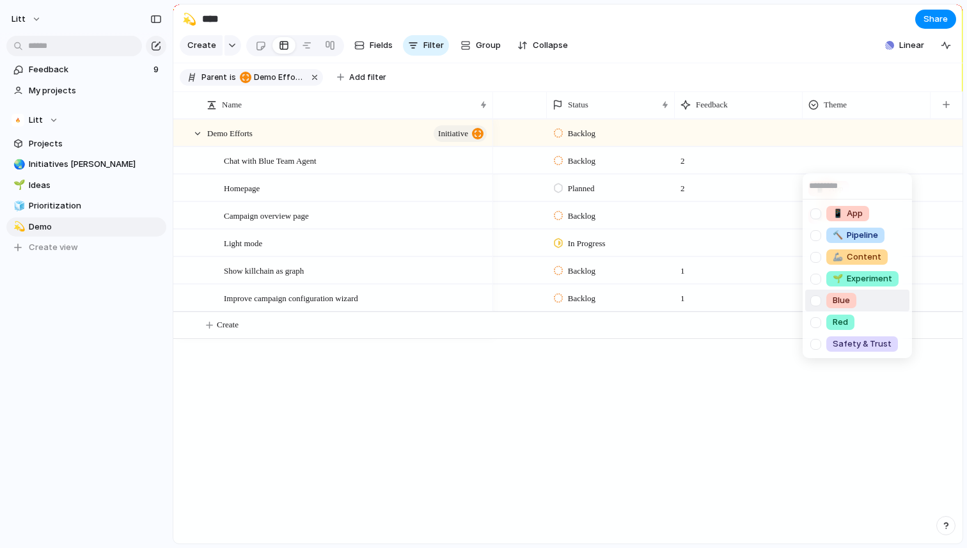
click at [820, 300] on div at bounding box center [816, 301] width 22 height 22
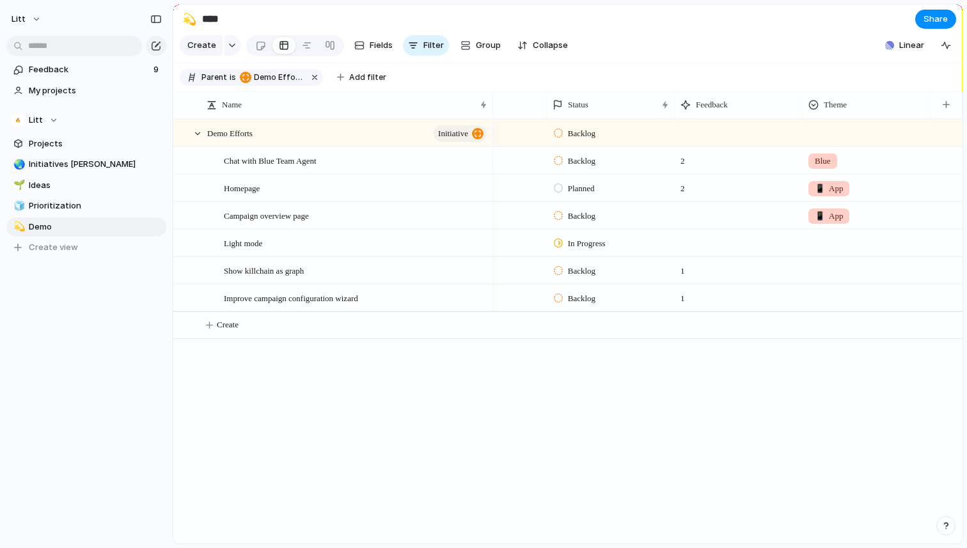
click at [660, 392] on div "📱 App 🔨 Pipeline 🦾 Content 🌱 Experiment Blue Red Safety & Trust" at bounding box center [483, 274] width 967 height 548
click at [834, 194] on div "📱 App" at bounding box center [829, 188] width 41 height 15
click at [624, 338] on div "📱 App 🔨 Pipeline 🦾 Content 🌱 Experiment Blue Red Safety & Trust" at bounding box center [483, 274] width 967 height 548
click at [841, 296] on div at bounding box center [867, 295] width 127 height 21
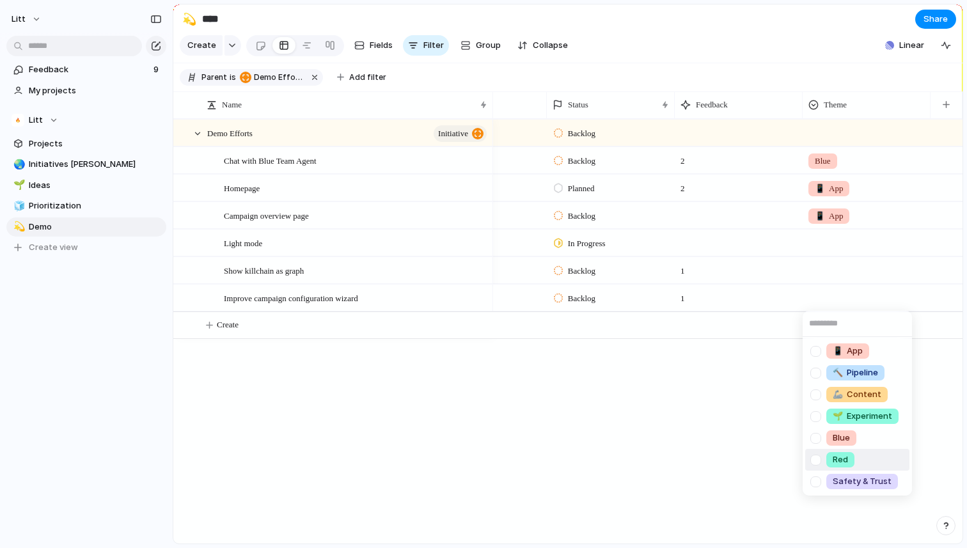
click at [825, 460] on div at bounding box center [816, 460] width 22 height 22
click at [825, 479] on div at bounding box center [816, 482] width 22 height 22
click at [647, 420] on div "📱 App 🔨 Pipeline 🦾 Content 🌱 Experiment Blue Red Safety & Trust" at bounding box center [483, 274] width 967 height 548
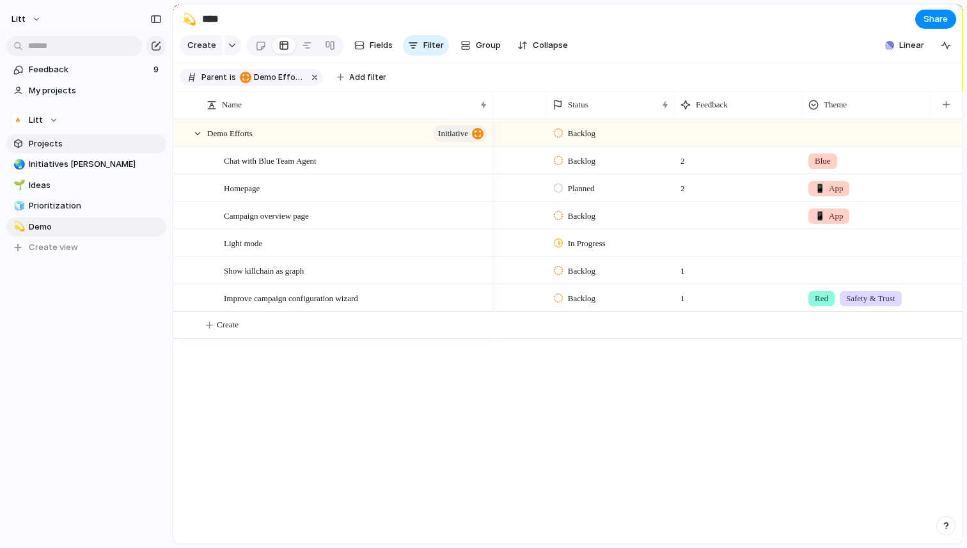
click at [116, 139] on span "Projects" at bounding box center [95, 144] width 133 height 13
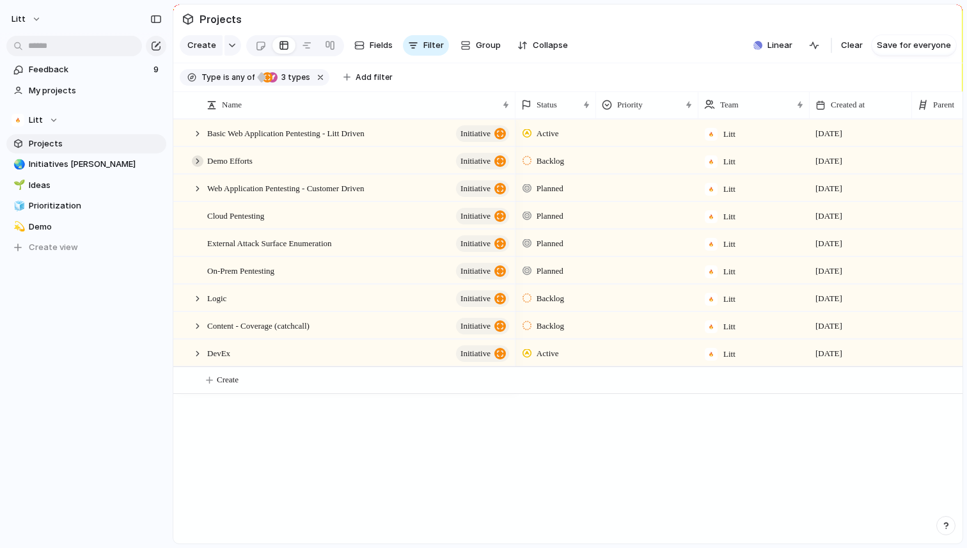
click at [203, 160] on div at bounding box center [198, 161] width 12 height 12
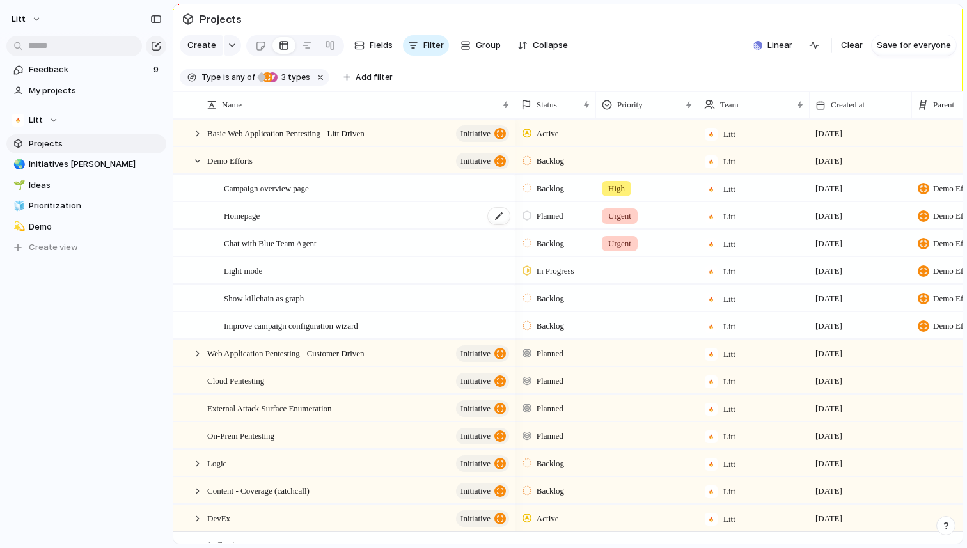
click at [419, 219] on div "Homepage" at bounding box center [367, 216] width 287 height 26
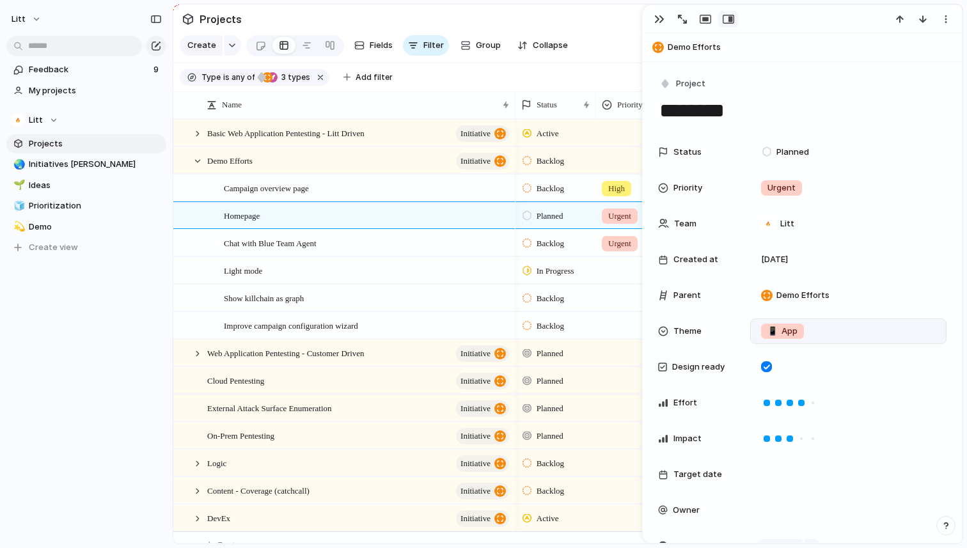
click at [769, 331] on span "📱" at bounding box center [773, 331] width 10 height 10
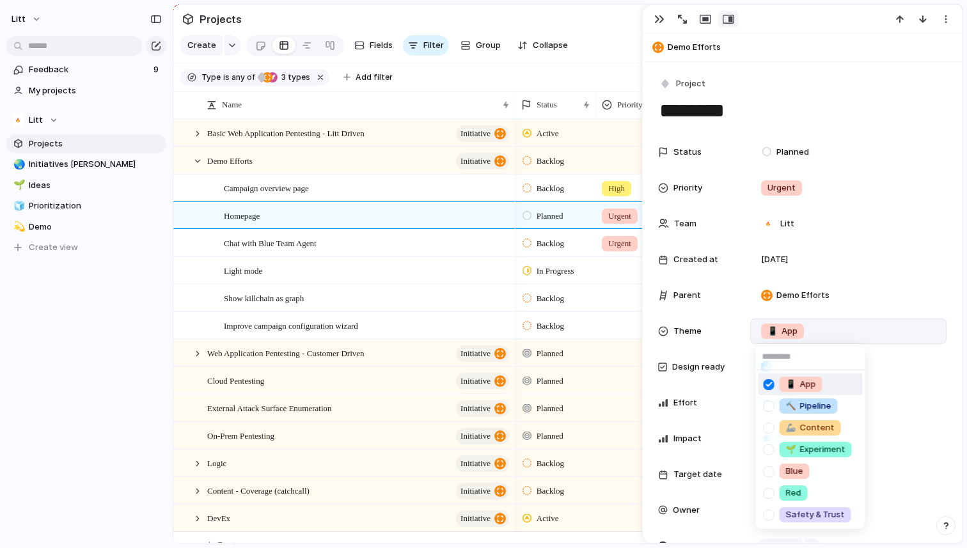
click at [837, 385] on li "📱 App" at bounding box center [811, 385] width 104 height 22
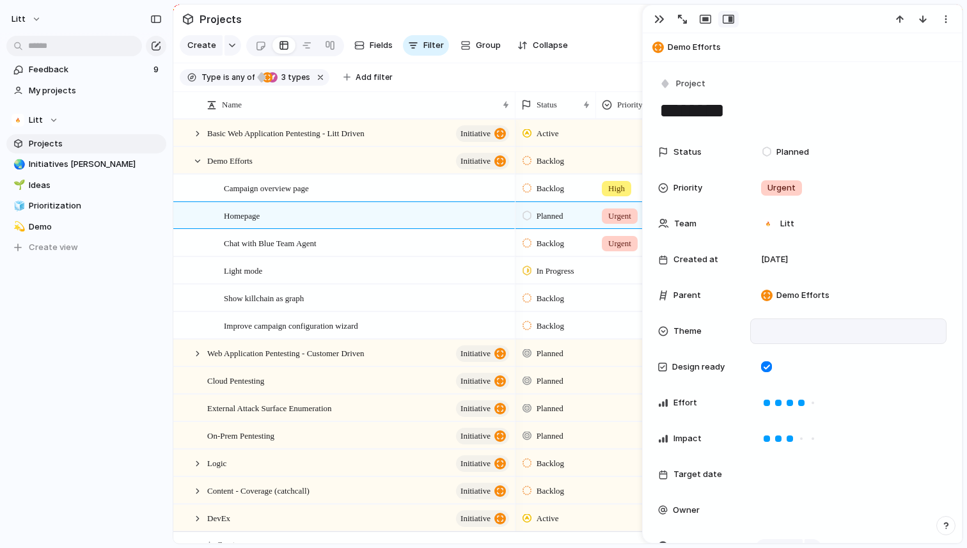
click at [791, 329] on div at bounding box center [848, 331] width 185 height 14
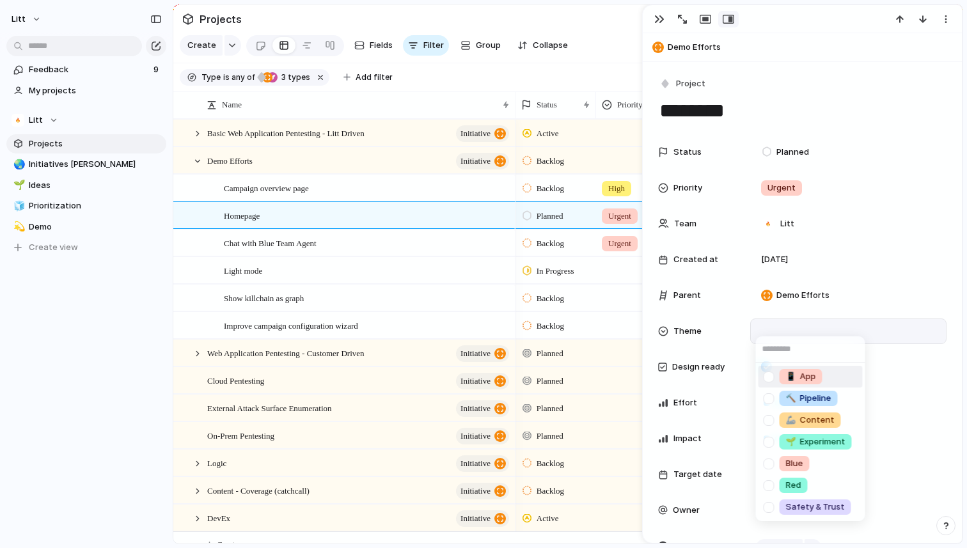
click at [655, 20] on div "📱 App 🔨 Pipeline 🦾 Content 🌱 Experiment Blue Red Safety & Trust" at bounding box center [483, 274] width 967 height 548
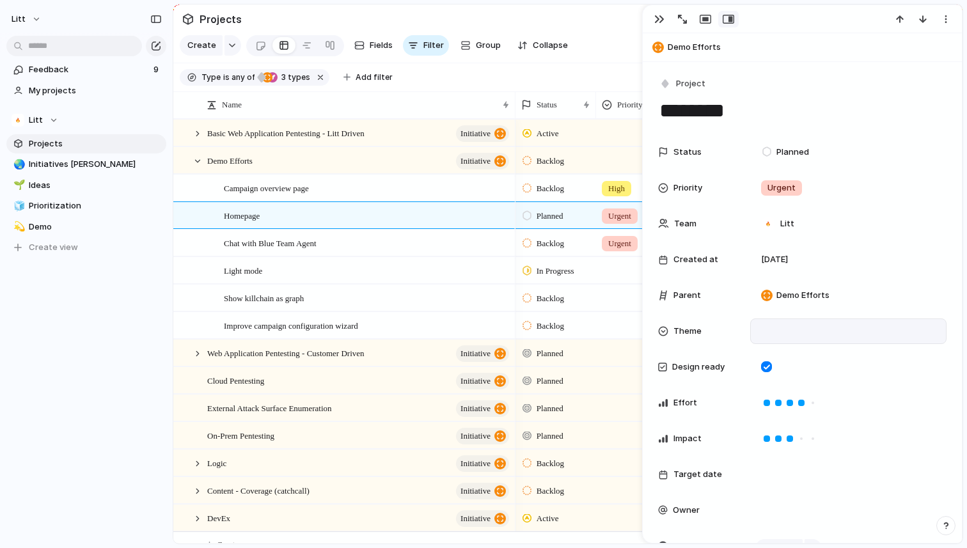
click at [655, 20] on div "button" at bounding box center [659, 19] width 10 height 10
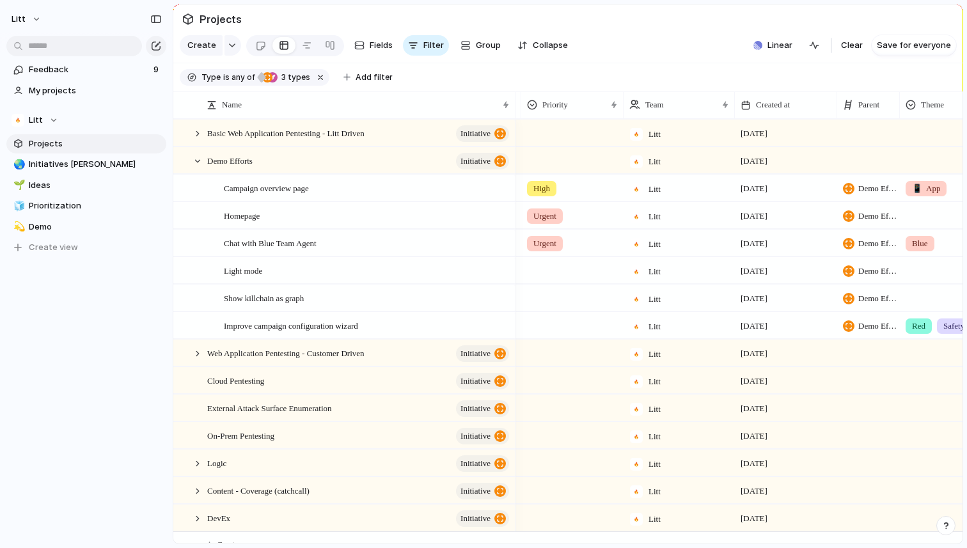
scroll to position [0, 161]
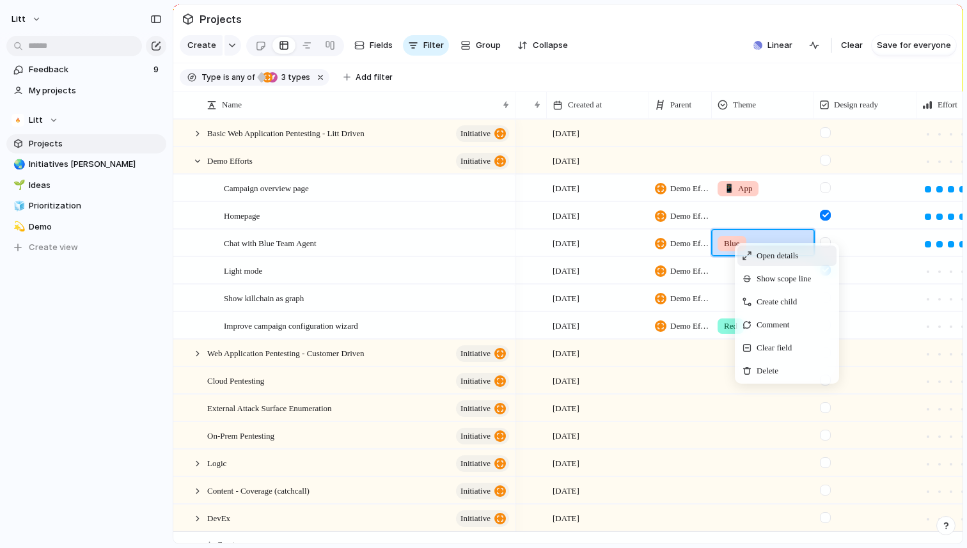
click at [767, 253] on span "Open details" at bounding box center [778, 256] width 42 height 13
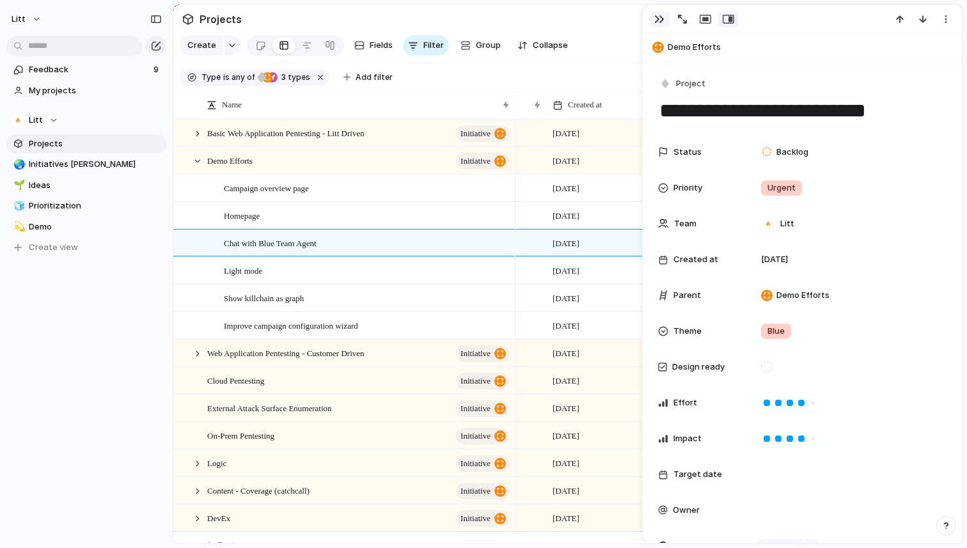
click at [666, 13] on button "button" at bounding box center [659, 19] width 20 height 17
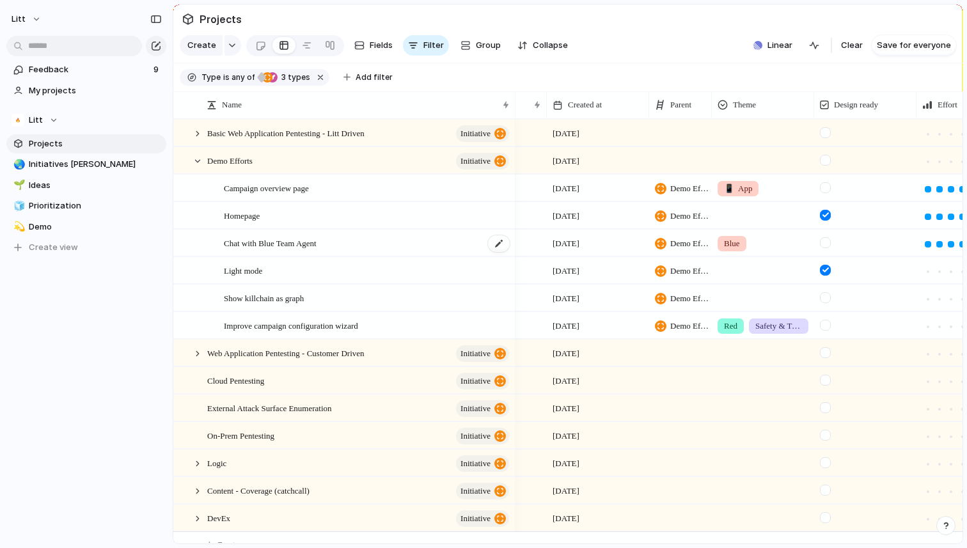
scroll to position [1, 0]
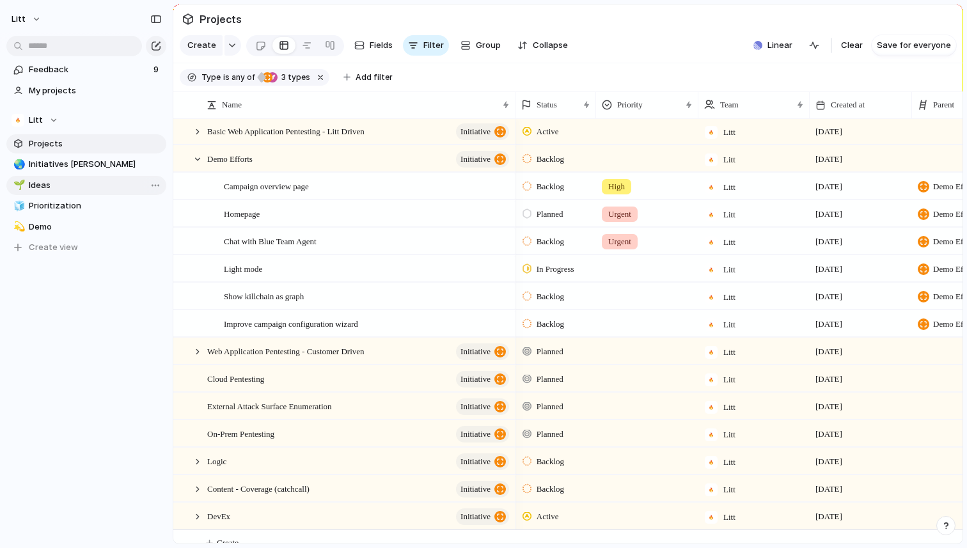
click at [88, 185] on span "Ideas" at bounding box center [95, 185] width 133 height 13
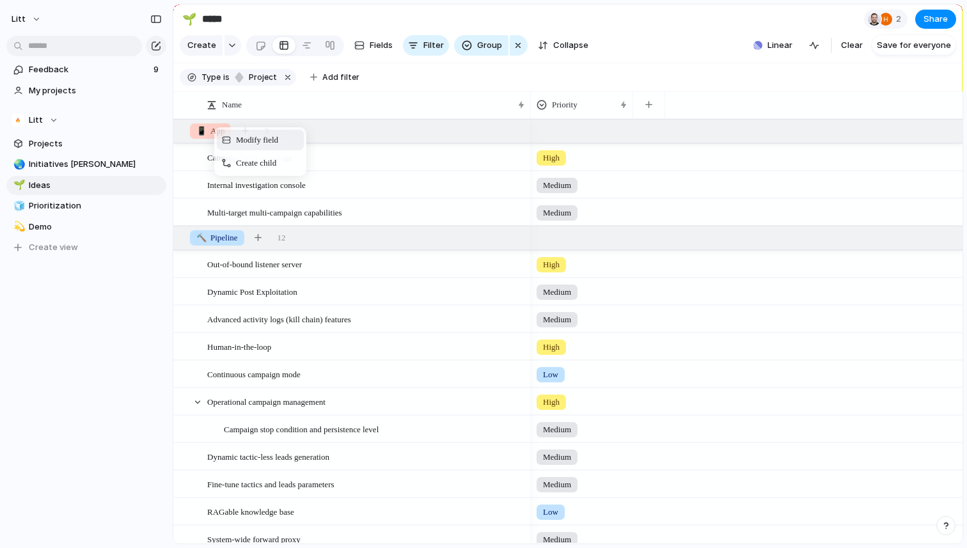
click at [234, 139] on div "Modify field" at bounding box center [260, 140] width 87 height 20
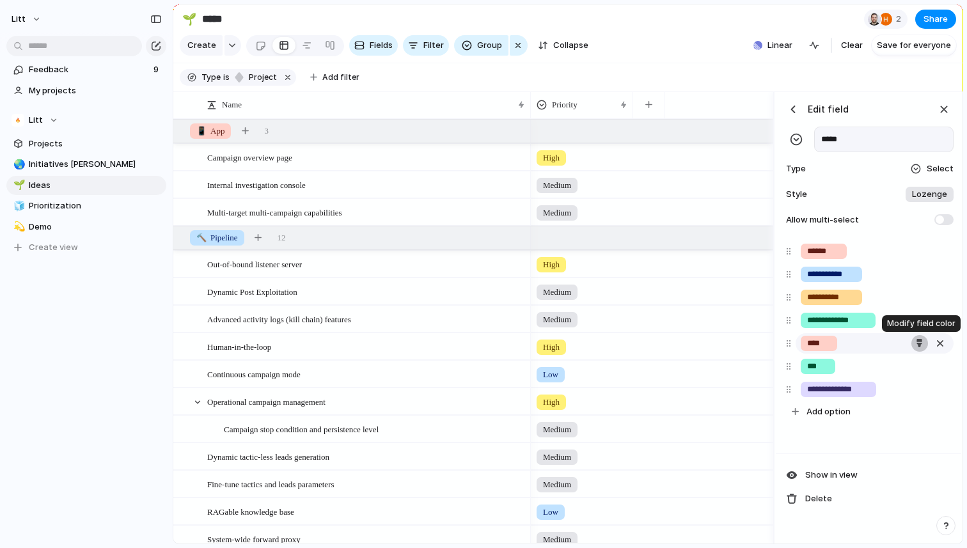
click at [922, 341] on div "button" at bounding box center [920, 343] width 8 height 8
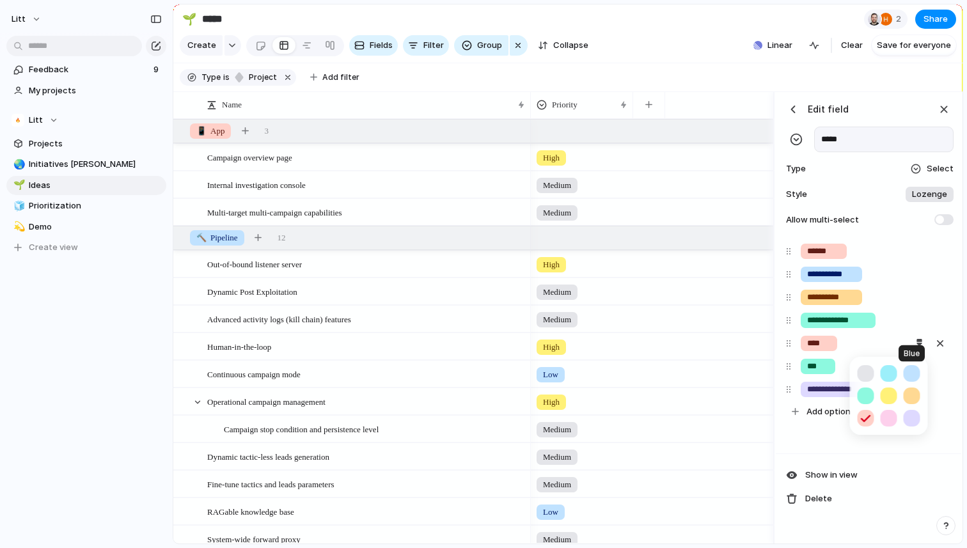
click at [908, 374] on button "button" at bounding box center [912, 373] width 17 height 17
click at [894, 459] on div at bounding box center [483, 274] width 967 height 548
click at [916, 363] on div "button" at bounding box center [920, 366] width 8 height 8
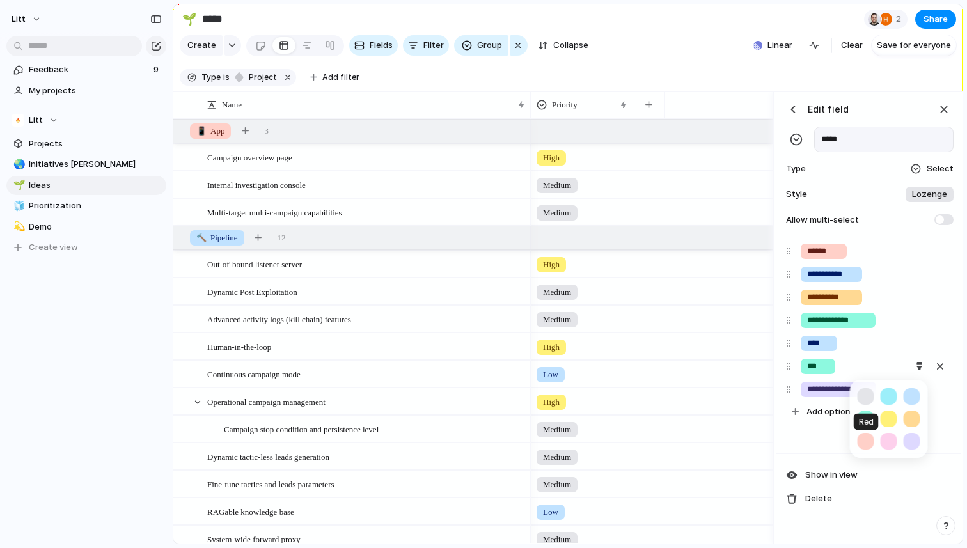
click at [871, 443] on button "button" at bounding box center [866, 441] width 17 height 17
click at [916, 514] on div at bounding box center [483, 274] width 967 height 548
click at [816, 365] on input "***" at bounding box center [818, 366] width 22 height 13
click at [792, 369] on div at bounding box center [791, 366] width 10 height 23
click at [850, 325] on input "**********" at bounding box center [838, 320] width 62 height 13
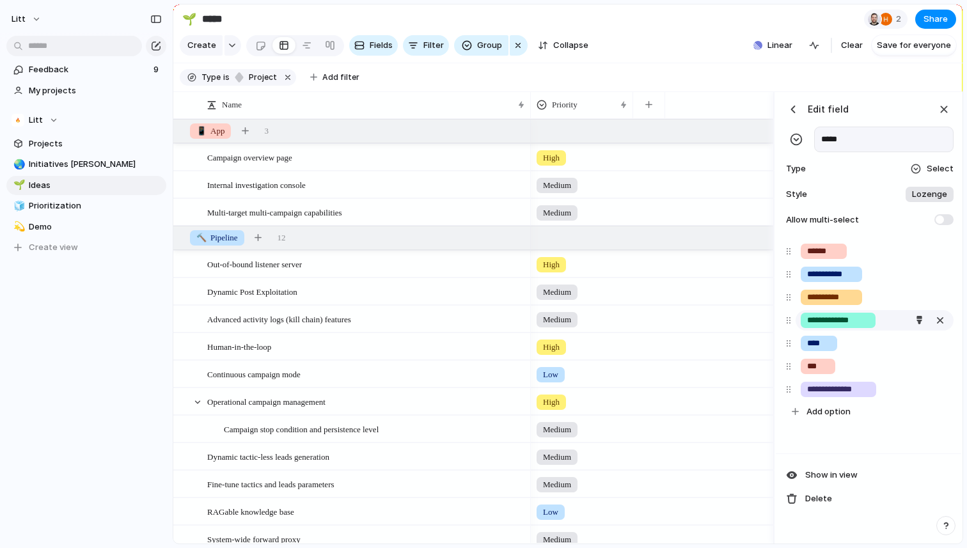
click at [862, 321] on input "**********" at bounding box center [838, 320] width 62 height 13
click at [842, 319] on input "**********" at bounding box center [838, 320] width 62 height 13
type input "******"
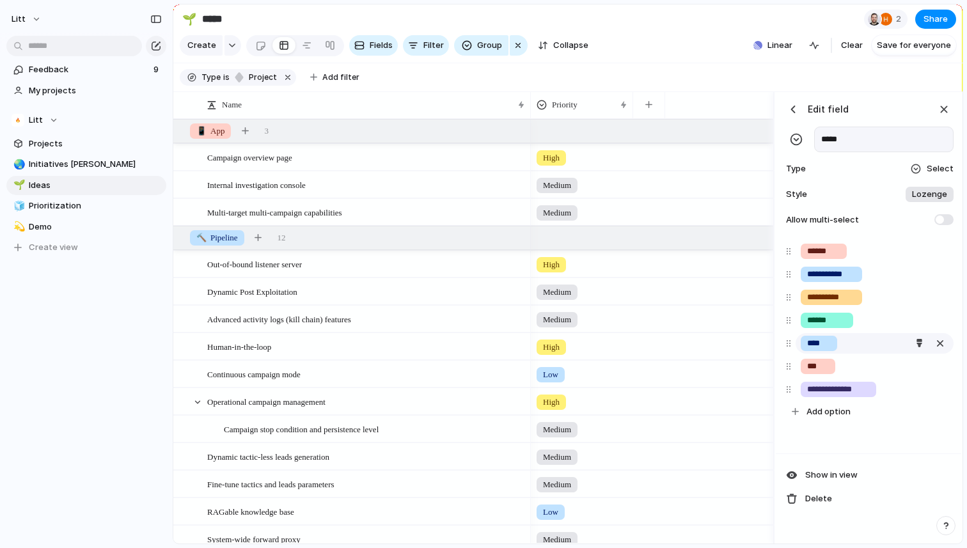
click at [814, 340] on input "****" at bounding box center [819, 343] width 24 height 13
click at [803, 342] on div "****" at bounding box center [819, 343] width 36 height 15
click at [814, 340] on input "****" at bounding box center [819, 343] width 24 height 13
click at [814, 347] on input "*******" at bounding box center [824, 343] width 35 height 13
type input "****"
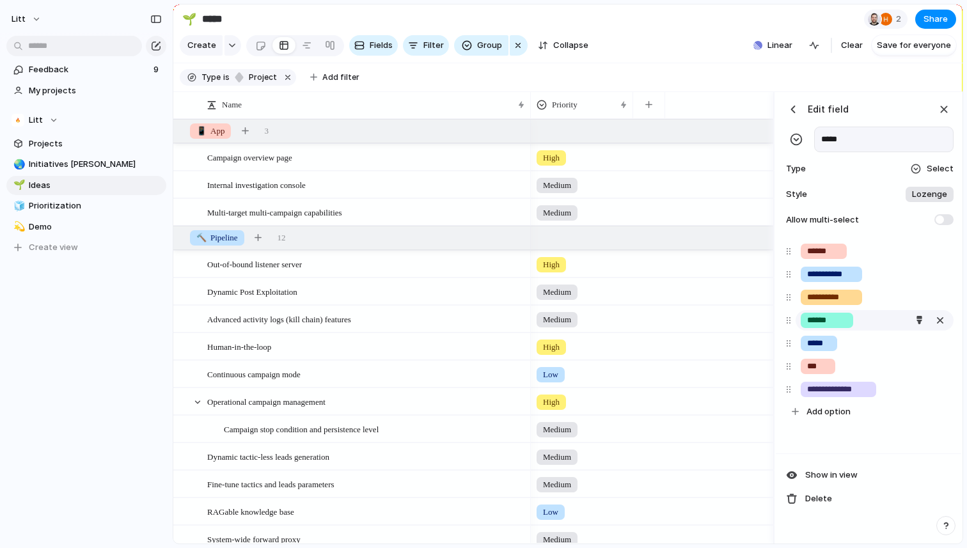
click at [809, 319] on input "******" at bounding box center [827, 320] width 40 height 13
type input "******"
click at [808, 345] on input "****" at bounding box center [819, 343] width 24 height 13
type input "********"
click at [809, 366] on input "***" at bounding box center [818, 366] width 22 height 13
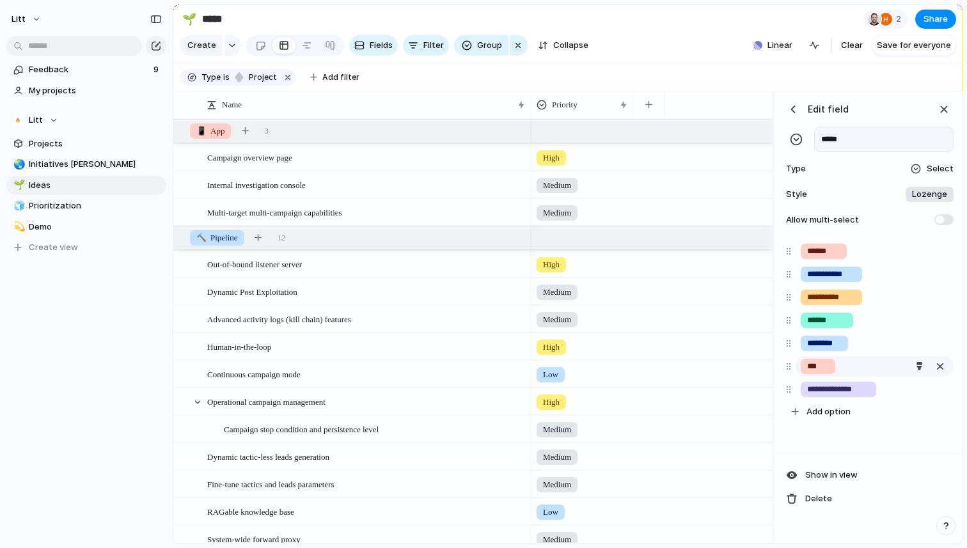
click at [808, 366] on input "***" at bounding box center [818, 366] width 22 height 13
click at [816, 363] on input "***" at bounding box center [818, 366] width 22 height 13
click at [806, 367] on div "***" at bounding box center [818, 366] width 35 height 15
type input "******"
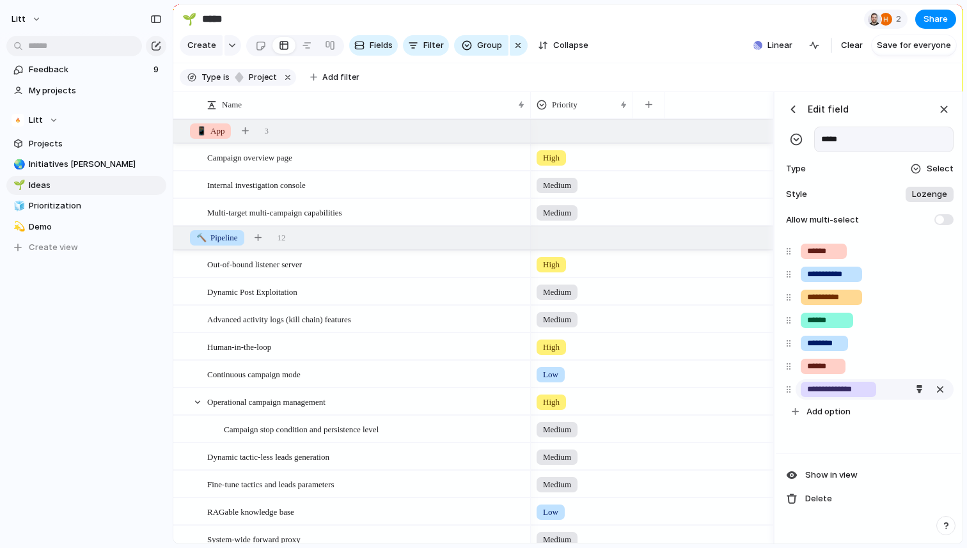
click at [807, 388] on input "**********" at bounding box center [838, 389] width 63 height 13
click at [808, 387] on input "**********" at bounding box center [838, 389] width 63 height 13
type input "**********"
click at [905, 107] on header "Edit field" at bounding box center [869, 109] width 170 height 19
click at [820, 365] on input "******" at bounding box center [823, 366] width 32 height 13
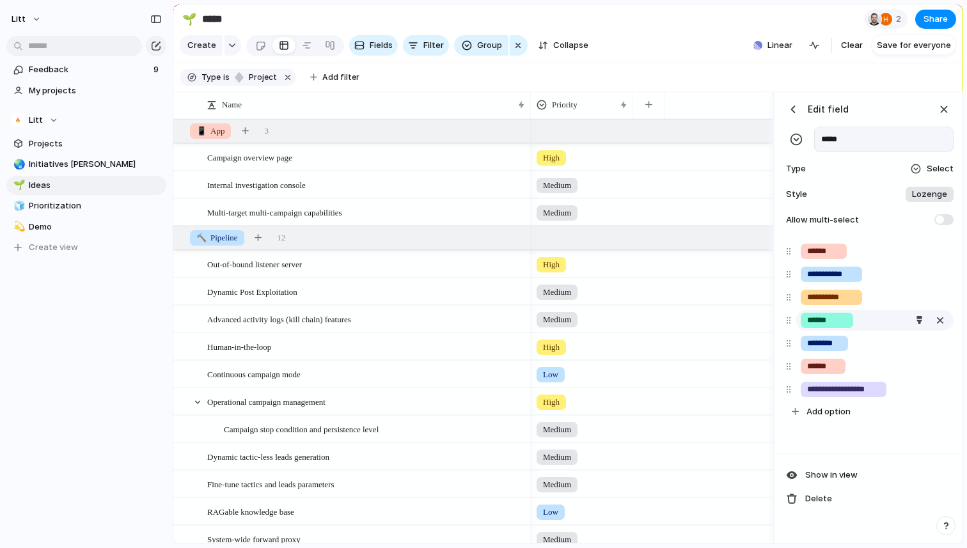
click at [813, 323] on input "******" at bounding box center [827, 320] width 40 height 13
click at [719, 81] on section "Type is project Add filter" at bounding box center [567, 77] width 789 height 29
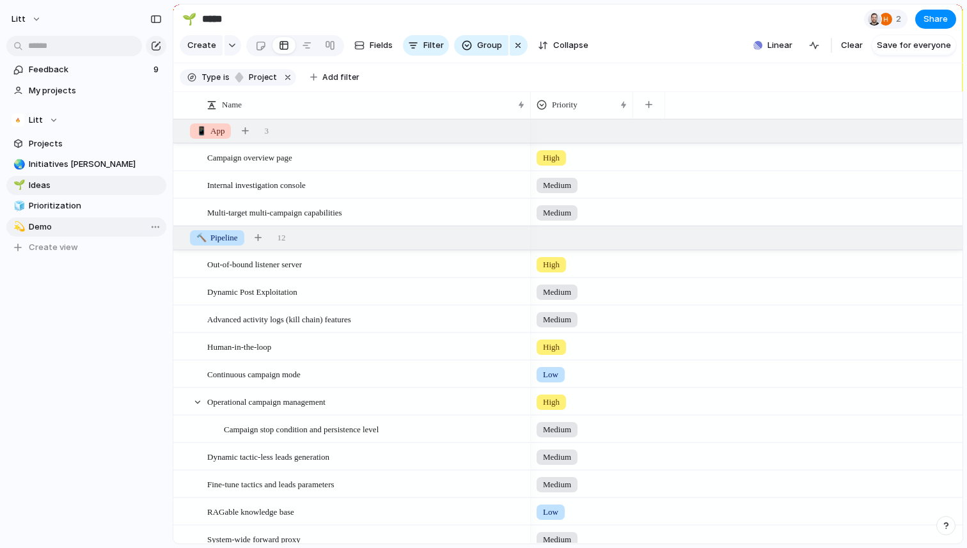
click at [39, 227] on span "Demo" at bounding box center [95, 227] width 133 height 13
type input "****"
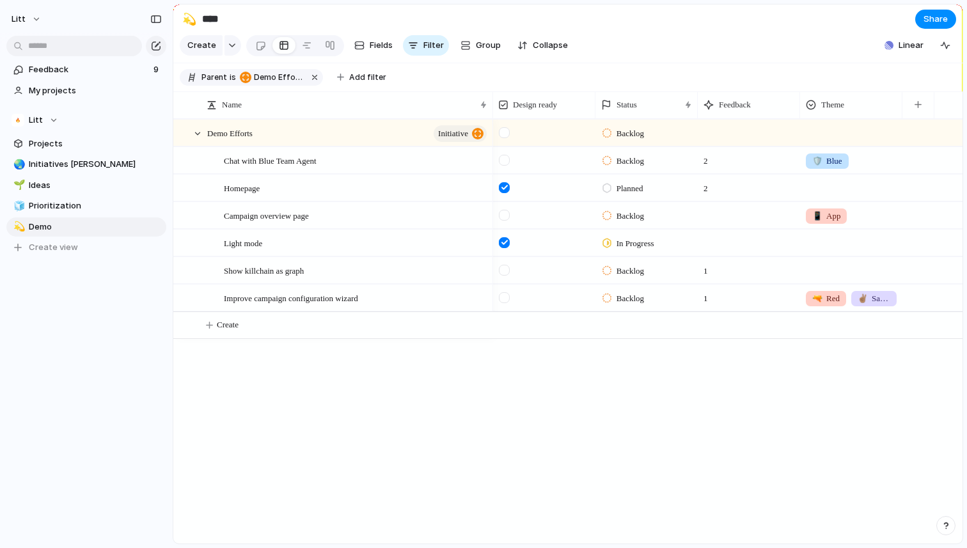
click at [819, 248] on div at bounding box center [851, 240] width 101 height 21
click at [864, 150] on div "📱 App 🔨 Pipeline 🦾 Content ⭐️ WOW 🔫 Red 🛡️ Blue ✌🏽 Safety & Trust" at bounding box center [483, 274] width 967 height 548
click at [862, 161] on div "🛡️ Blue" at bounding box center [851, 158] width 101 height 21
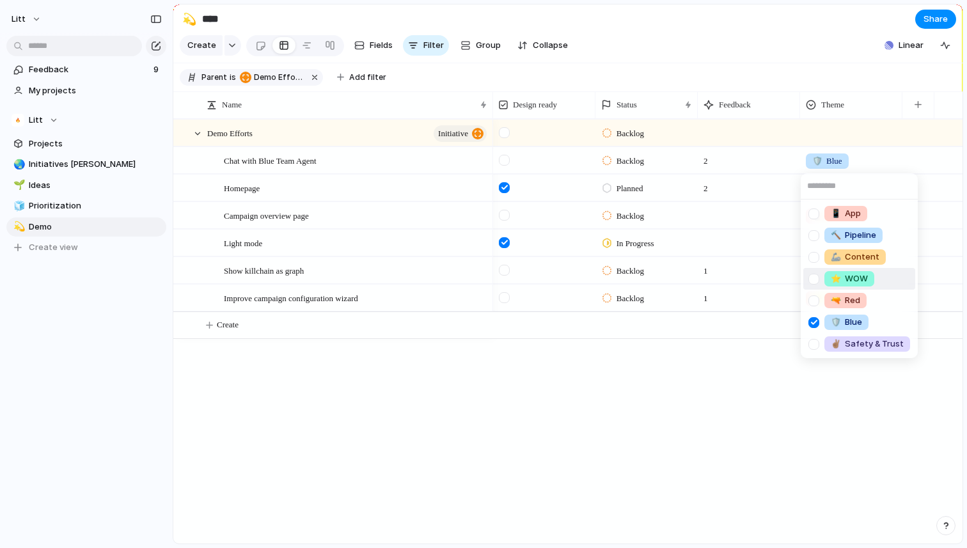
click at [814, 284] on div at bounding box center [814, 279] width 22 height 22
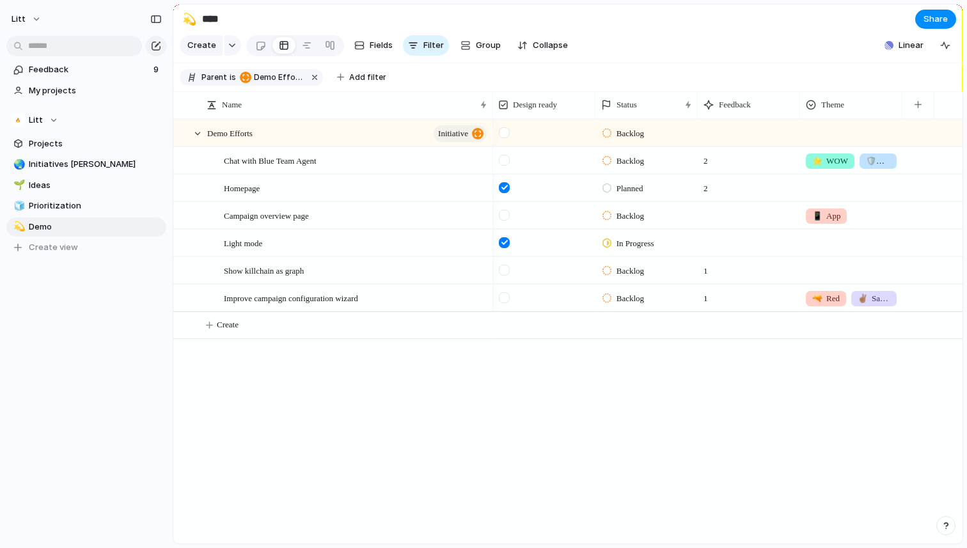
click at [706, 368] on div "📱 App 🔨 Pipeline 🦾 Content ⭐️ WOW 🔫 Red 🛡️ Blue ✌🏽 Safety & Trust" at bounding box center [483, 274] width 967 height 548
click at [818, 218] on span "📱" at bounding box center [818, 216] width 10 height 10
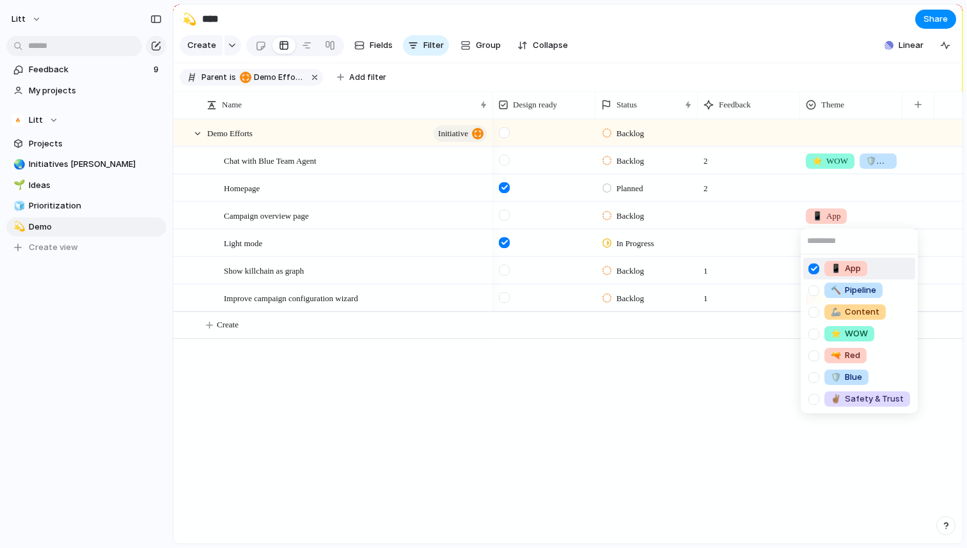
click at [817, 270] on div at bounding box center [814, 269] width 22 height 22
click at [663, 411] on div "📱 App 🔨 Pipeline 🦾 Content ⭐️ WOW 🔫 Red 🛡️ Blue ✌🏽 Safety & Trust" at bounding box center [483, 274] width 967 height 548
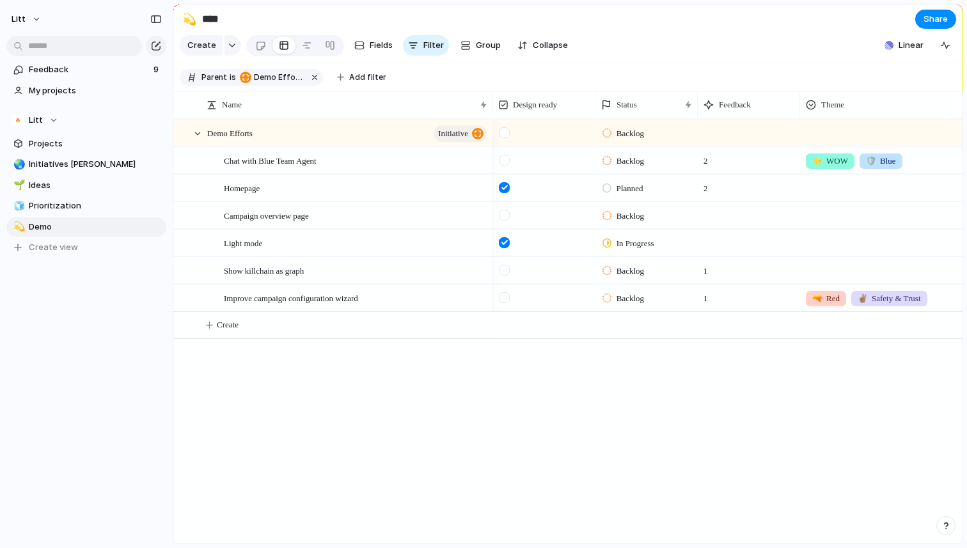
drag, startPoint x: 903, startPoint y: 103, endPoint x: 951, endPoint y: 106, distance: 48.1
click at [951, 106] on div at bounding box center [950, 104] width 6 height 27
click at [545, 505] on div "Backlog Backlog 2 ⭐️ WOW 🛡️ Blue Planned 2 Backlog In Progress Backlog 1 Backlo…" at bounding box center [728, 331] width 470 height 425
click at [360, 388] on div "Demo Efforts initiative Chat with Blue Team Agent Homepage Campaign overview pa…" at bounding box center [567, 331] width 789 height 425
click at [829, 274] on div at bounding box center [875, 268] width 149 height 21
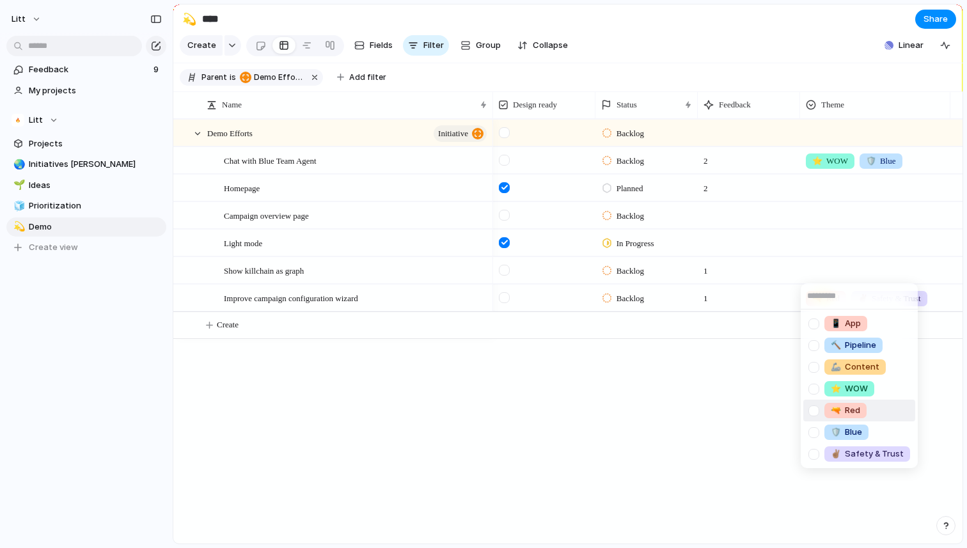
click at [818, 408] on div at bounding box center [814, 411] width 22 height 22
click at [818, 434] on div at bounding box center [814, 433] width 22 height 22
click at [668, 430] on div "📱 App 🔨 Pipeline 🦾 Content ⭐️ WOW 🔫 Red 🛡️ Blue ✌🏽 Safety & Trust" at bounding box center [483, 274] width 967 height 548
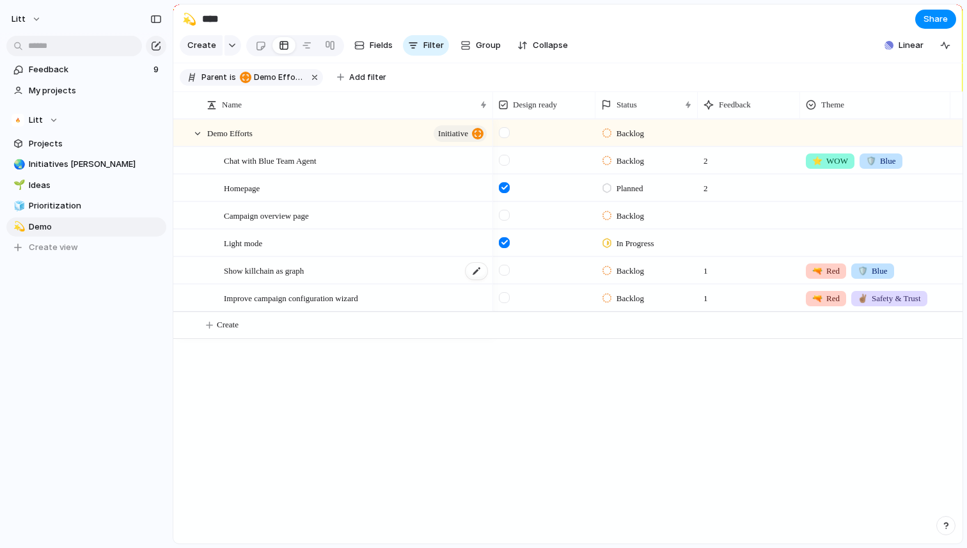
click at [334, 265] on div "Show killchain as graph" at bounding box center [356, 271] width 265 height 26
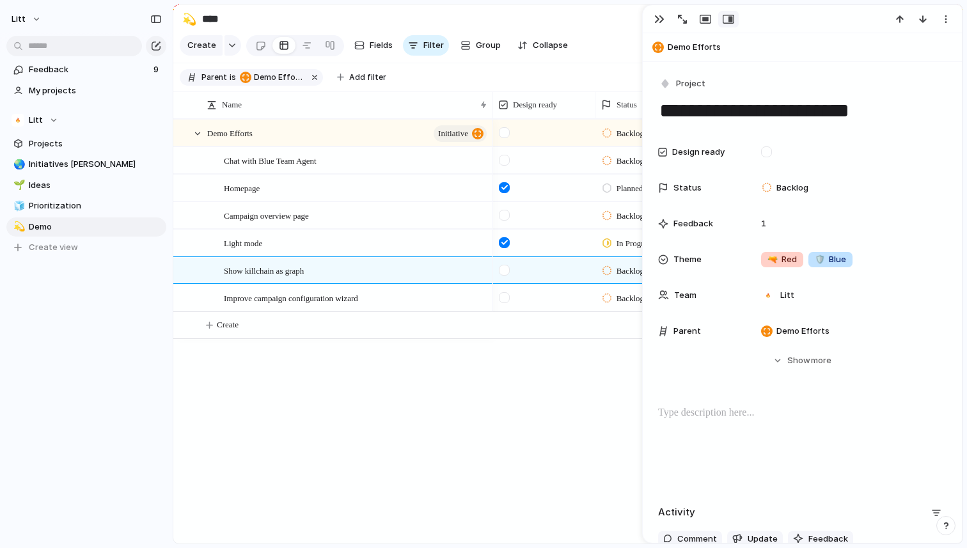
click at [708, 422] on div at bounding box center [802, 447] width 289 height 82
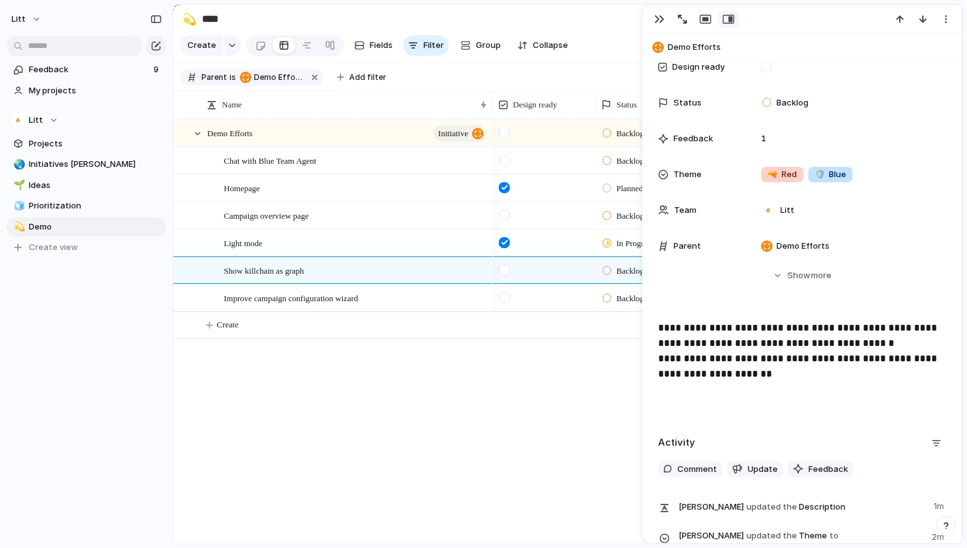
scroll to position [83, 0]
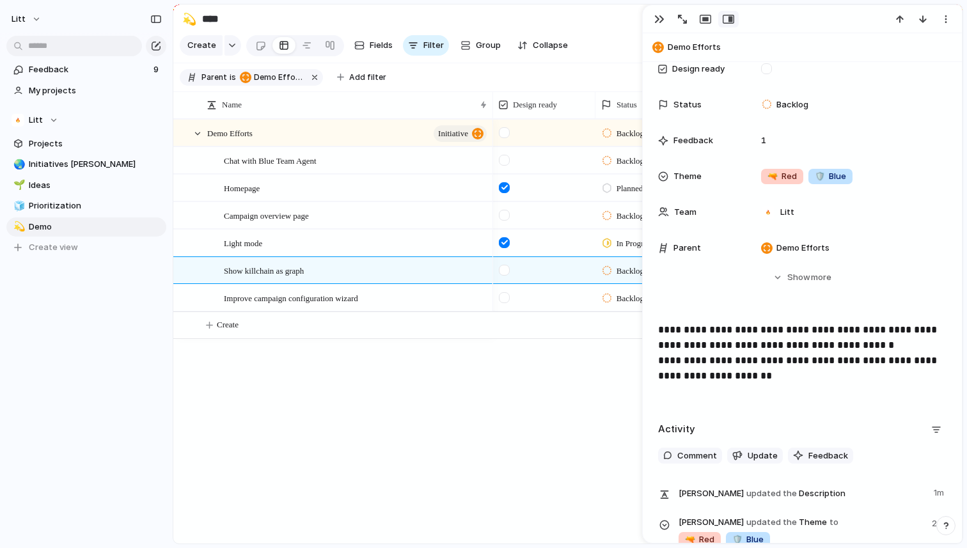
click at [566, 495] on div "Backlog Backlog 2 ⭐️ WOW 🛡️ Blue Planned 2 Backlog In Progress Backlog 1 🔫 Red …" at bounding box center [728, 331] width 470 height 425
click at [804, 281] on span "Show" at bounding box center [799, 277] width 23 height 13
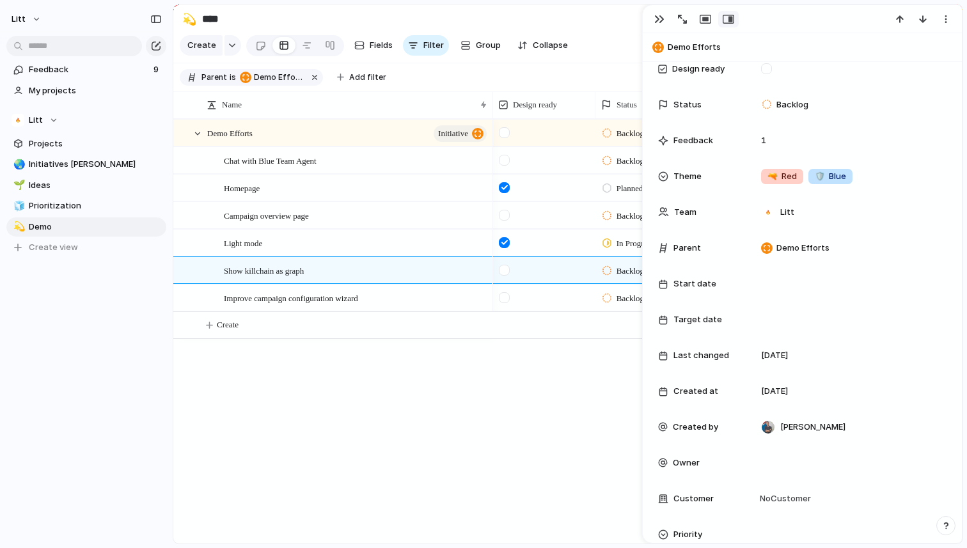
click at [521, 416] on div "Backlog Backlog 2 ⭐️ WOW 🛡️ Blue Planned 2 Backlog In Progress Backlog 1 🔫 Red …" at bounding box center [728, 331] width 470 height 425
click at [662, 17] on div "button" at bounding box center [659, 19] width 10 height 10
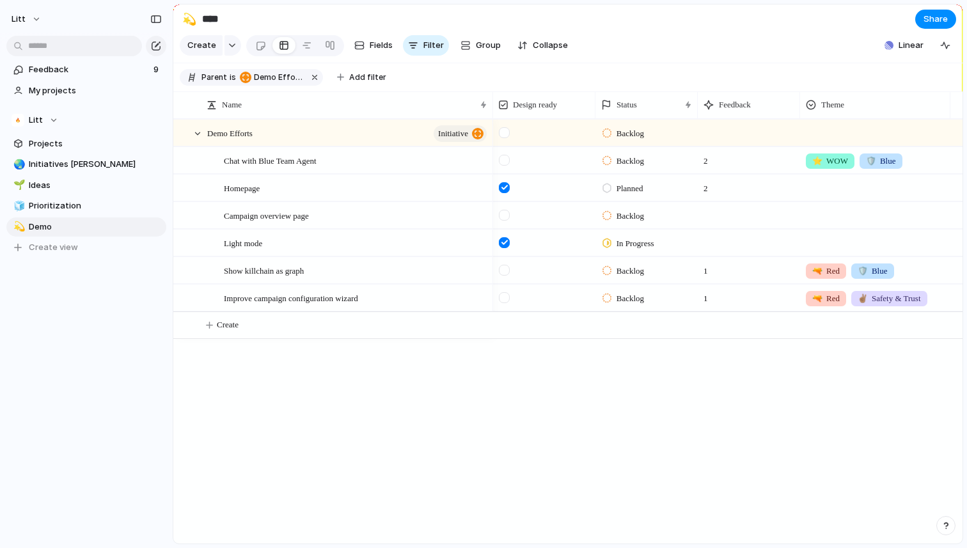
click at [823, 183] on div at bounding box center [875, 185] width 149 height 21
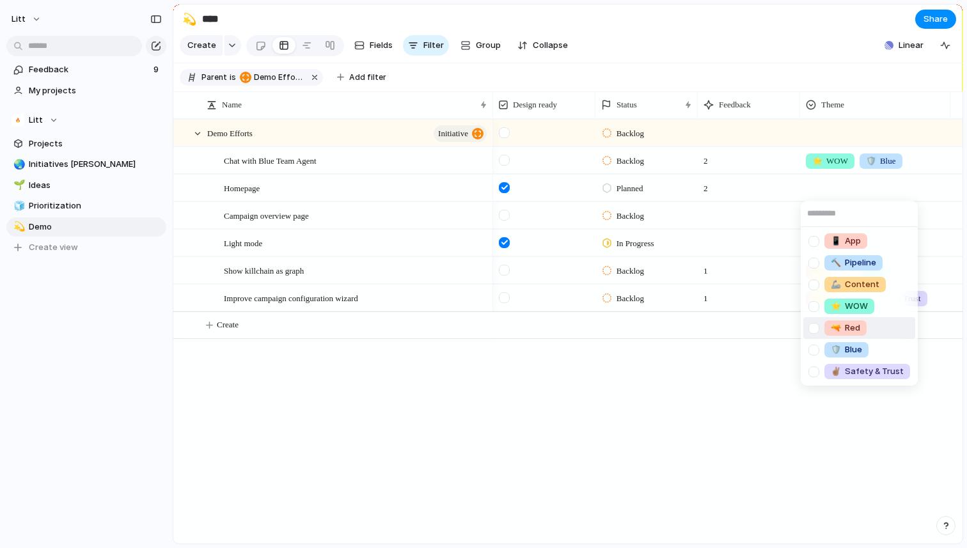
click at [556, 432] on div "📱 App 🔨 Pipeline 🦾 Content ⭐️ WOW 🔫 Red 🛡️ Blue ✌🏽 Safety & Trust" at bounding box center [483, 274] width 967 height 548
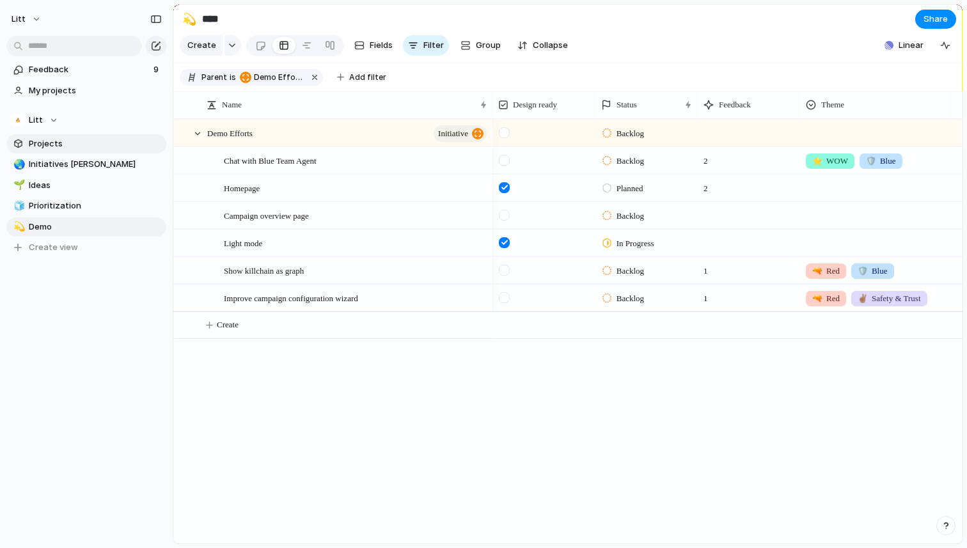
click at [95, 143] on span "Projects" at bounding box center [95, 144] width 133 height 13
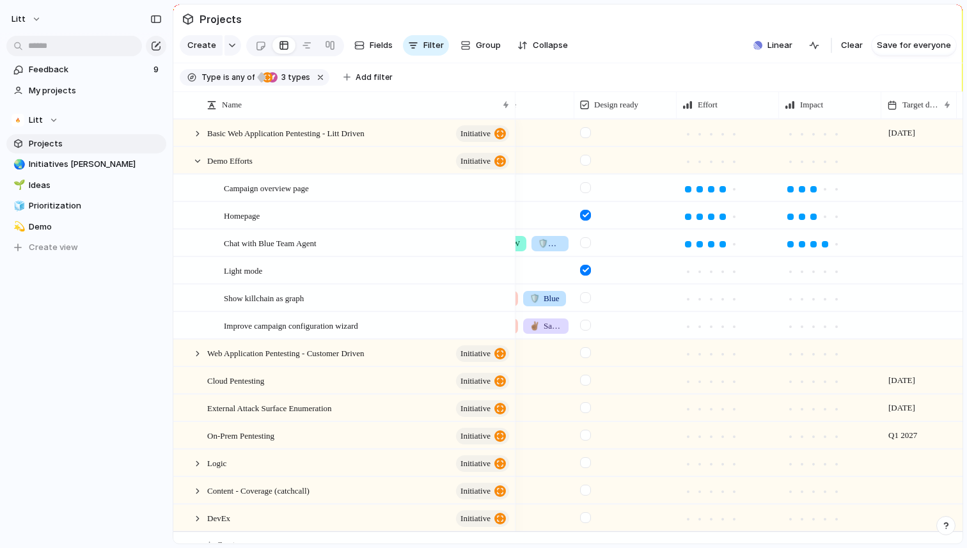
scroll to position [0, 579]
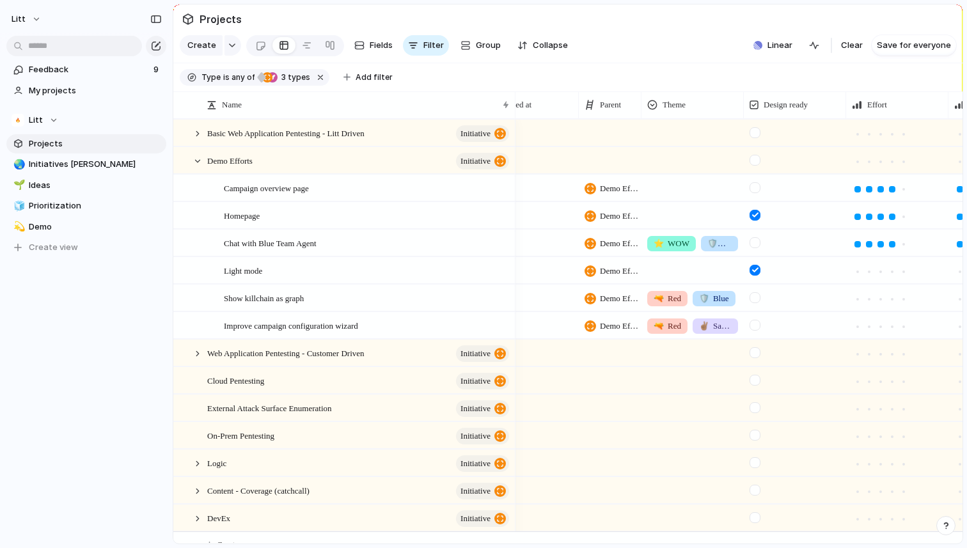
click at [129, 284] on div "Feedback 9 My projects Litt Projects 🌏 Initiatives [PERSON_NAME] 🌱 Ideas 🧊 Prio…" at bounding box center [86, 180] width 173 height 361
click at [57, 155] on link "🌏 Initiatives [PERSON_NAME]" at bounding box center [86, 164] width 160 height 19
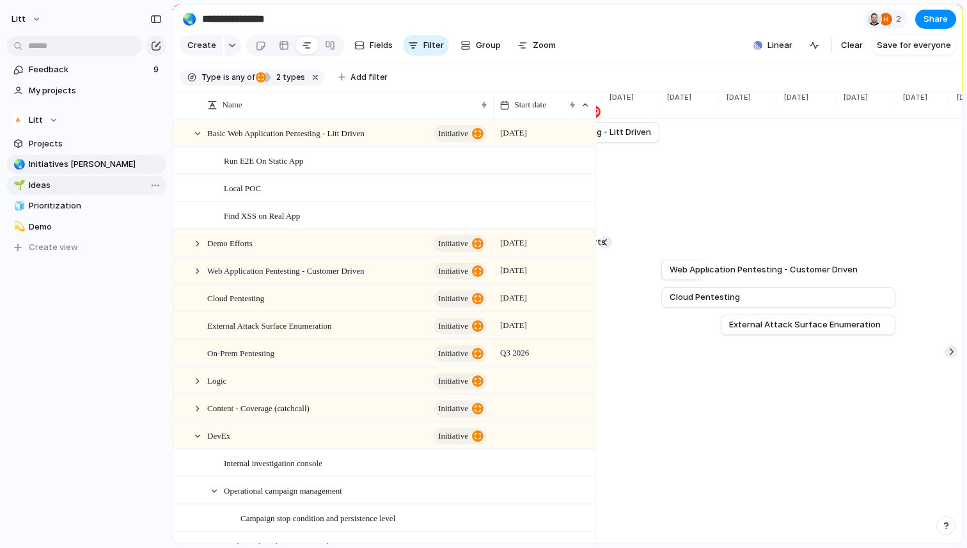
click at [63, 191] on link "🌱 Ideas" at bounding box center [86, 185] width 160 height 19
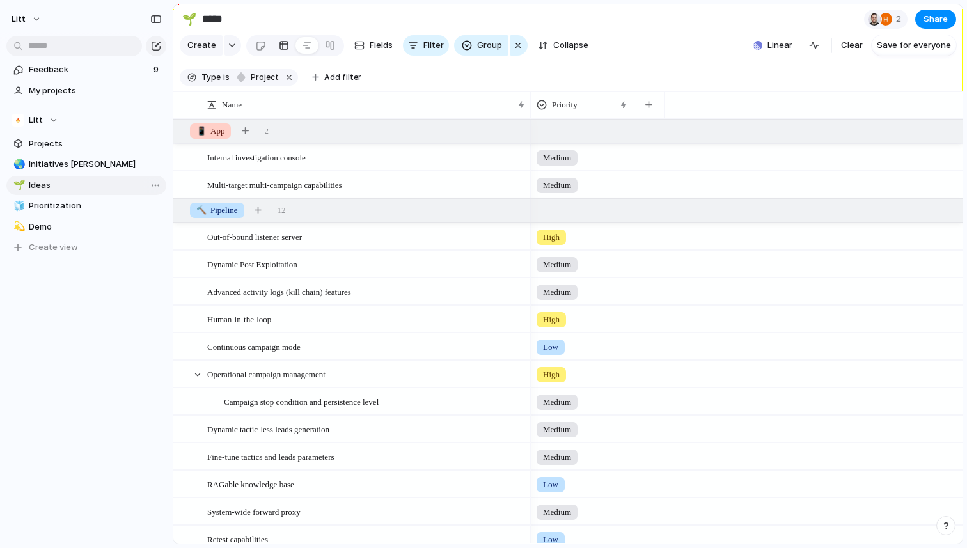
type input "*****"
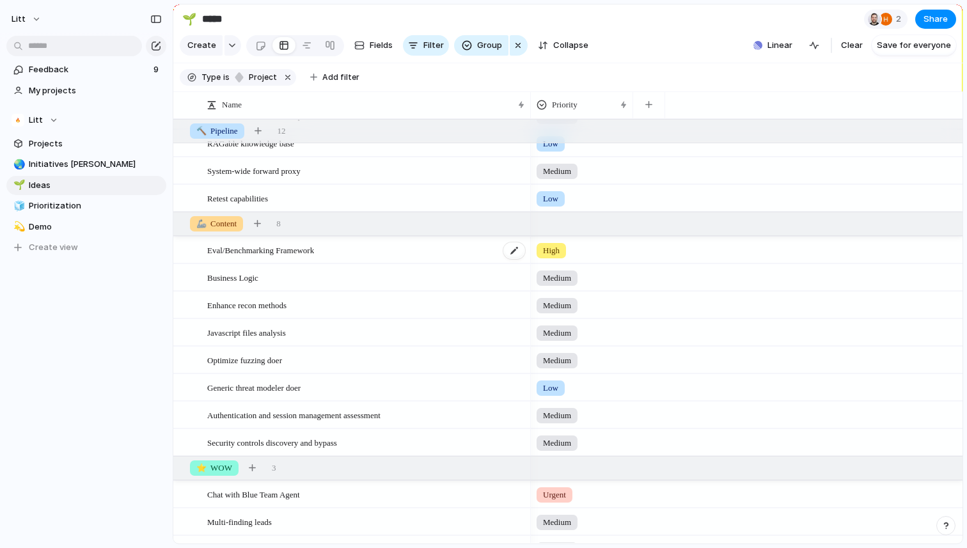
click at [390, 257] on div "Eval/Benchmarking Framework" at bounding box center [366, 250] width 319 height 26
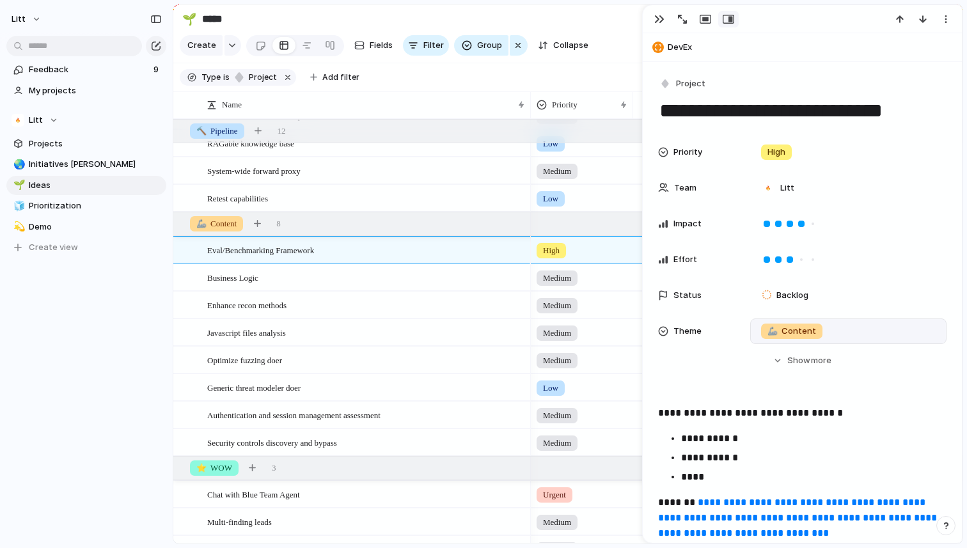
click at [865, 332] on div "🦾 Content" at bounding box center [848, 331] width 185 height 14
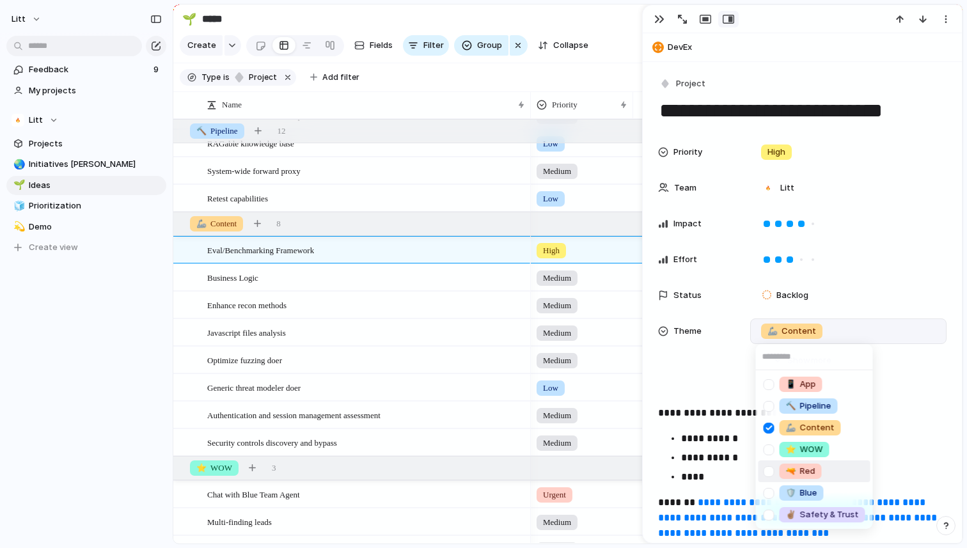
click at [772, 475] on div at bounding box center [769, 472] width 22 height 22
click at [339, 280] on div "📱 App 🔨 Pipeline 🦾 Content ⭐️ WOW 🔫 Red 🛡️ Blue ✌🏽 Safety & Trust" at bounding box center [483, 274] width 967 height 548
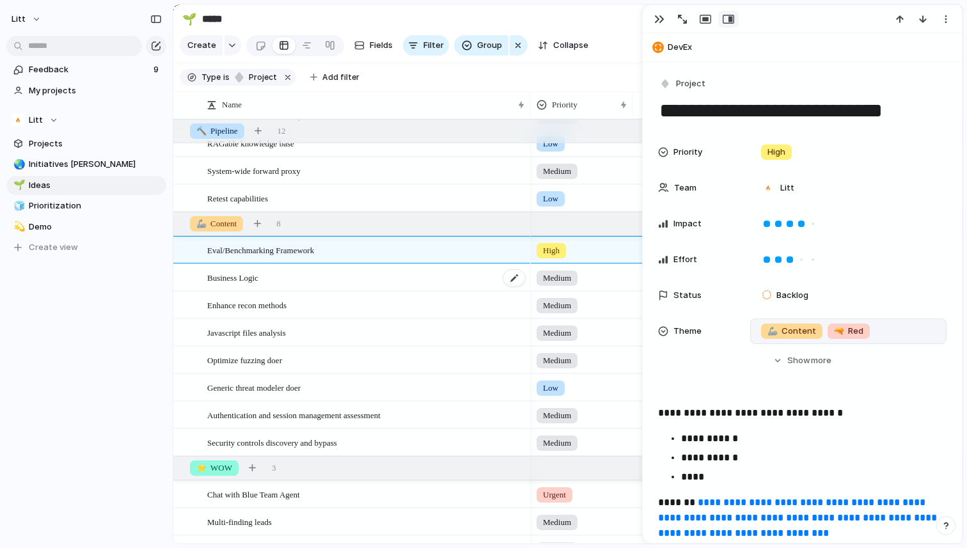
click at [353, 284] on div "Business Logic" at bounding box center [366, 278] width 319 height 26
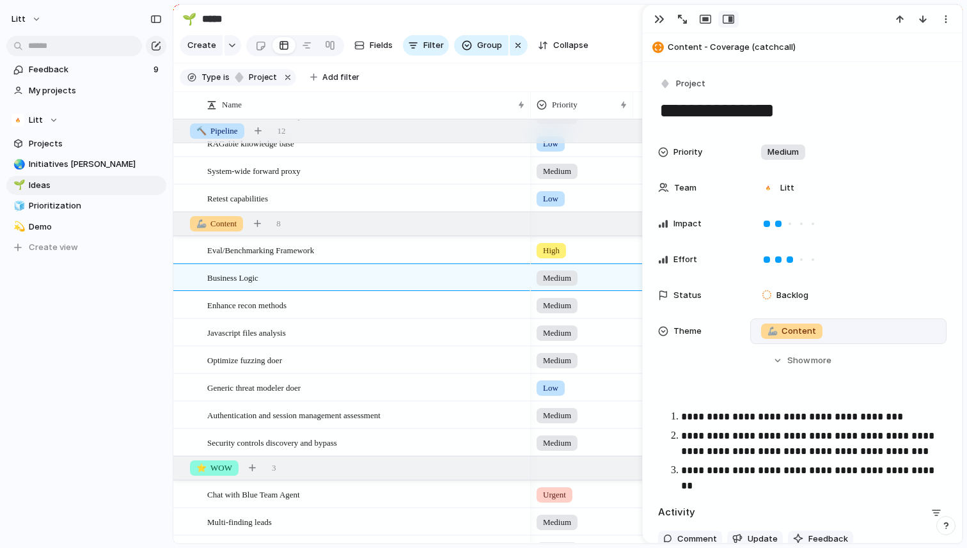
click at [770, 335] on span "🦾" at bounding box center [773, 331] width 10 height 10
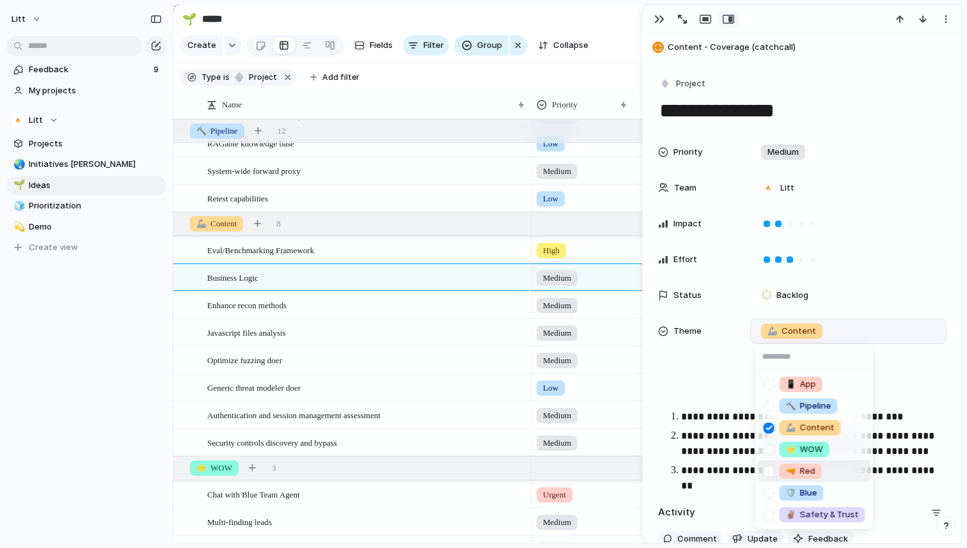
click at [768, 471] on div at bounding box center [769, 472] width 22 height 22
click at [351, 305] on div "📱 App 🔨 Pipeline 🦾 Content ⭐️ WOW 🔫 Red 🛡️ Blue ✌🏽 Safety & Trust" at bounding box center [483, 274] width 967 height 548
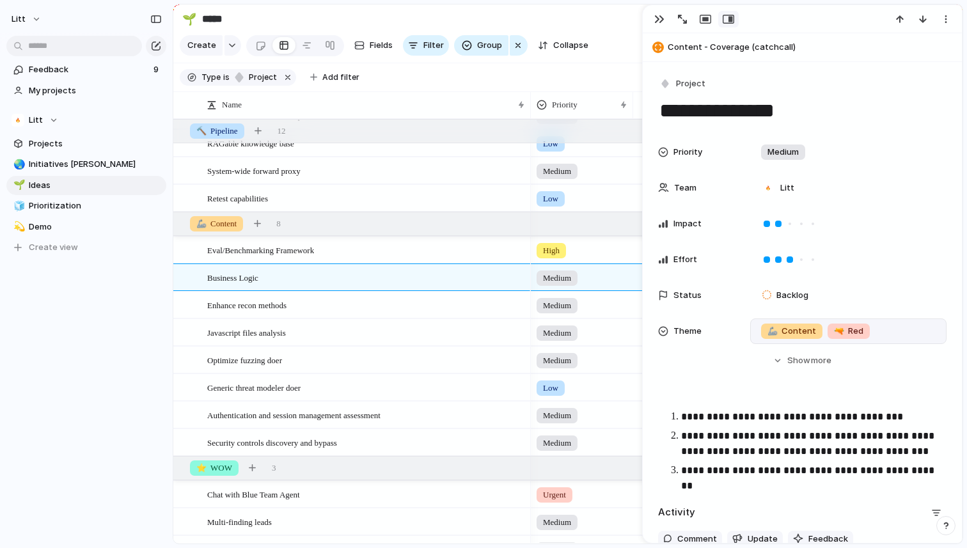
click at [351, 305] on div "Enhance recon methods" at bounding box center [366, 305] width 319 height 26
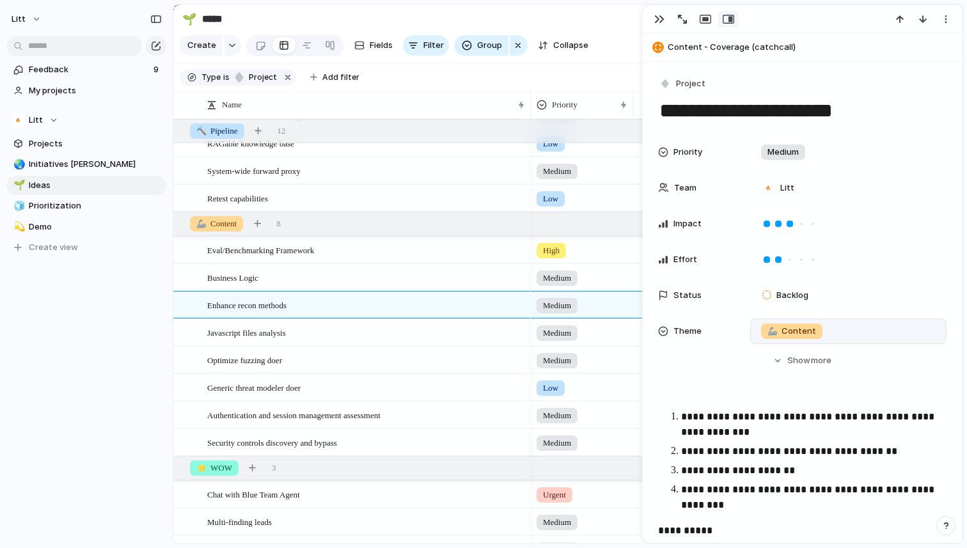
click at [768, 331] on span "🦾" at bounding box center [773, 331] width 10 height 10
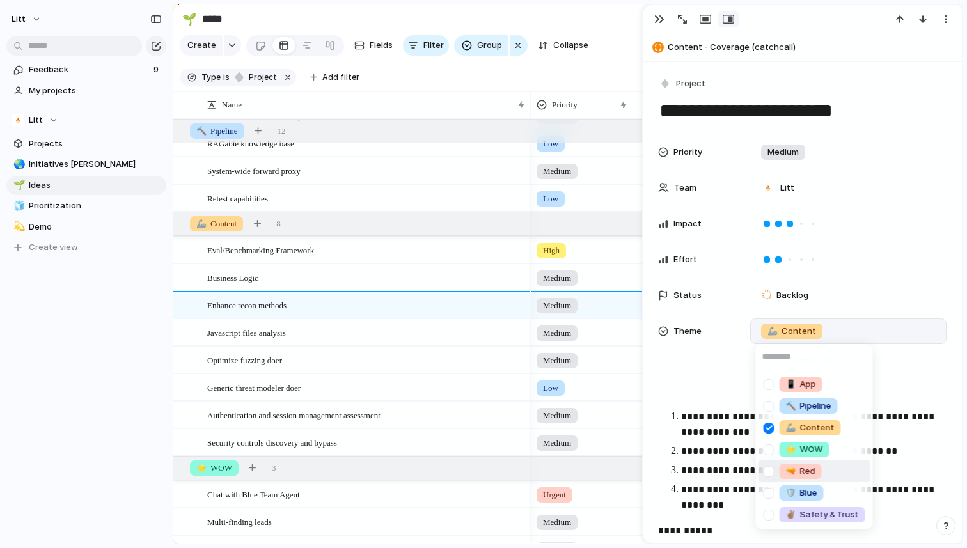
click at [772, 470] on div at bounding box center [769, 472] width 22 height 22
click at [335, 333] on div "📱 App 🔨 Pipeline 🦾 Content ⭐️ WOW 🔫 Red 🛡️ Blue ✌🏽 Safety & Trust" at bounding box center [483, 274] width 967 height 548
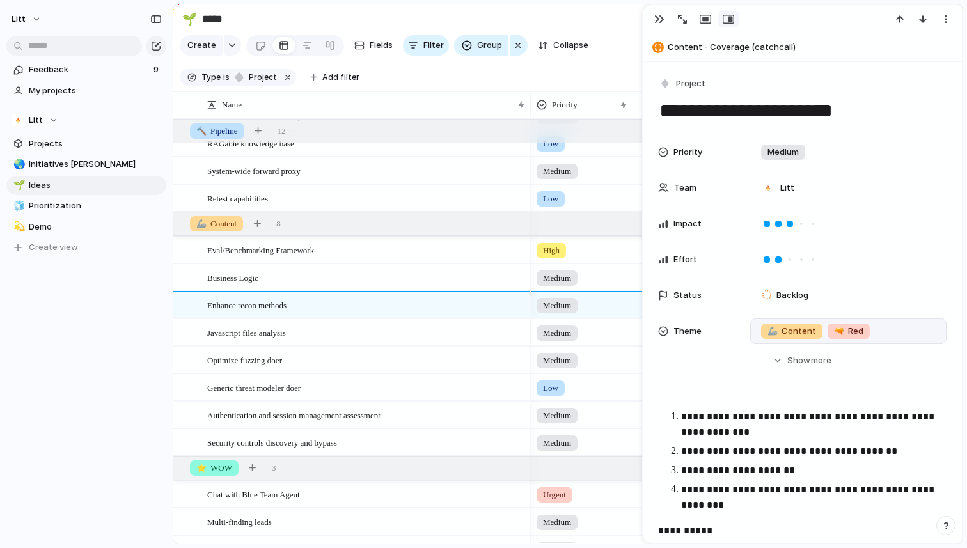
click at [335, 333] on div "Javascript files analysis" at bounding box center [366, 333] width 319 height 26
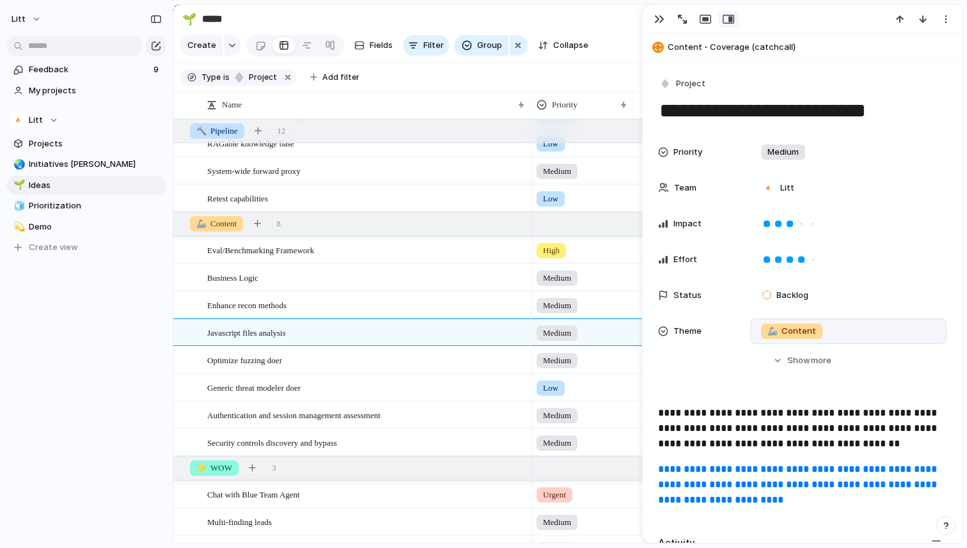
click at [762, 335] on div "🦾 Content" at bounding box center [791, 331] width 61 height 15
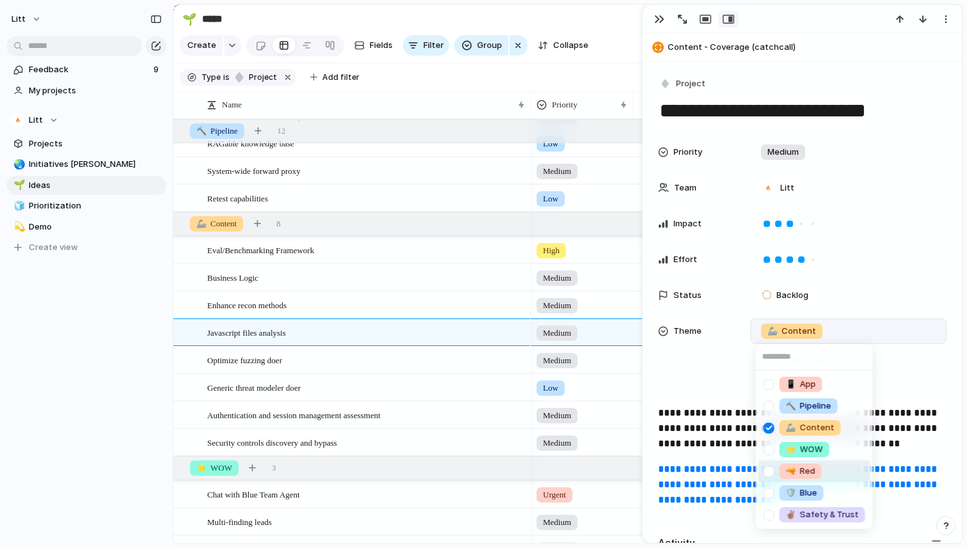
click at [769, 477] on div at bounding box center [769, 472] width 22 height 22
click at [362, 376] on div "📱 App 🔨 Pipeline 🦾 Content ⭐️ WOW 🔫 Red 🛡️ Blue ✌🏽 Safety & Trust" at bounding box center [483, 274] width 967 height 548
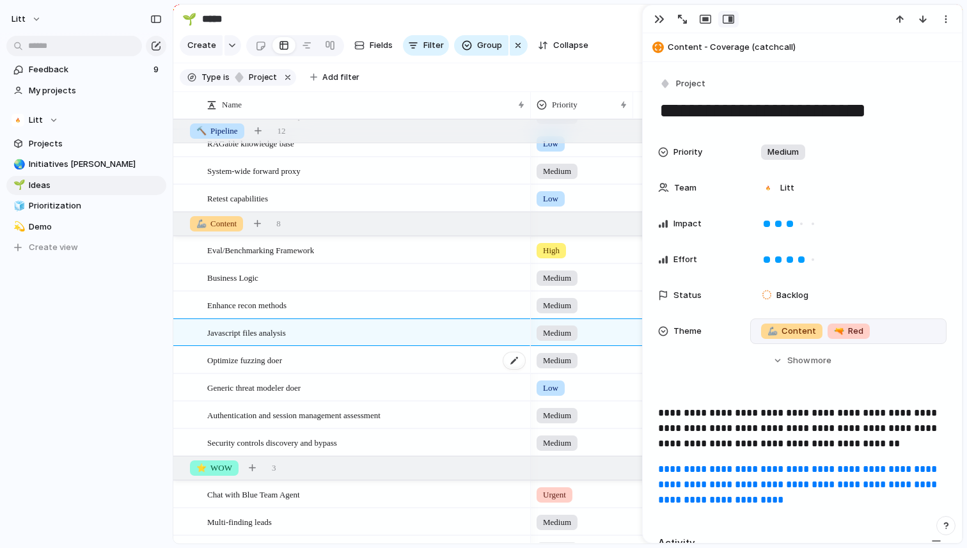
click at [356, 359] on div "Optimize fuzzing doer" at bounding box center [366, 360] width 319 height 26
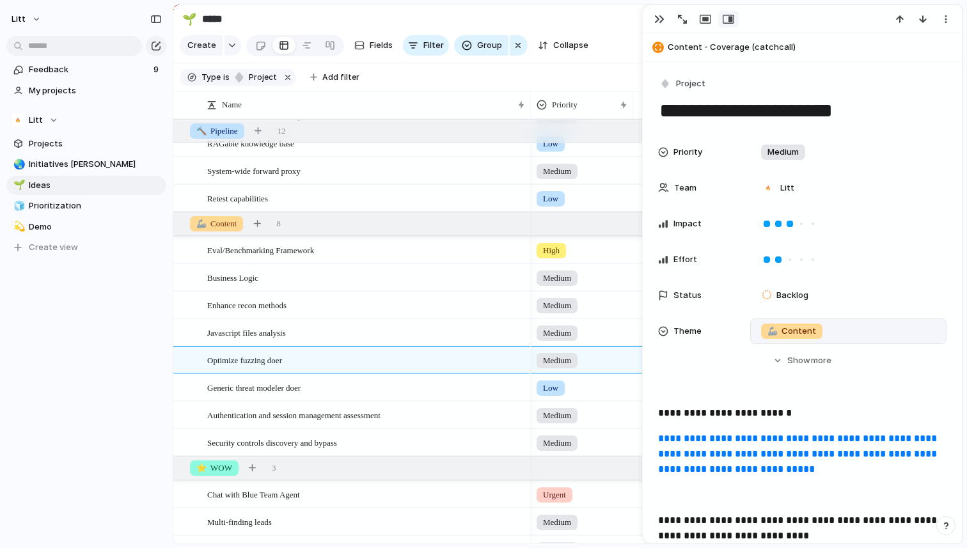
click at [777, 338] on div "🦾 Content" at bounding box center [791, 331] width 61 height 15
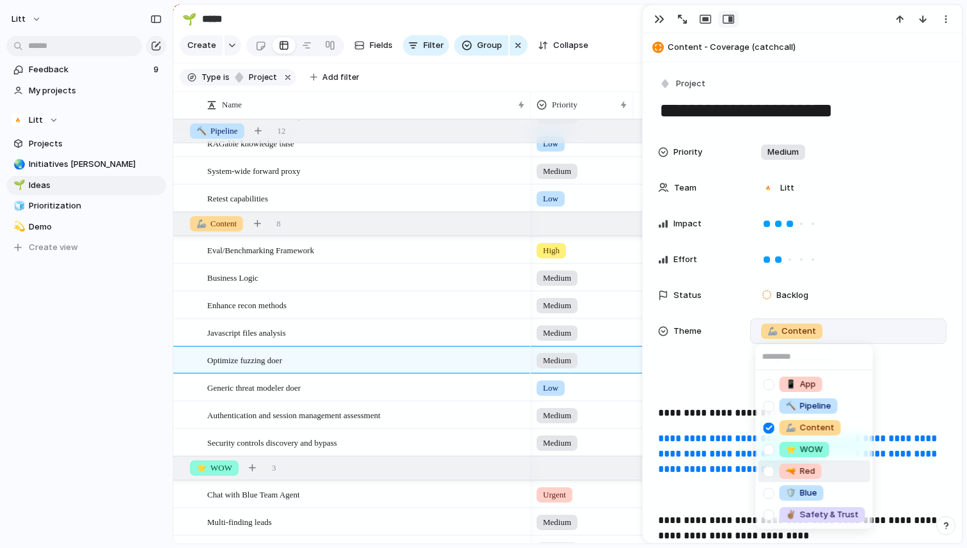
click at [770, 472] on div at bounding box center [769, 472] width 22 height 22
click at [408, 381] on div "📱 App 🔨 Pipeline 🦾 Content ⭐️ WOW 🔫 Red 🛡️ Blue ✌🏽 Safety & Trust" at bounding box center [483, 274] width 967 height 548
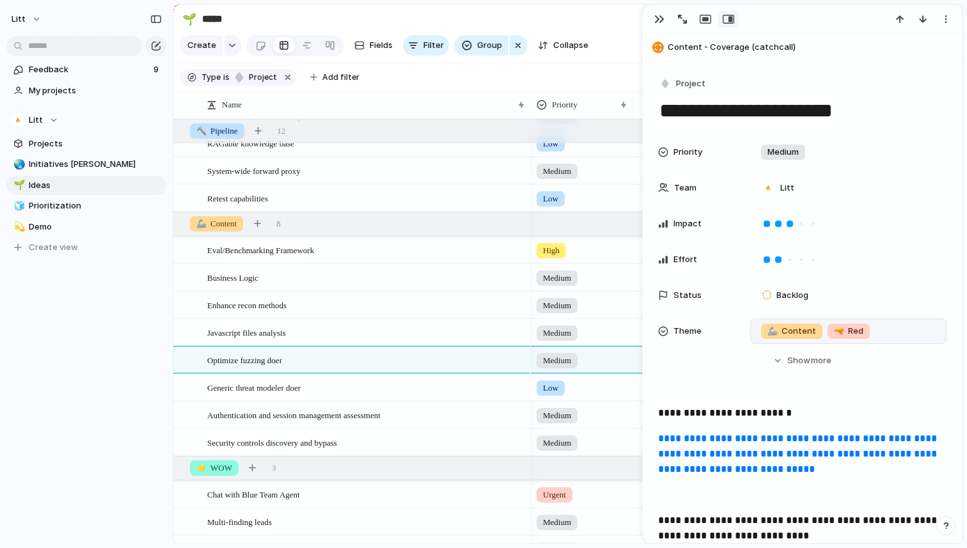
click at [408, 381] on div "Generic threat modeler doer" at bounding box center [366, 388] width 319 height 26
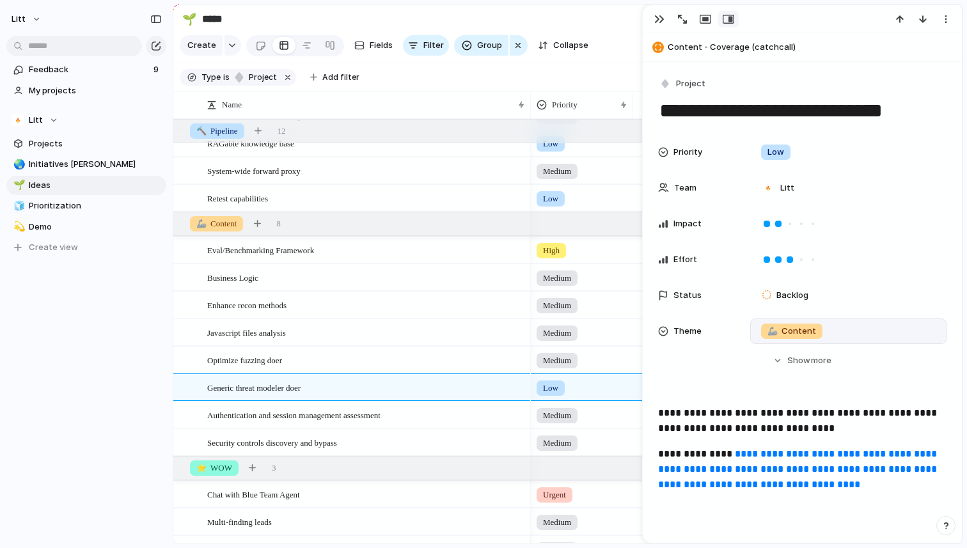
click at [777, 331] on span "🦾 Content" at bounding box center [792, 331] width 49 height 13
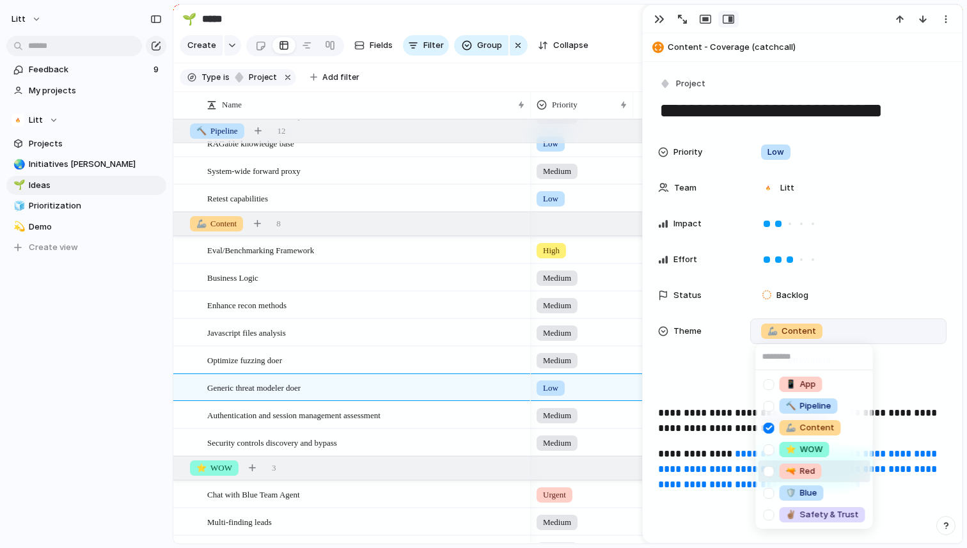
click at [772, 477] on div at bounding box center [769, 472] width 22 height 22
click at [417, 421] on div "📱 App 🔨 Pipeline 🦾 Content ⭐️ WOW 🔫 Red 🛡️ Blue ✌🏽 Safety & Trust" at bounding box center [483, 274] width 967 height 548
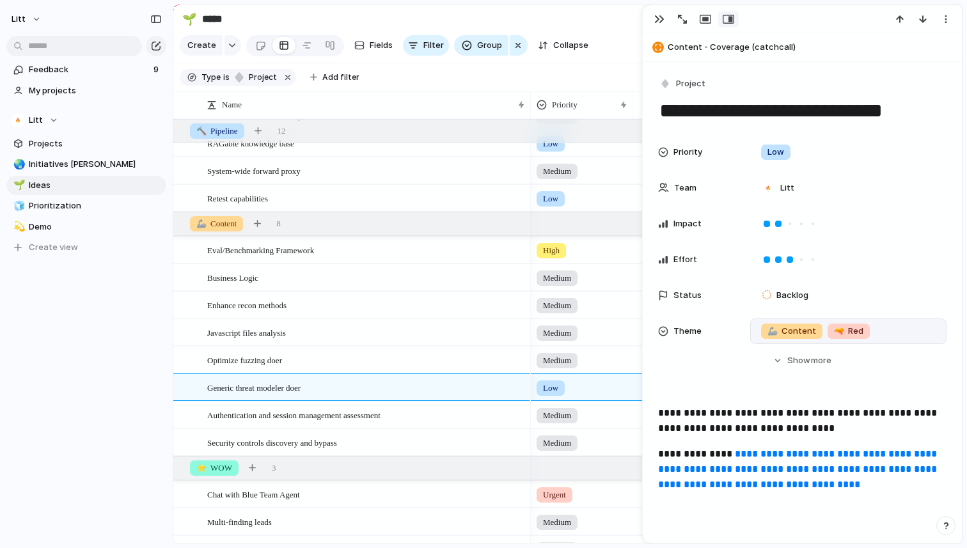
click at [381, 421] on span "Authentication and session management assessment" at bounding box center [293, 415] width 173 height 15
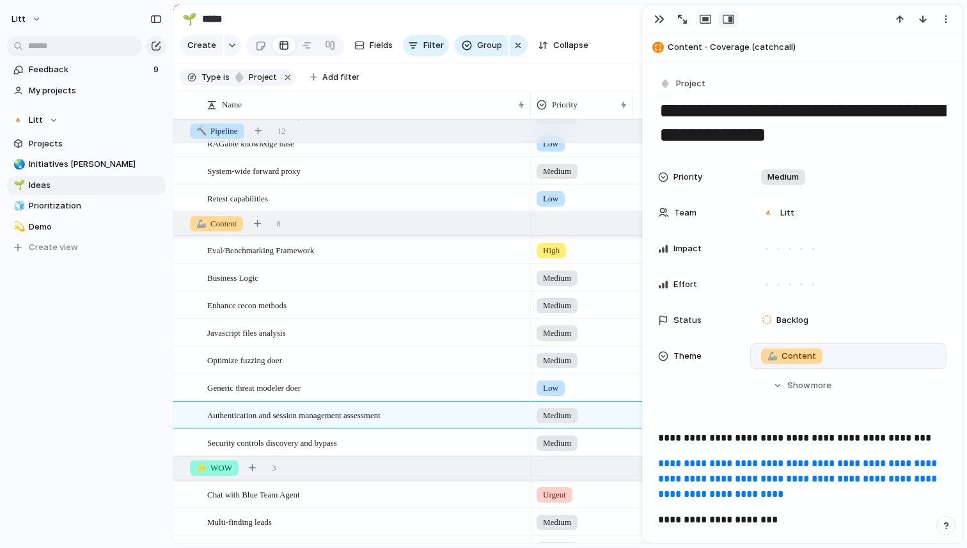
click at [771, 358] on span "🦾" at bounding box center [773, 356] width 10 height 10
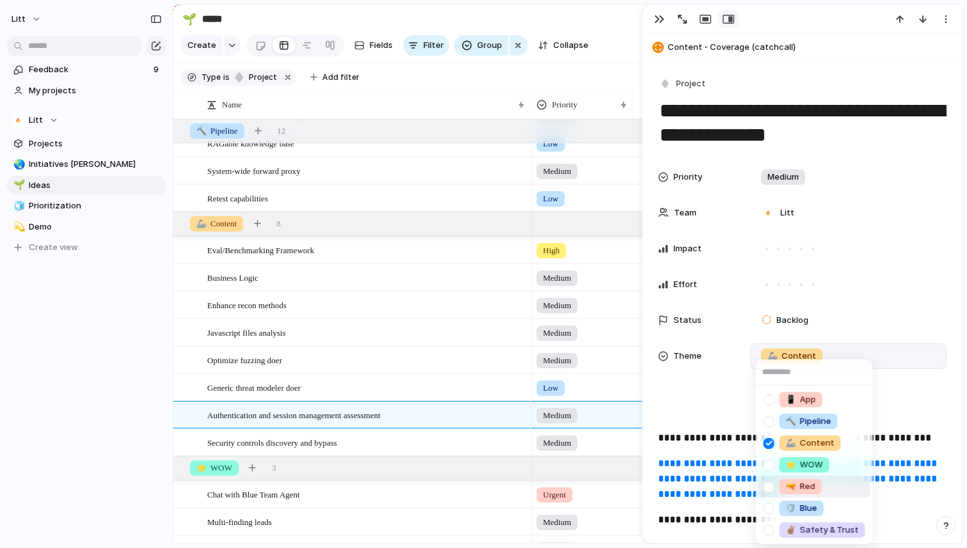
click at [783, 489] on div "🔫 Red" at bounding box center [801, 486] width 42 height 15
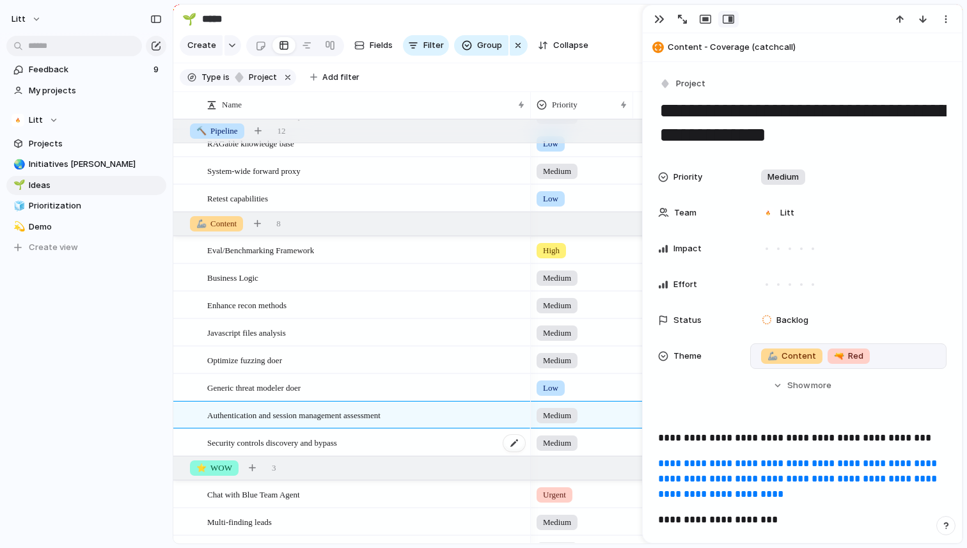
click at [426, 447] on div "Security controls discovery and bypass" at bounding box center [366, 443] width 319 height 26
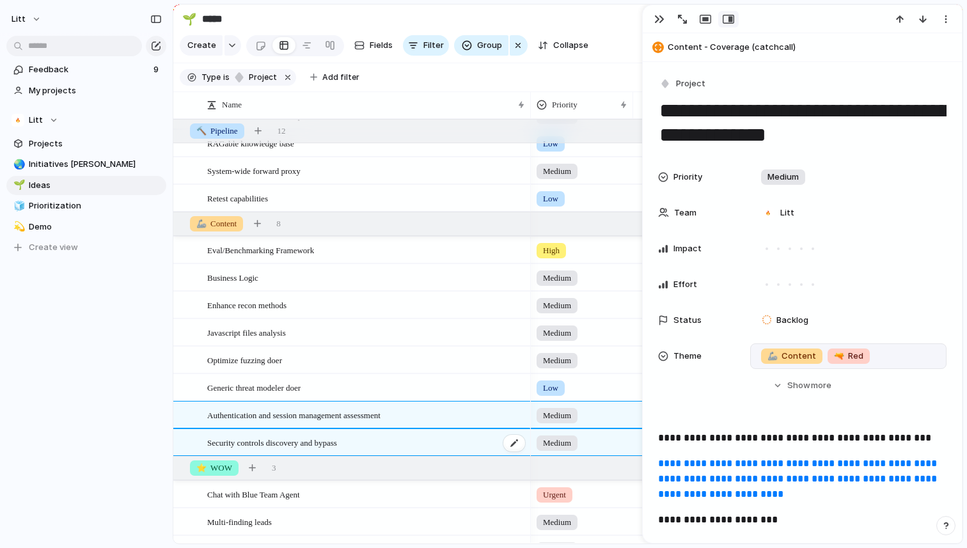
type textarea "**********"
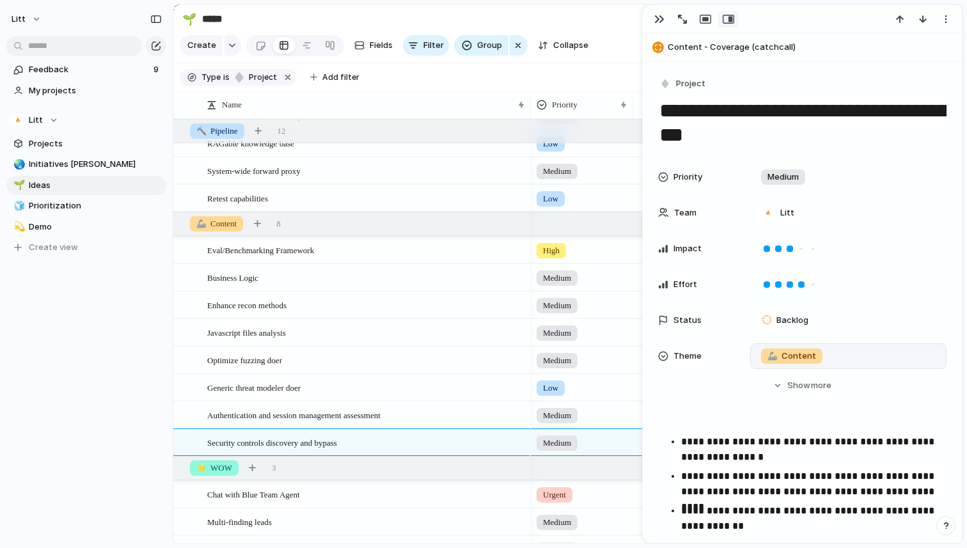
click at [790, 354] on span "🦾 Content" at bounding box center [792, 356] width 49 height 13
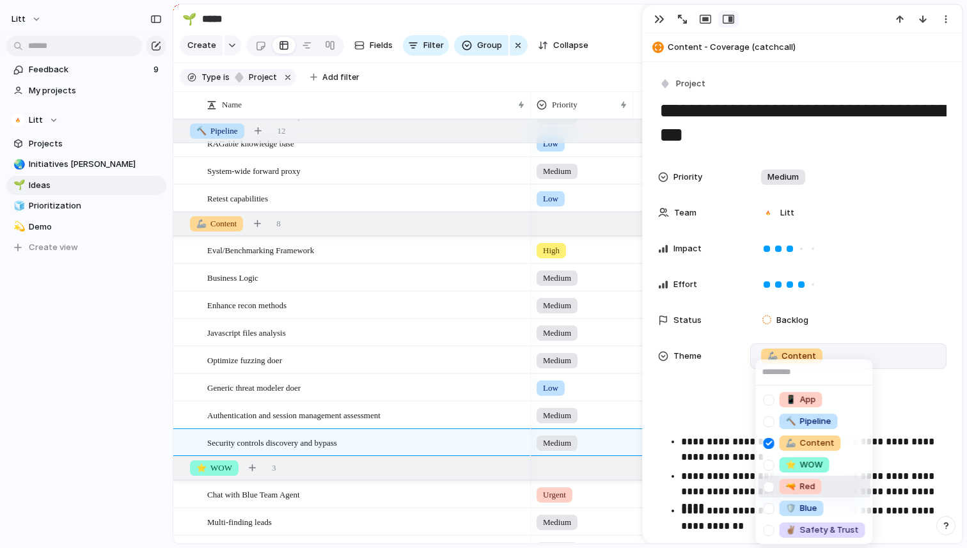
click at [775, 486] on div at bounding box center [769, 487] width 22 height 22
click at [101, 391] on div "📱 App 🔨 Pipeline 🦾 Content ⭐️ WOW 🔫 Red 🛡️ Blue ✌🏽 Safety & Trust" at bounding box center [483, 274] width 967 height 548
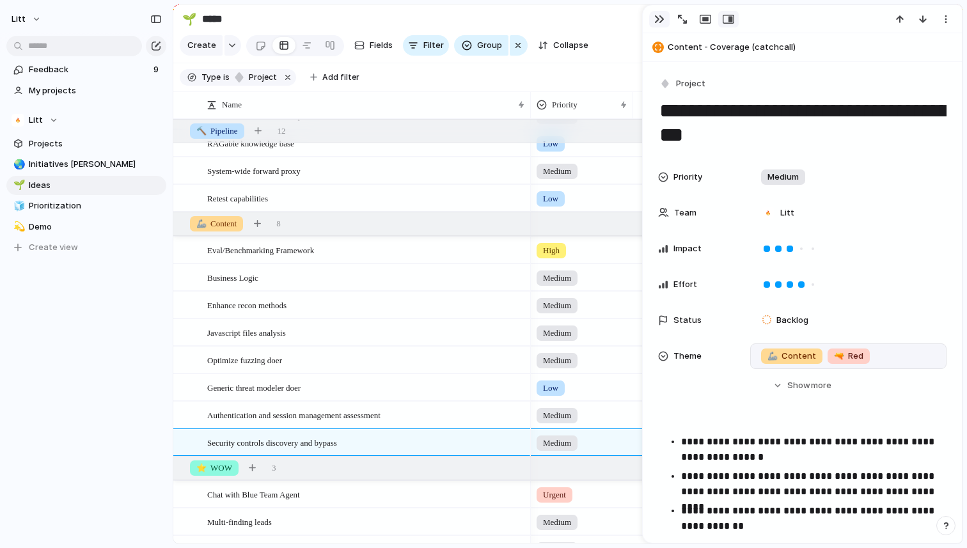
click at [666, 22] on button "button" at bounding box center [659, 19] width 20 height 17
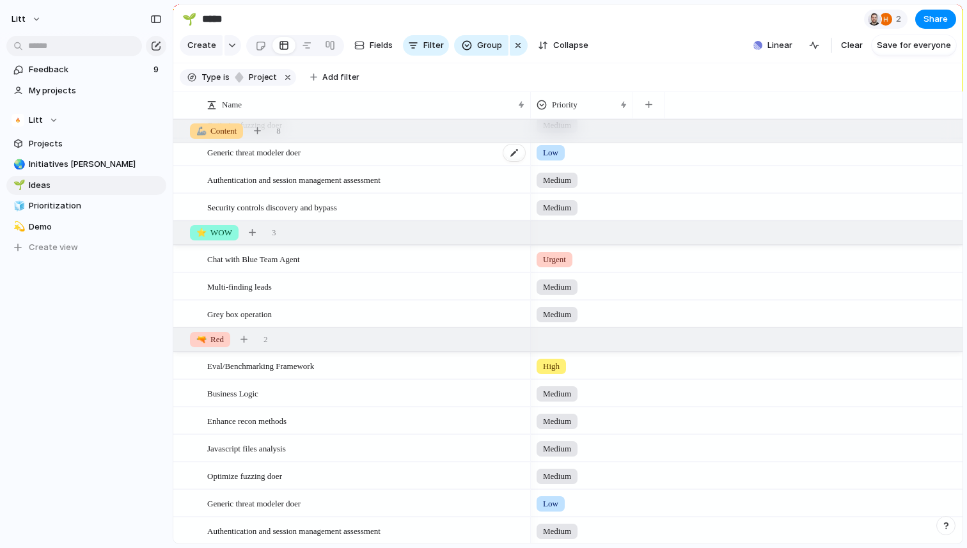
scroll to position [605, 0]
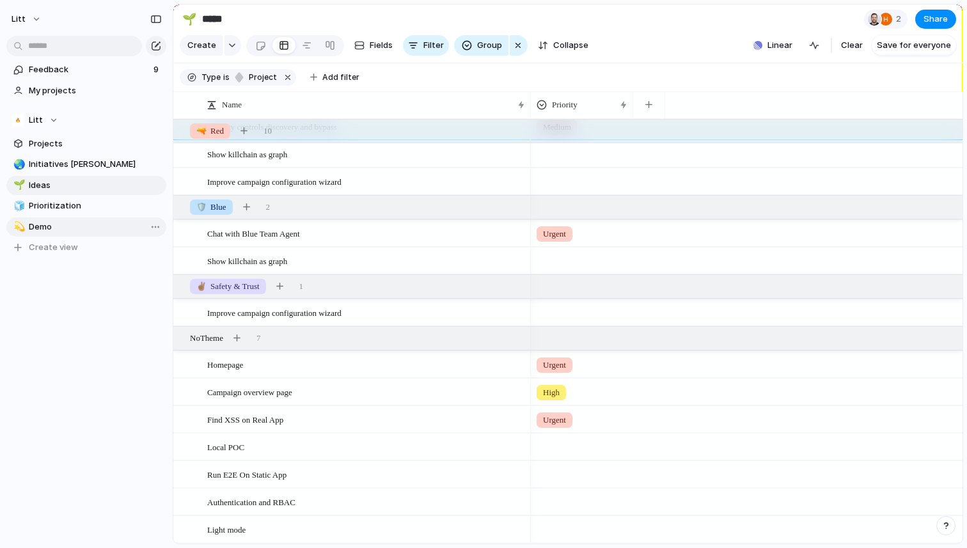
click at [62, 223] on span "Demo" at bounding box center [95, 227] width 133 height 13
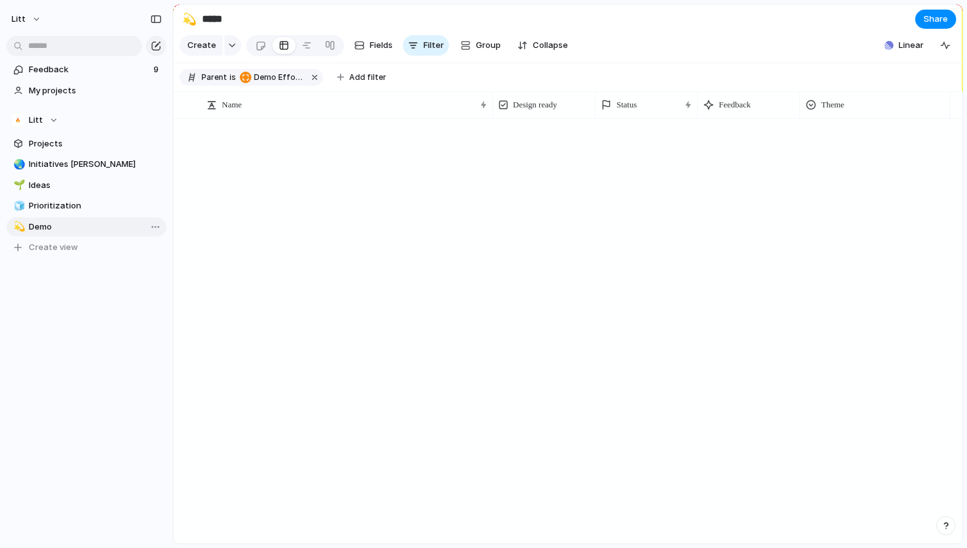
type input "****"
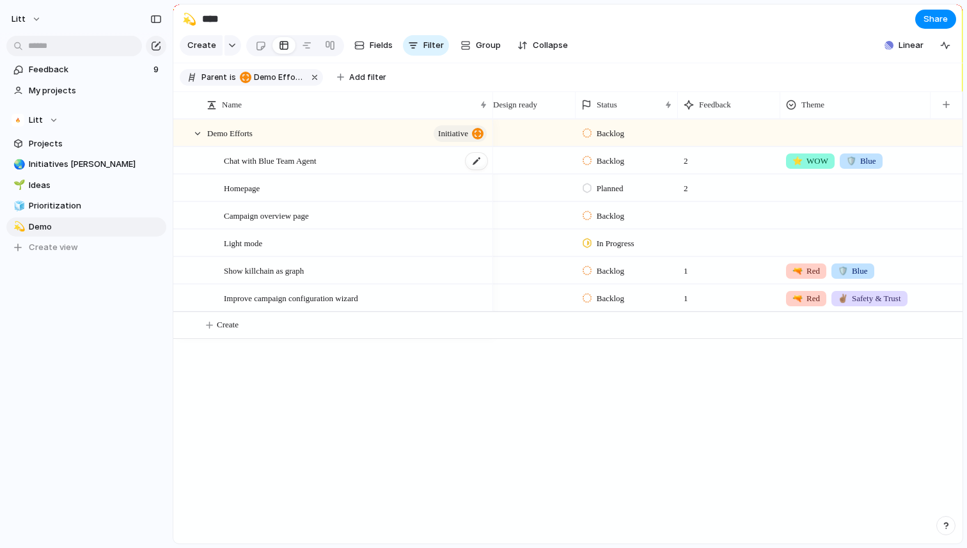
click at [347, 164] on div "Chat with Blue Team Agent" at bounding box center [356, 161] width 265 height 26
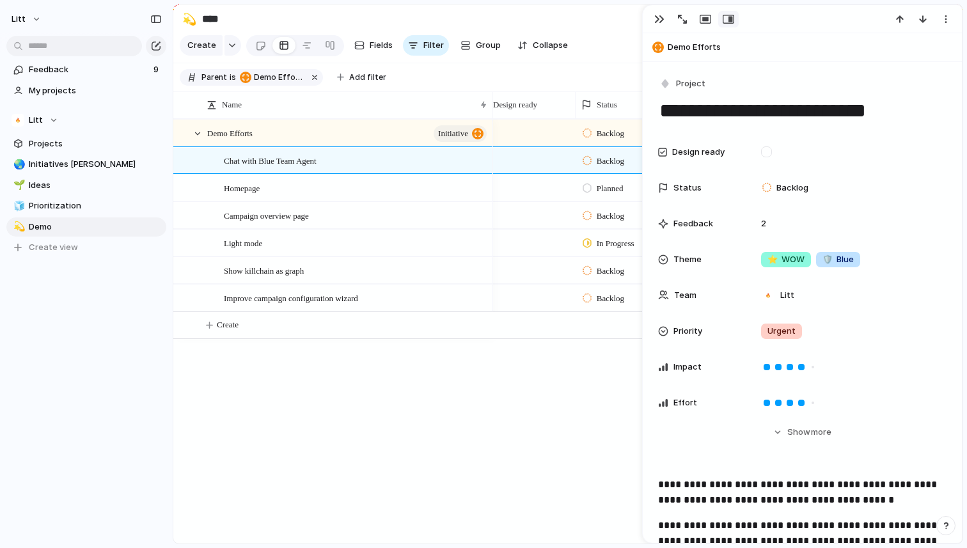
click at [504, 428] on div "Backlog Backlog 2 ⭐️ WOW 🛡️ Blue Planned 2 Backlog In Progress Backlog 1 🔫 Red …" at bounding box center [728, 331] width 470 height 425
click at [548, 459] on div "Backlog Backlog 2 ⭐️ WOW 🛡️ Blue Planned 2 Backlog In Progress Backlog 1 🔫 Red …" at bounding box center [728, 331] width 470 height 425
click at [656, 12] on button "button" at bounding box center [659, 19] width 20 height 17
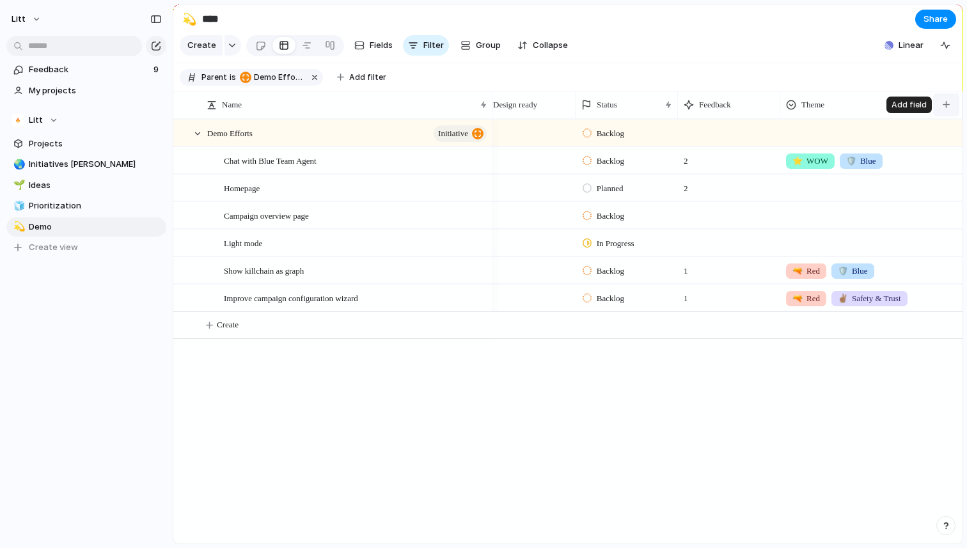
click at [947, 102] on div "button" at bounding box center [946, 104] width 7 height 7
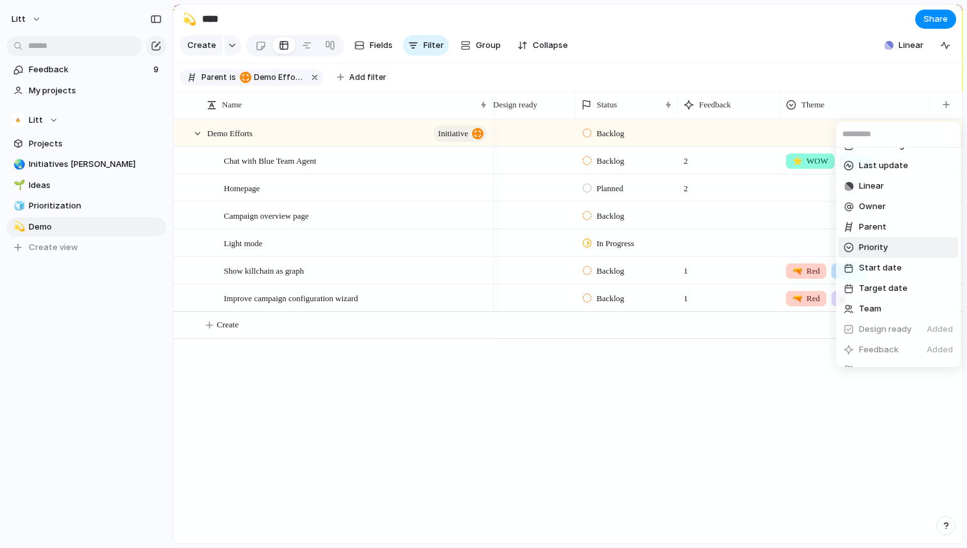
click at [898, 253] on li "Priority" at bounding box center [899, 247] width 120 height 20
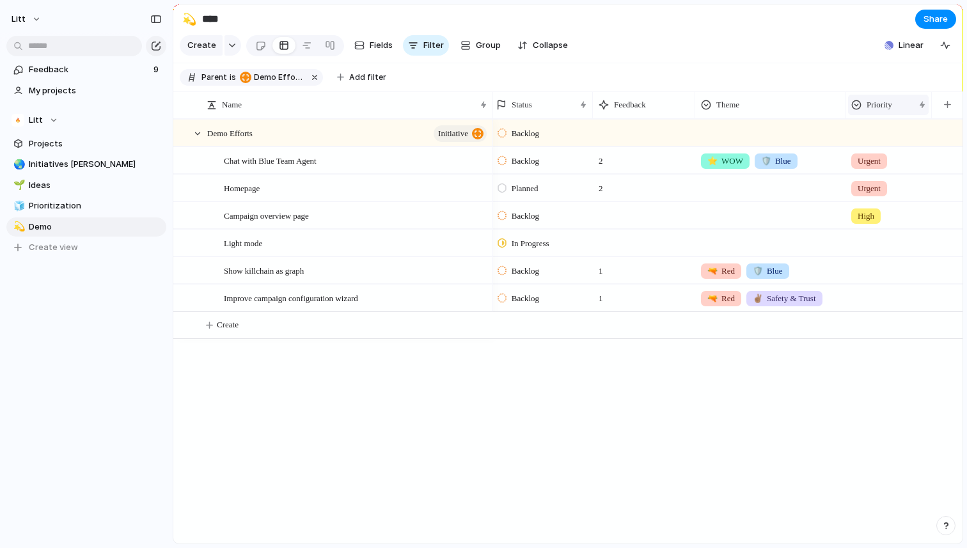
drag, startPoint x: 930, startPoint y: 103, endPoint x: 914, endPoint y: 105, distance: 16.7
click at [914, 105] on div "Priority" at bounding box center [889, 104] width 86 height 27
click at [864, 235] on div at bounding box center [888, 240] width 84 height 21
click at [866, 338] on span "Medium" at bounding box center [875, 339] width 31 height 13
click at [878, 261] on div at bounding box center [888, 268] width 84 height 21
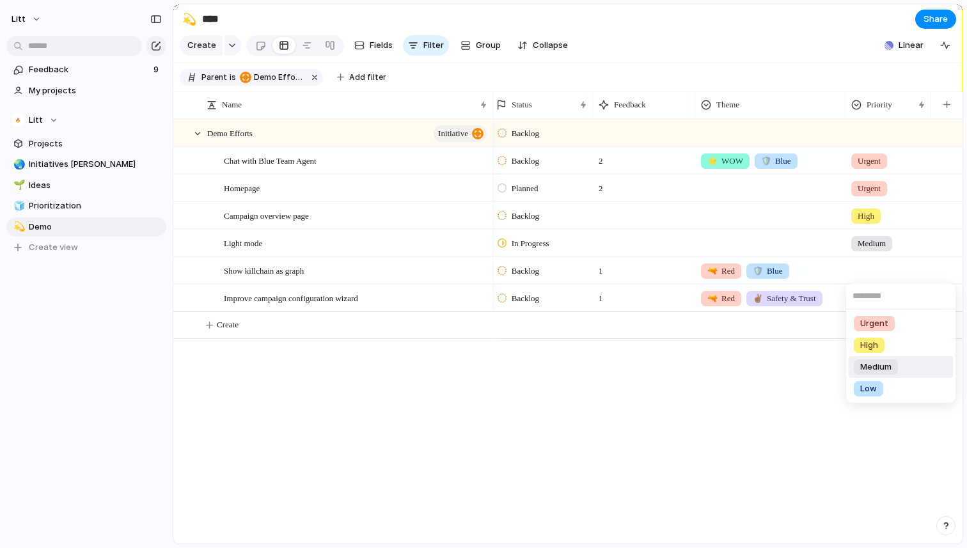
click at [875, 367] on span "Medium" at bounding box center [875, 367] width 31 height 13
click at [878, 287] on div at bounding box center [888, 295] width 84 height 21
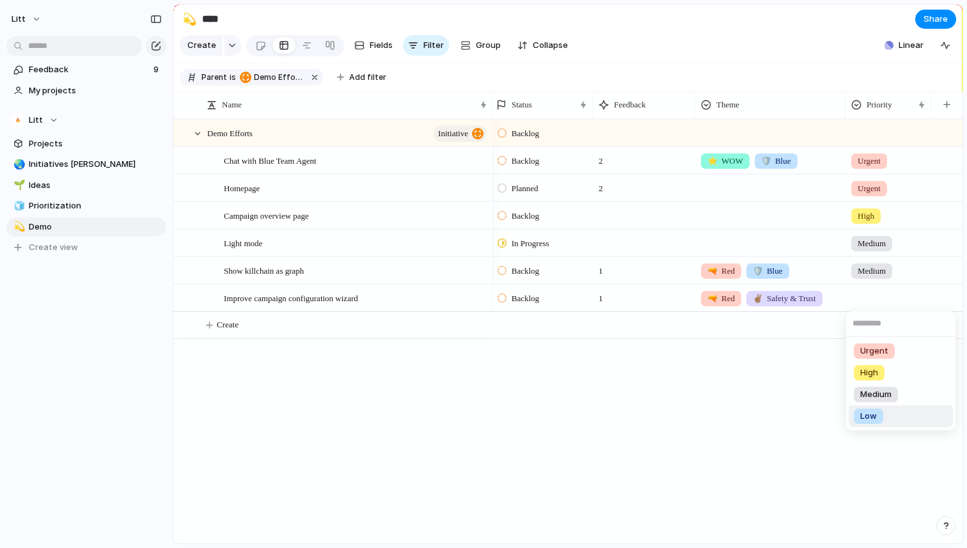
click at [871, 415] on span "Low" at bounding box center [868, 416] width 17 height 13
click at [704, 404] on div "Backlog Backlog 2 ⭐️ WOW 🛡️ Blue Urgent Planned 2 Urgent Backlog High In Progre…" at bounding box center [728, 331] width 470 height 425
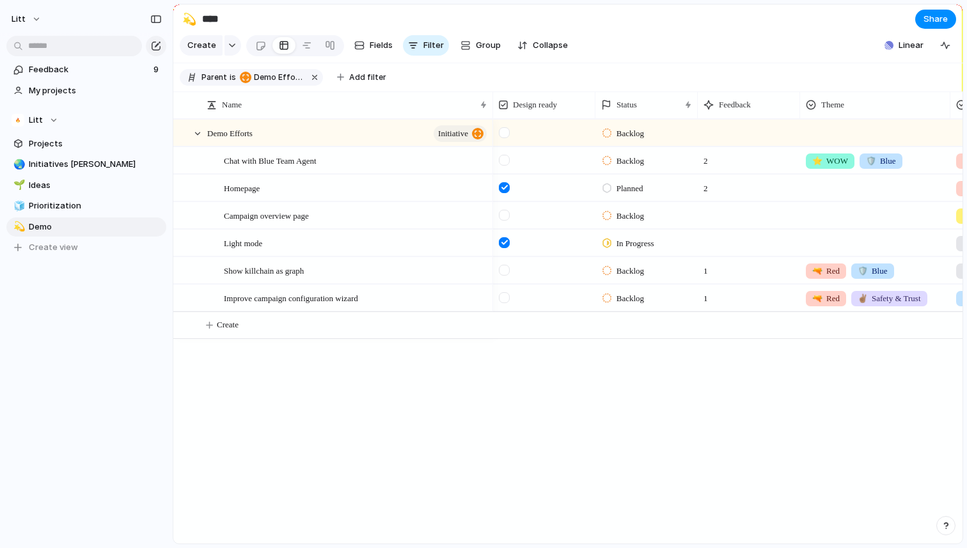
scroll to position [0, 37]
click at [410, 160] on div "Chat with Blue Team Agent" at bounding box center [356, 161] width 265 height 26
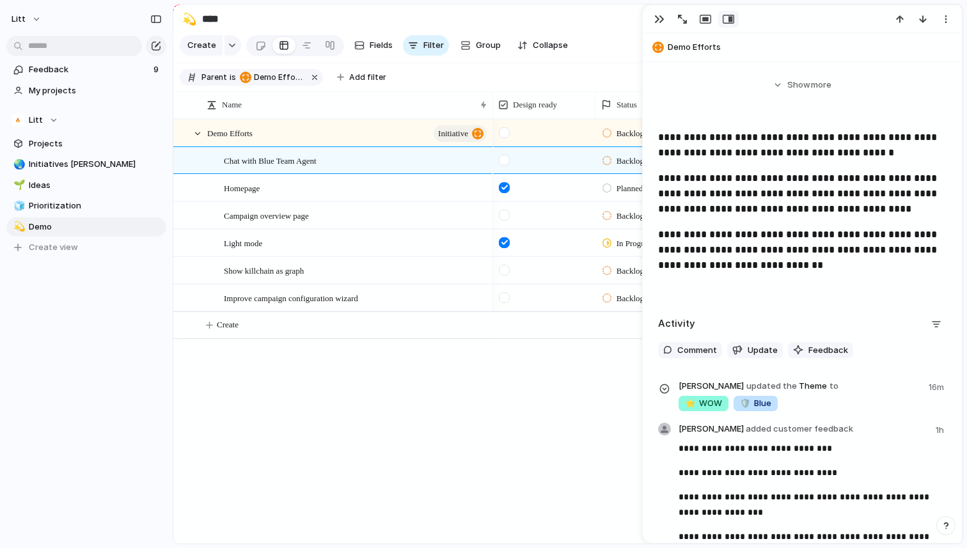
click at [495, 443] on div "Backlog Backlog 2 ⭐️ WOW 🛡️ Blue Urgent Planned 2 Urgent Backlog High In Progre…" at bounding box center [728, 331] width 470 height 425
click at [658, 16] on div "button" at bounding box center [659, 19] width 10 height 10
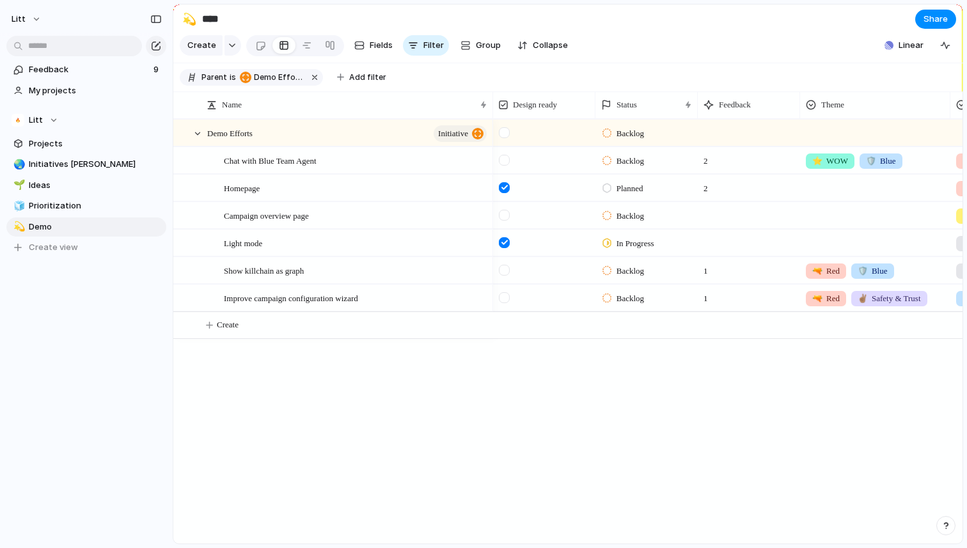
click at [626, 163] on span "Backlog" at bounding box center [631, 161] width 28 height 13
click at [642, 242] on span "Planned" at bounding box center [633, 236] width 33 height 13
click at [72, 74] on span "Feedback" at bounding box center [89, 69] width 121 height 13
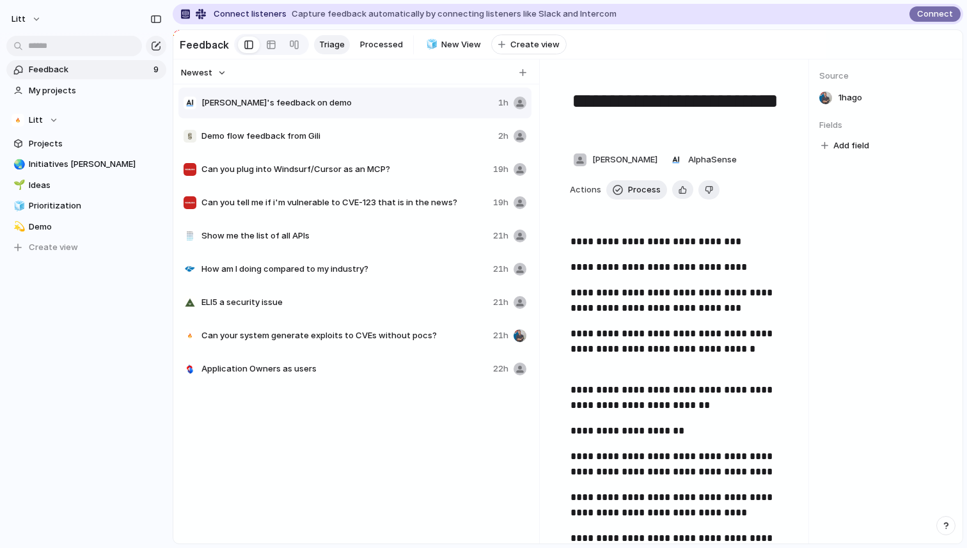
click at [380, 376] on div "Application Owners as users 22h" at bounding box center [354, 369] width 353 height 31
type textarea "**********"
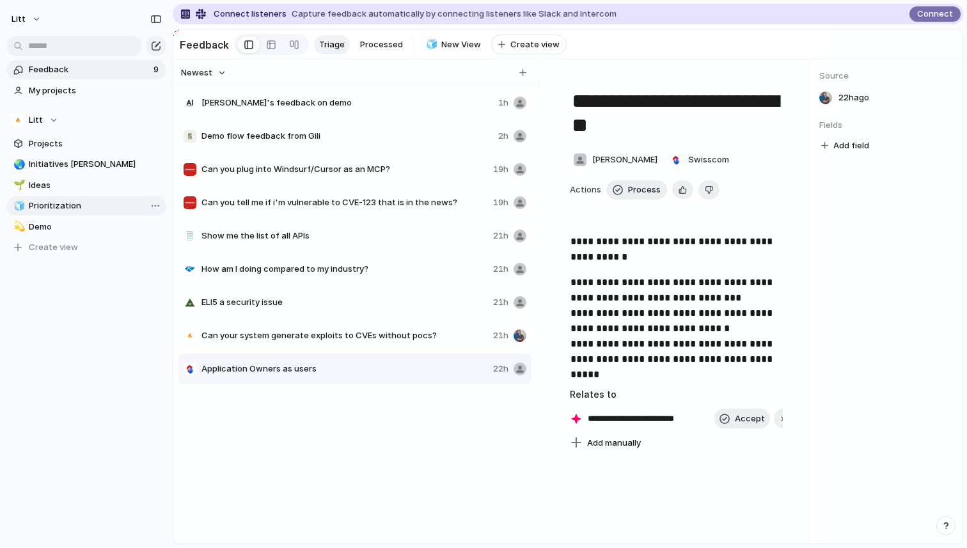
click at [82, 206] on span "Prioritization" at bounding box center [95, 206] width 133 height 13
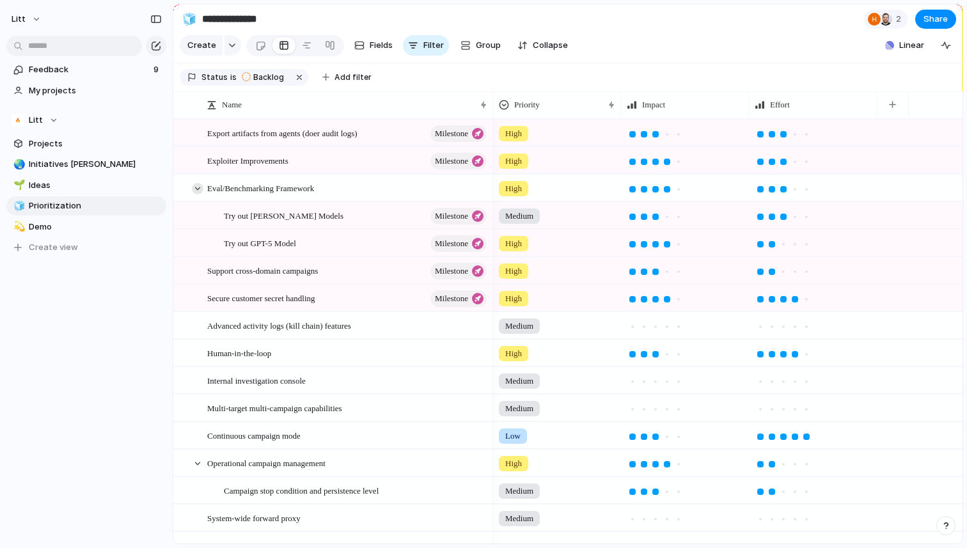
click at [197, 191] on div at bounding box center [198, 189] width 12 height 12
